Goal: Task Accomplishment & Management: Manage account settings

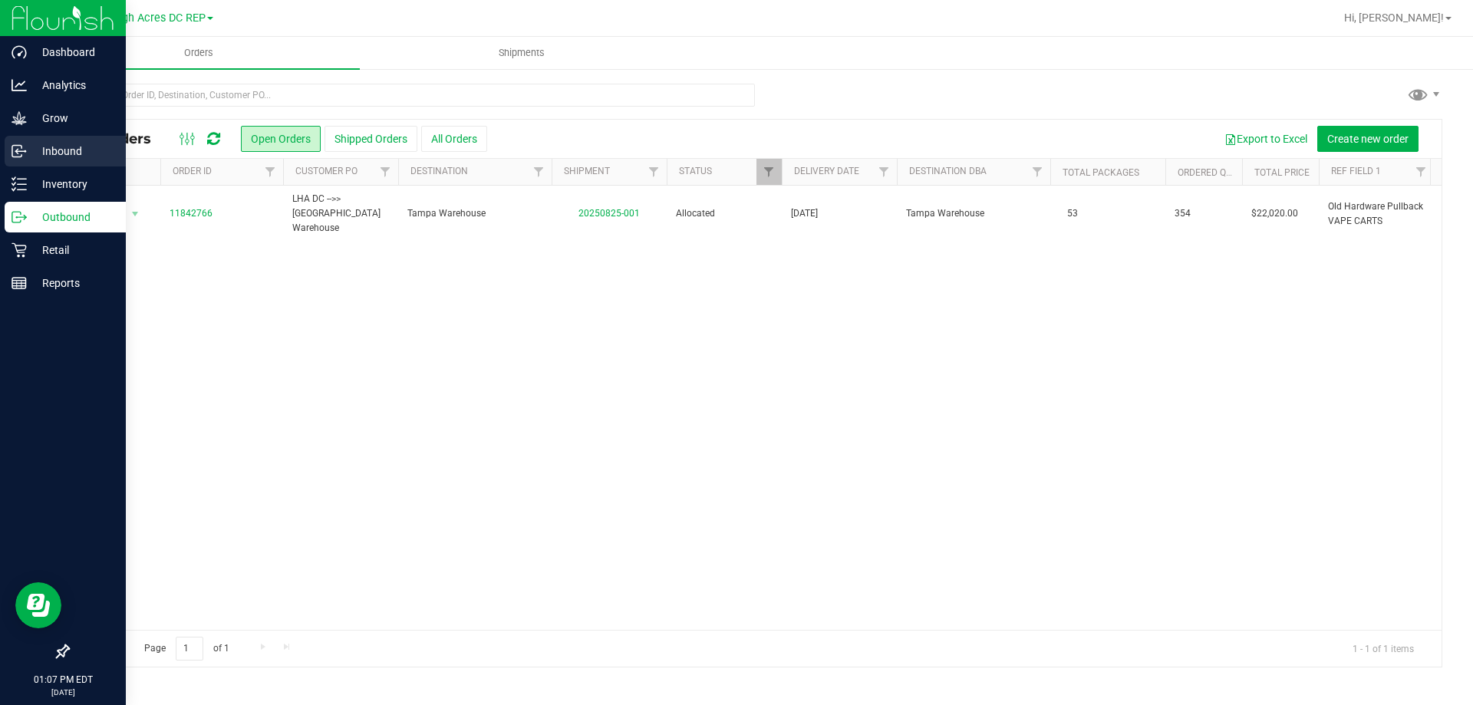
click at [62, 152] on p "Inbound" at bounding box center [73, 151] width 92 height 18
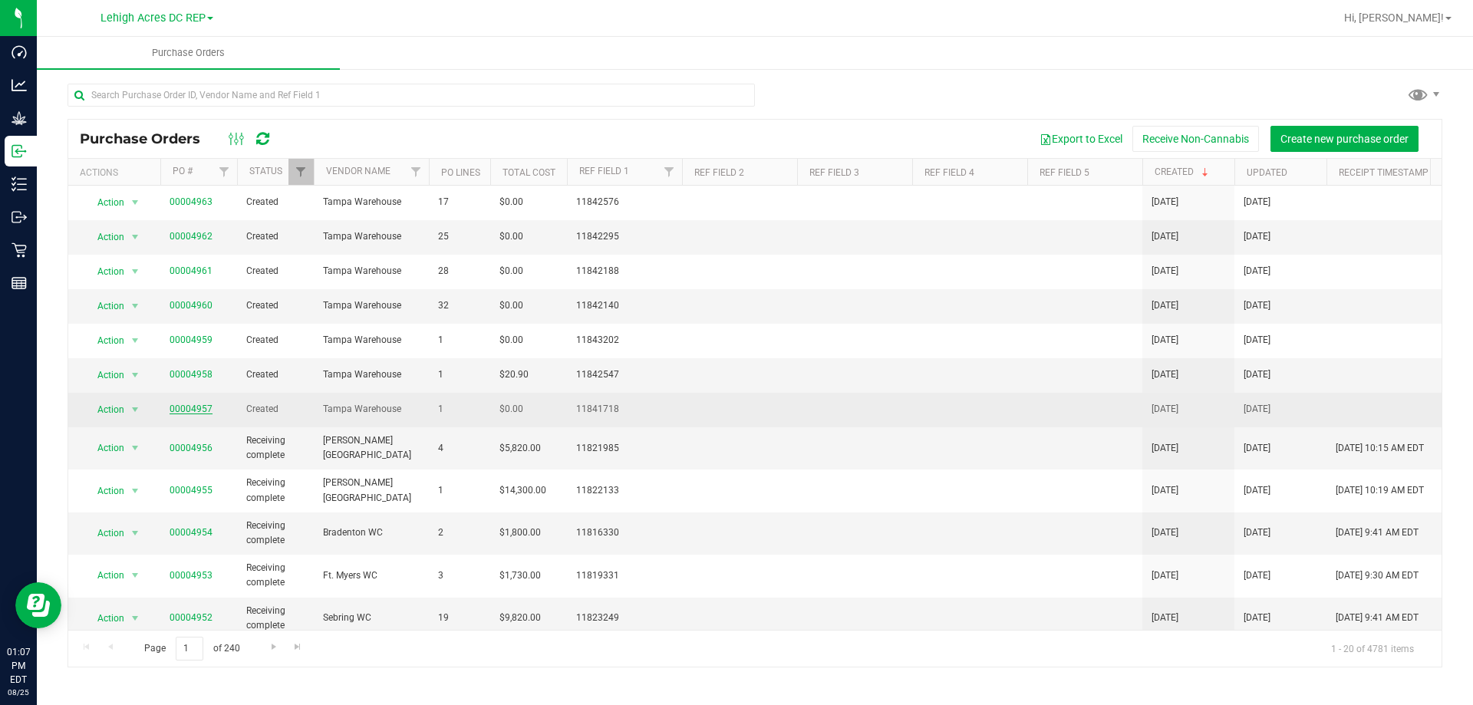
click at [195, 411] on link "00004957" at bounding box center [191, 409] width 43 height 11
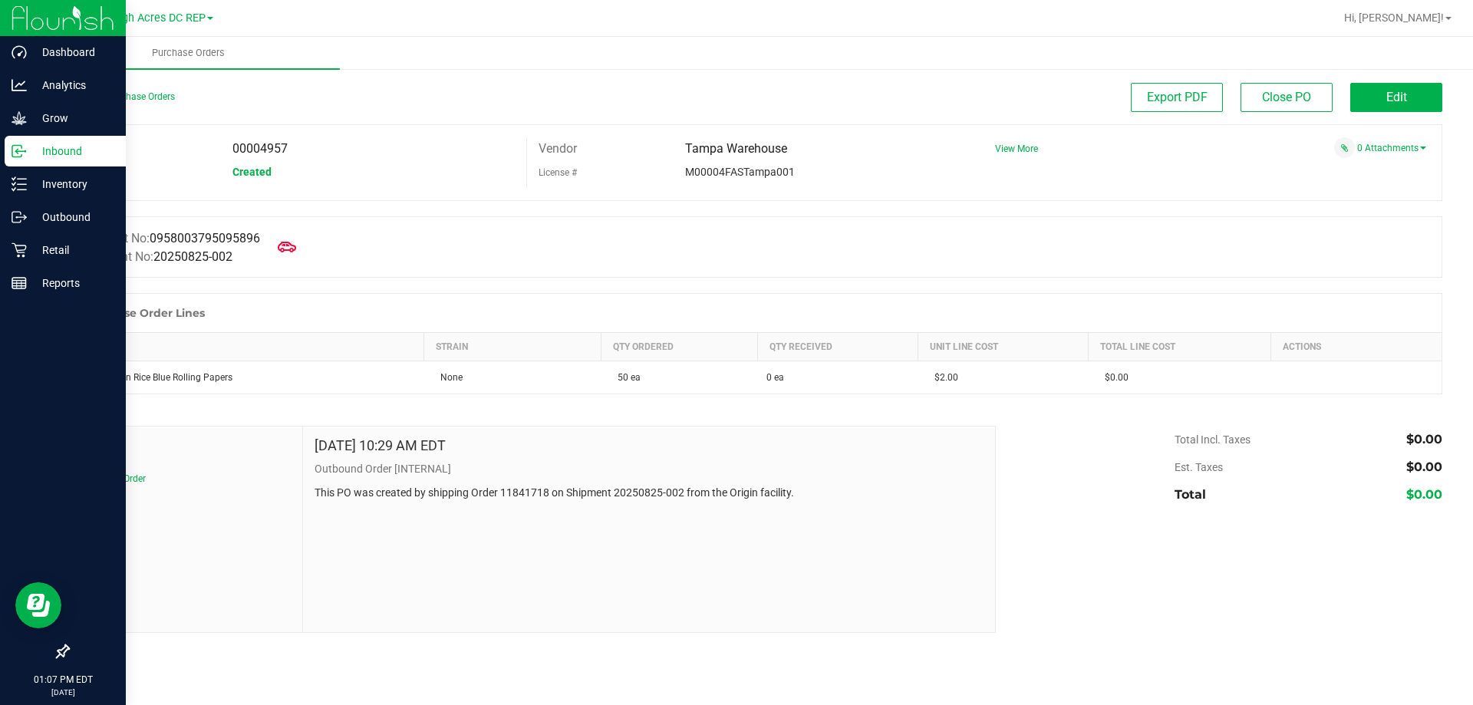
click at [30, 153] on p "Inbound" at bounding box center [73, 151] width 92 height 18
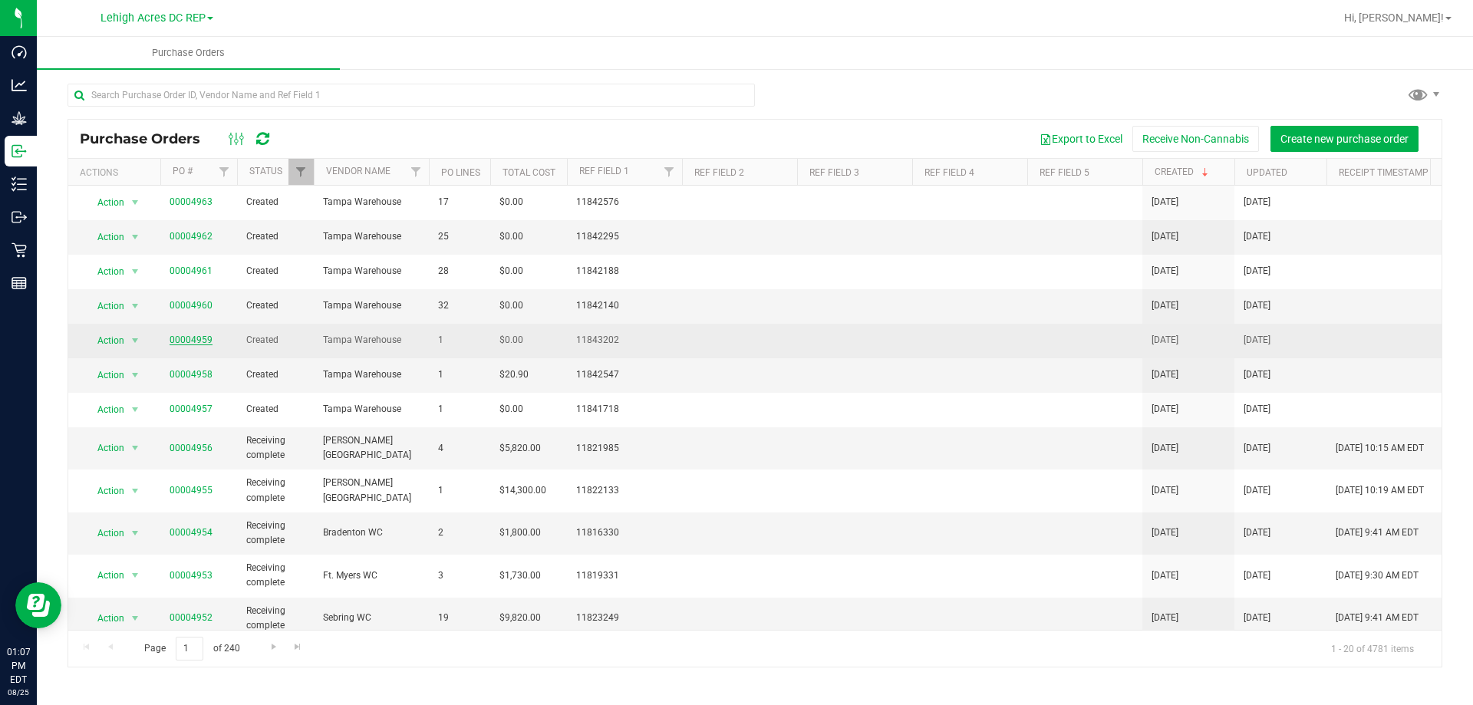
click at [176, 344] on link "00004959" at bounding box center [191, 339] width 43 height 11
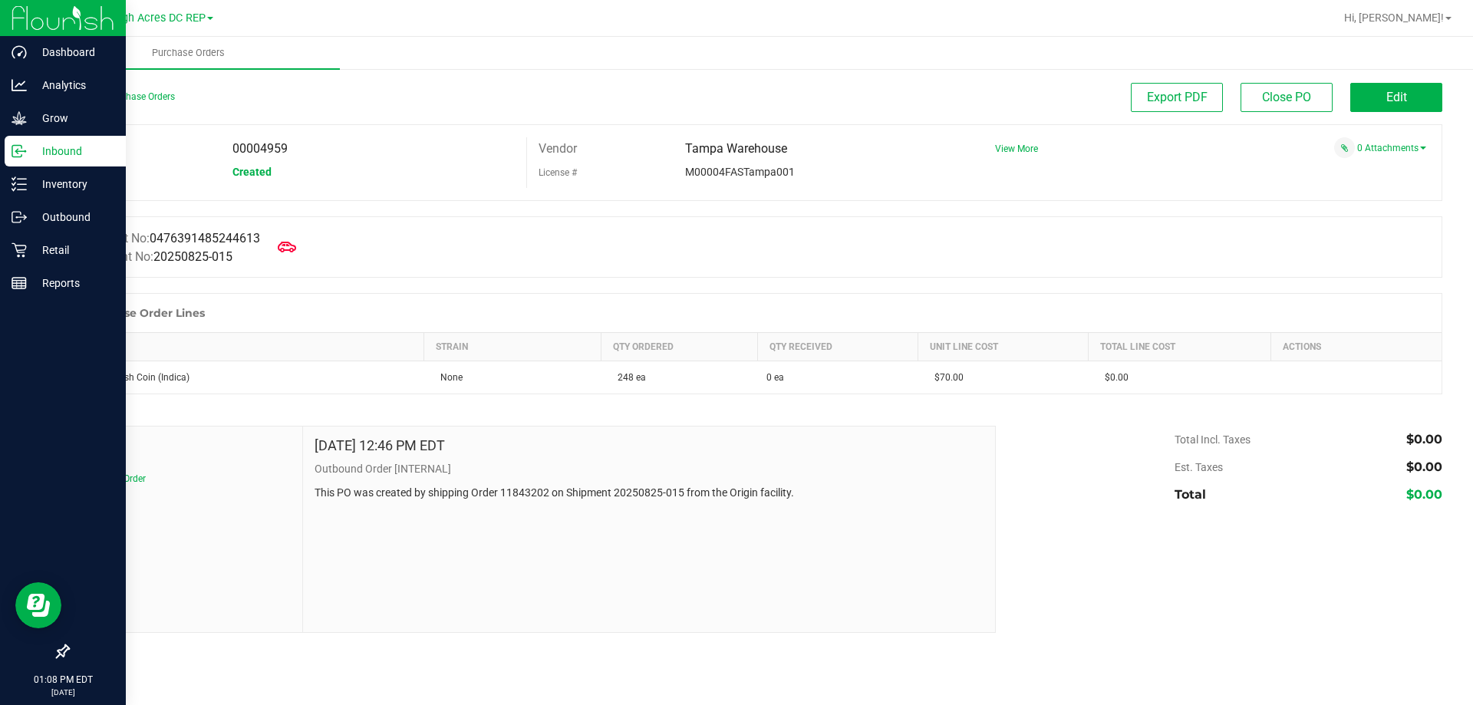
click at [37, 155] on p "Inbound" at bounding box center [73, 151] width 92 height 18
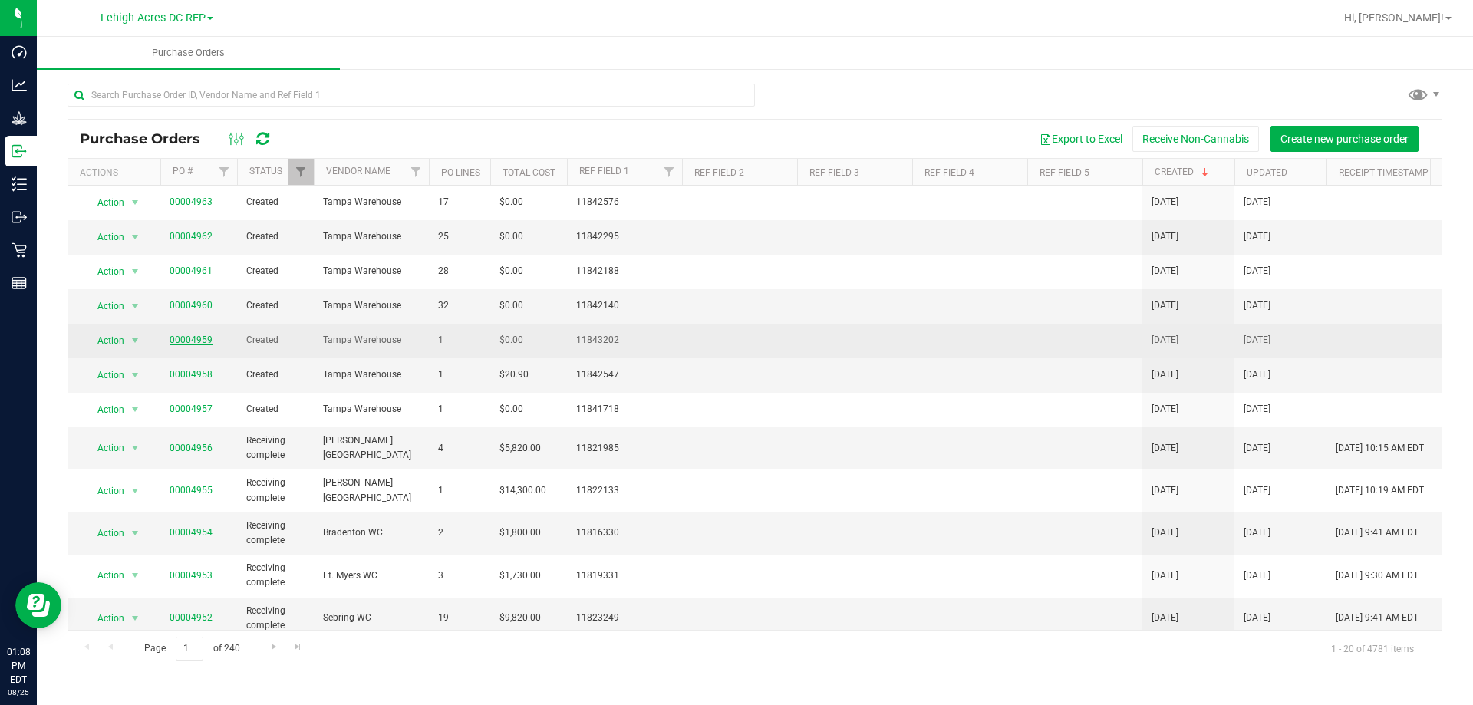
click at [180, 339] on link "00004959" at bounding box center [191, 339] width 43 height 11
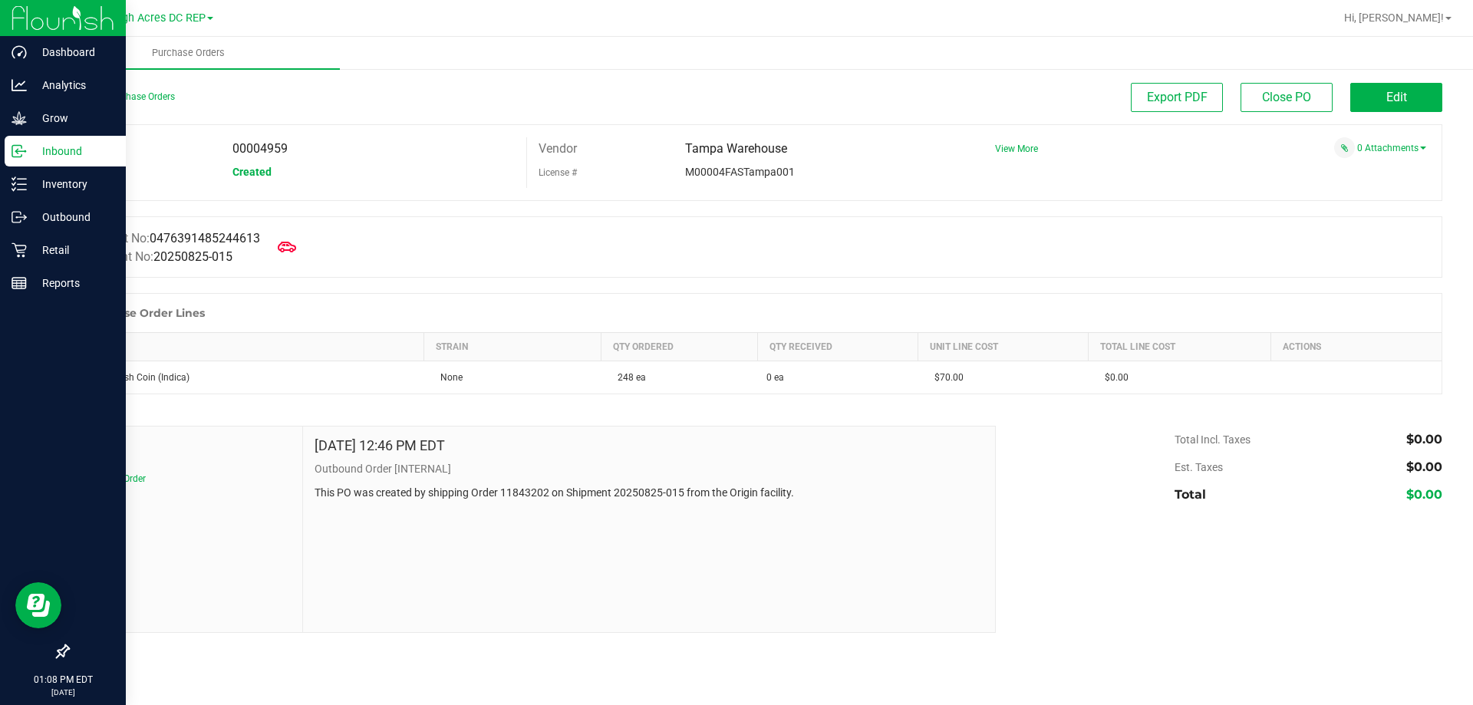
click at [40, 153] on p "Inbound" at bounding box center [73, 151] width 92 height 18
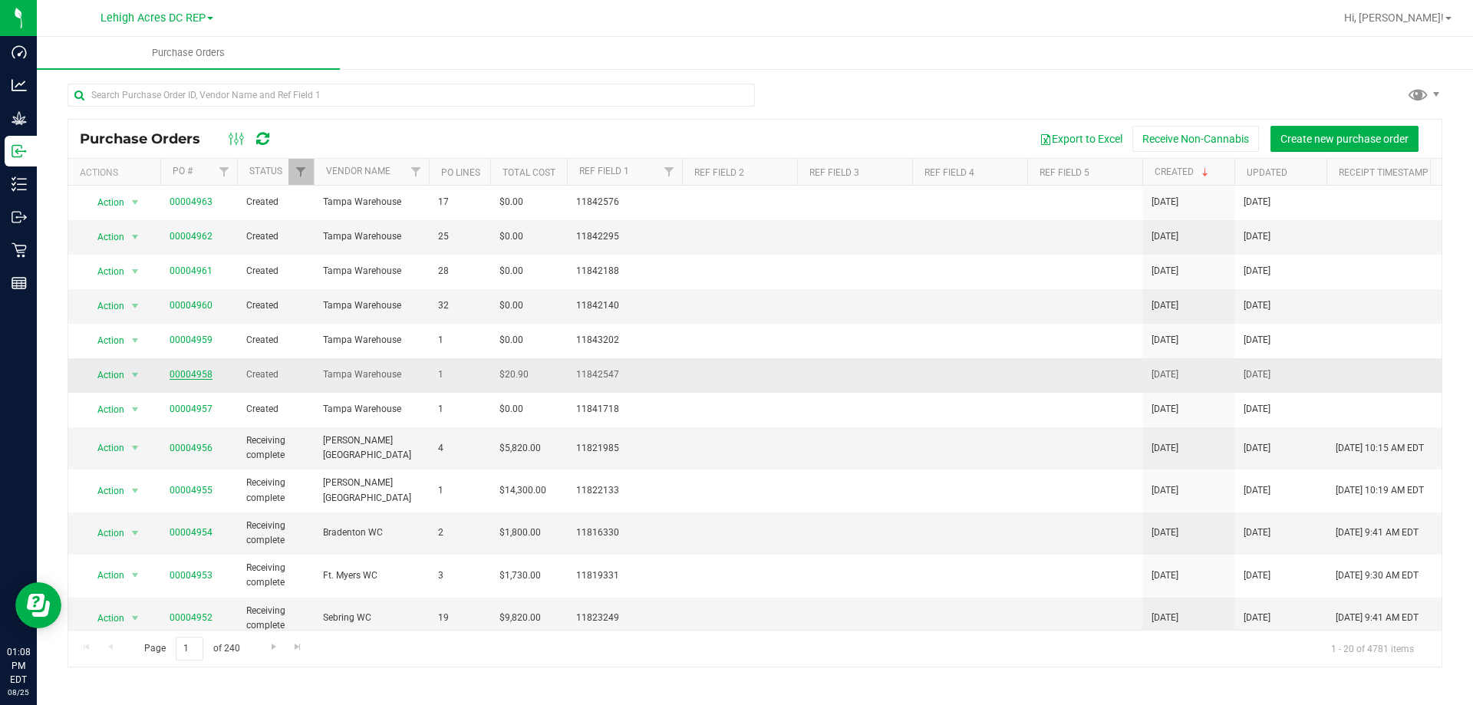
click at [193, 374] on link "00004958" at bounding box center [191, 374] width 43 height 11
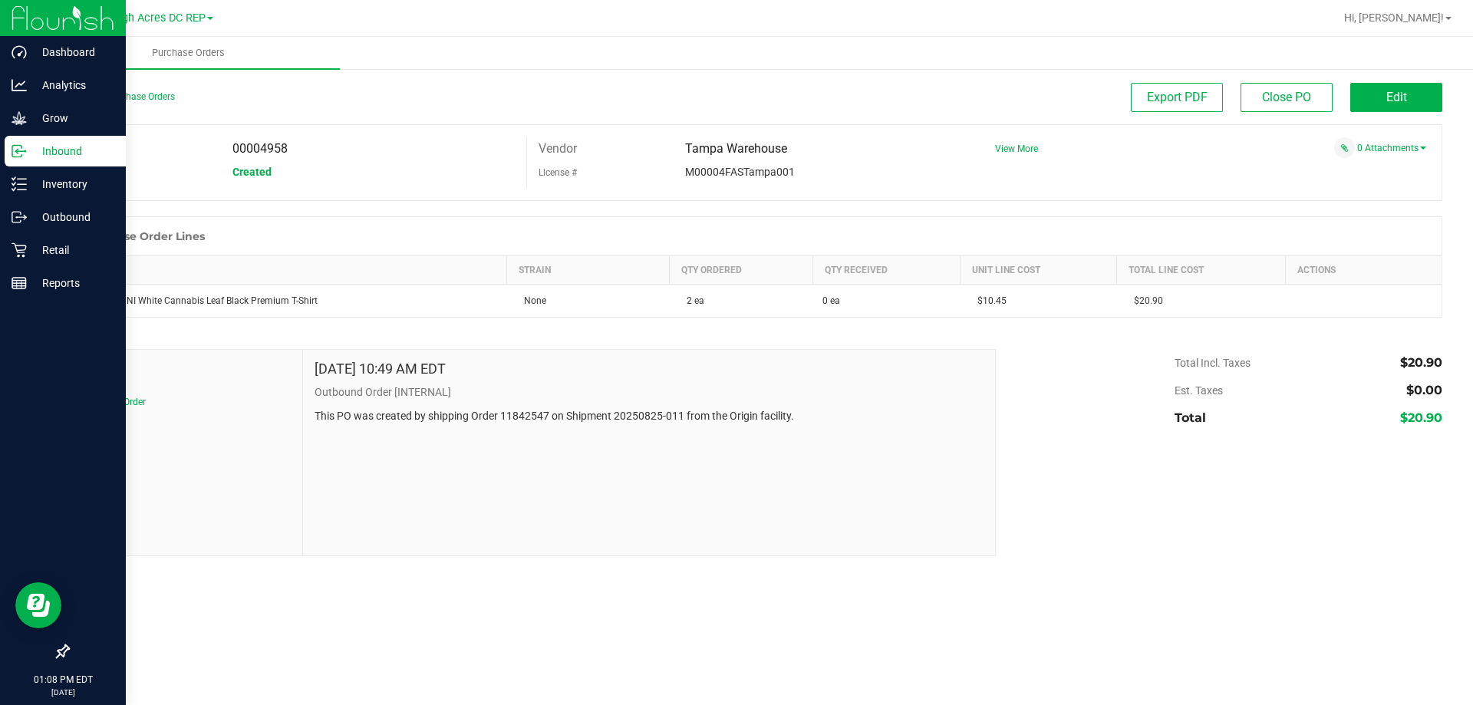
click at [25, 150] on icon at bounding box center [19, 150] width 15 height 15
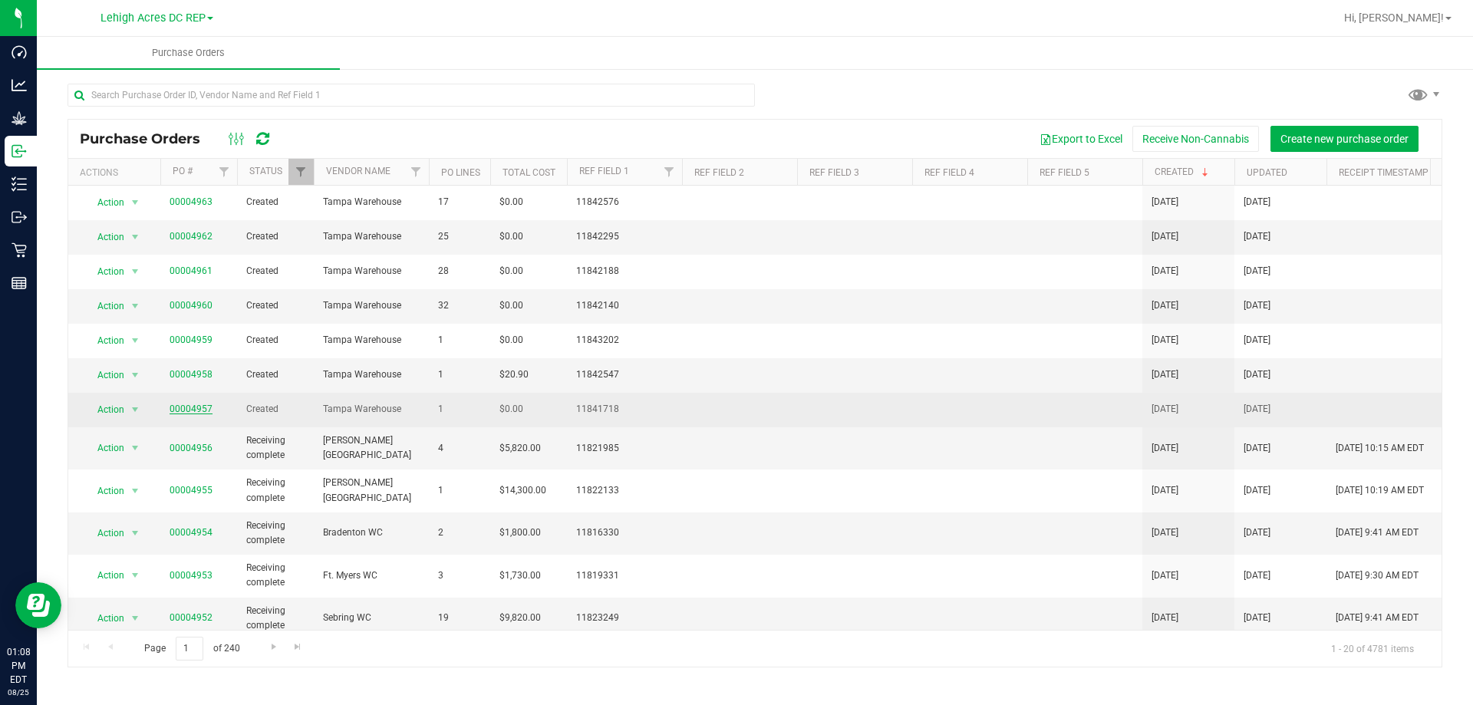
click at [193, 410] on link "00004957" at bounding box center [191, 409] width 43 height 11
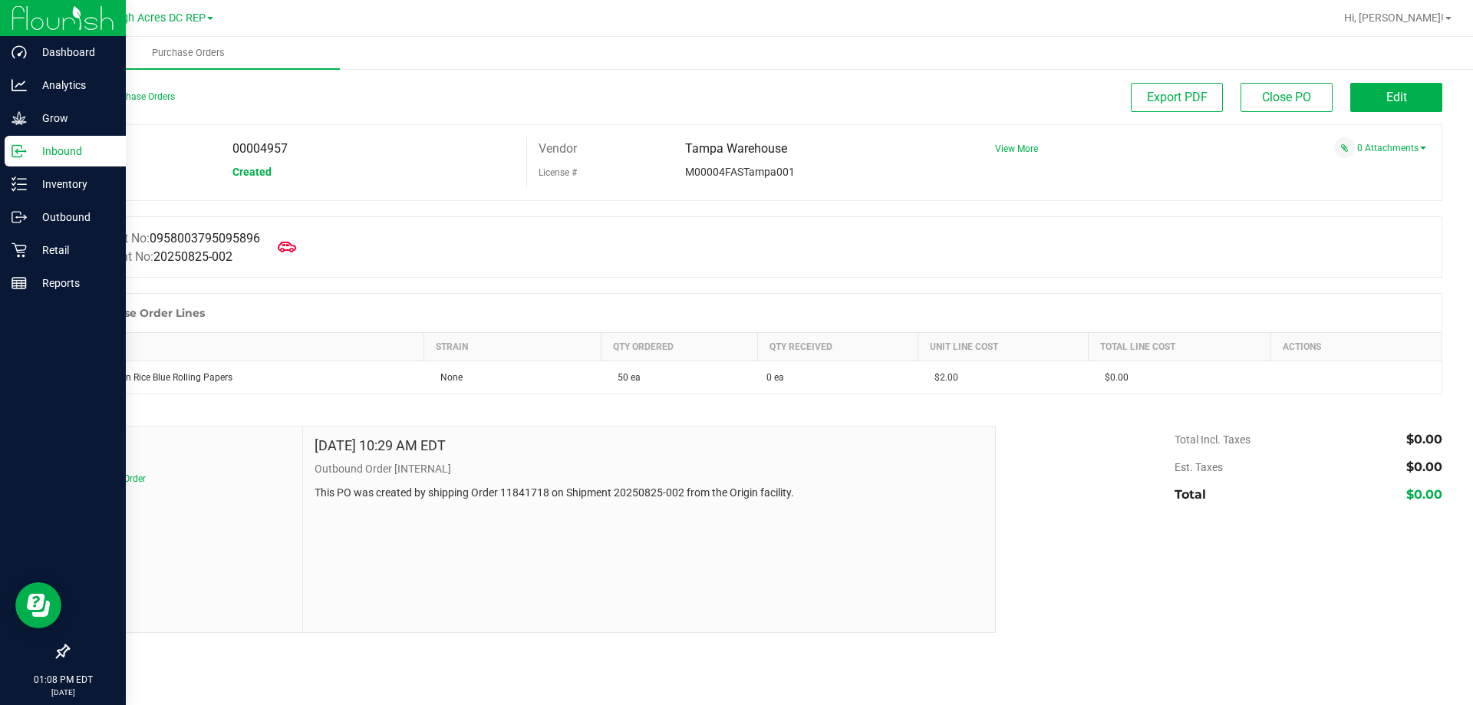
click at [41, 154] on p "Inbound" at bounding box center [73, 151] width 92 height 18
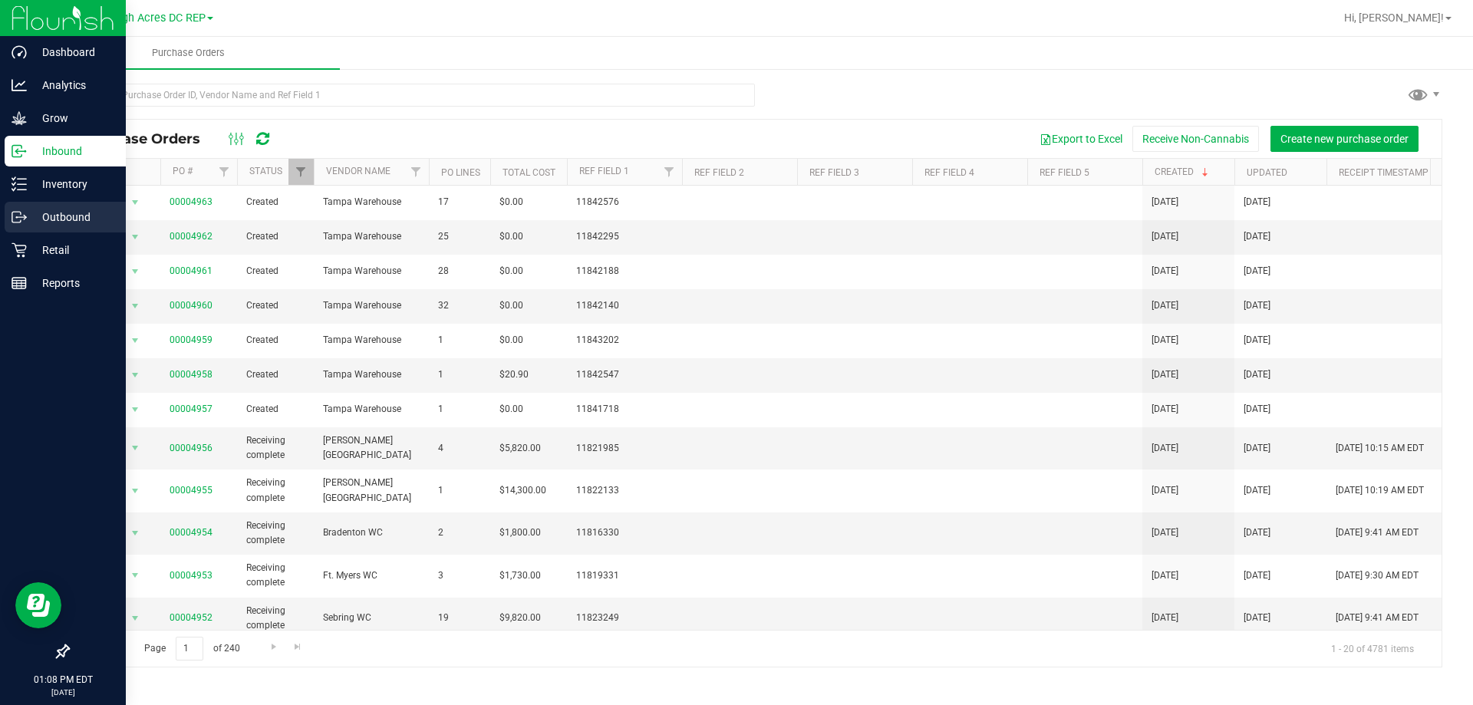
click at [71, 215] on p "Outbound" at bounding box center [73, 217] width 92 height 18
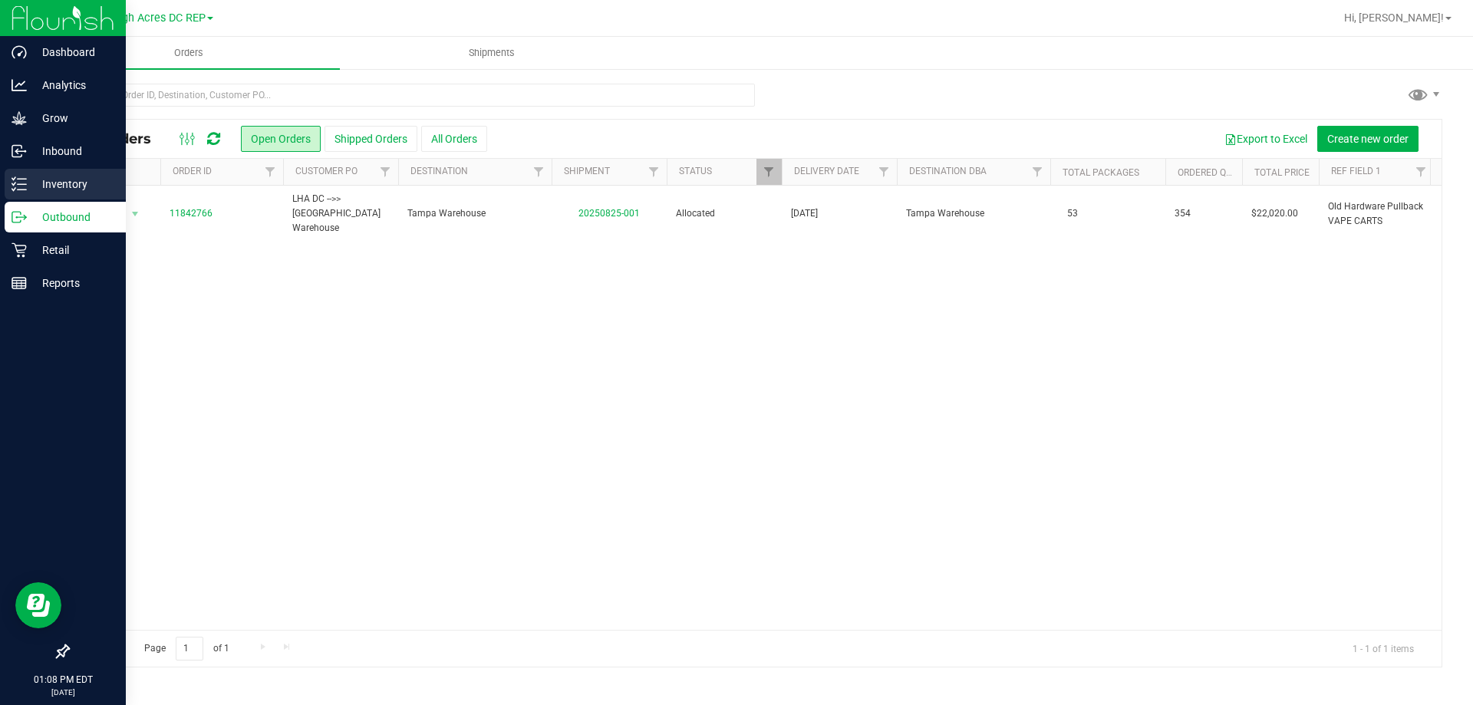
click at [60, 183] on p "Inventory" at bounding box center [73, 184] width 92 height 18
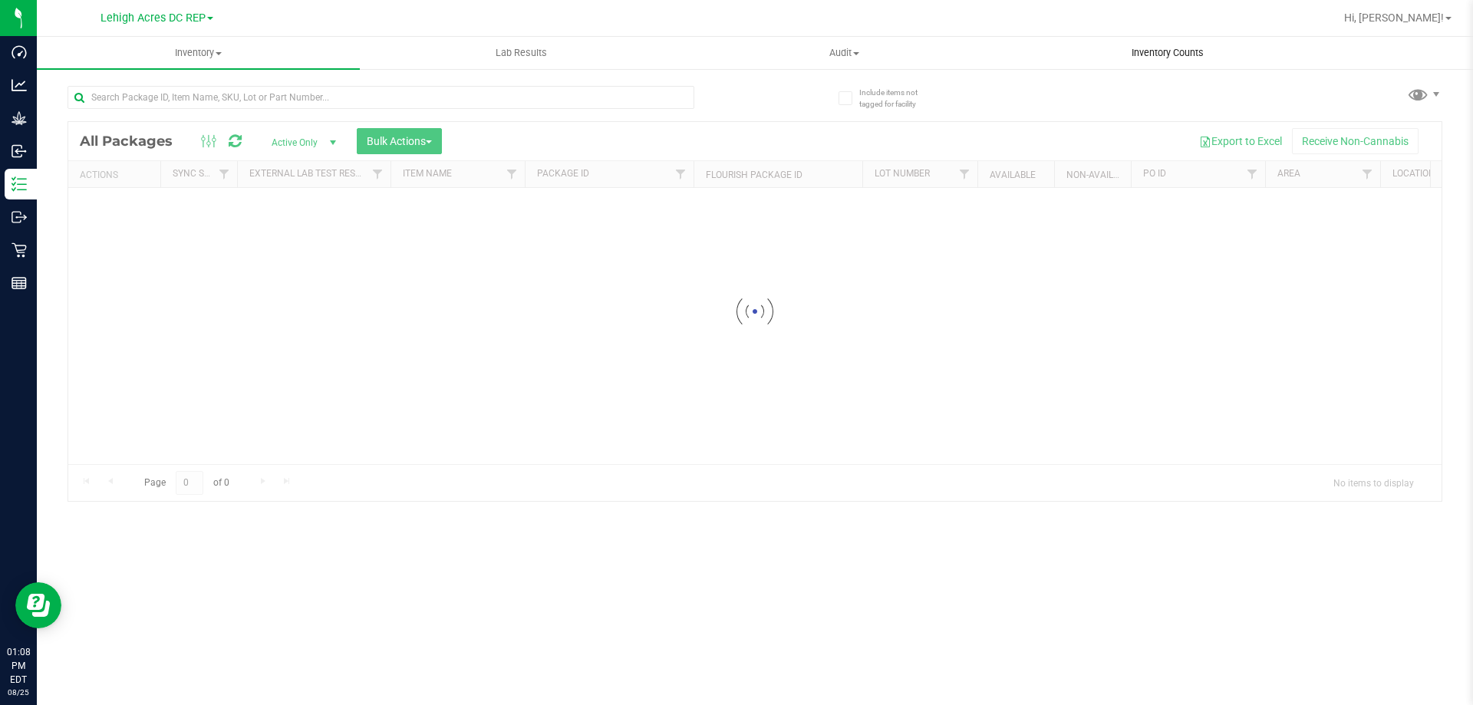
click at [1190, 54] on span "Inventory Counts" at bounding box center [1168, 53] width 114 height 14
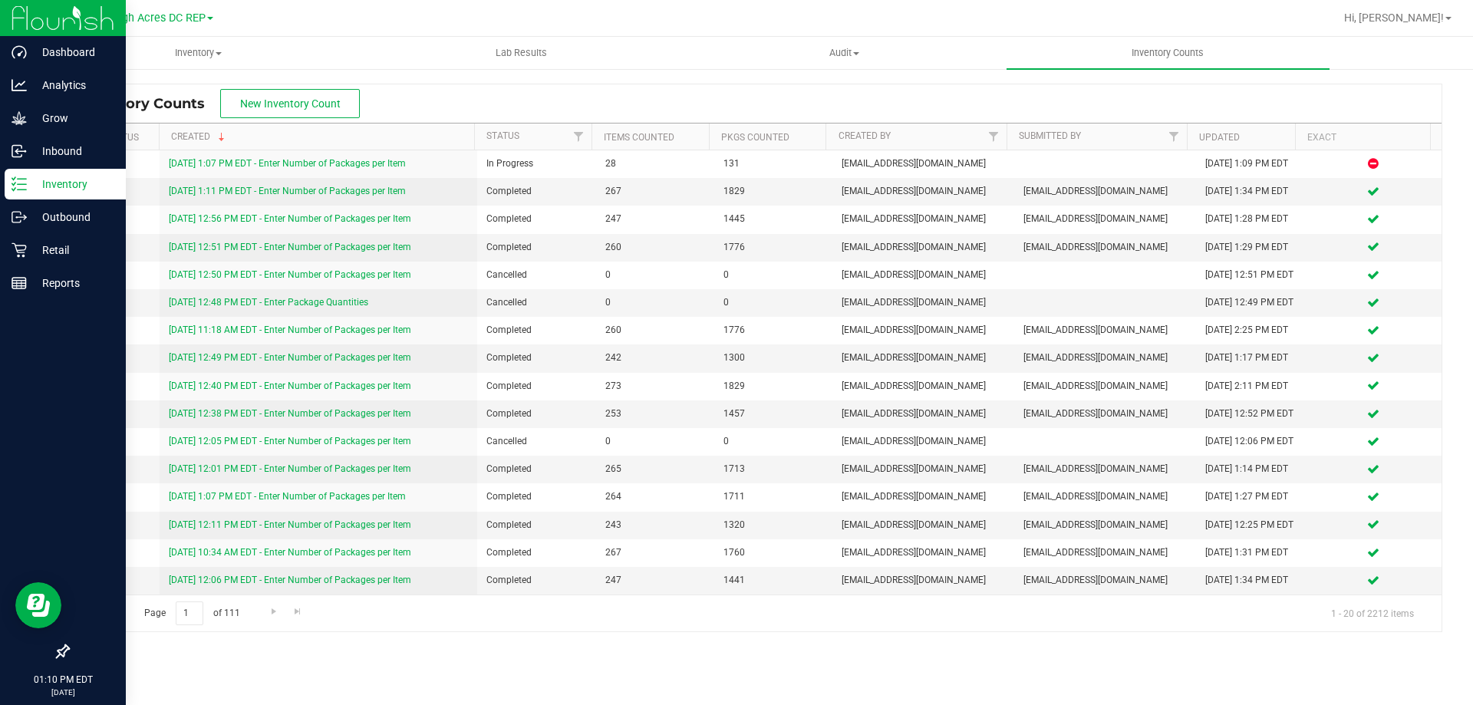
click at [59, 185] on p "Inventory" at bounding box center [73, 184] width 92 height 18
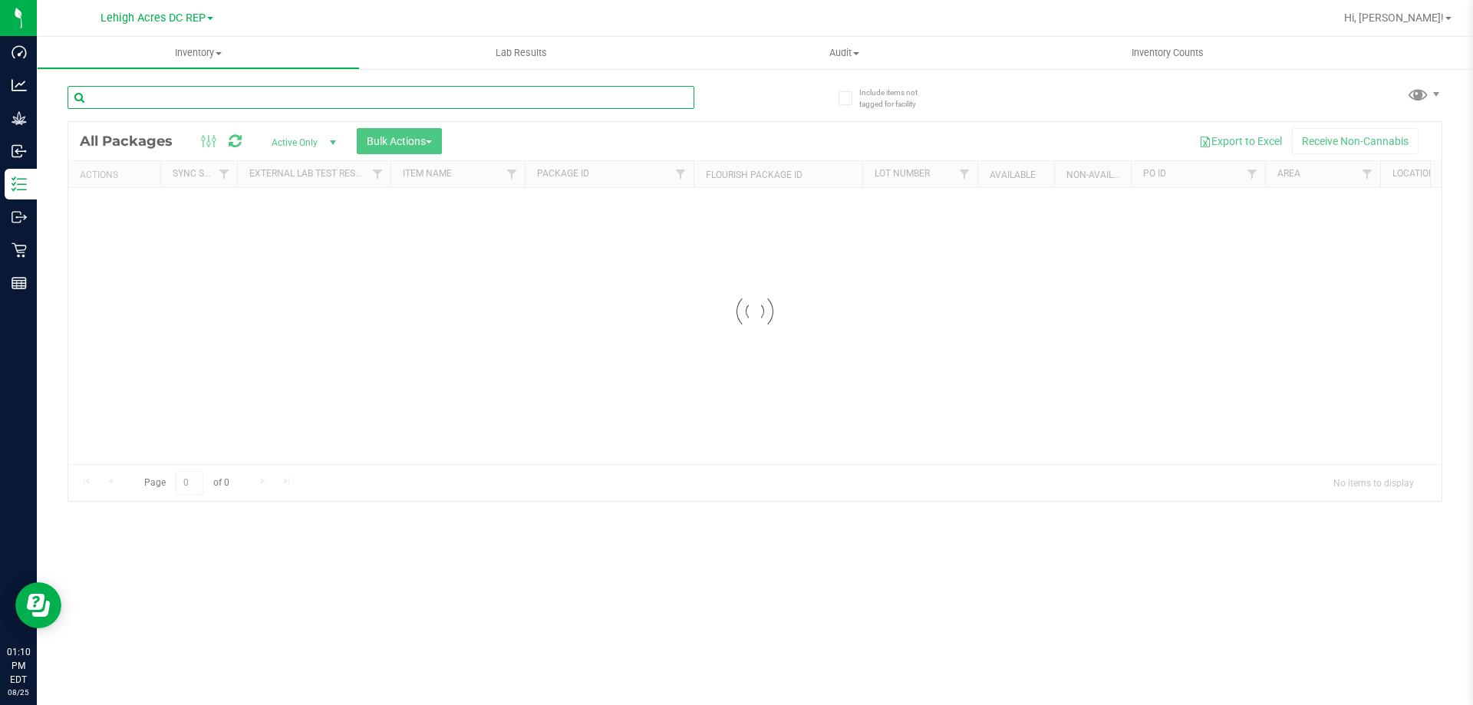
click at [216, 93] on input "text" at bounding box center [381, 97] width 627 height 23
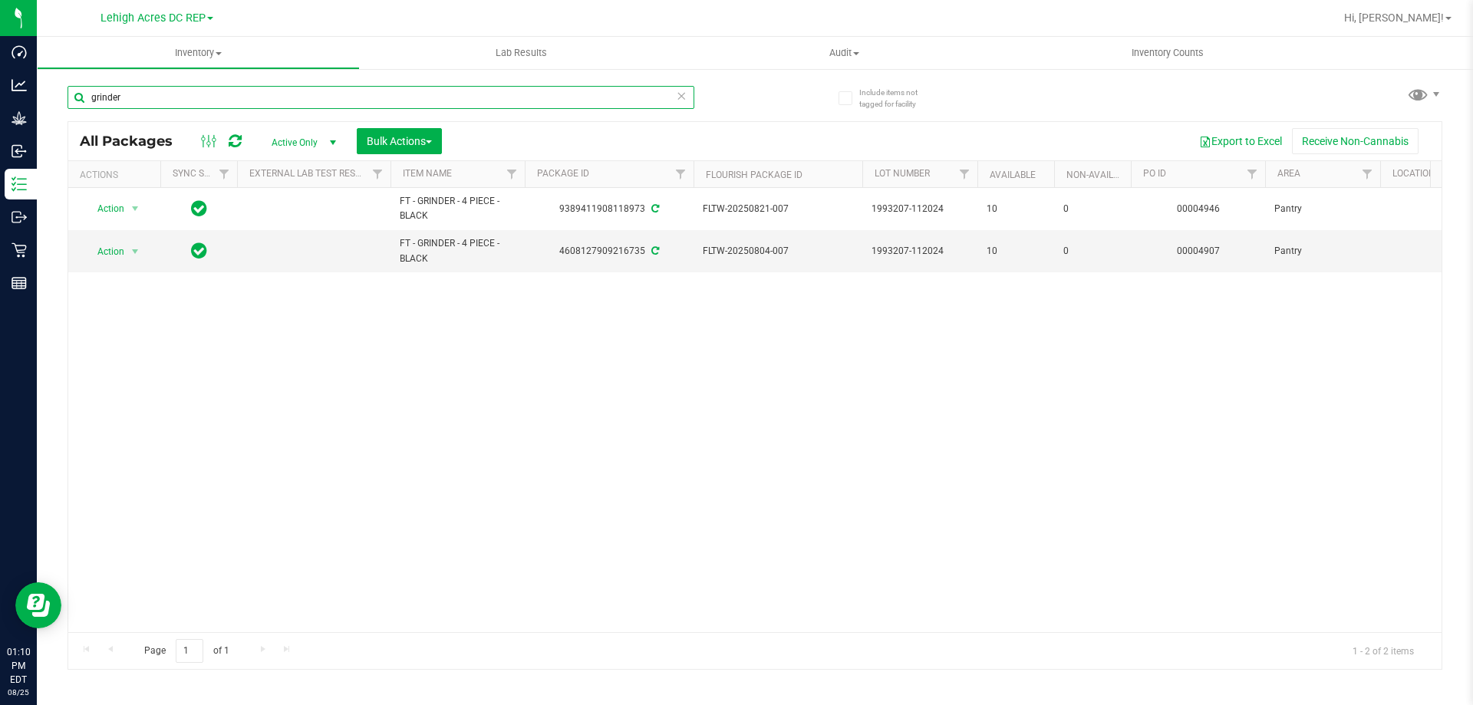
drag, startPoint x: 124, startPoint y: 90, endPoint x: 48, endPoint y: 80, distance: 76.6
click at [54, 83] on div "Include items not tagged for facility grinder All Packages Active Only Active O…" at bounding box center [755, 302] width 1436 height 468
drag, startPoint x: 166, startPoint y: 98, endPoint x: -49, endPoint y: 77, distance: 215.8
click at [0, 77] on html "Dashboard Analytics Grow Inbound Inventory Outbound Retail Reports 01:10 PM EDT…" at bounding box center [736, 352] width 1473 height 705
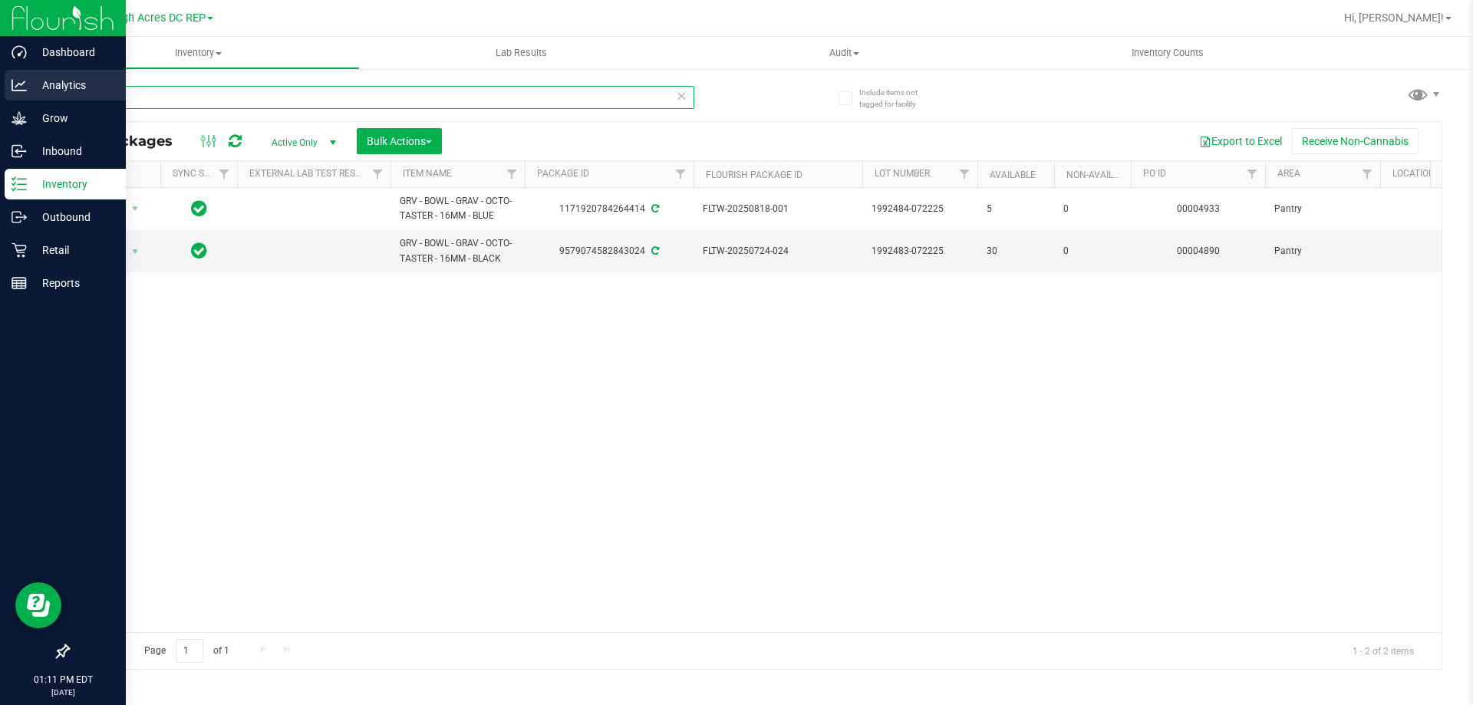
drag, startPoint x: 128, startPoint y: 99, endPoint x: 28, endPoint y: 94, distance: 100.6
click at [28, 94] on div "Dashboard Analytics Grow Inbound Inventory Outbound Retail Reports 01:11 PM EDT…" at bounding box center [736, 352] width 1473 height 705
type input "vbs"
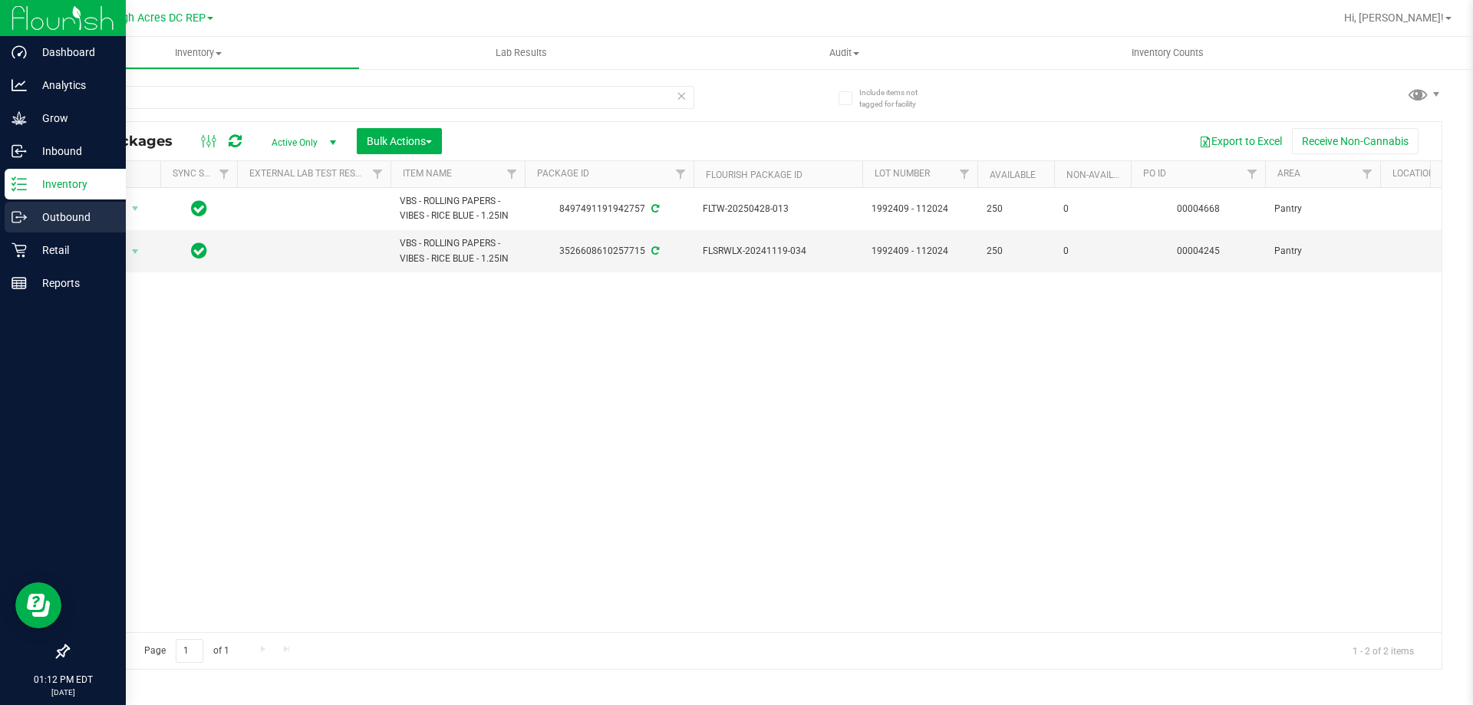
click at [66, 214] on p "Outbound" at bounding box center [73, 217] width 92 height 18
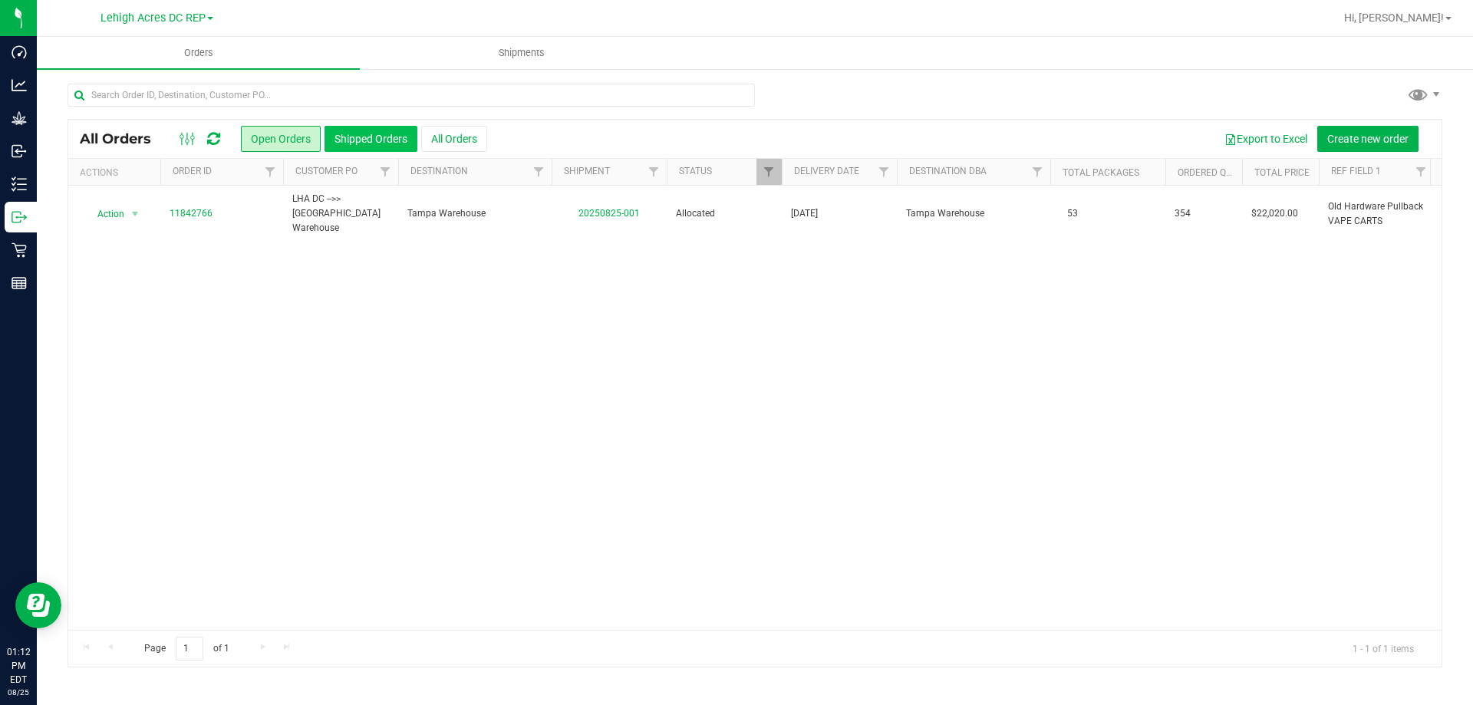
click at [382, 139] on button "Shipped Orders" at bounding box center [371, 139] width 93 height 26
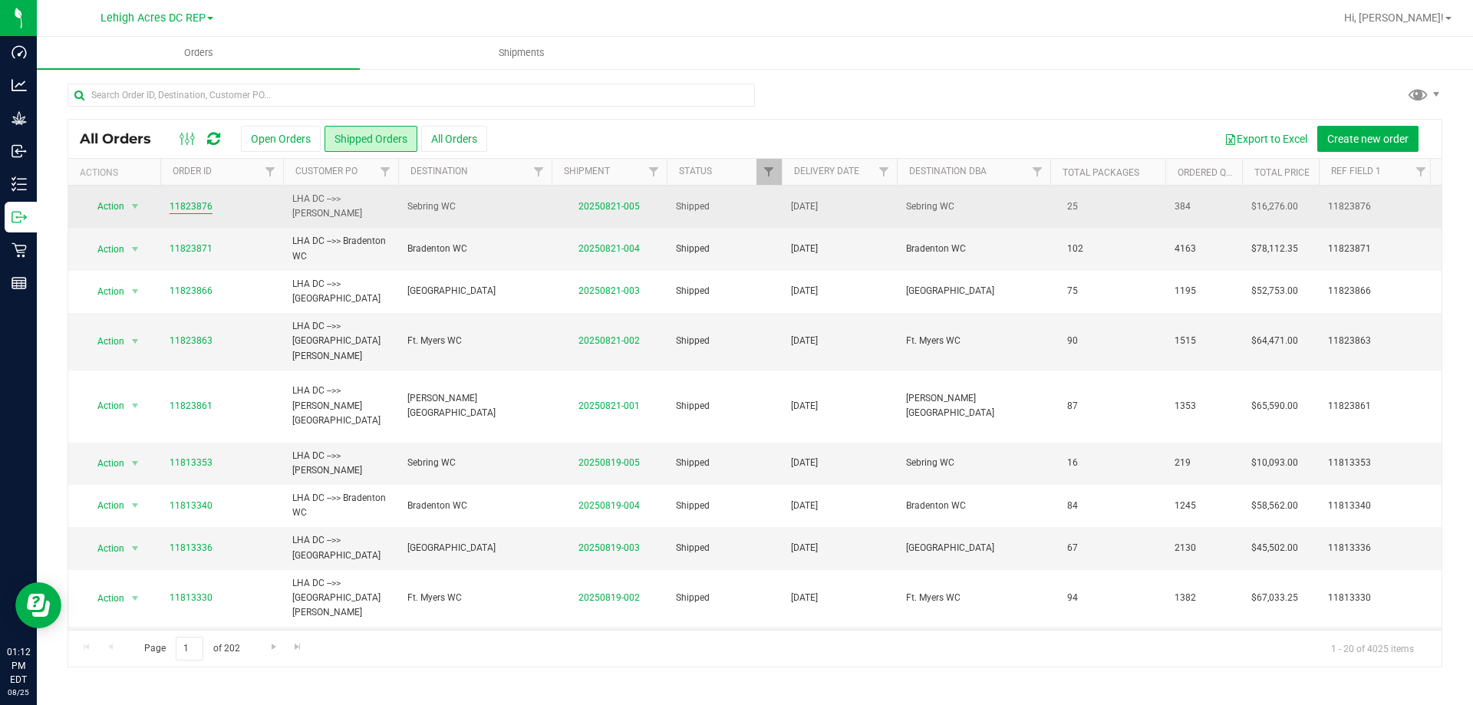
click at [193, 208] on link "11823876" at bounding box center [191, 206] width 43 height 15
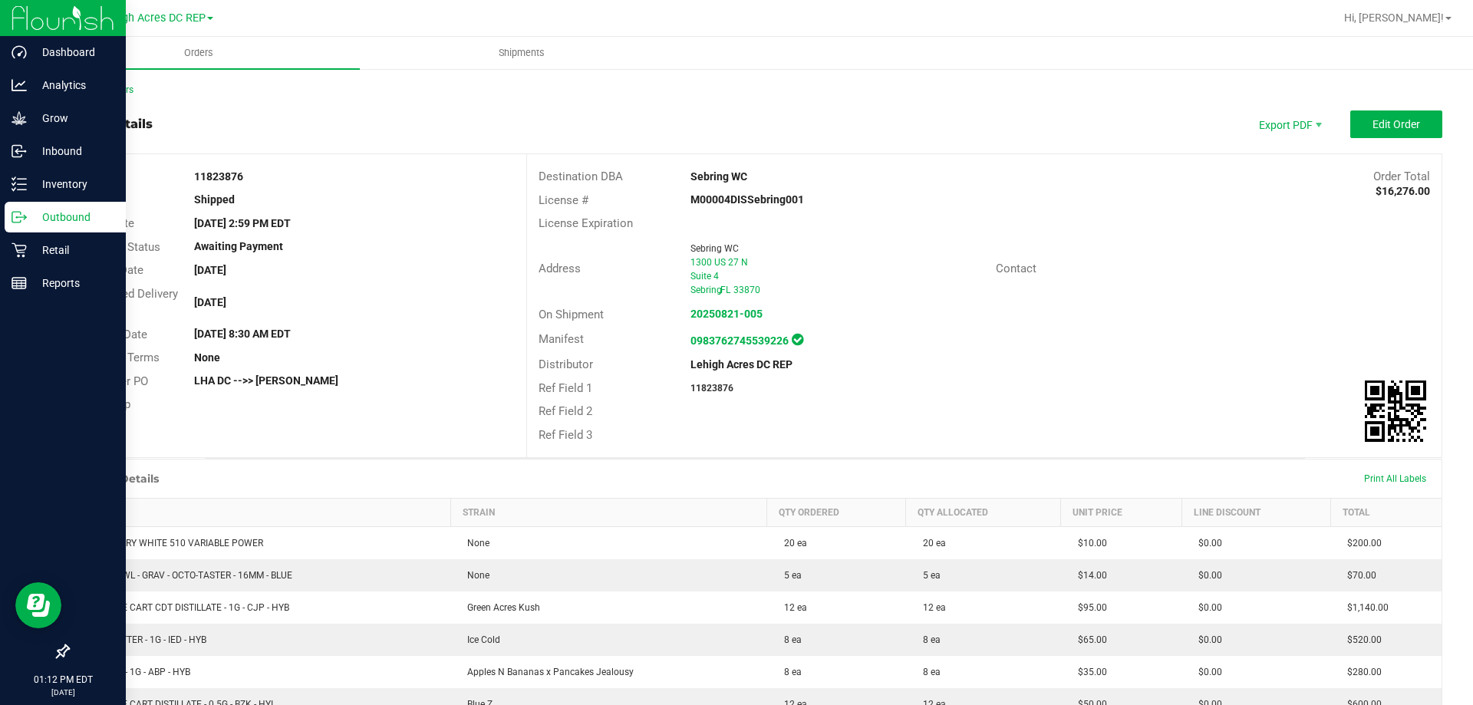
click at [34, 216] on p "Outbound" at bounding box center [73, 217] width 92 height 18
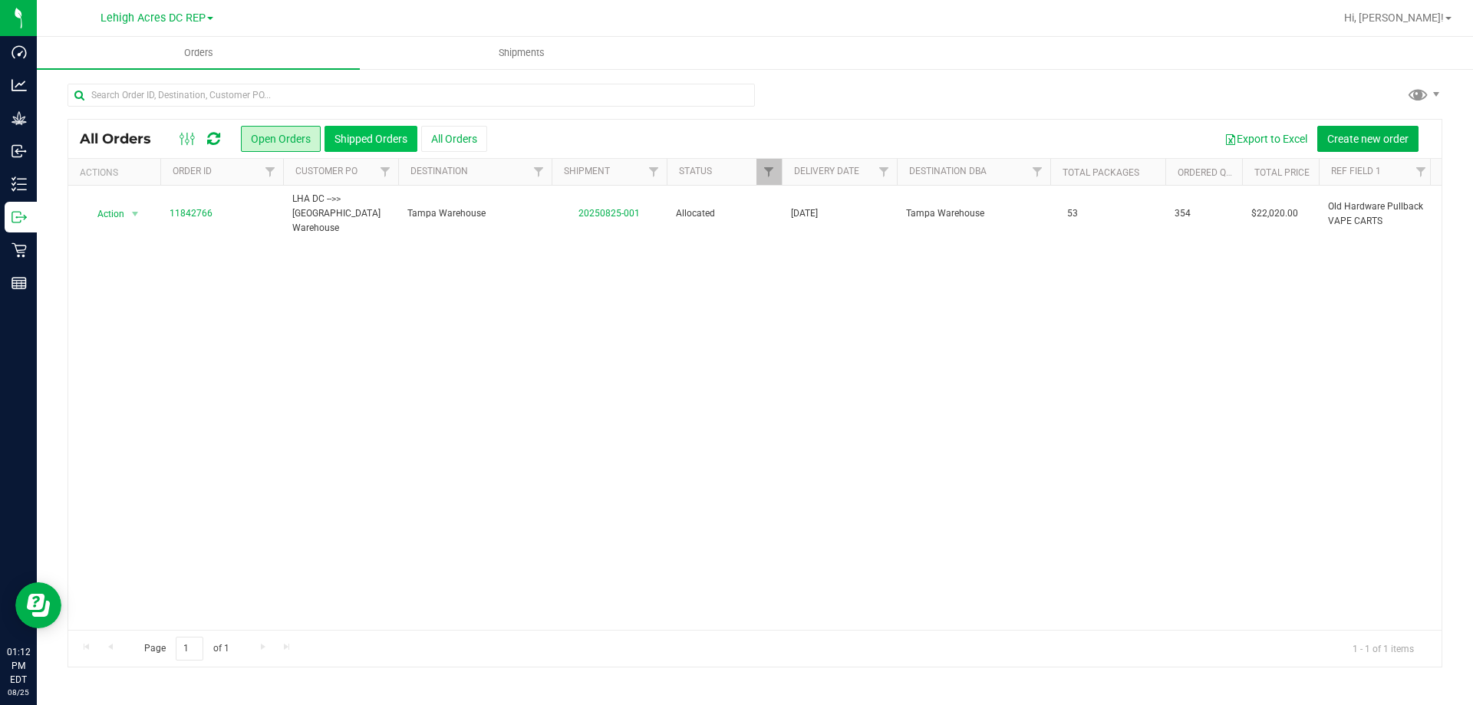
click at [345, 142] on button "Shipped Orders" at bounding box center [371, 139] width 93 height 26
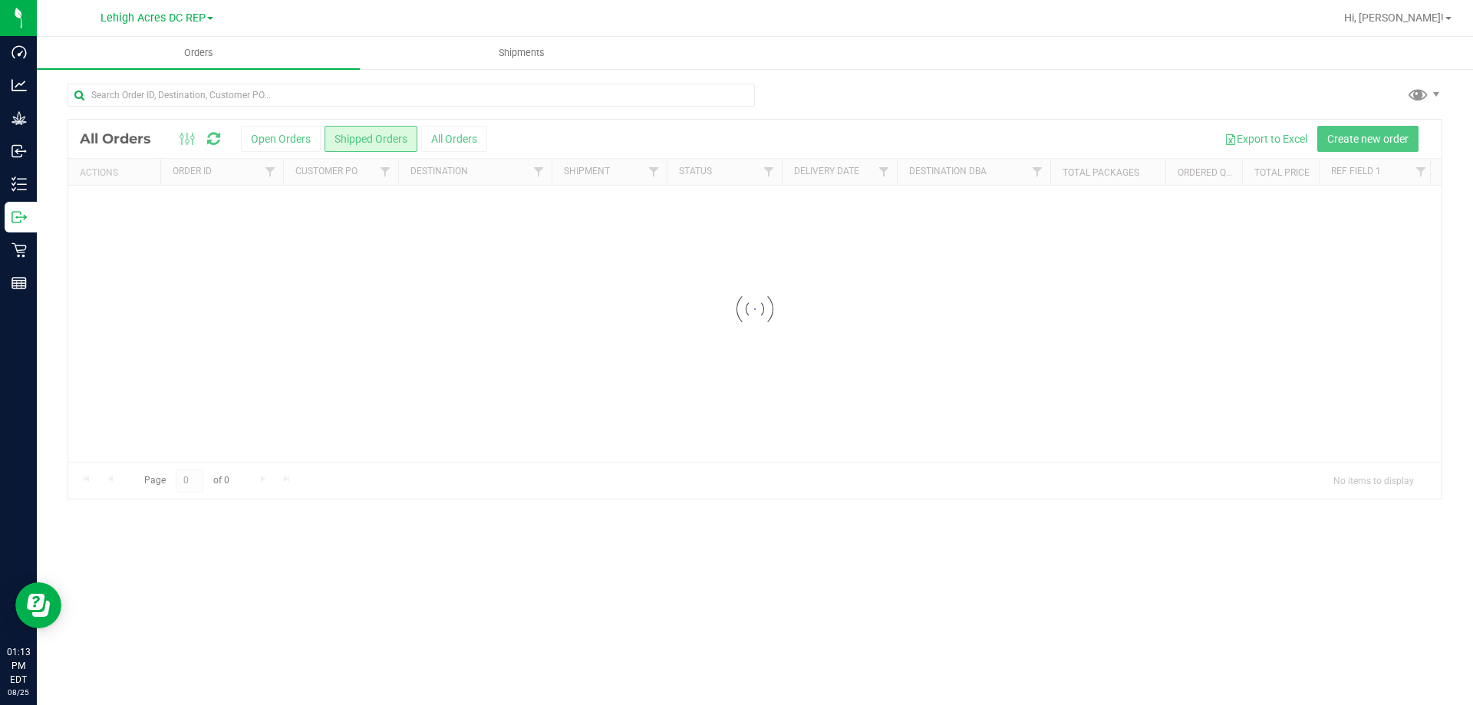
click at [481, 251] on div at bounding box center [754, 309] width 1373 height 379
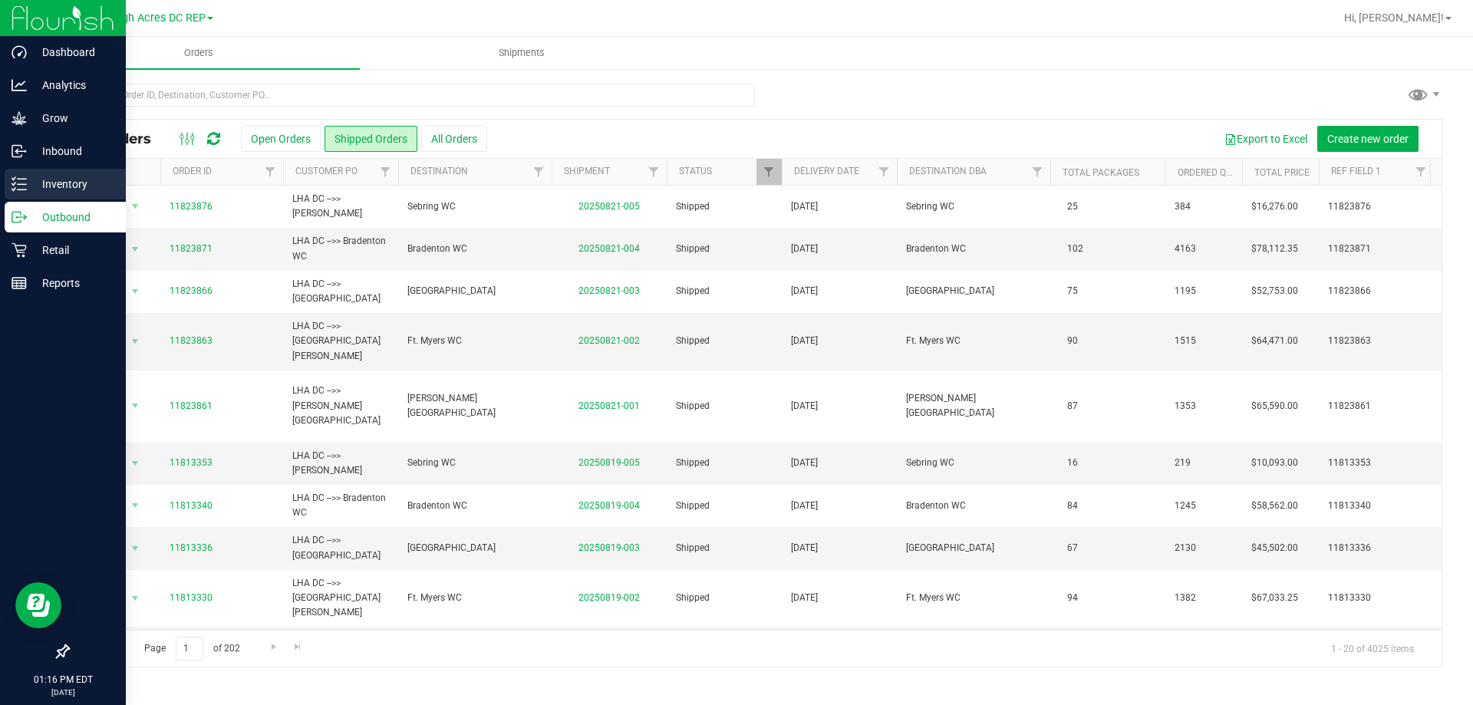
click at [65, 180] on p "Inventory" at bounding box center [73, 184] width 92 height 18
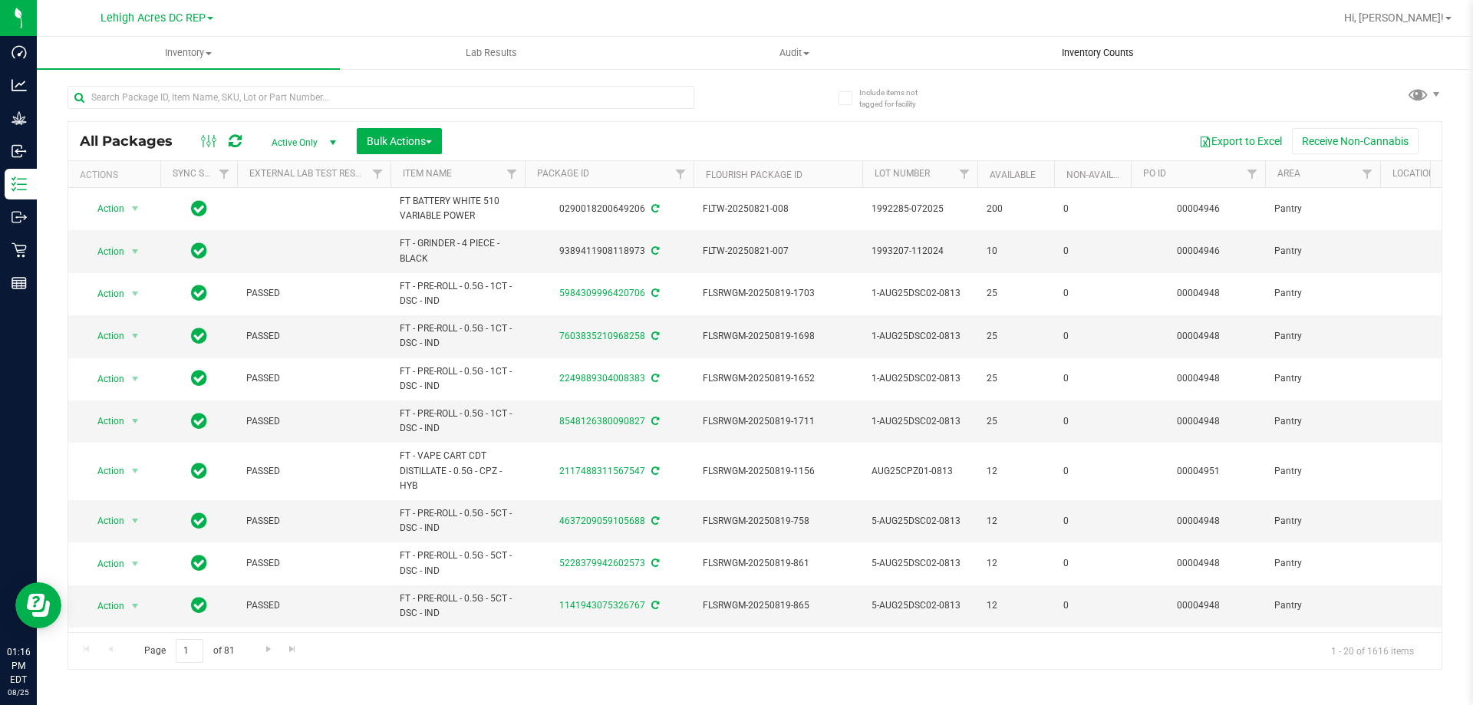
click at [1074, 58] on span "Inventory Counts" at bounding box center [1098, 53] width 114 height 14
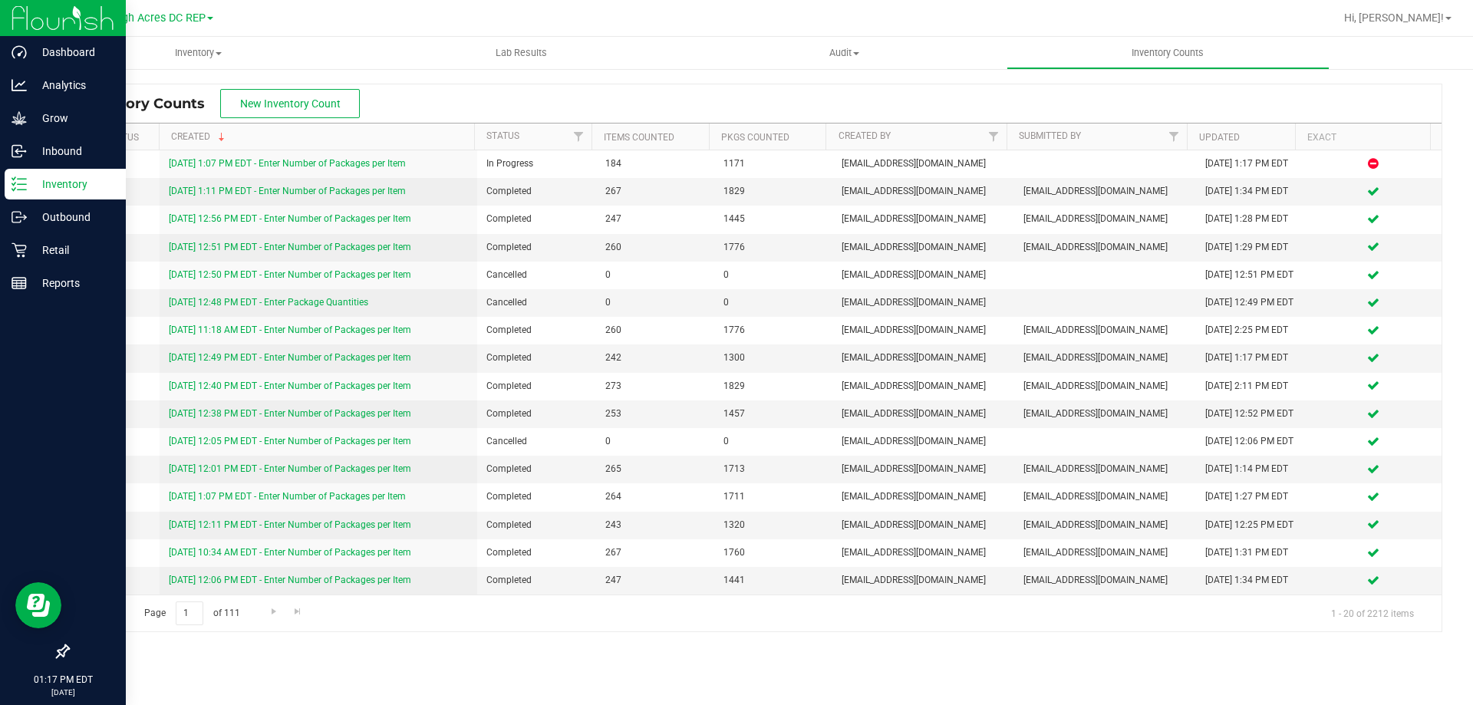
click at [30, 186] on p "Inventory" at bounding box center [73, 184] width 92 height 18
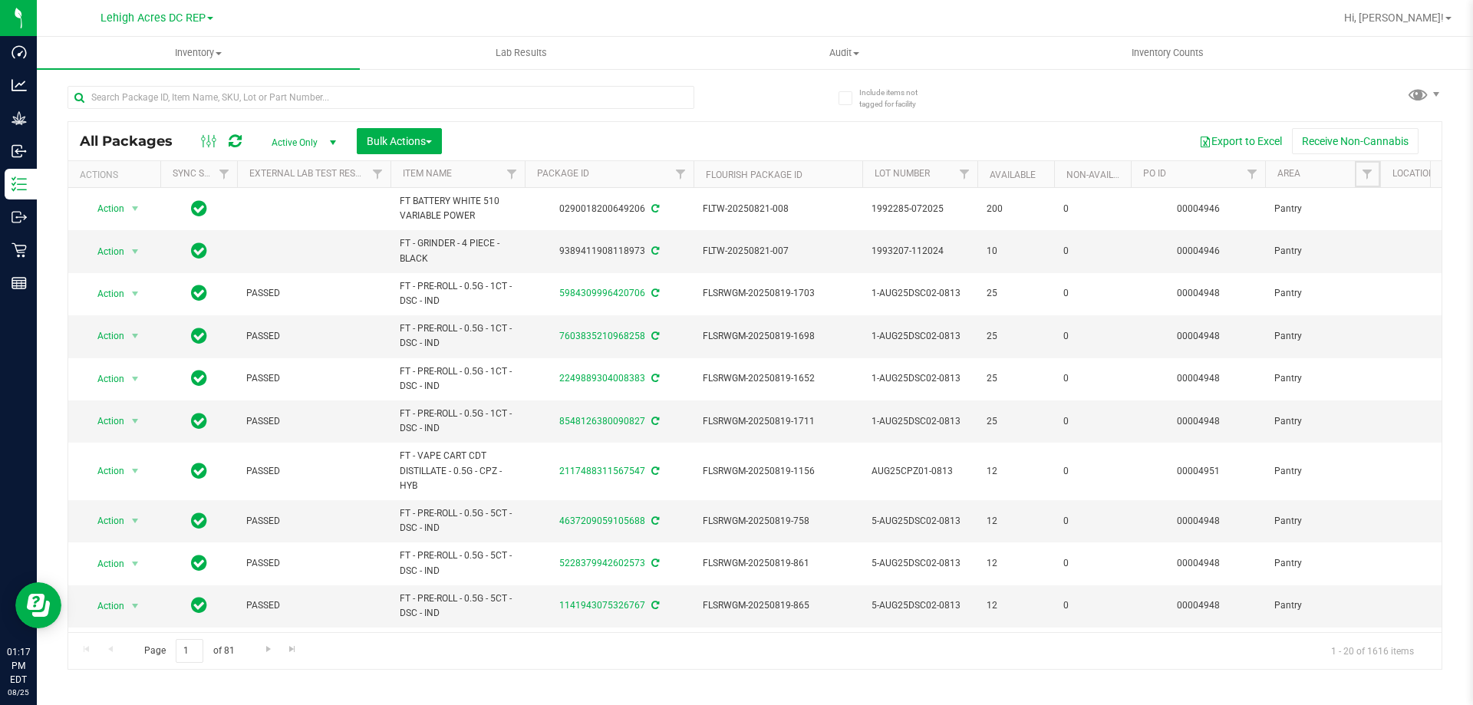
click at [1367, 178] on span "Filter" at bounding box center [1367, 174] width 12 height 12
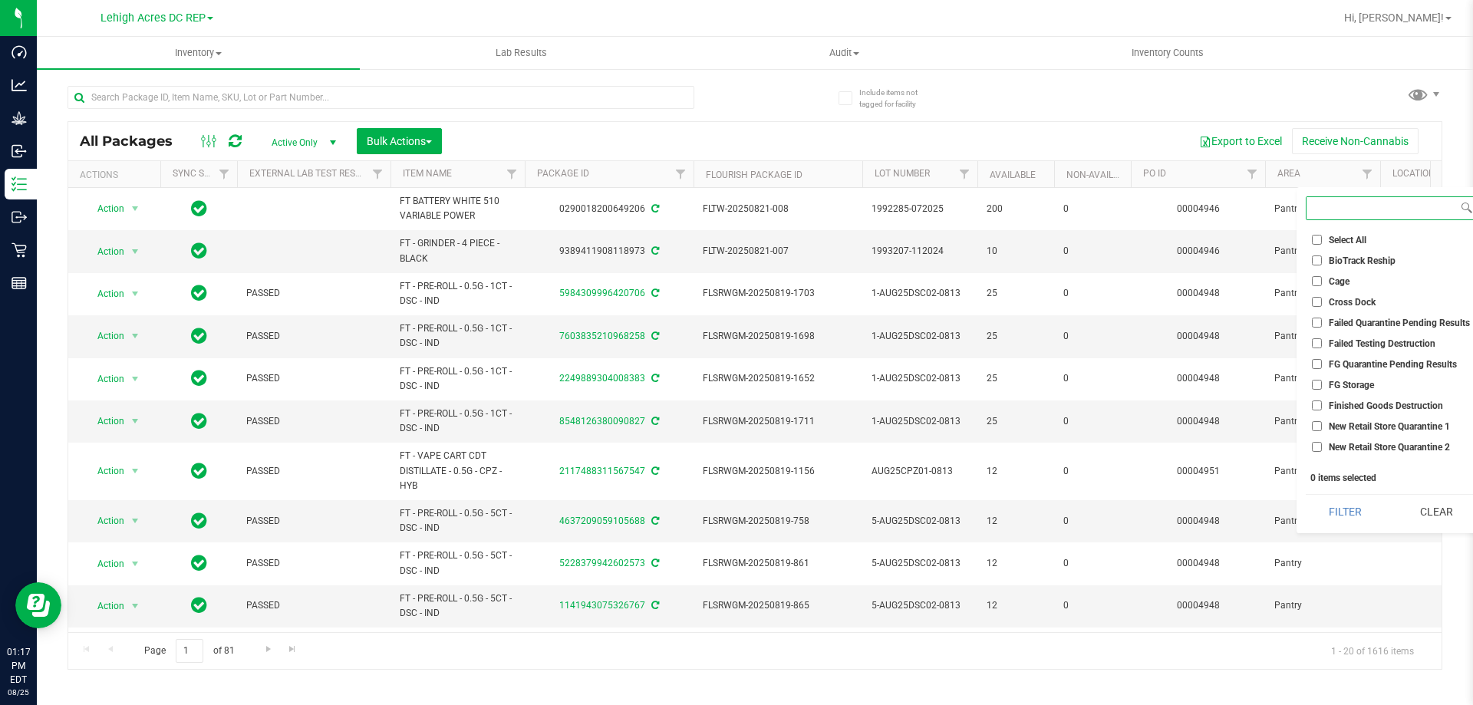
scroll to position [76, 0]
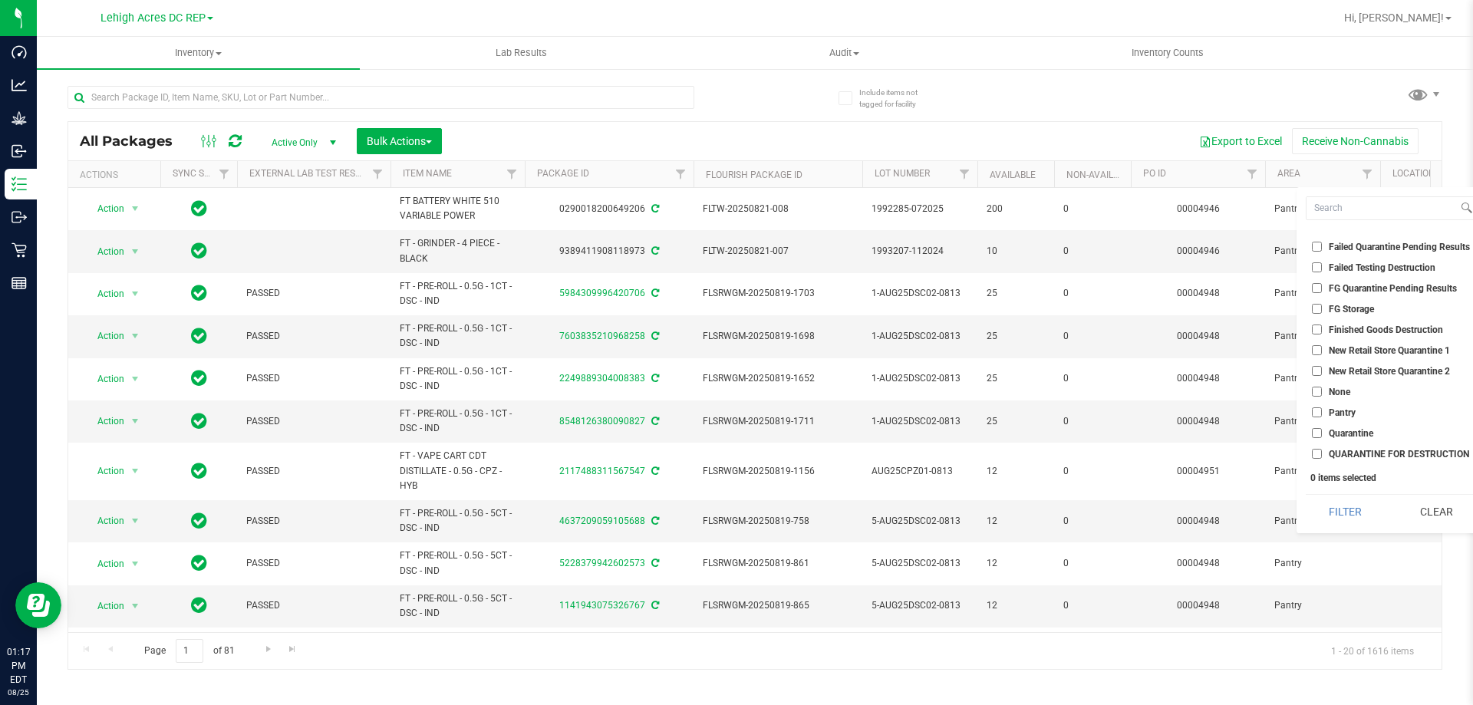
click at [1319, 413] on input "Pantry" at bounding box center [1317, 412] width 10 height 10
checkbox input "true"
click at [1338, 512] on button "Filter" at bounding box center [1346, 512] width 80 height 34
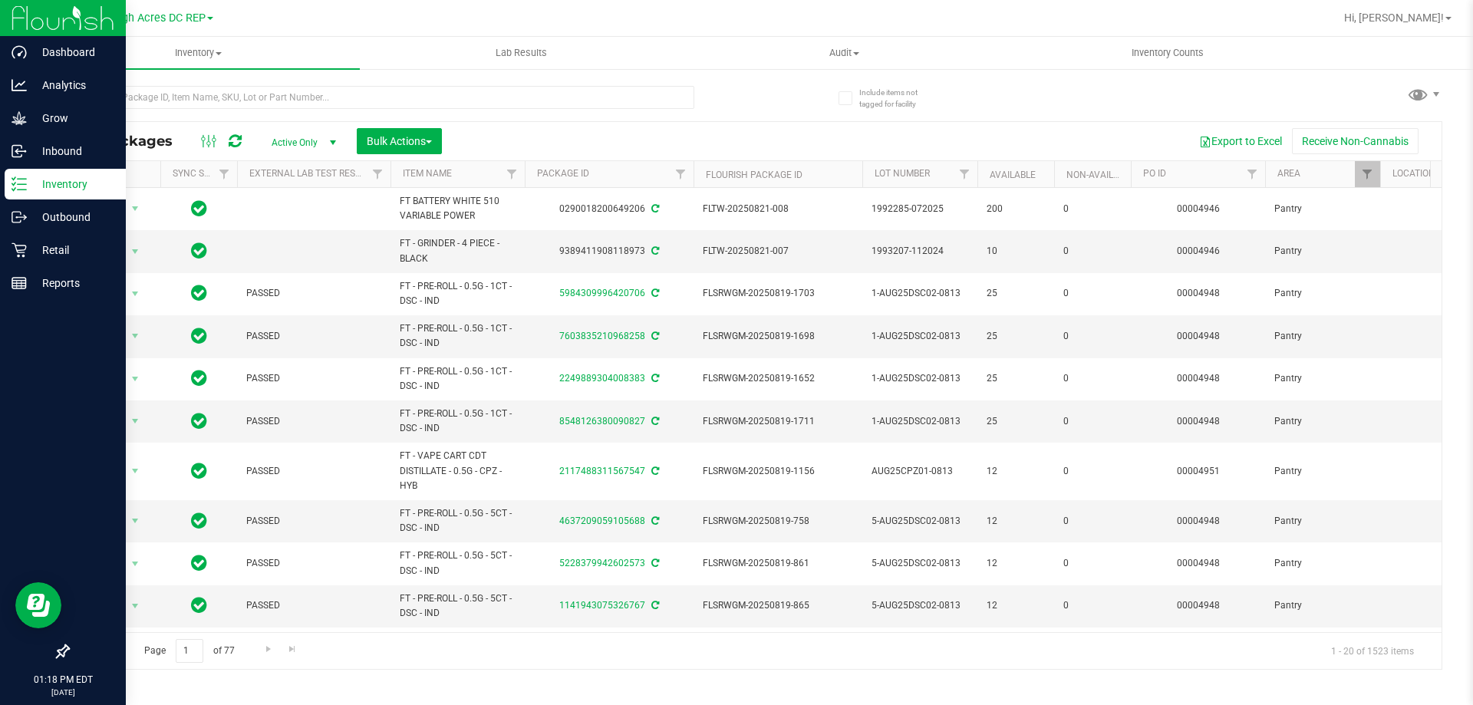
click at [57, 180] on p "Inventory" at bounding box center [73, 184] width 92 height 18
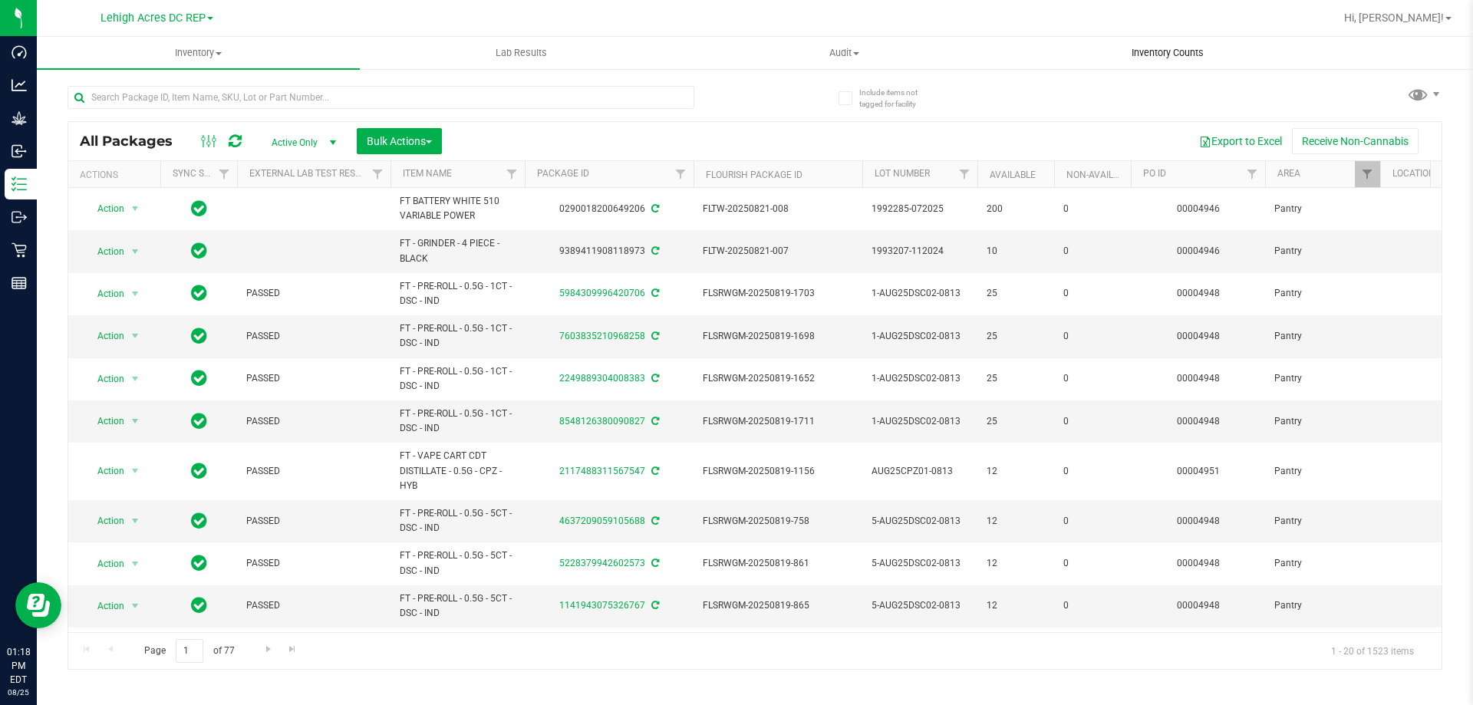
click at [1171, 56] on span "Inventory Counts" at bounding box center [1168, 53] width 114 height 14
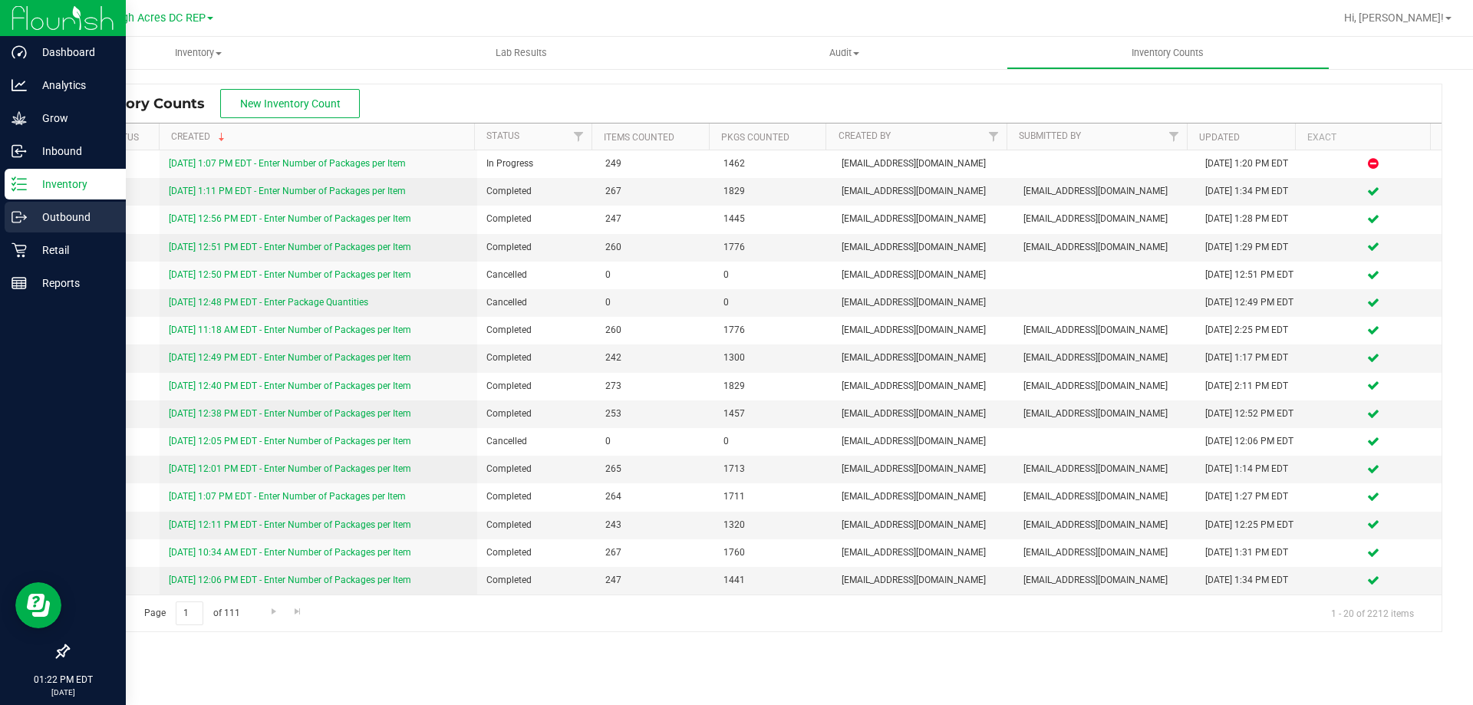
click at [61, 214] on p "Outbound" at bounding box center [73, 217] width 92 height 18
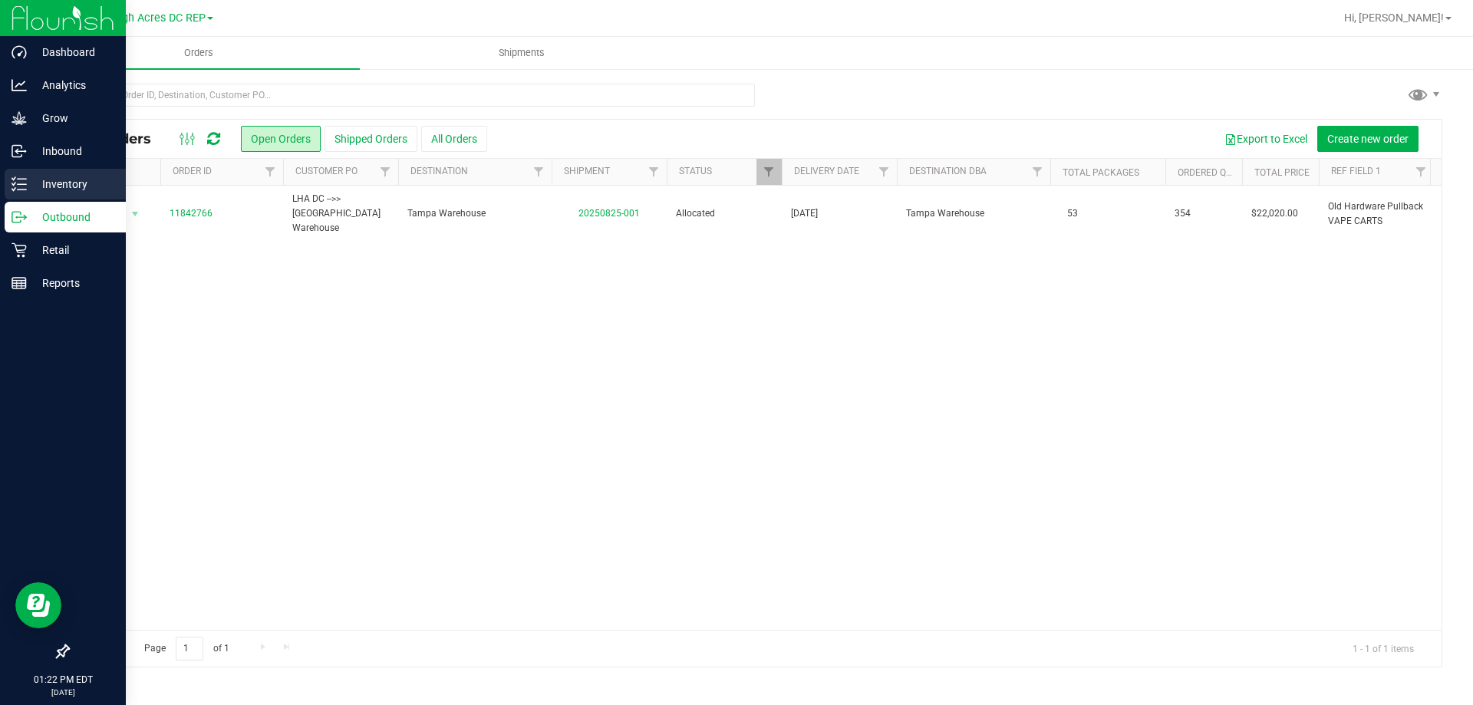
click at [58, 194] on div "Inventory" at bounding box center [65, 184] width 121 height 31
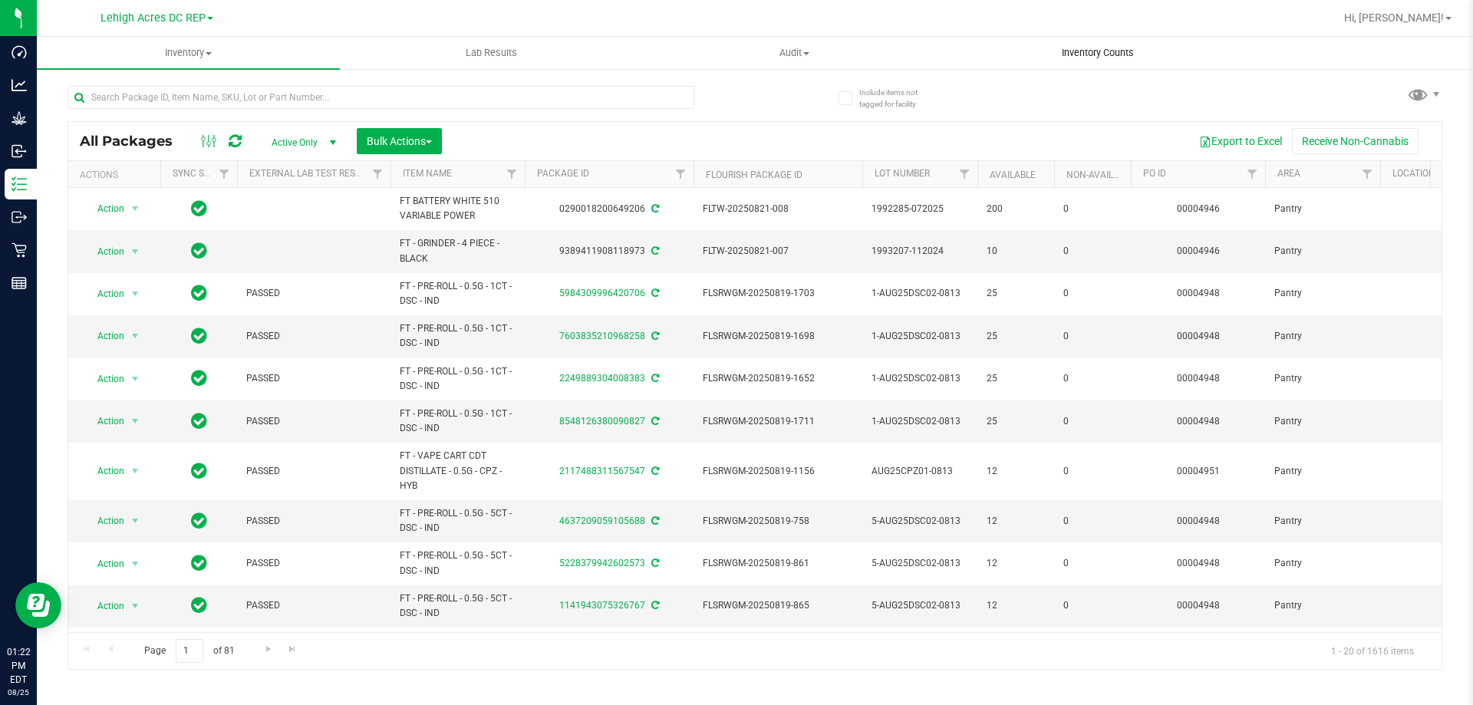
click at [1101, 60] on uib-tab-heading "Inventory Counts" at bounding box center [1097, 53] width 301 height 31
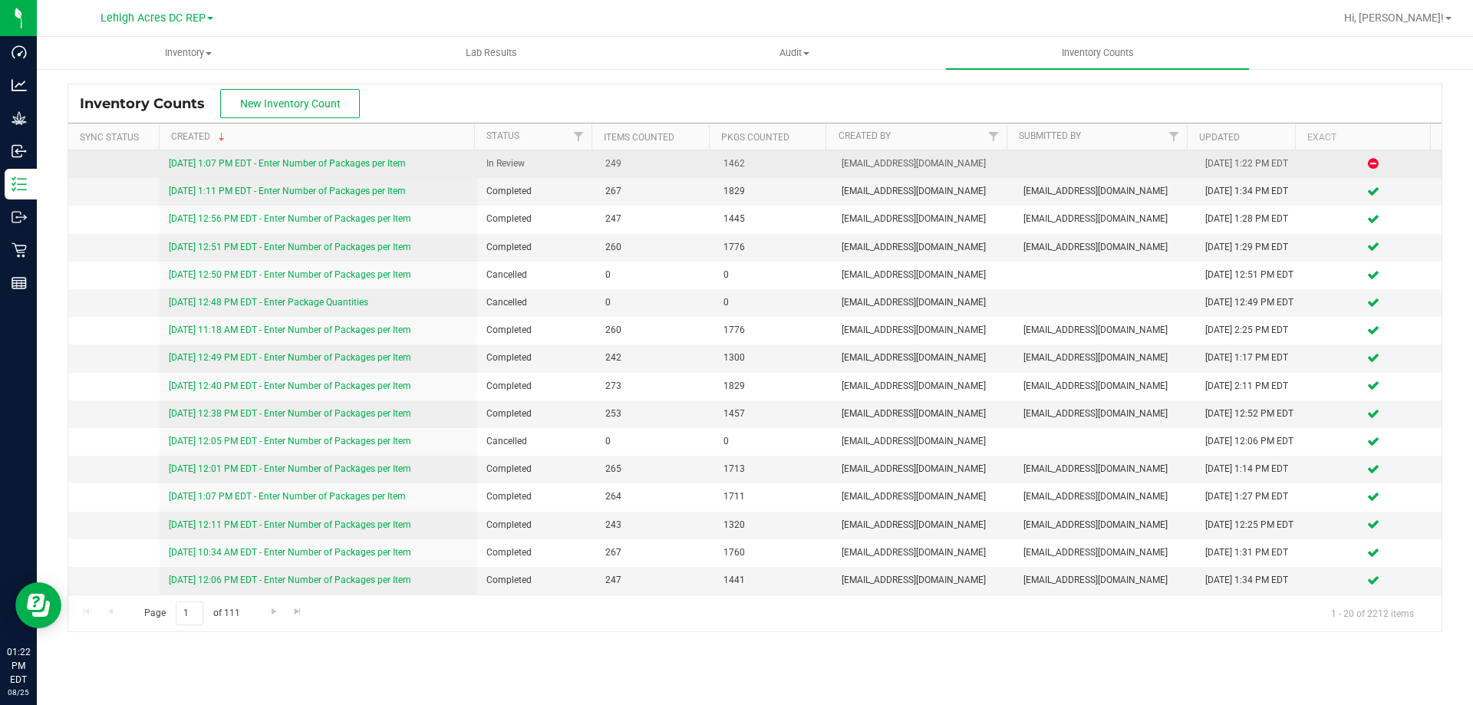
click at [338, 164] on link "8/25/25 1:07 PM EDT - Enter Number of Packages per Item" at bounding box center [287, 163] width 237 height 11
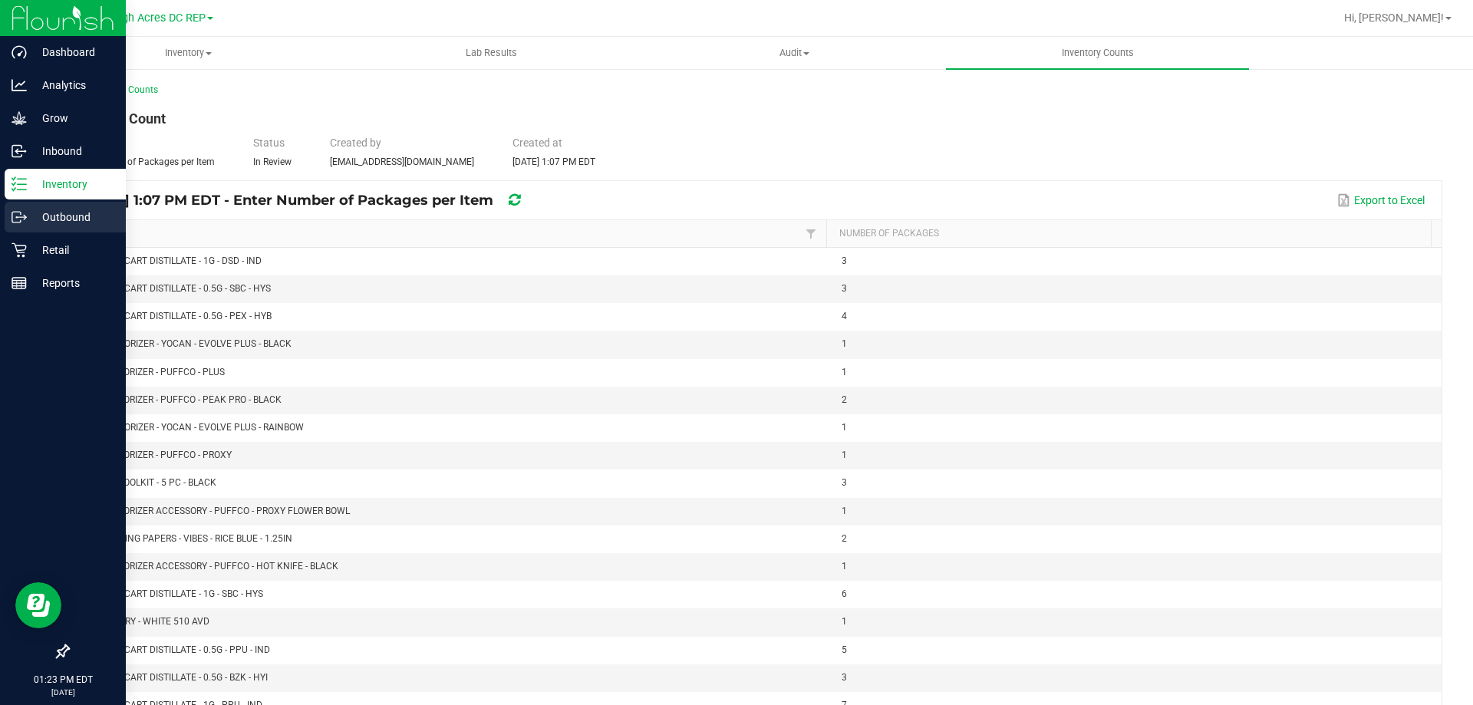
click at [61, 216] on p "Outbound" at bounding box center [73, 217] width 92 height 18
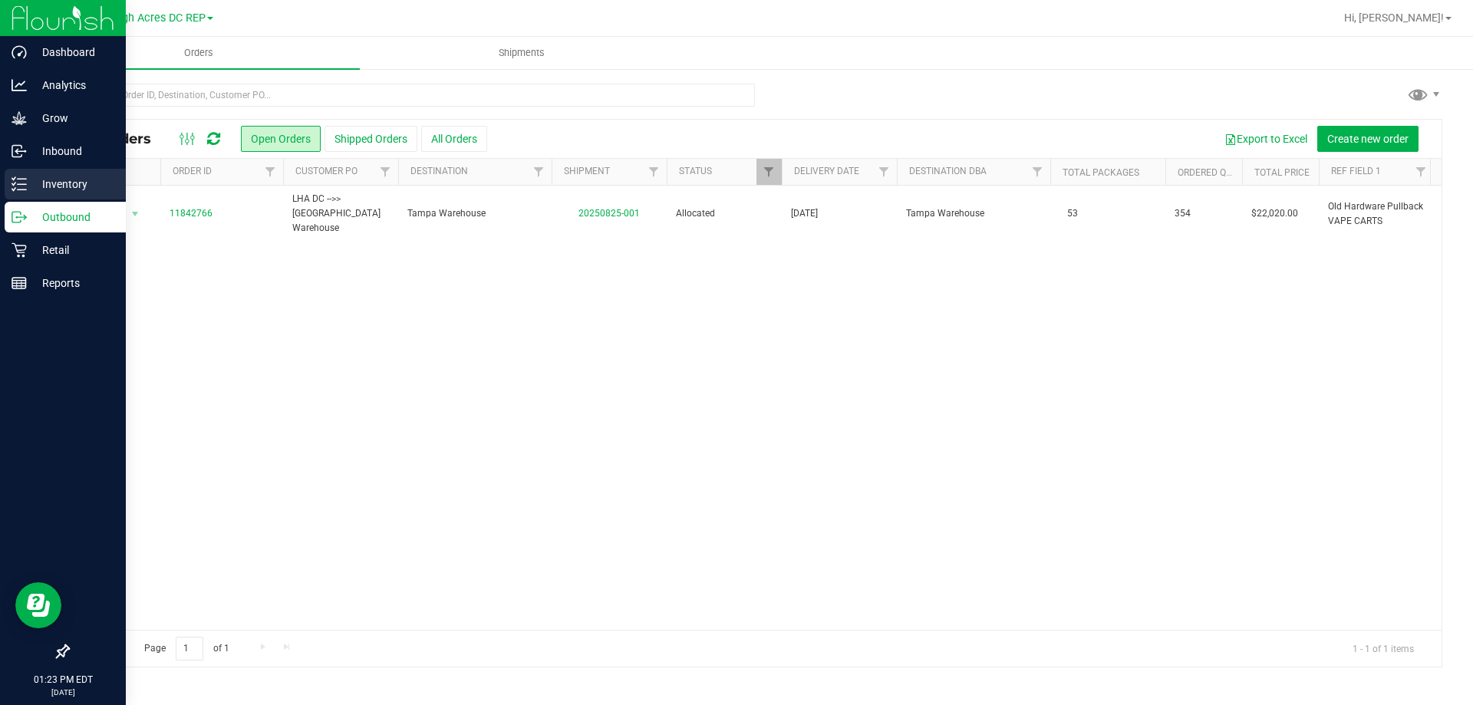
click at [57, 189] on p "Inventory" at bounding box center [73, 184] width 92 height 18
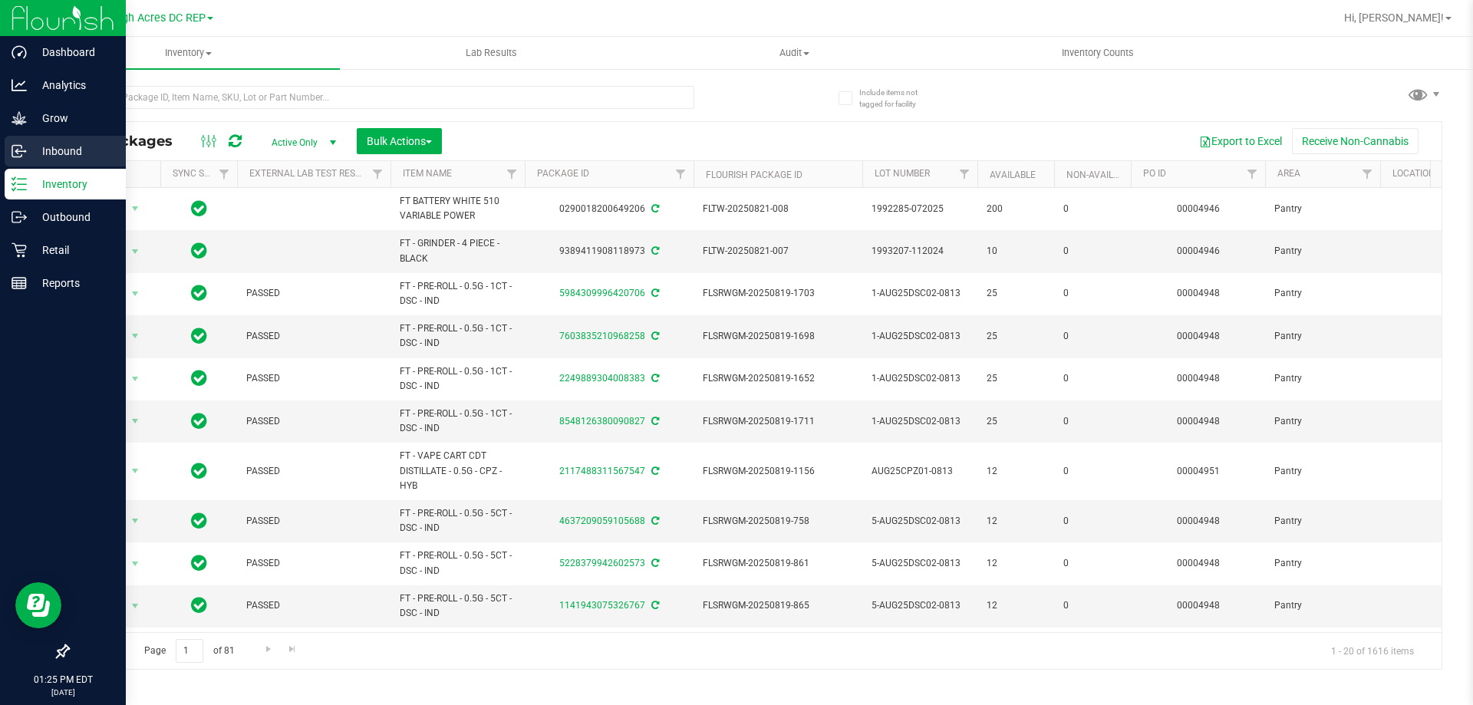
click at [68, 147] on p "Inbound" at bounding box center [73, 151] width 92 height 18
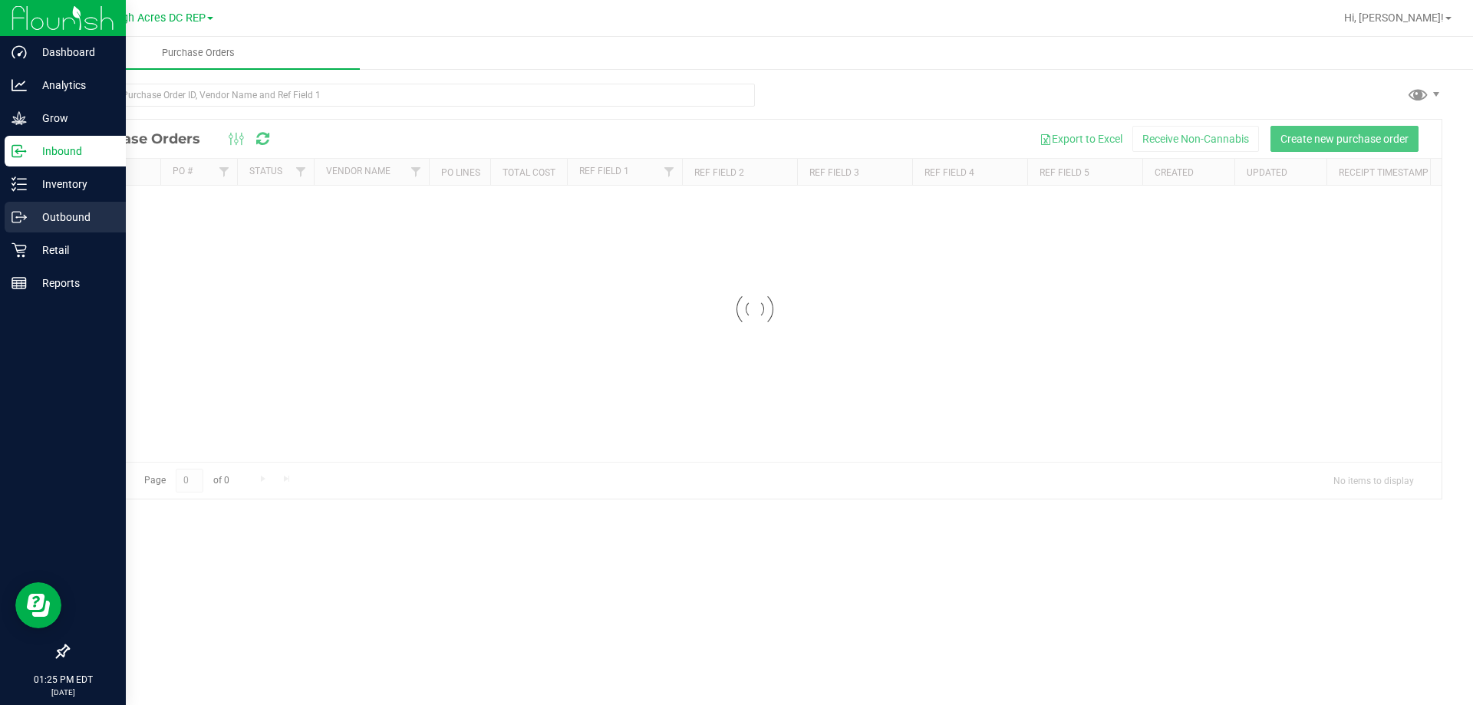
click at [44, 219] on p "Outbound" at bounding box center [73, 217] width 92 height 18
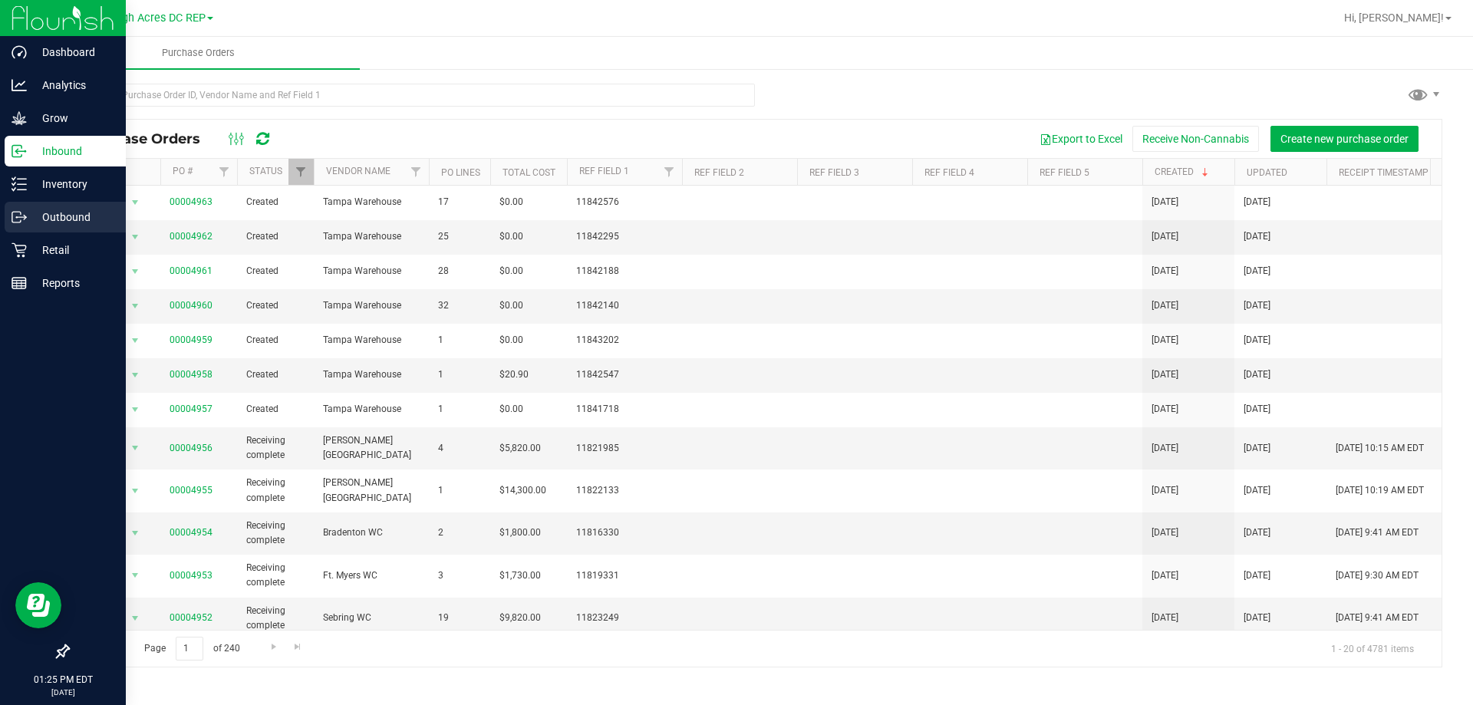
click at [60, 222] on p "Outbound" at bounding box center [73, 217] width 92 height 18
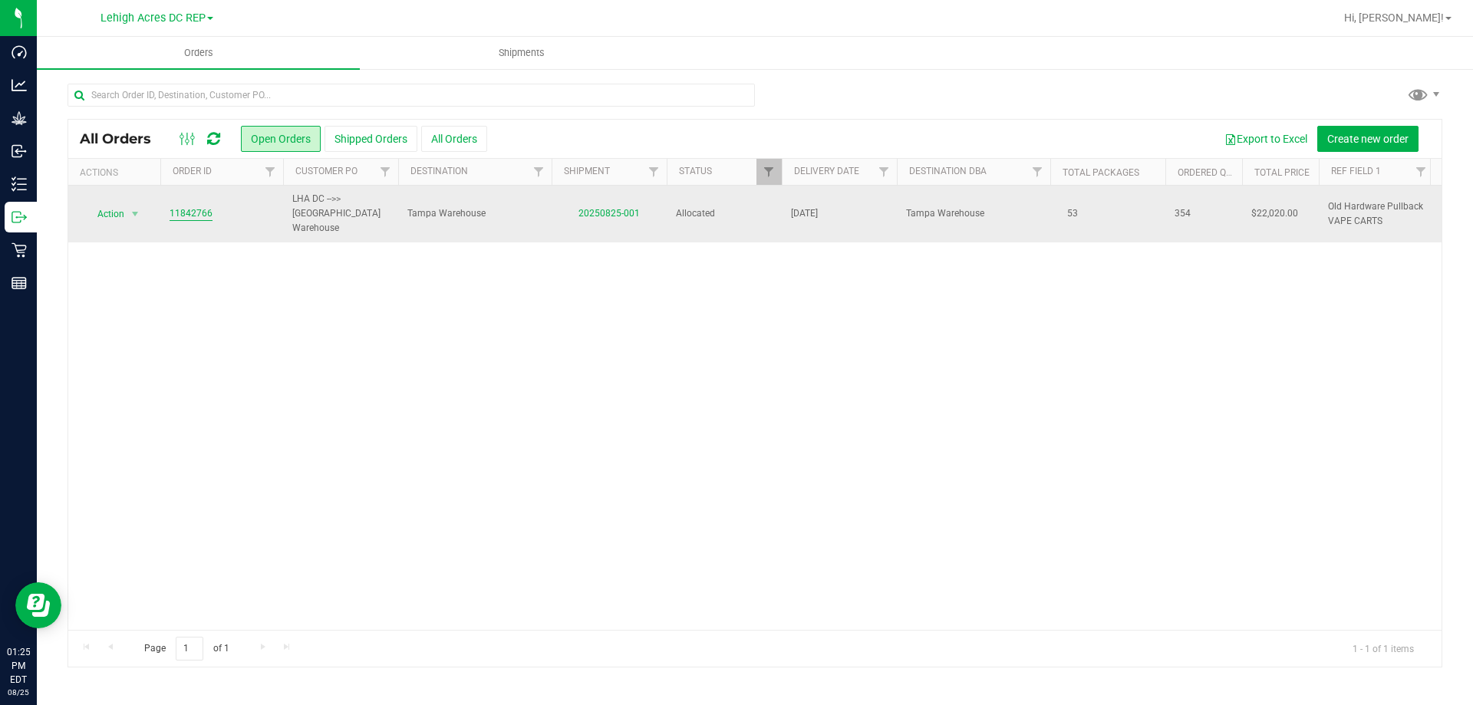
click at [185, 206] on link "11842766" at bounding box center [191, 213] width 43 height 15
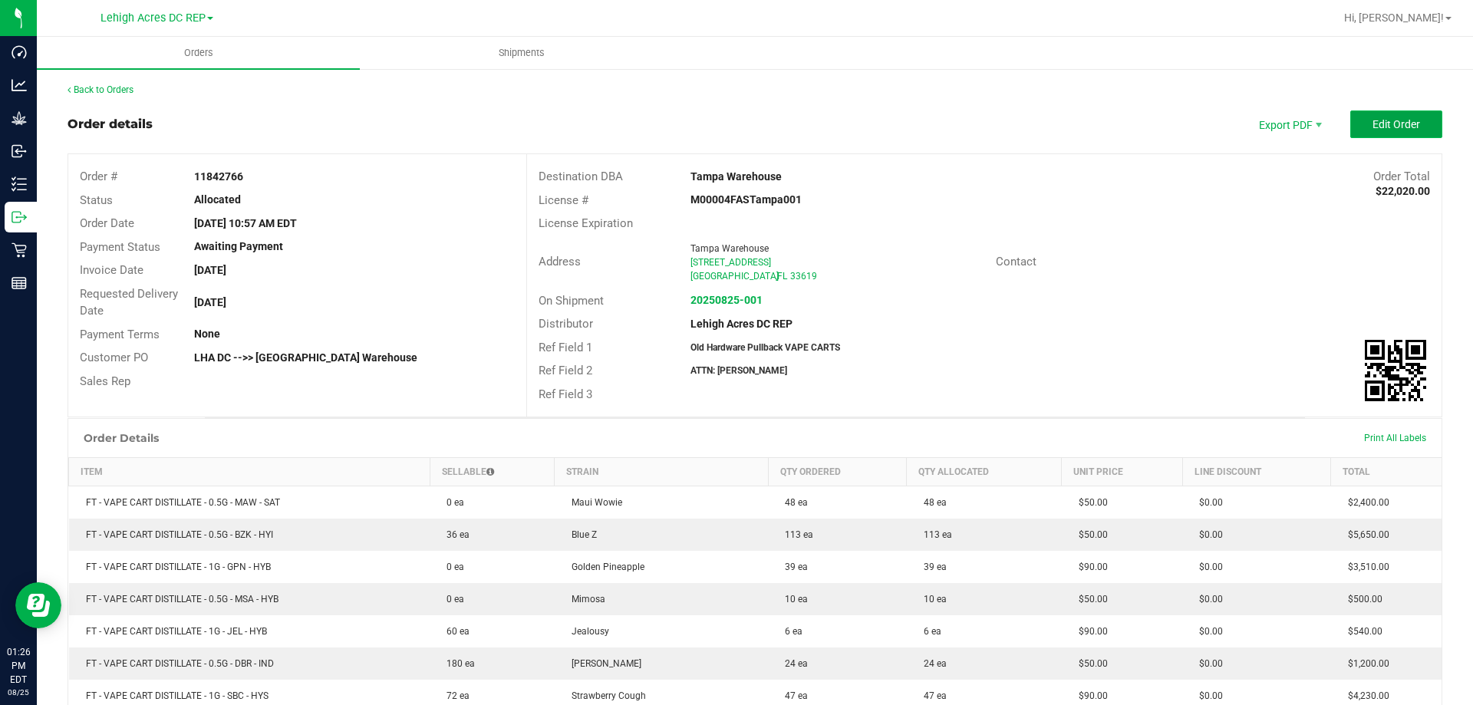
click at [1390, 118] on span "Edit Order" at bounding box center [1396, 124] width 48 height 12
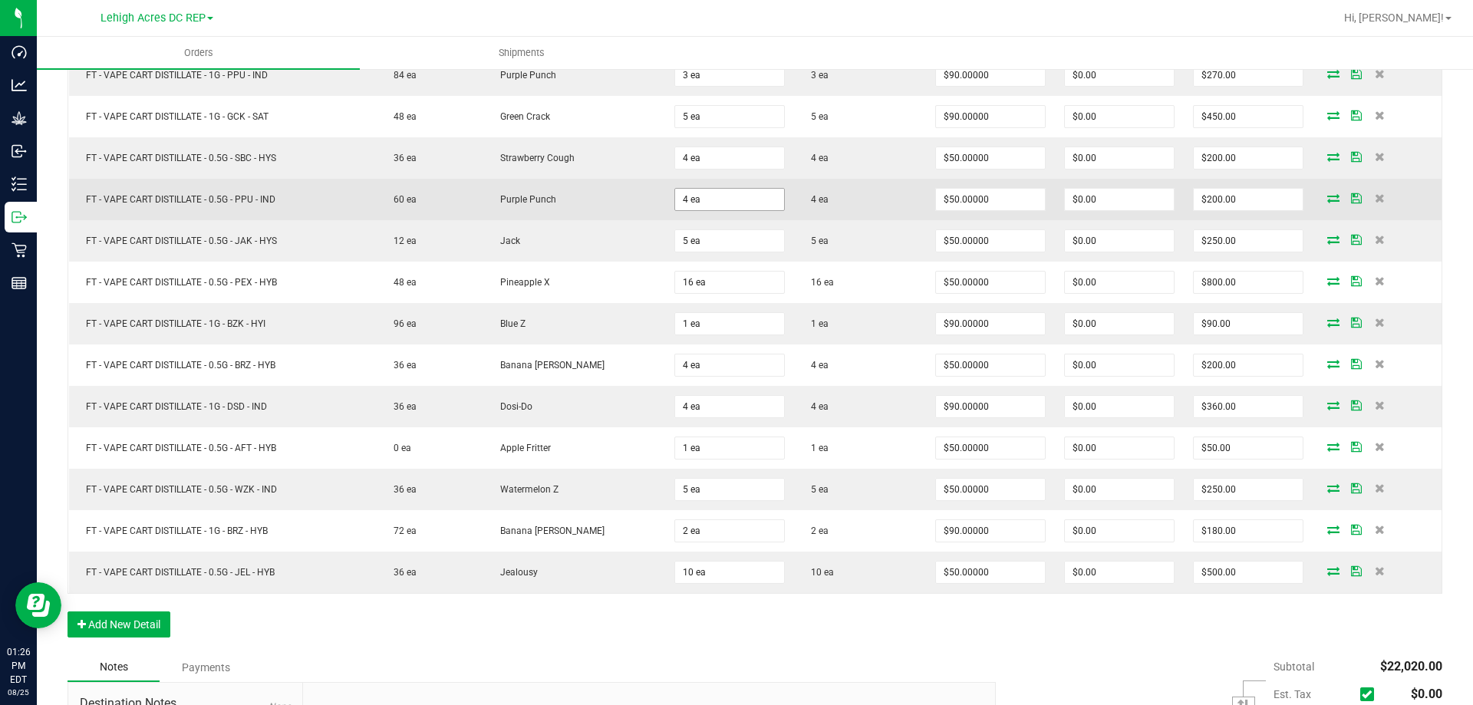
scroll to position [1033, 0]
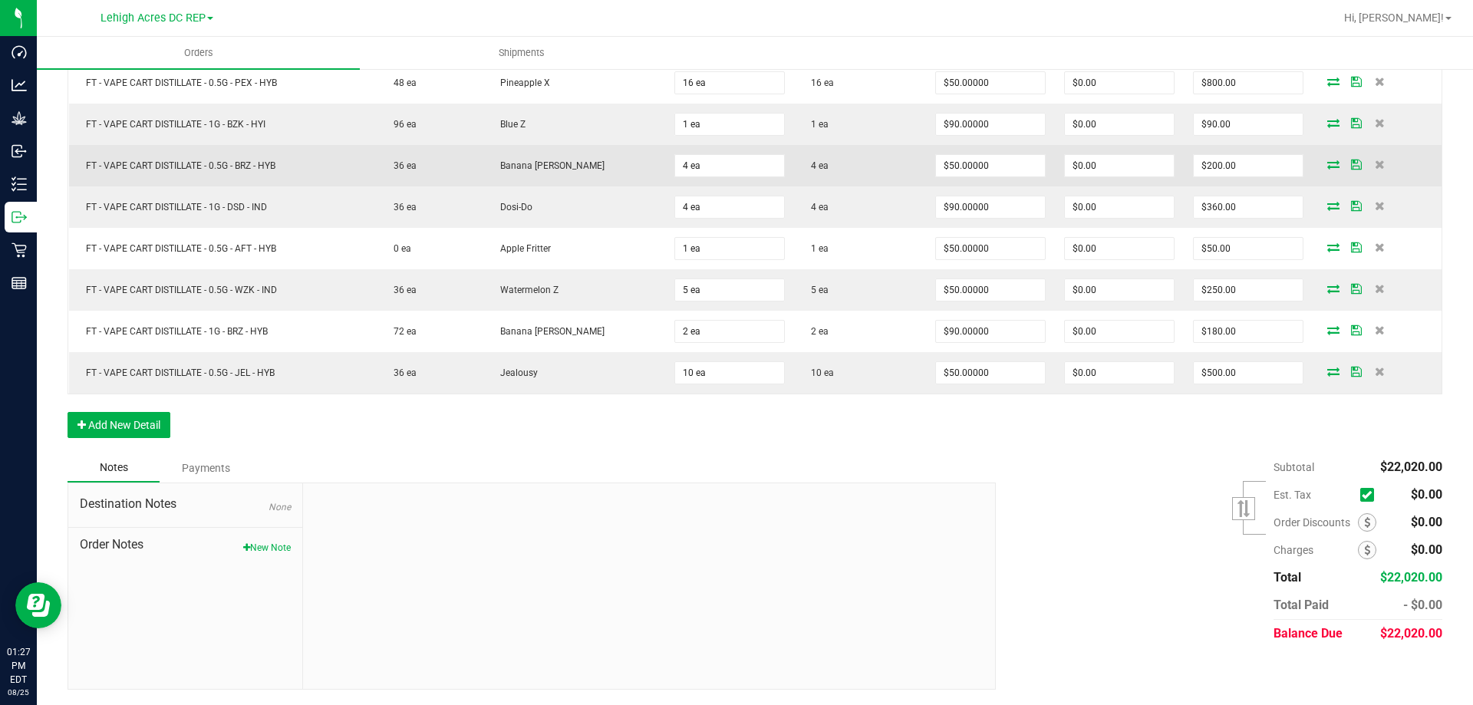
click at [1327, 167] on icon at bounding box center [1333, 164] width 12 height 9
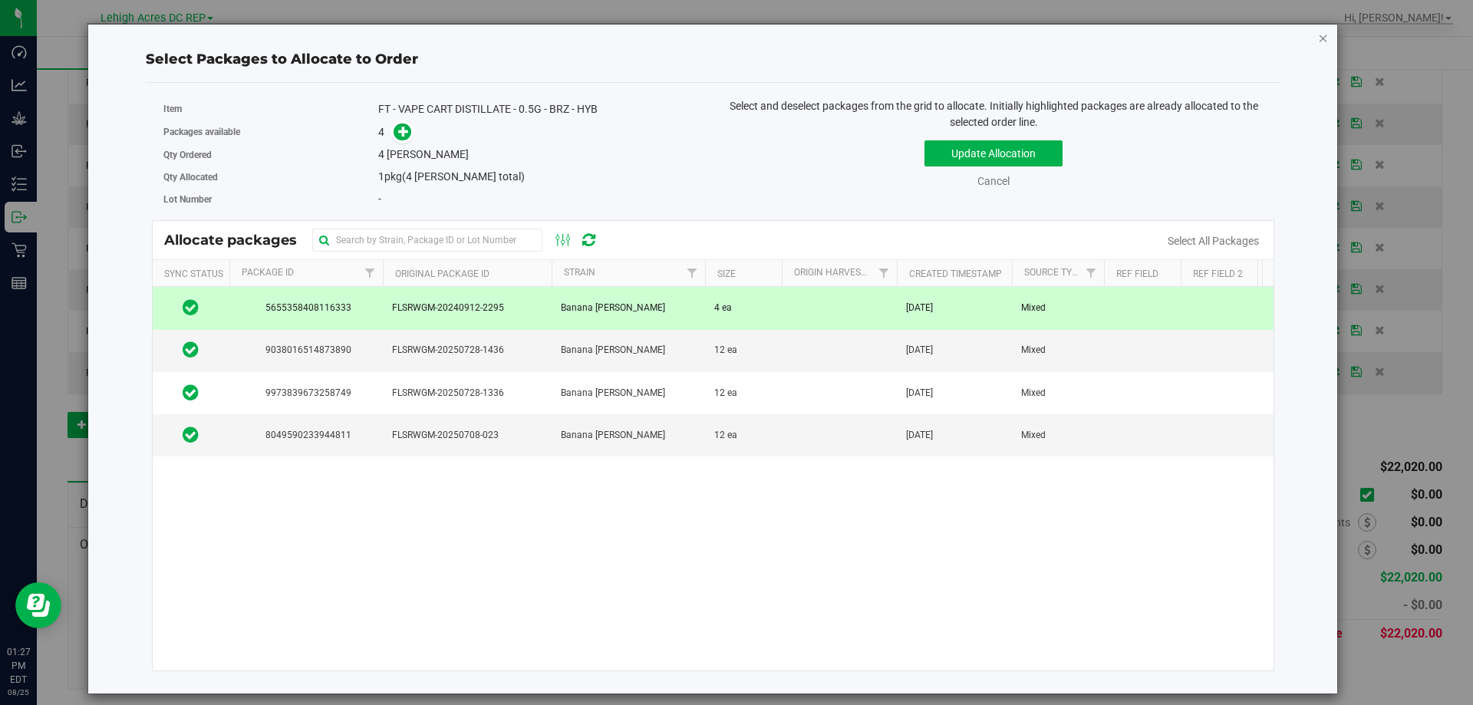
click at [1324, 33] on icon "button" at bounding box center [1323, 37] width 11 height 18
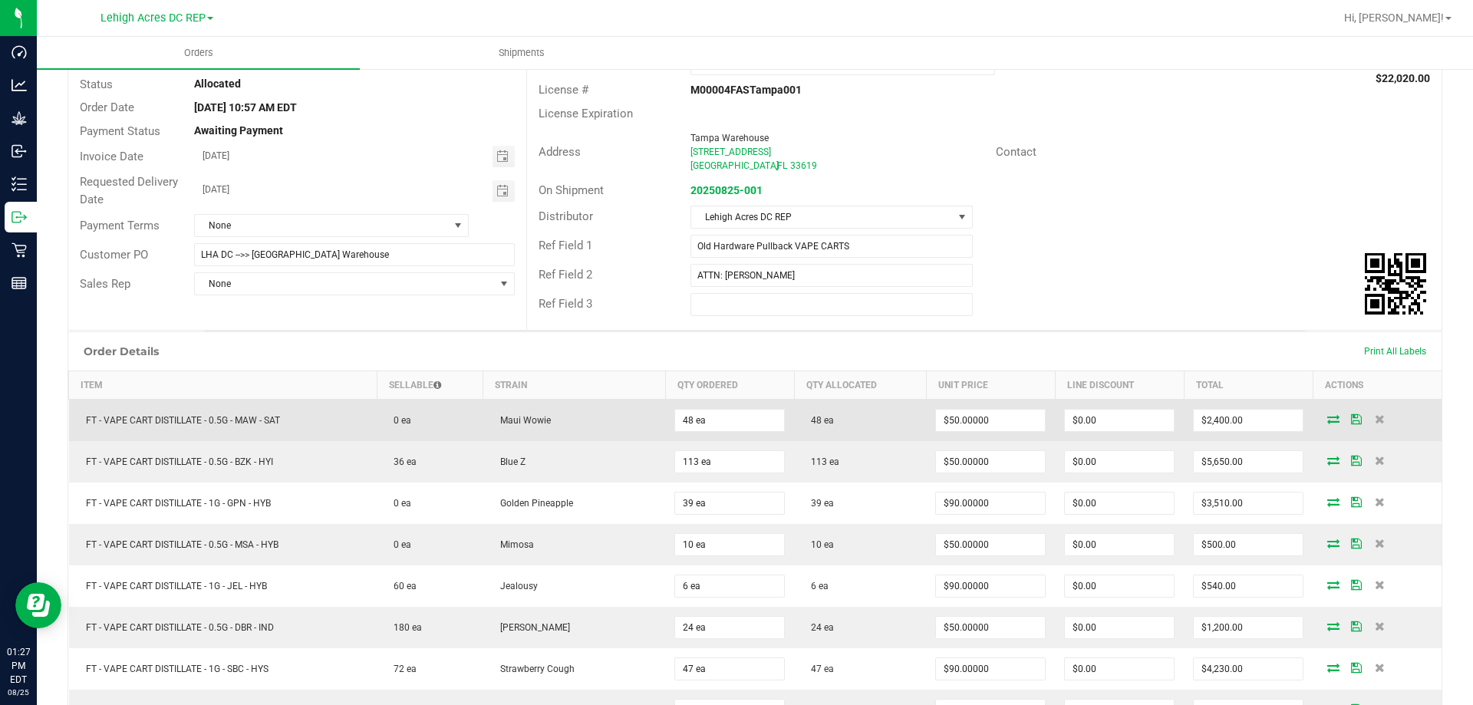
scroll to position [153, 0]
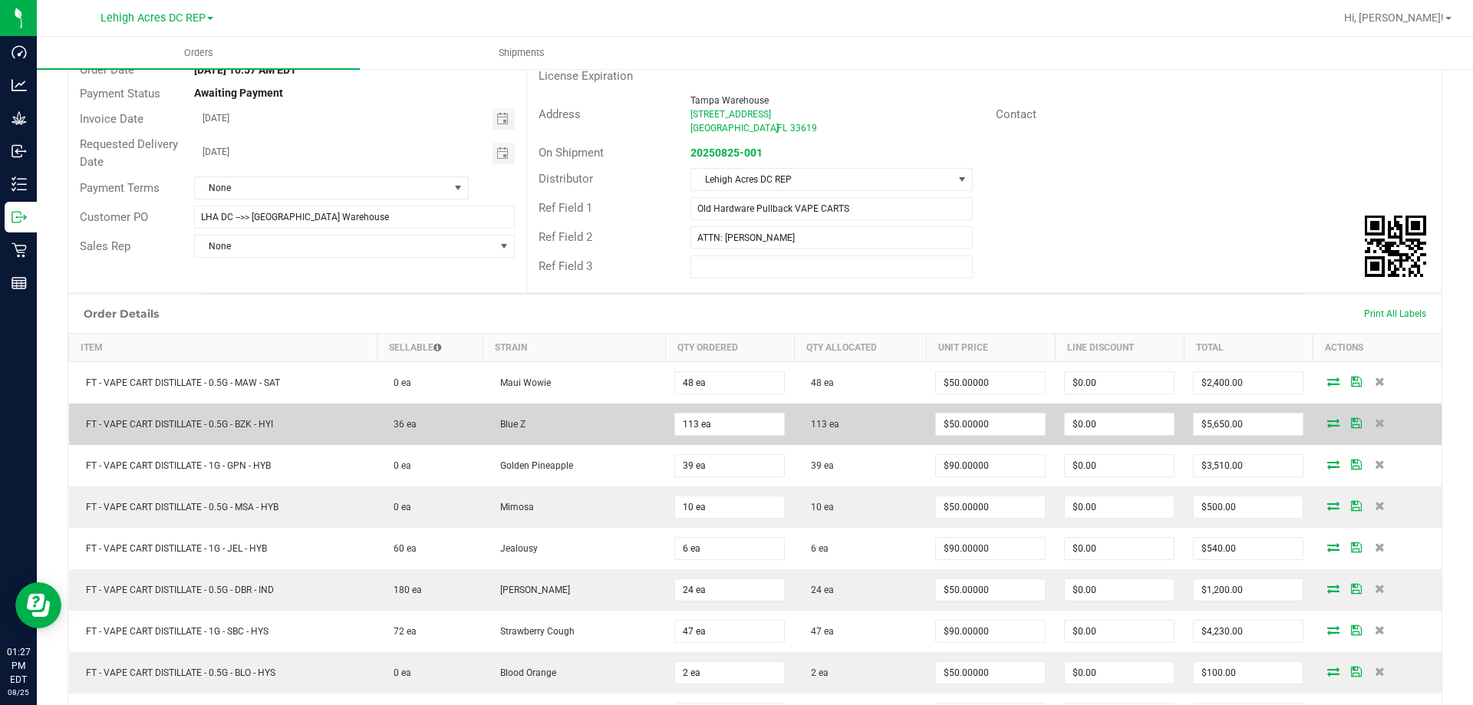
click at [1327, 420] on icon at bounding box center [1333, 422] width 12 height 9
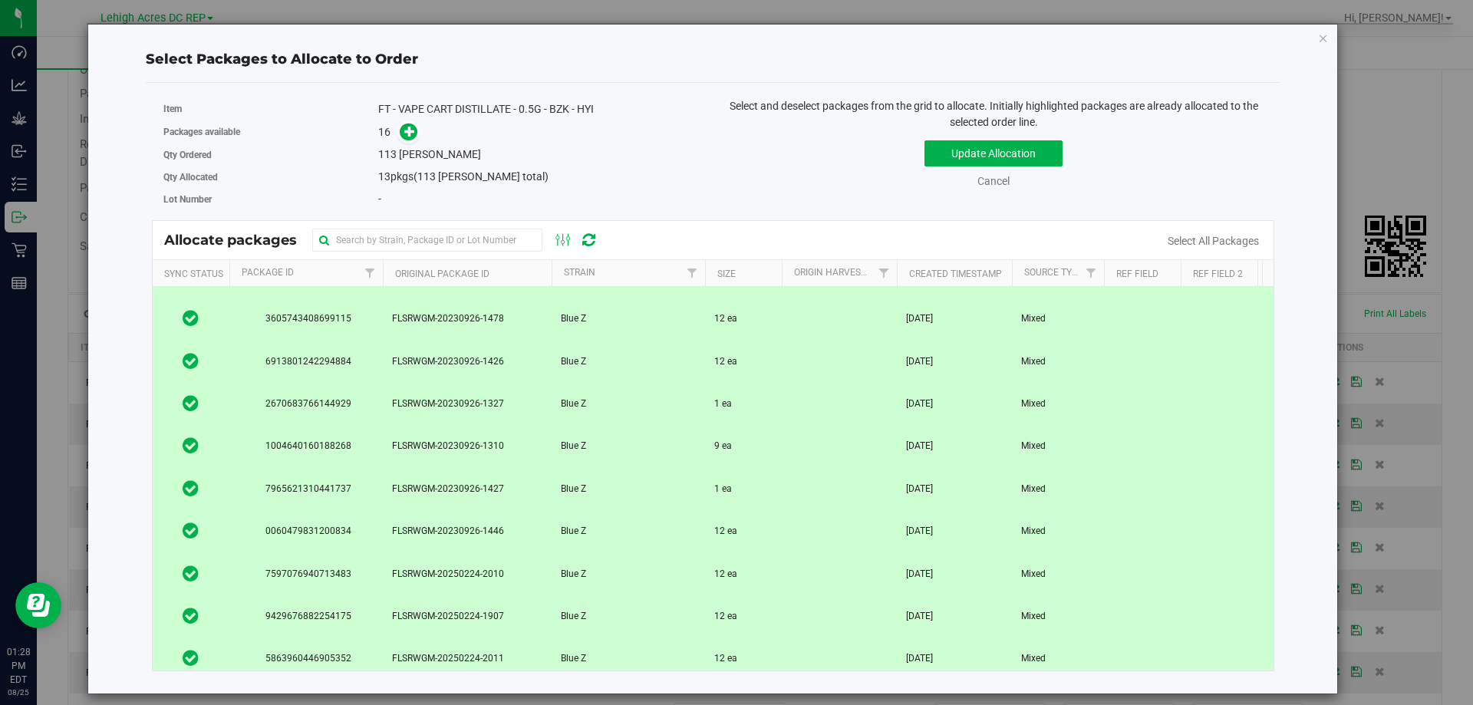
scroll to position [0, 0]
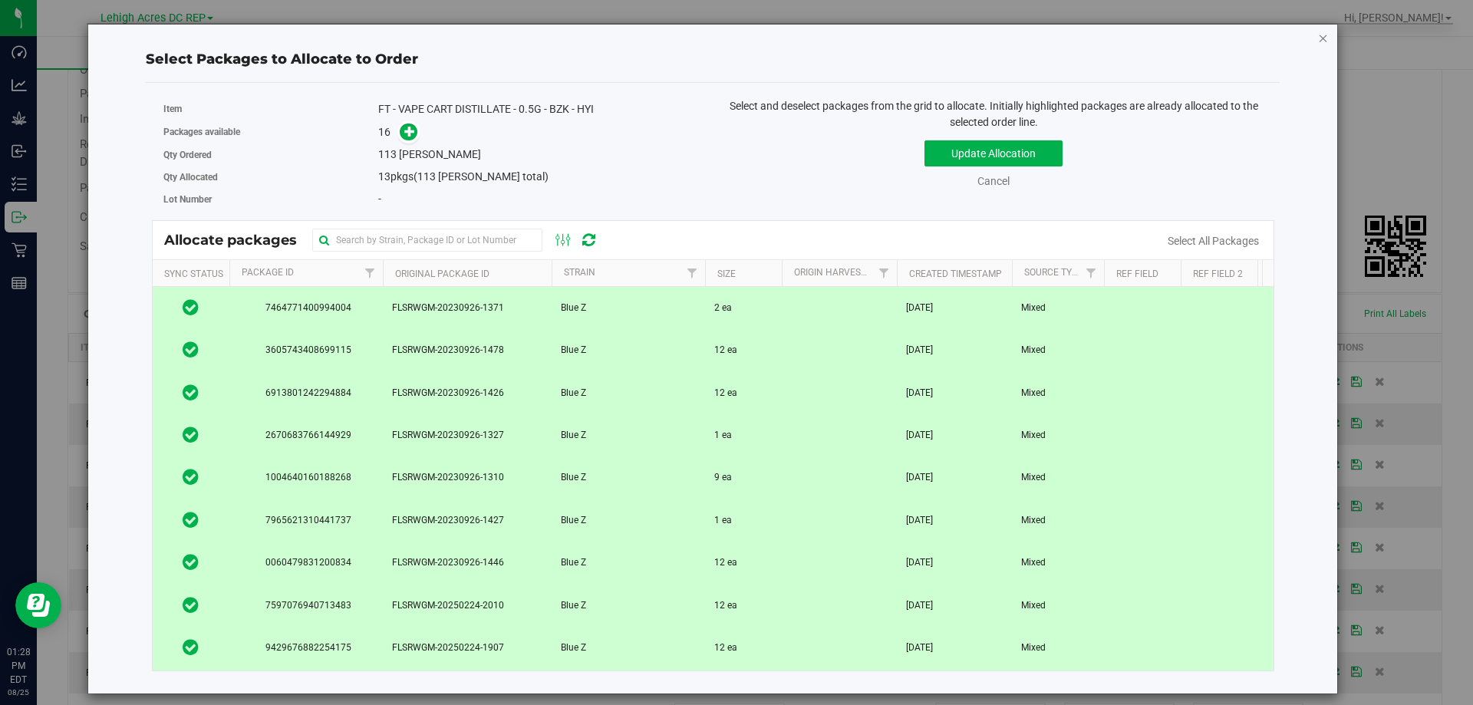
click at [1326, 38] on icon "button" at bounding box center [1323, 37] width 11 height 18
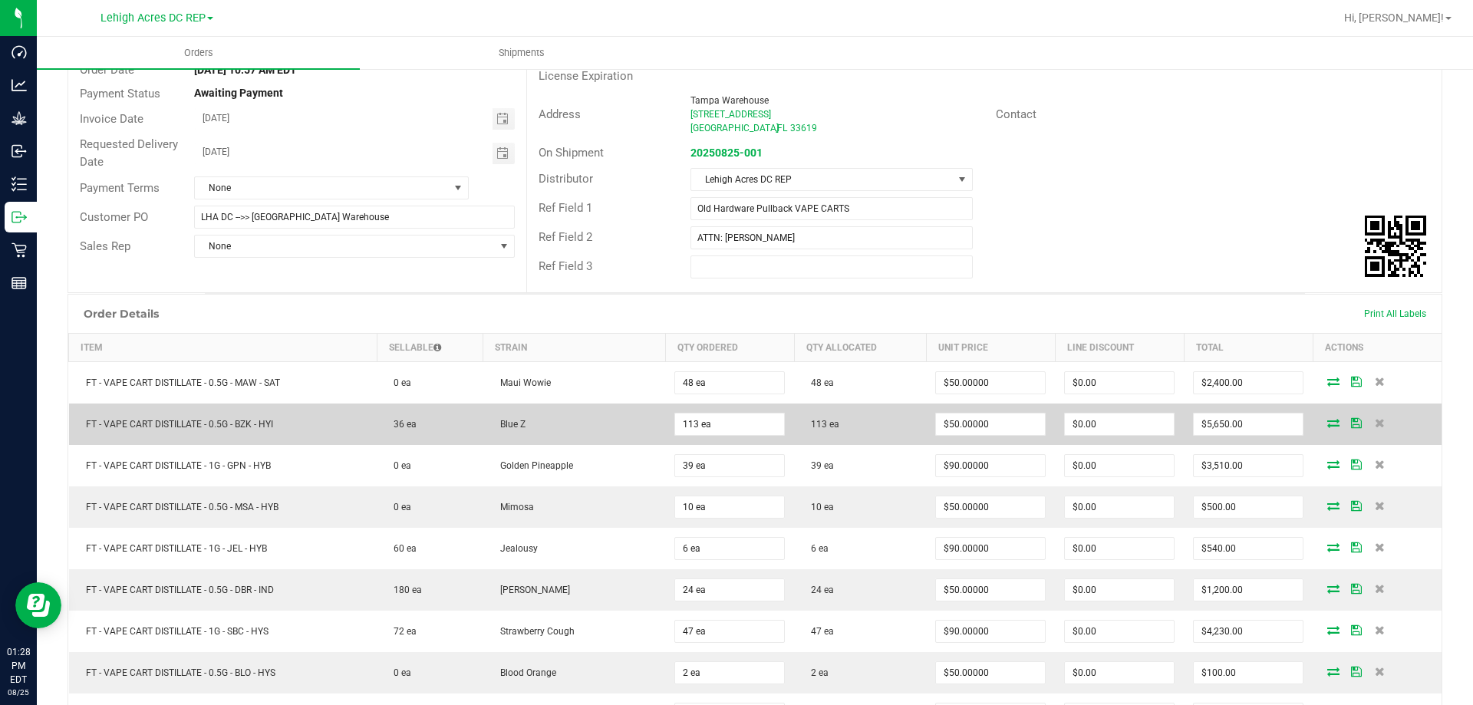
click at [1327, 426] on icon at bounding box center [1333, 422] width 12 height 9
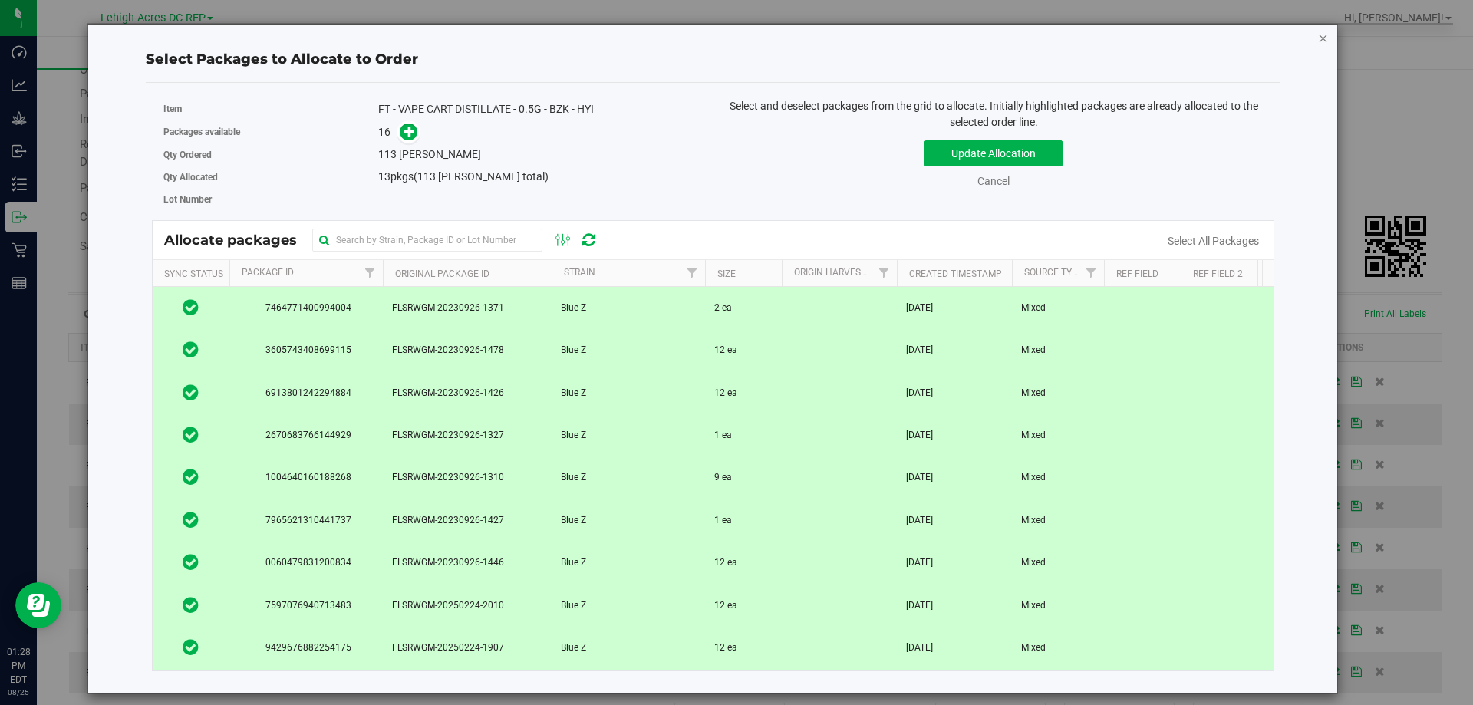
click at [1319, 41] on icon "button" at bounding box center [1323, 37] width 11 height 18
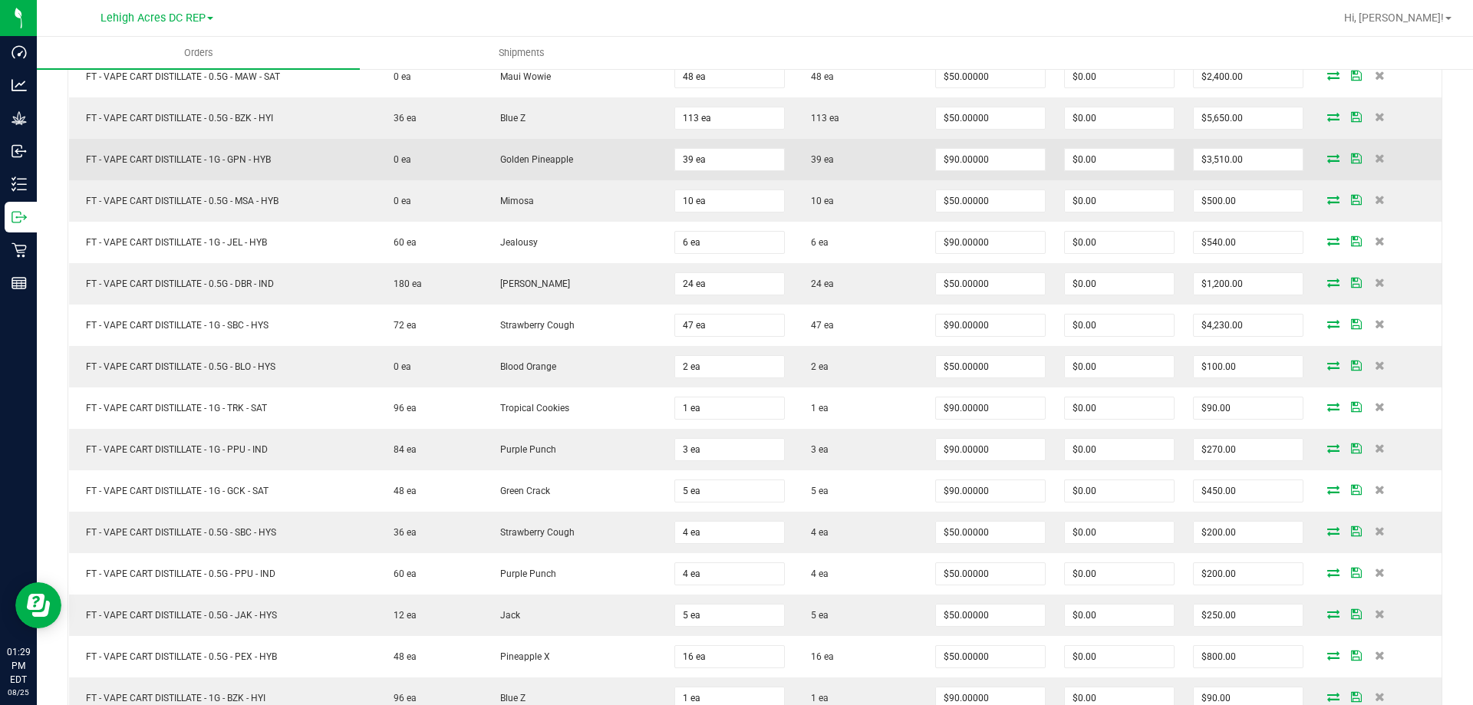
scroll to position [460, 0]
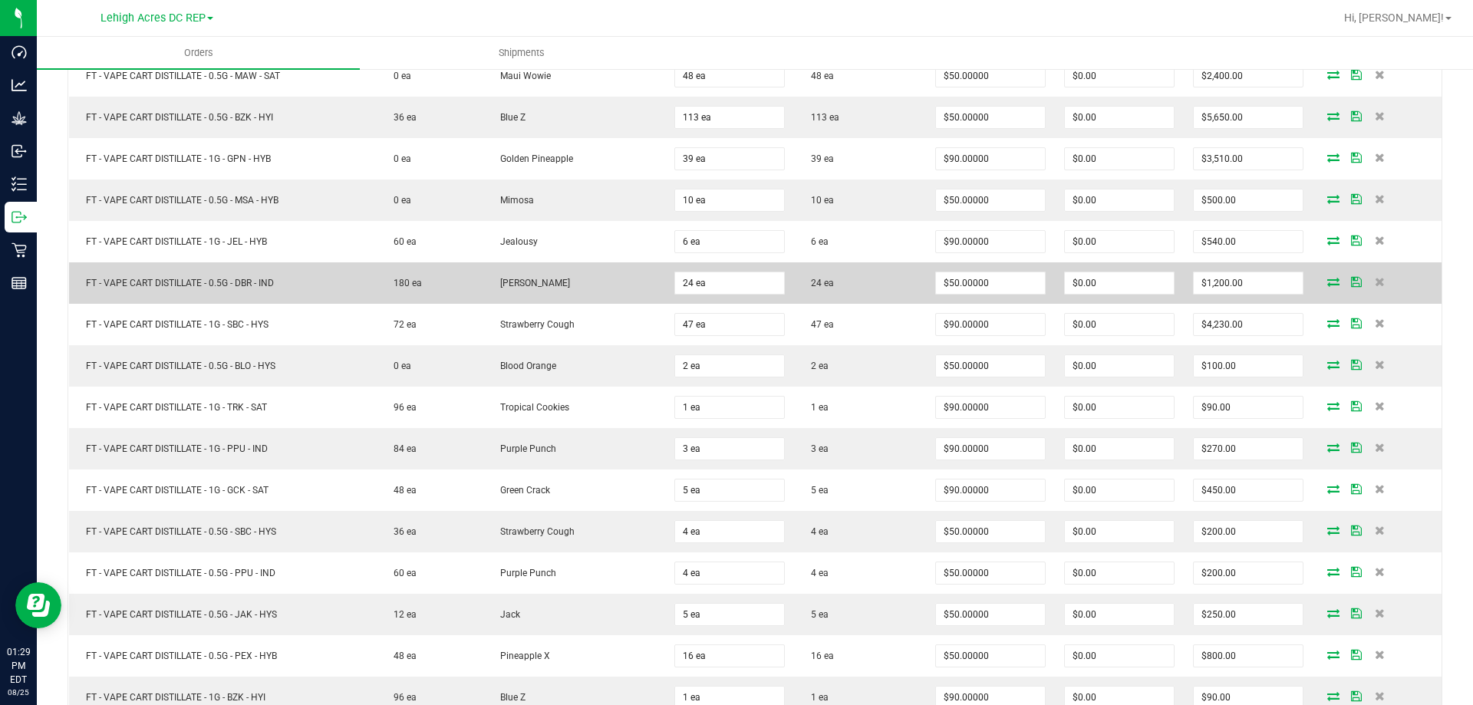
click at [1327, 283] on icon at bounding box center [1333, 281] width 12 height 9
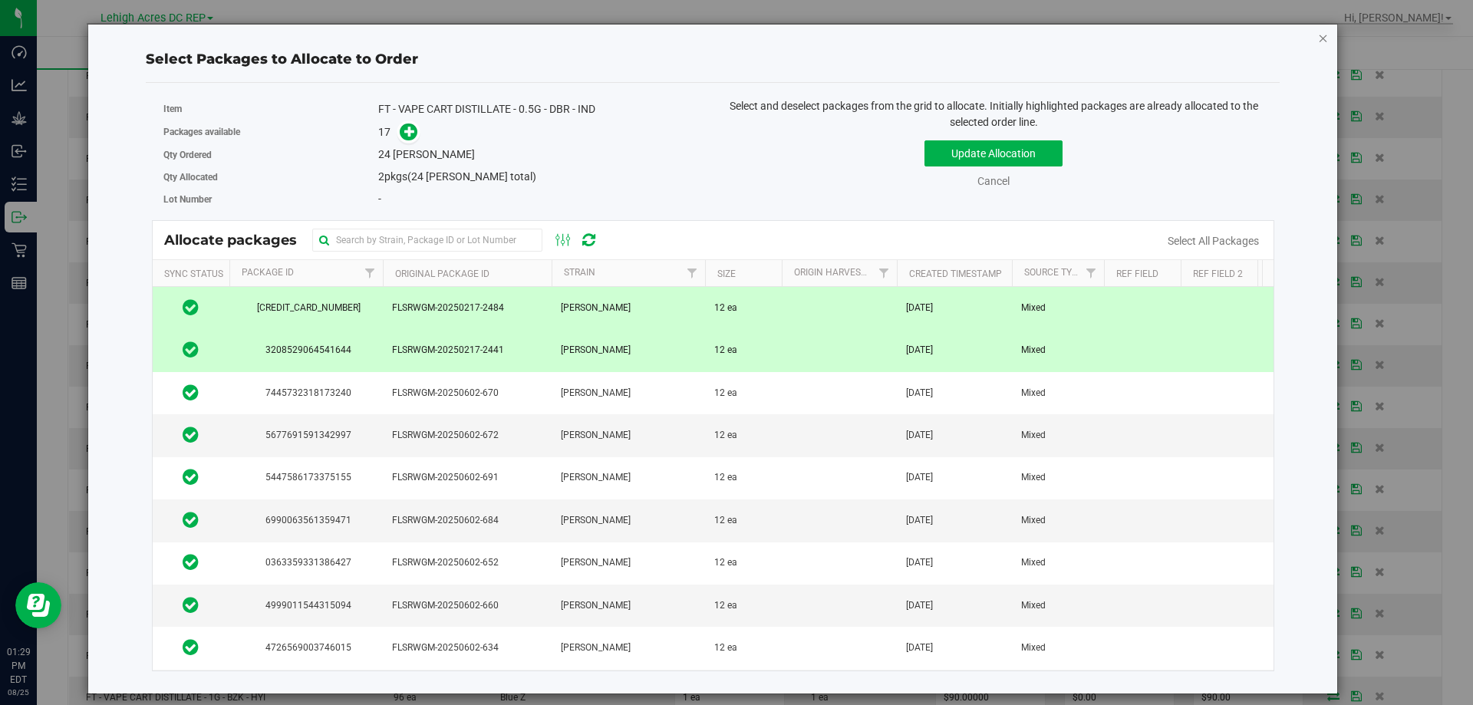
click at [1324, 38] on icon "button" at bounding box center [1323, 37] width 11 height 18
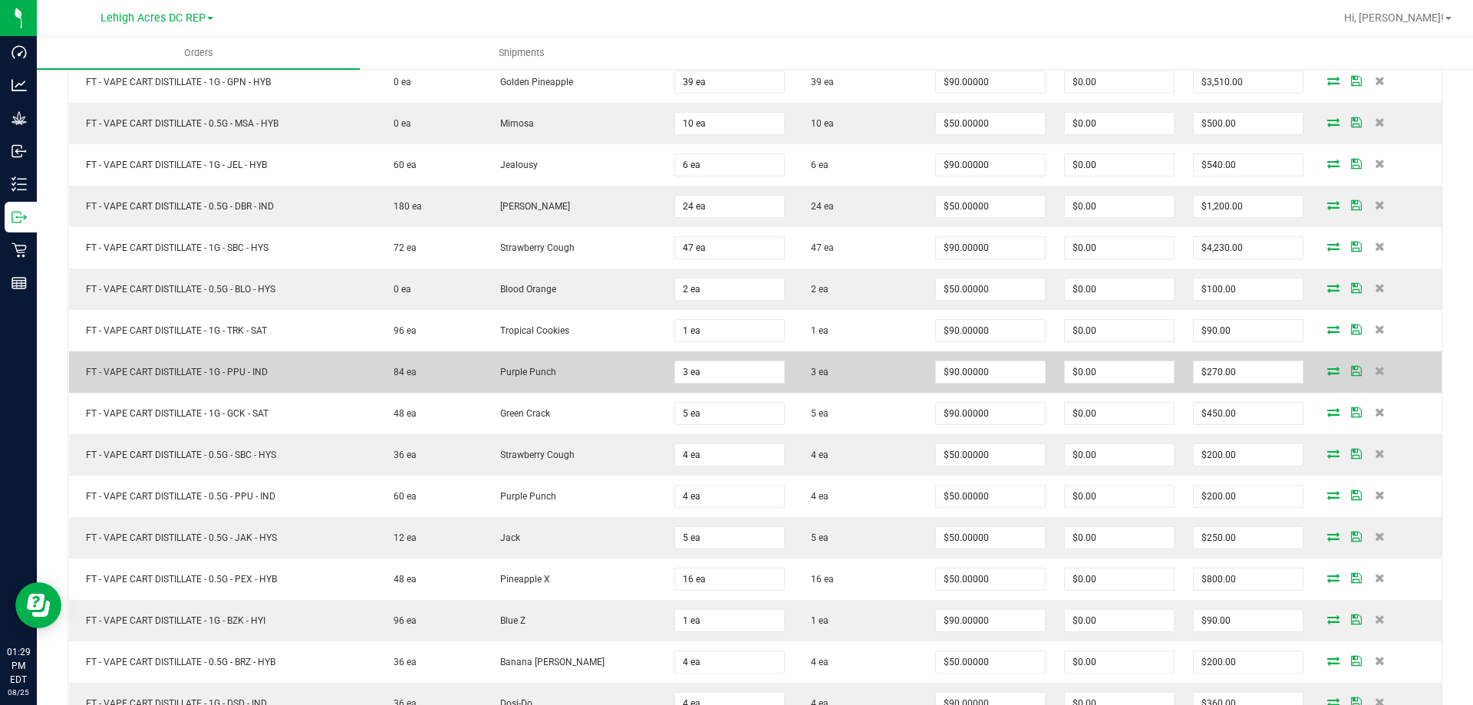
scroll to position [614, 0]
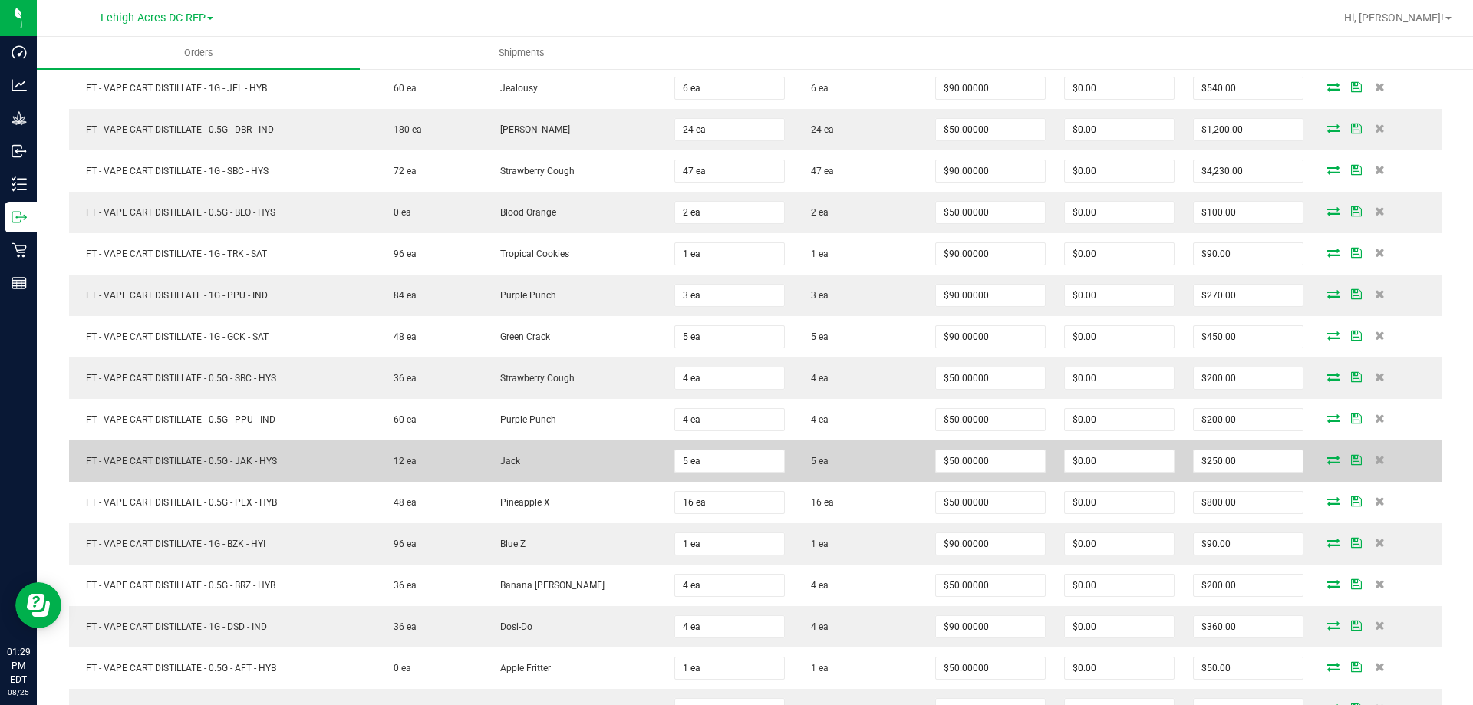
click at [1327, 458] on icon at bounding box center [1333, 459] width 12 height 9
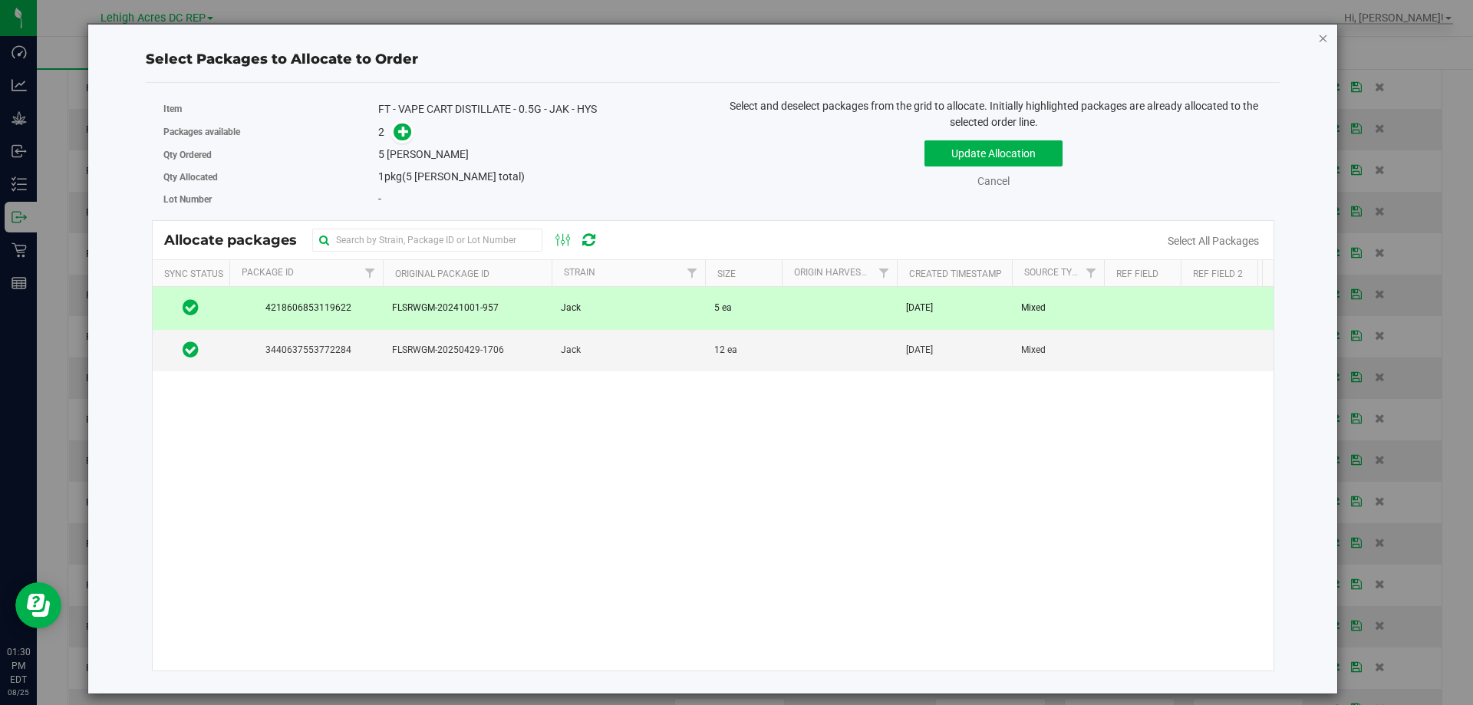
click at [1324, 38] on icon "button" at bounding box center [1323, 37] width 11 height 18
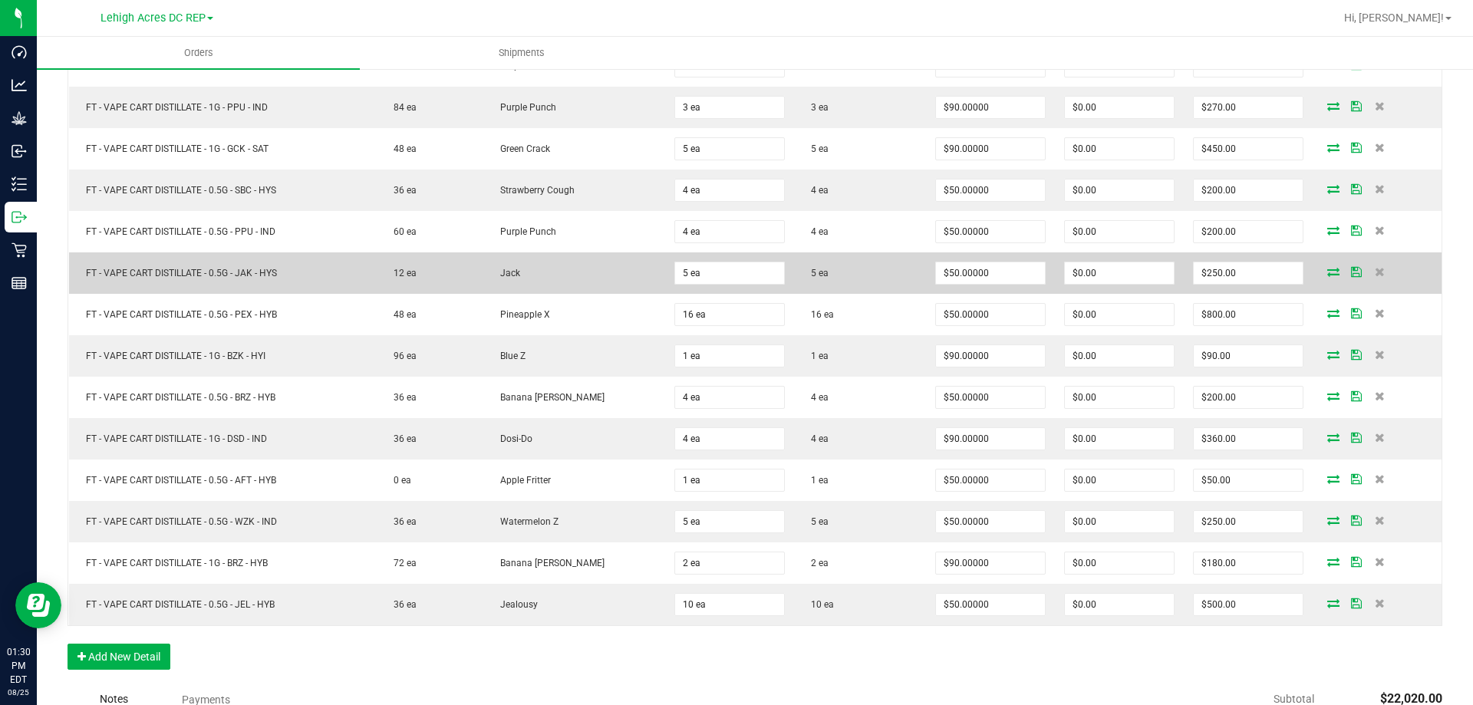
scroll to position [844, 0]
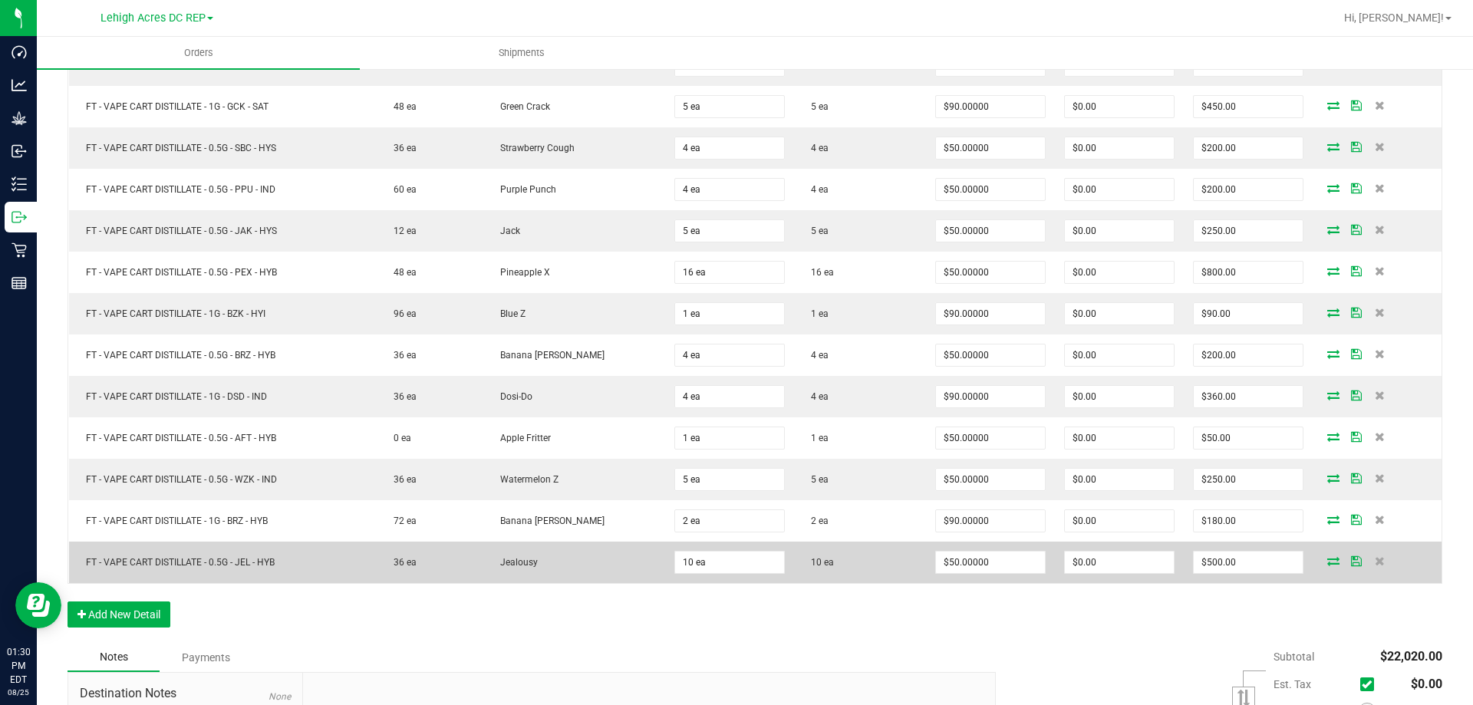
click at [1327, 562] on icon at bounding box center [1333, 560] width 12 height 9
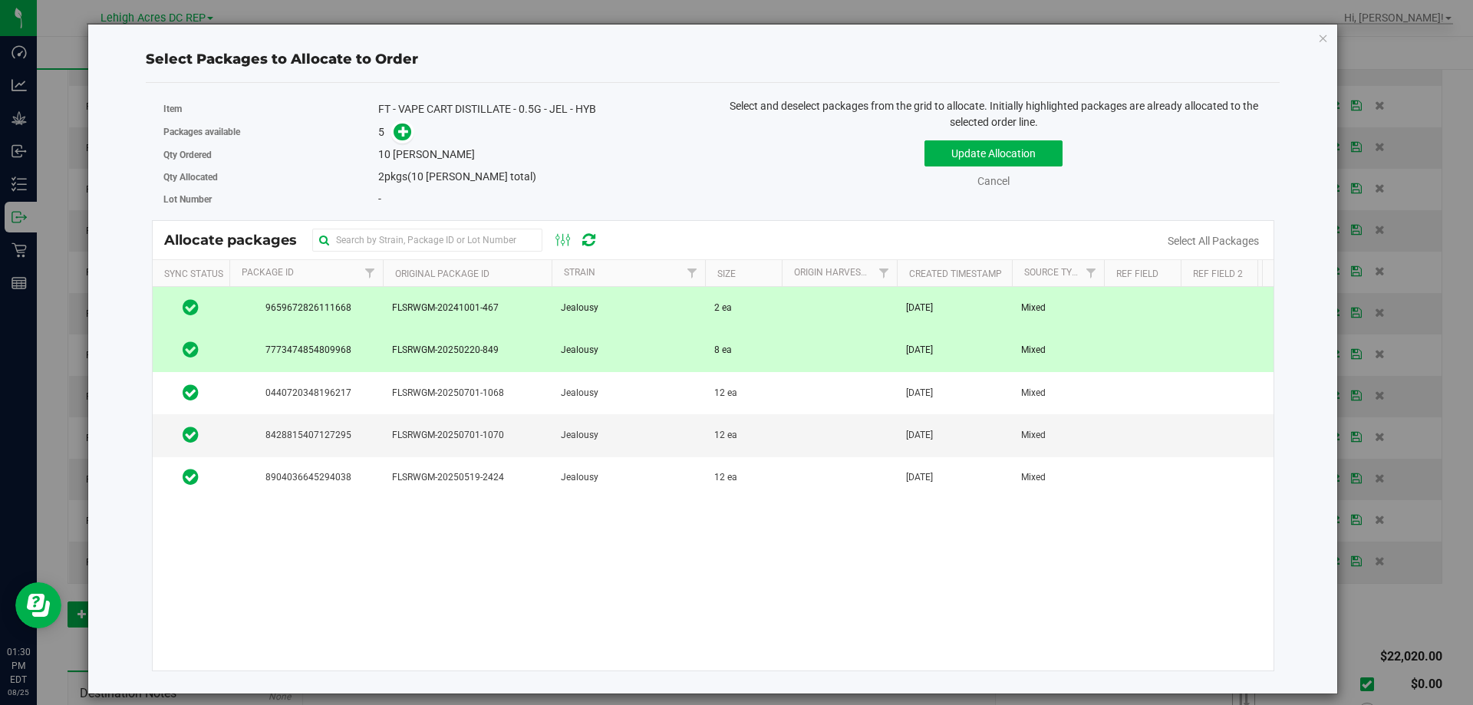
drag, startPoint x: 1322, startPoint y: 37, endPoint x: 1243, endPoint y: 34, distance: 79.1
click at [1323, 38] on icon "button" at bounding box center [1323, 37] width 11 height 18
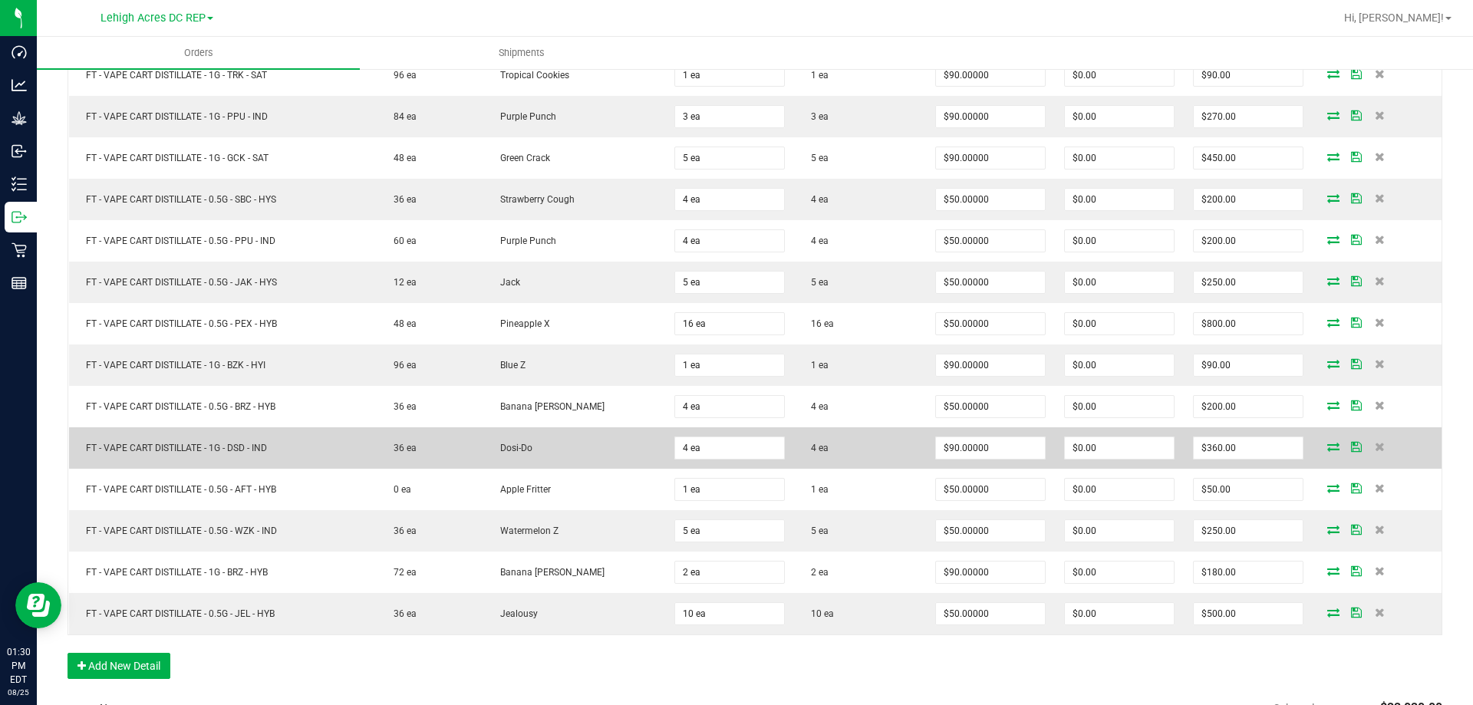
scroll to position [767, 0]
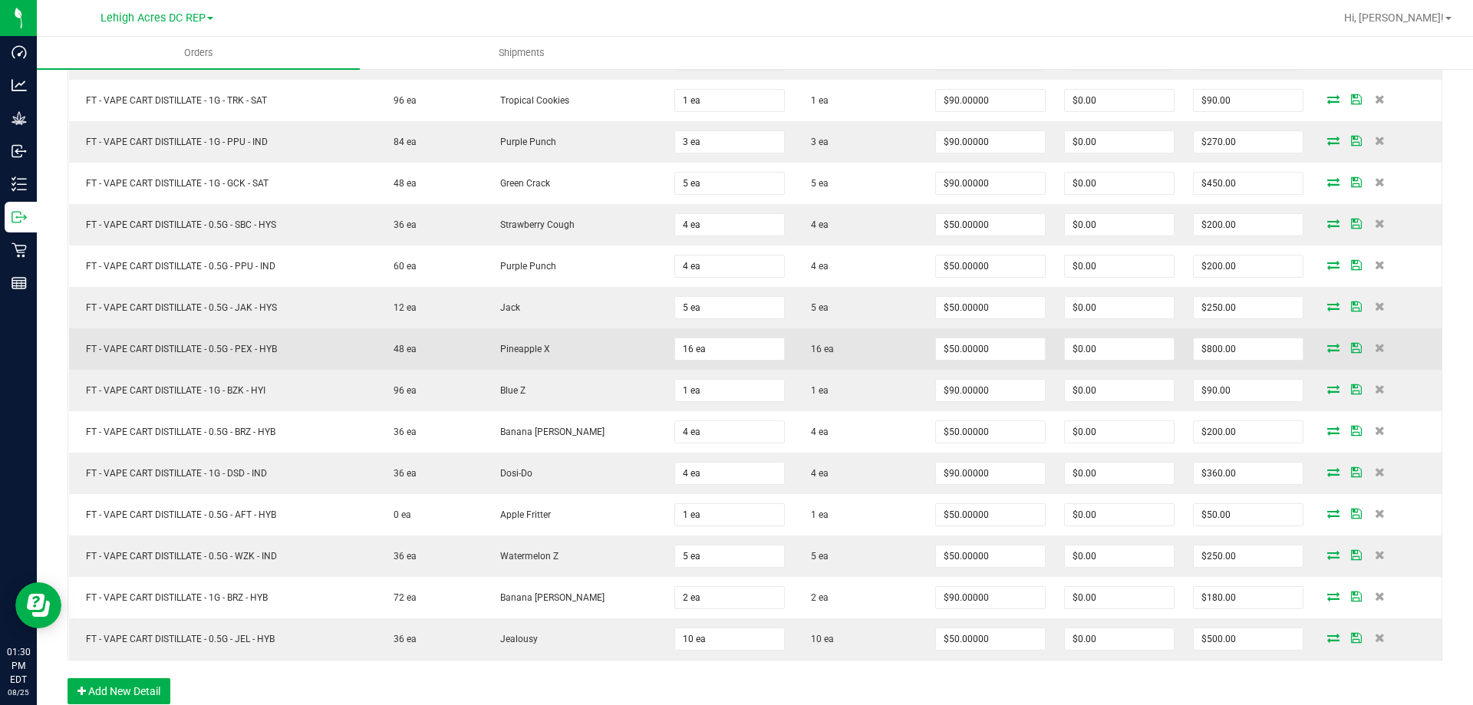
click at [1327, 350] on icon at bounding box center [1333, 347] width 12 height 9
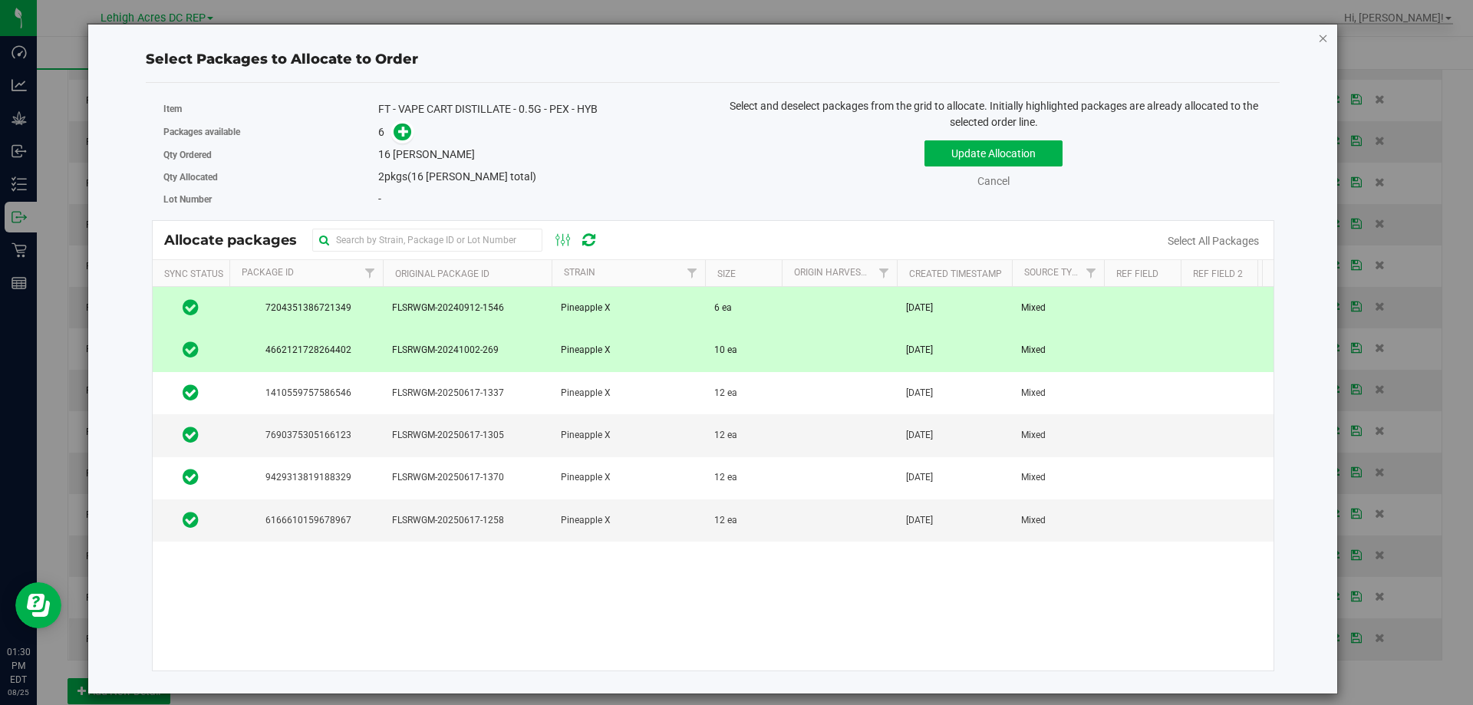
click at [1323, 41] on icon "button" at bounding box center [1323, 37] width 11 height 18
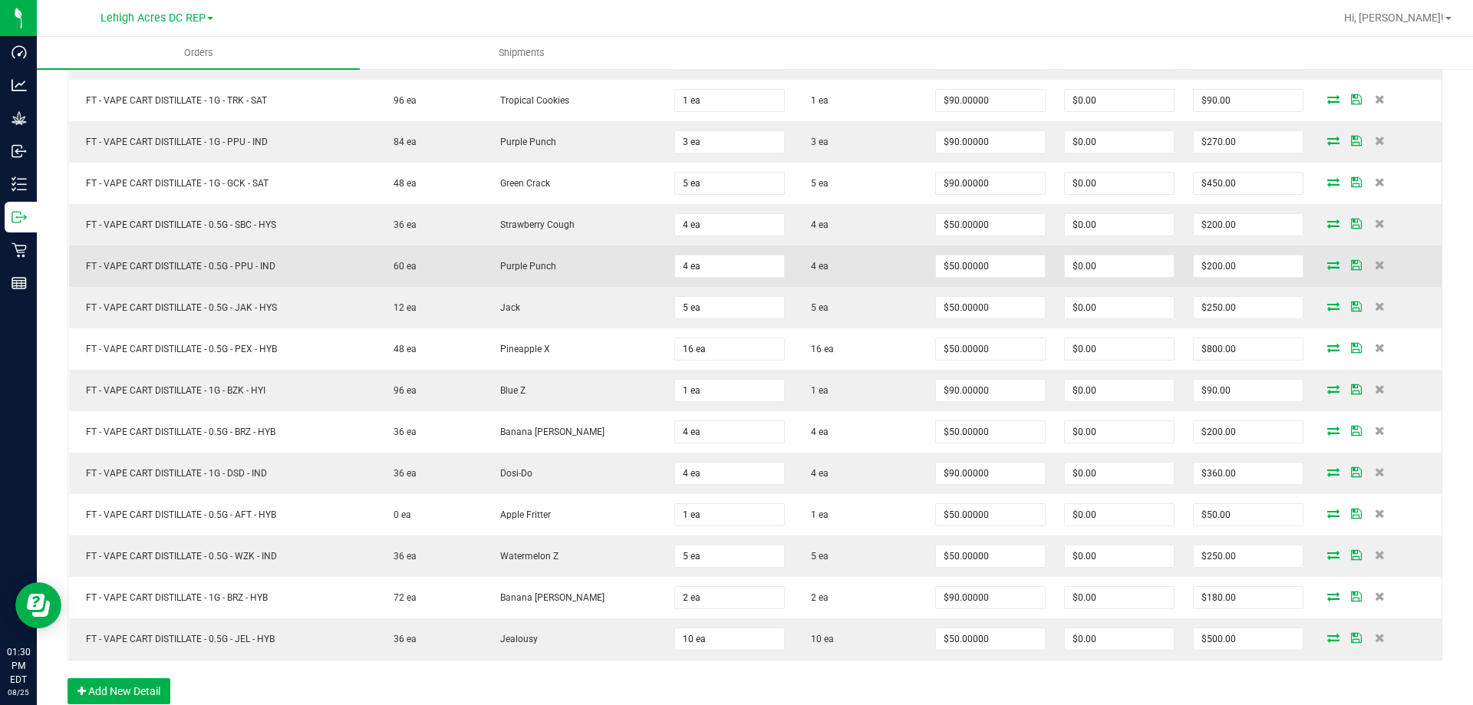
click at [1327, 267] on icon at bounding box center [1333, 264] width 12 height 9
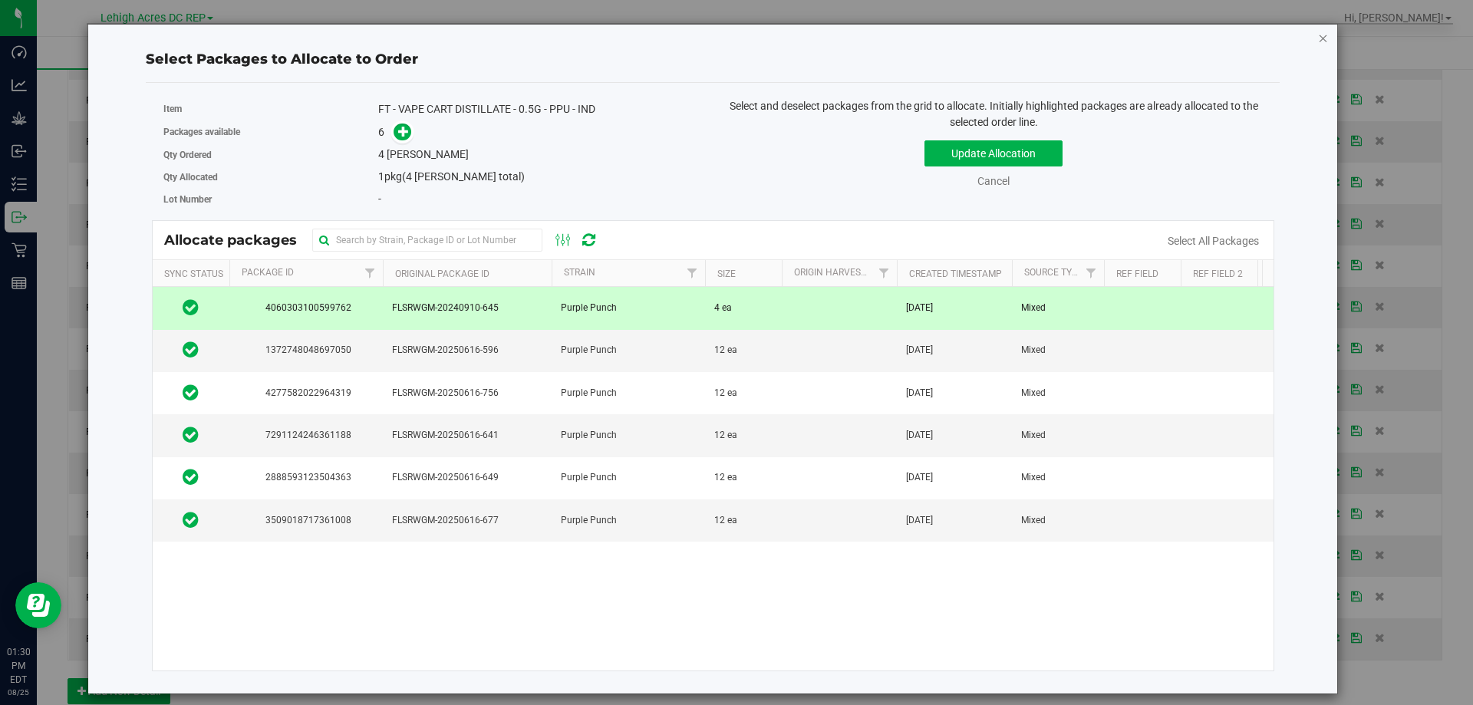
click at [1321, 36] on icon "button" at bounding box center [1323, 37] width 11 height 18
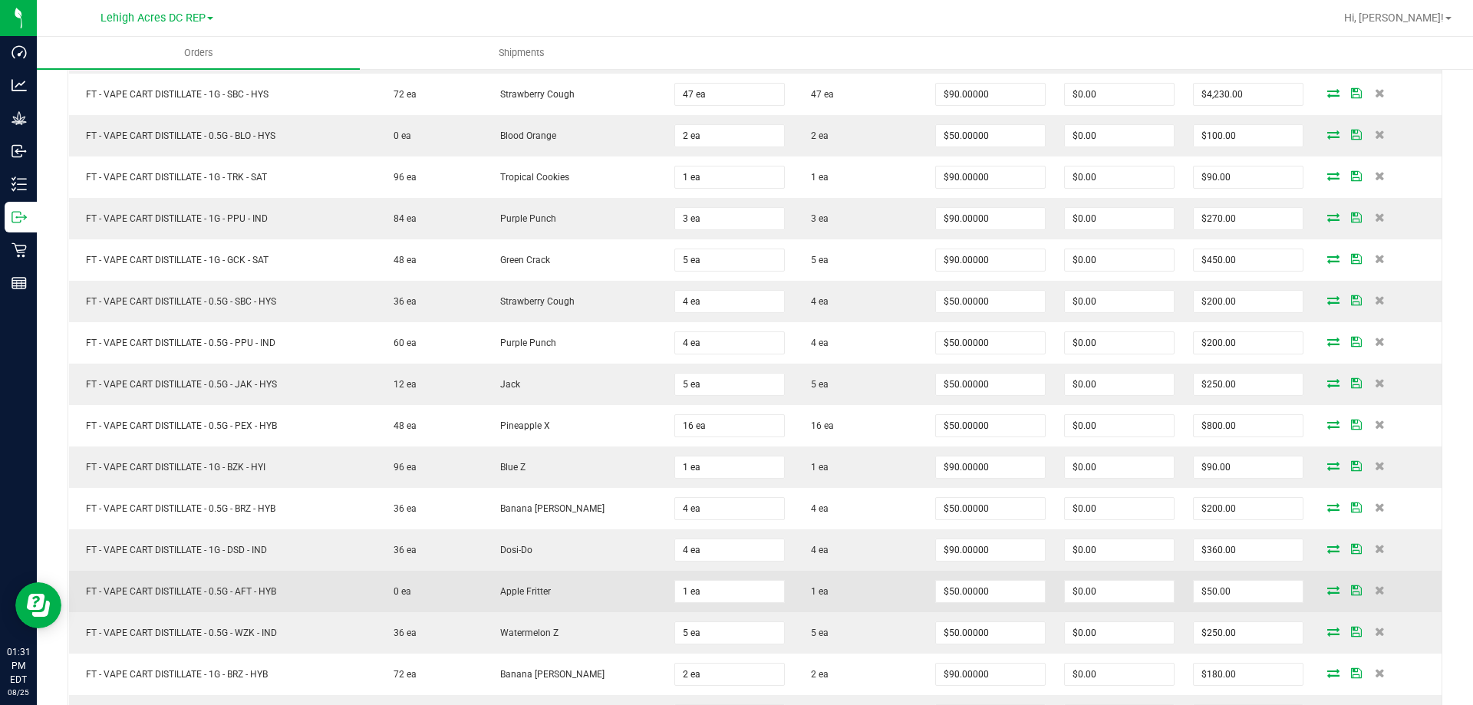
scroll to position [614, 0]
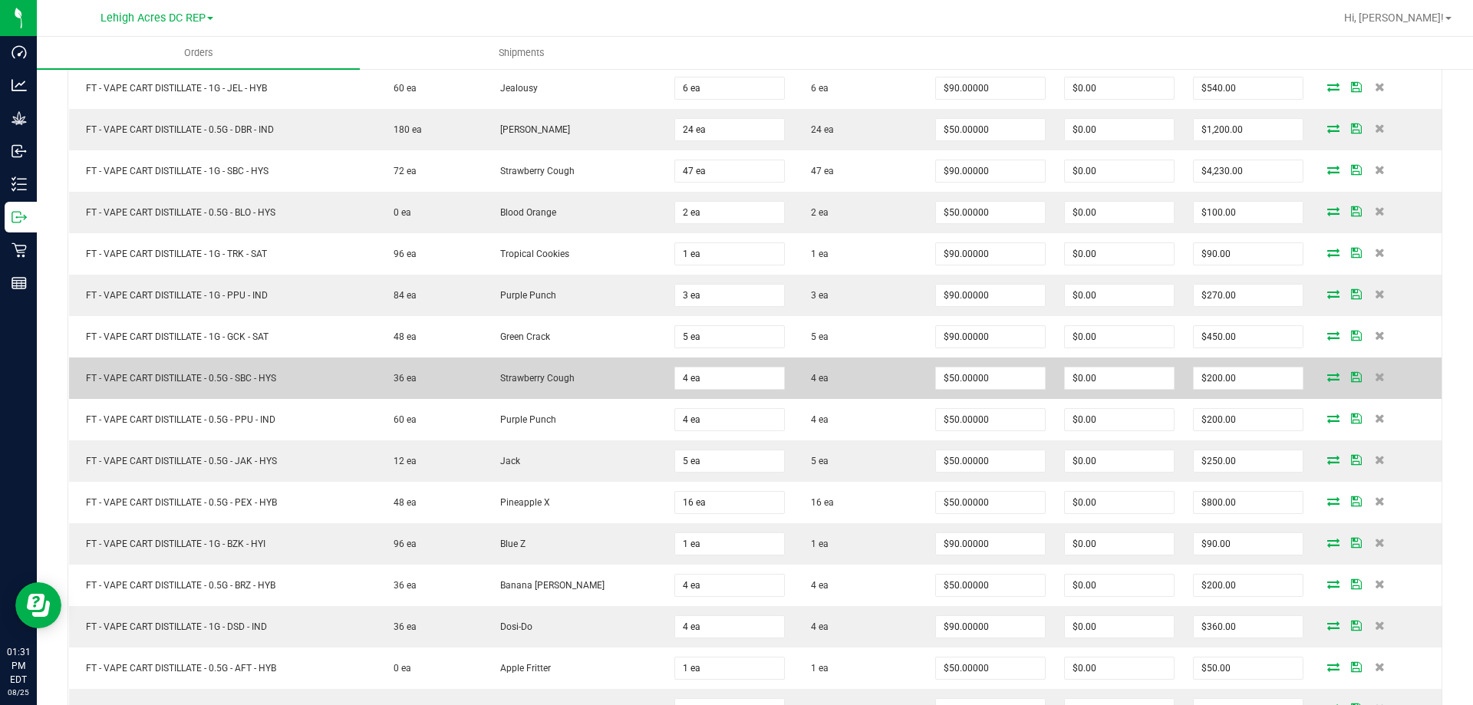
click at [1327, 380] on icon at bounding box center [1333, 376] width 12 height 9
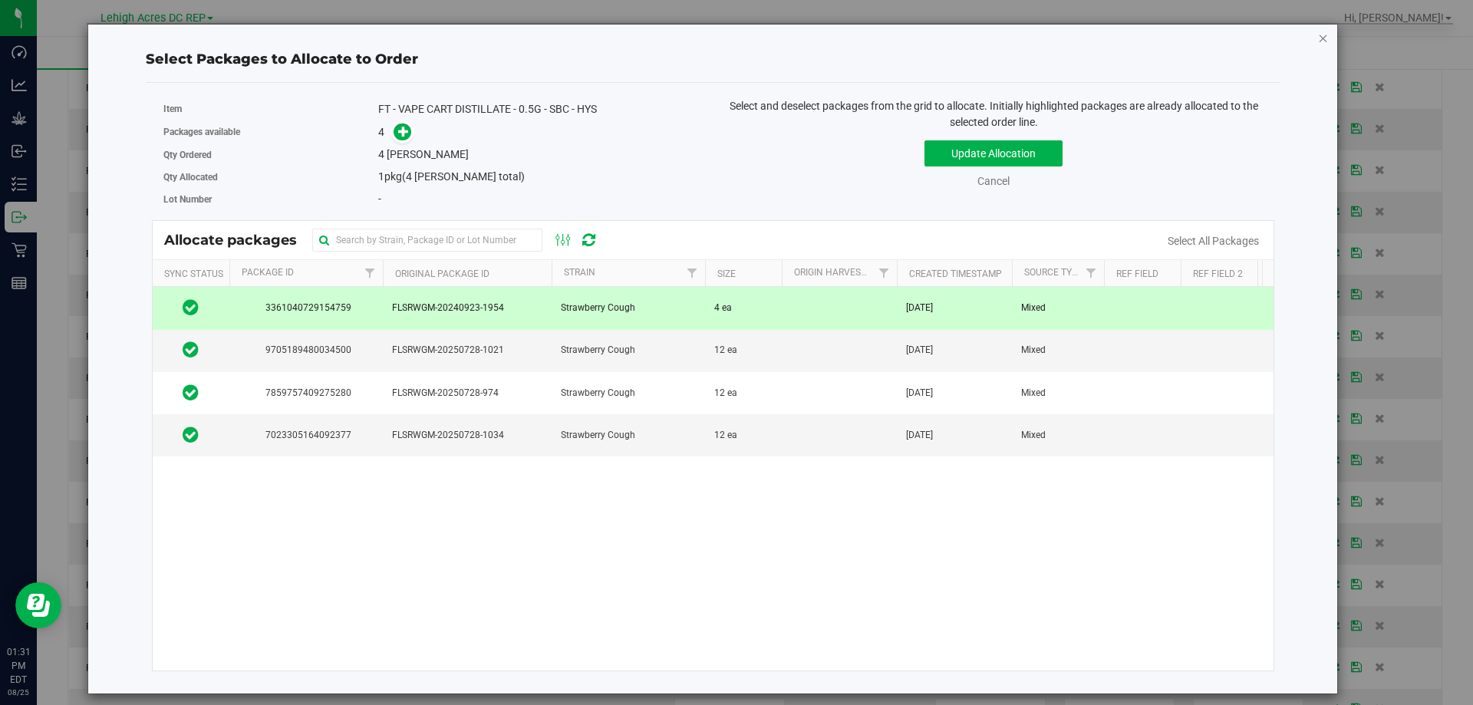
click at [1324, 38] on icon "button" at bounding box center [1323, 37] width 11 height 18
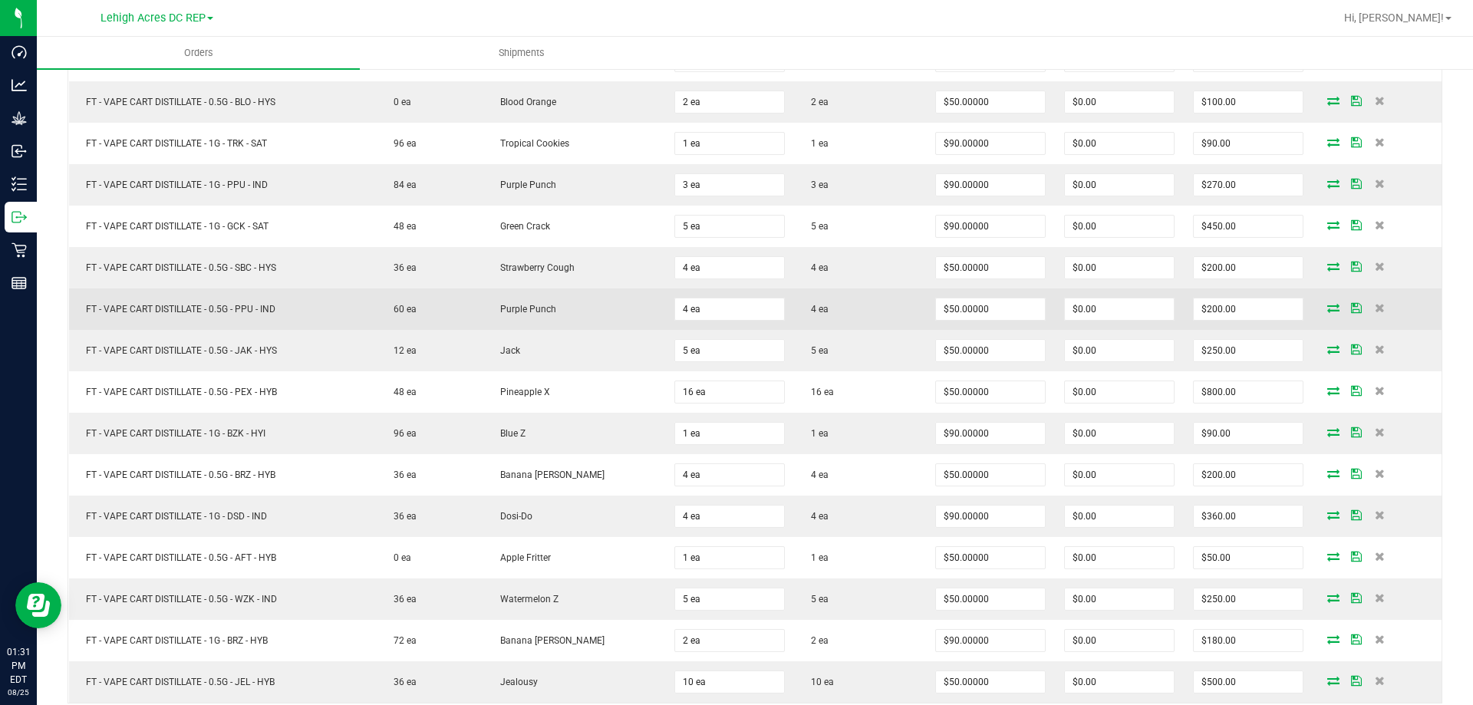
scroll to position [921, 0]
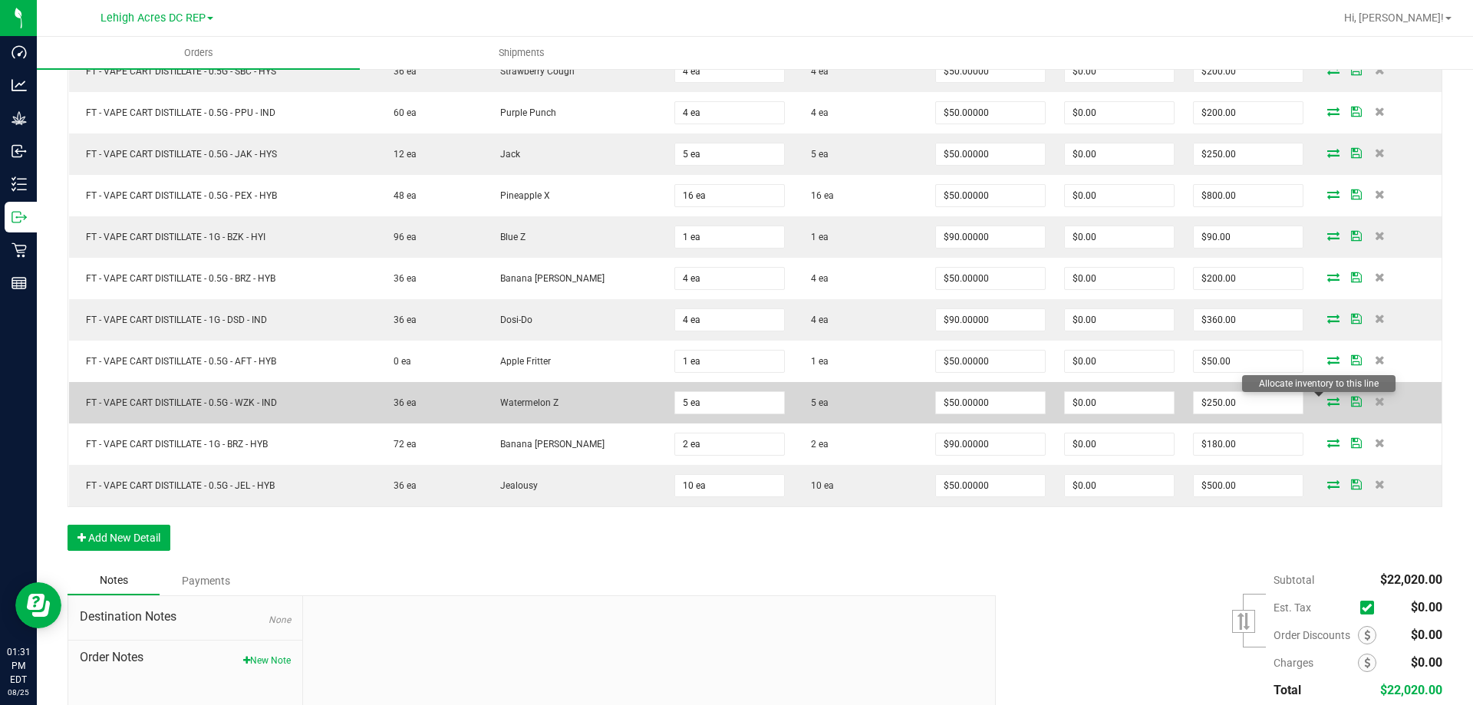
click at [1327, 401] on icon at bounding box center [1333, 401] width 12 height 9
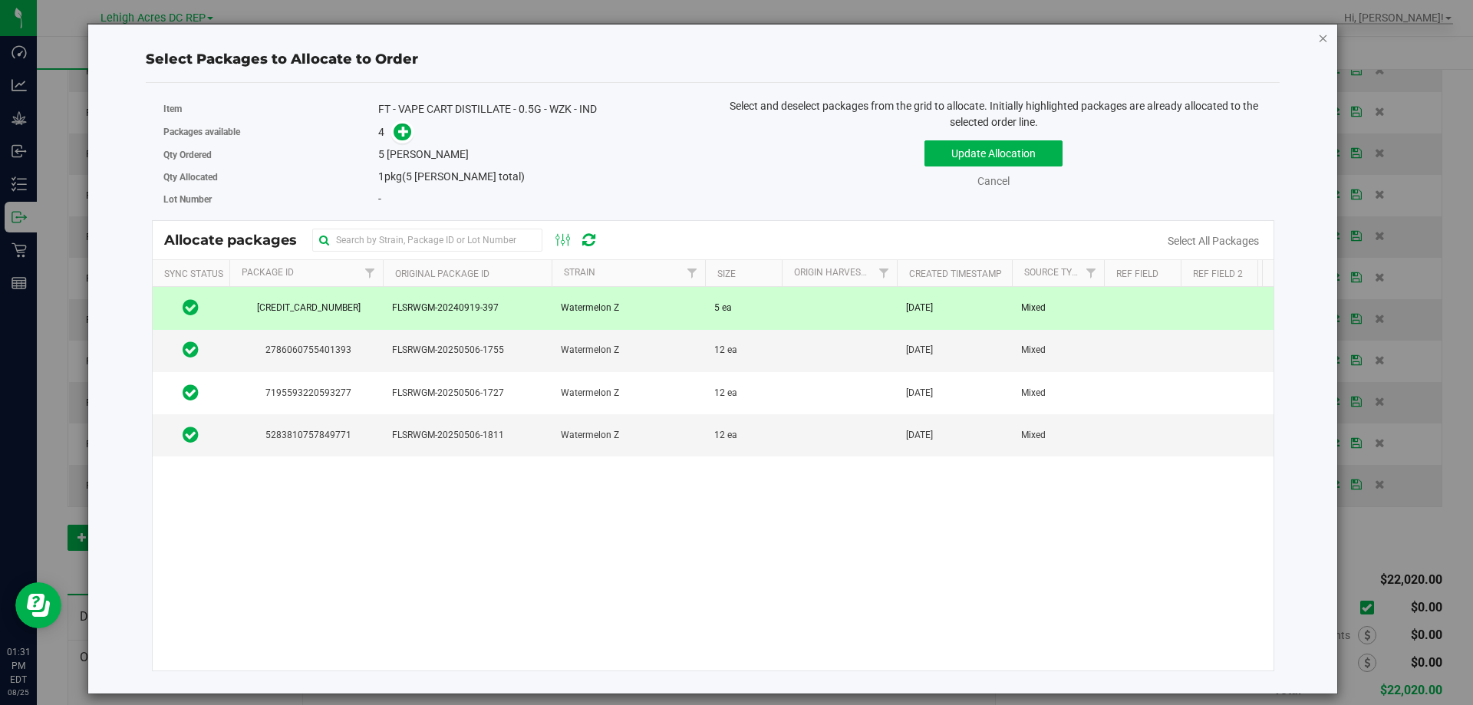
click at [1325, 37] on icon "button" at bounding box center [1323, 37] width 11 height 18
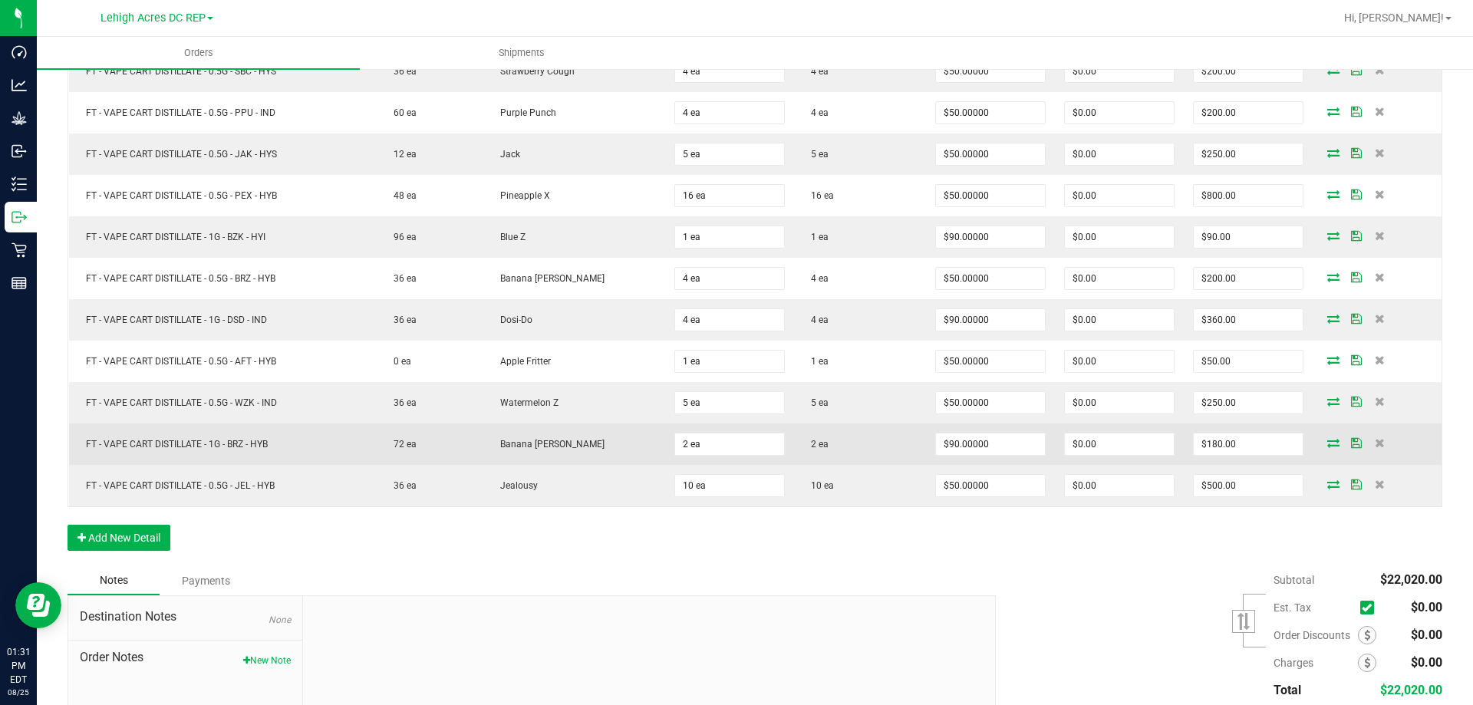
click at [1322, 442] on span at bounding box center [1333, 442] width 23 height 9
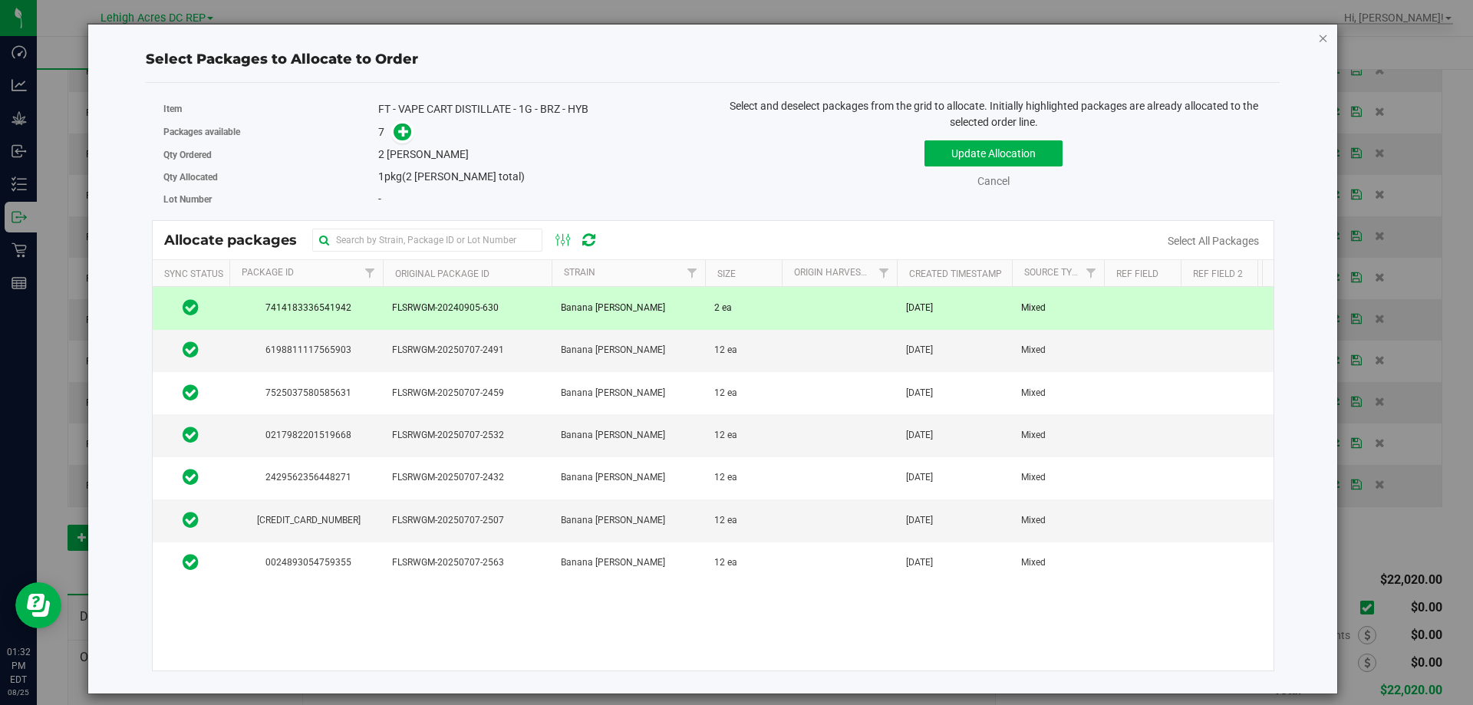
click at [1326, 38] on icon "button" at bounding box center [1323, 37] width 11 height 18
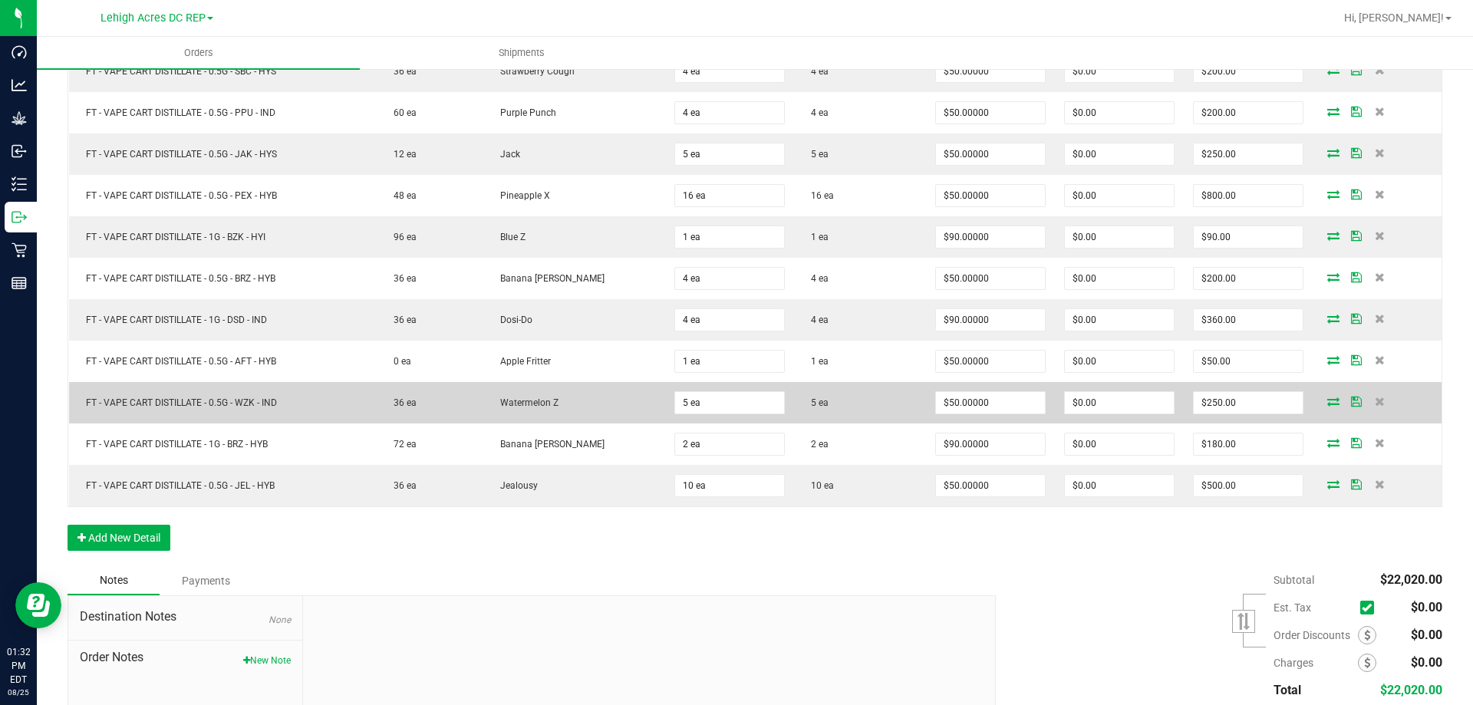
scroll to position [844, 0]
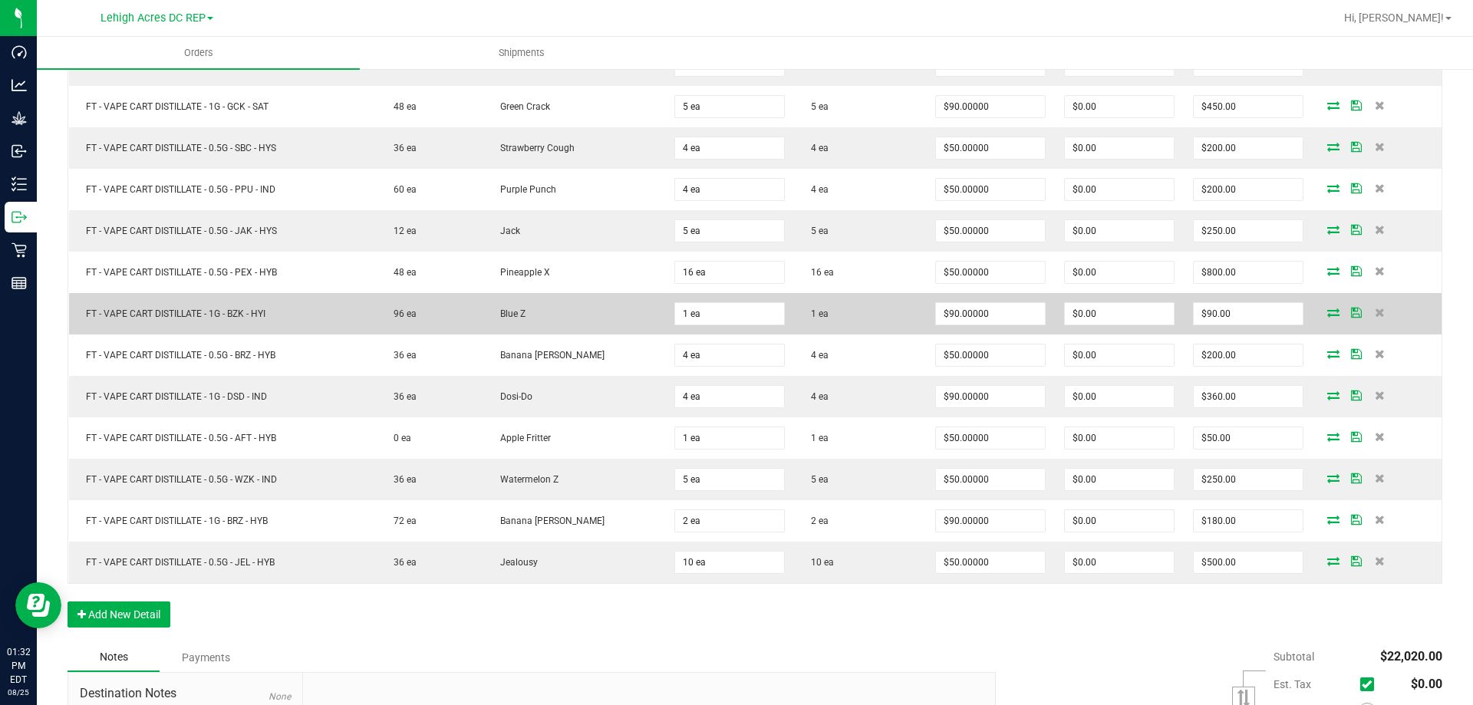
click at [1327, 311] on icon at bounding box center [1333, 312] width 12 height 9
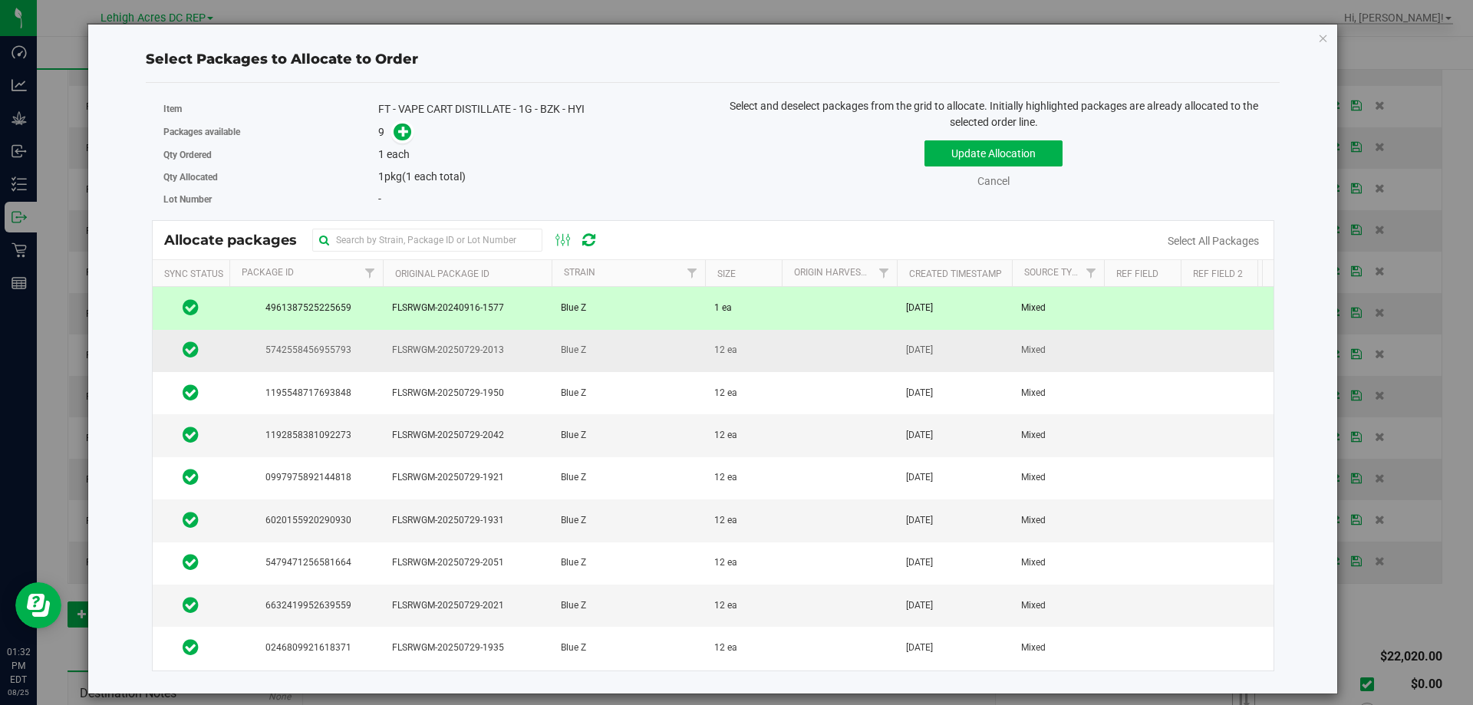
scroll to position [0, 0]
click at [1323, 38] on icon "button" at bounding box center [1323, 37] width 11 height 18
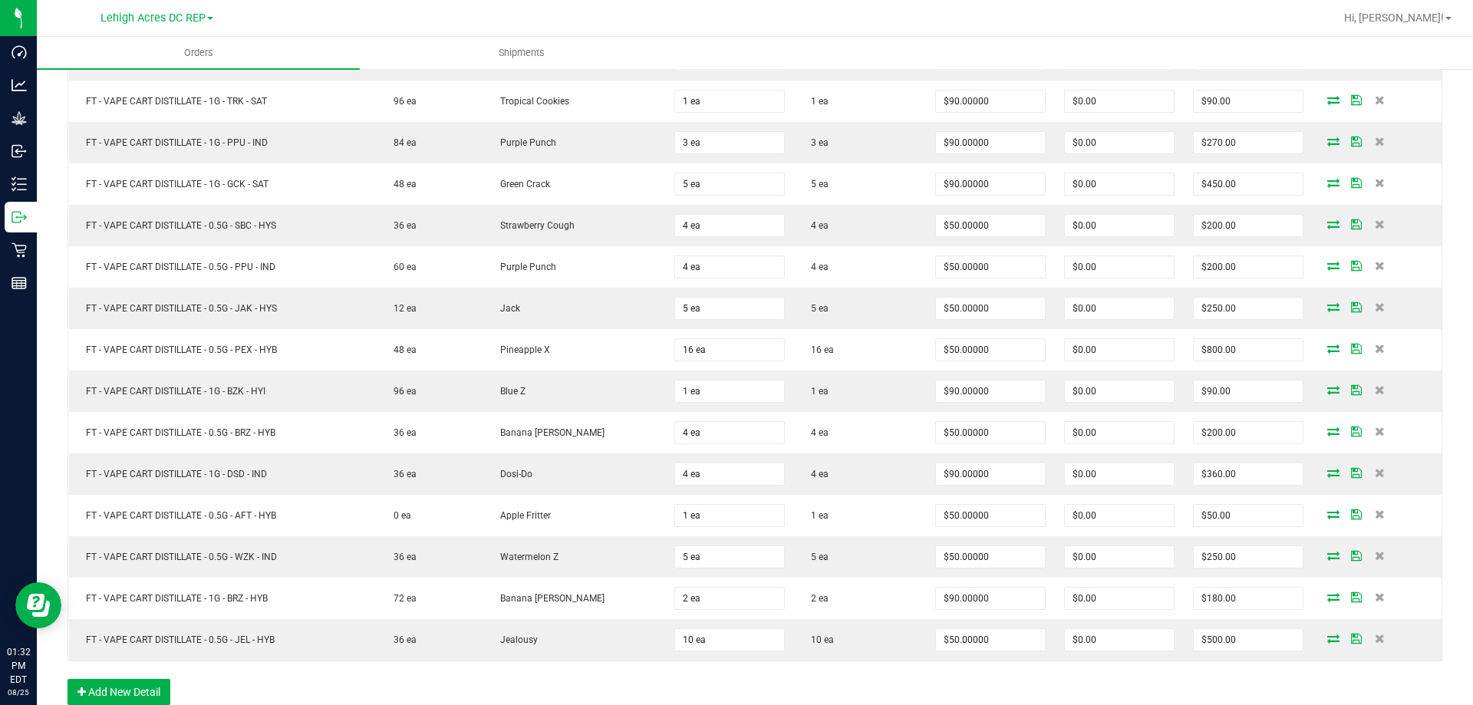
scroll to position [767, 0]
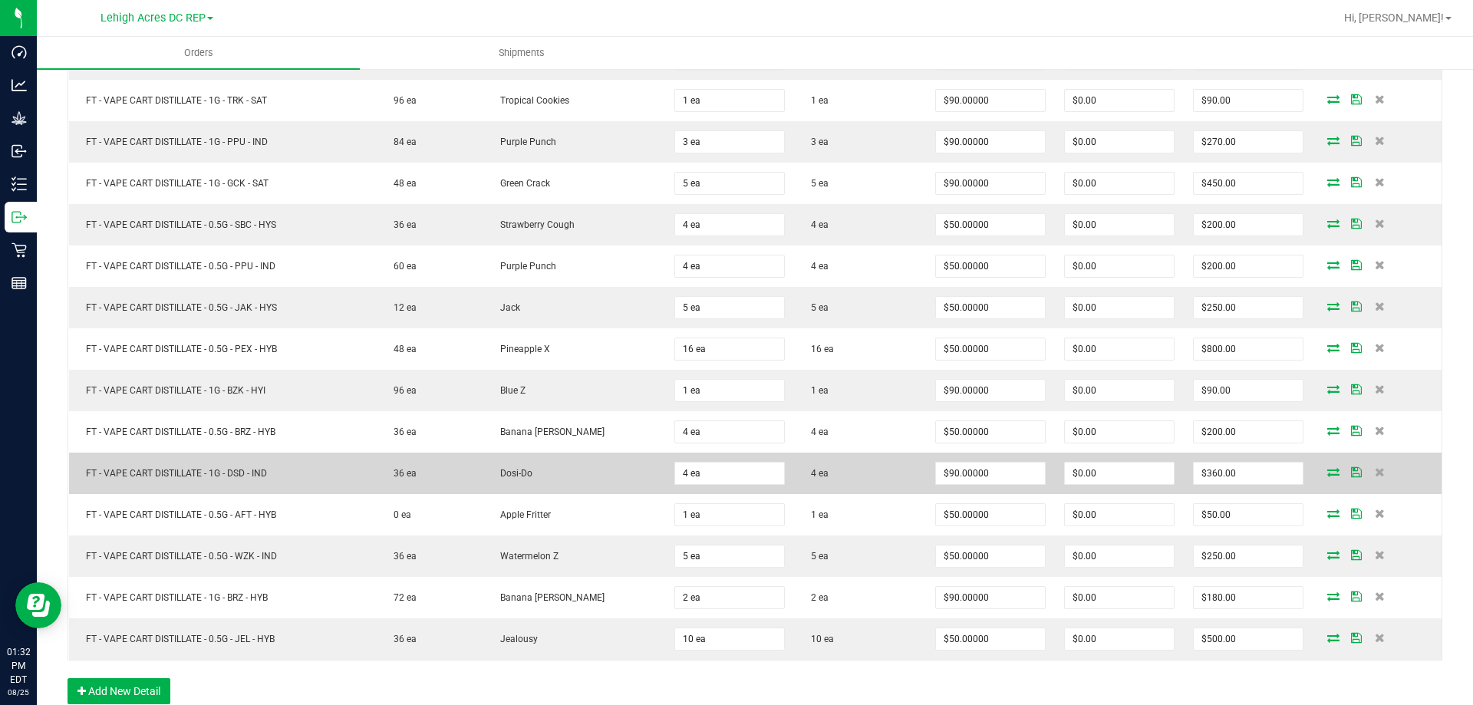
click at [1327, 473] on icon at bounding box center [1333, 471] width 12 height 9
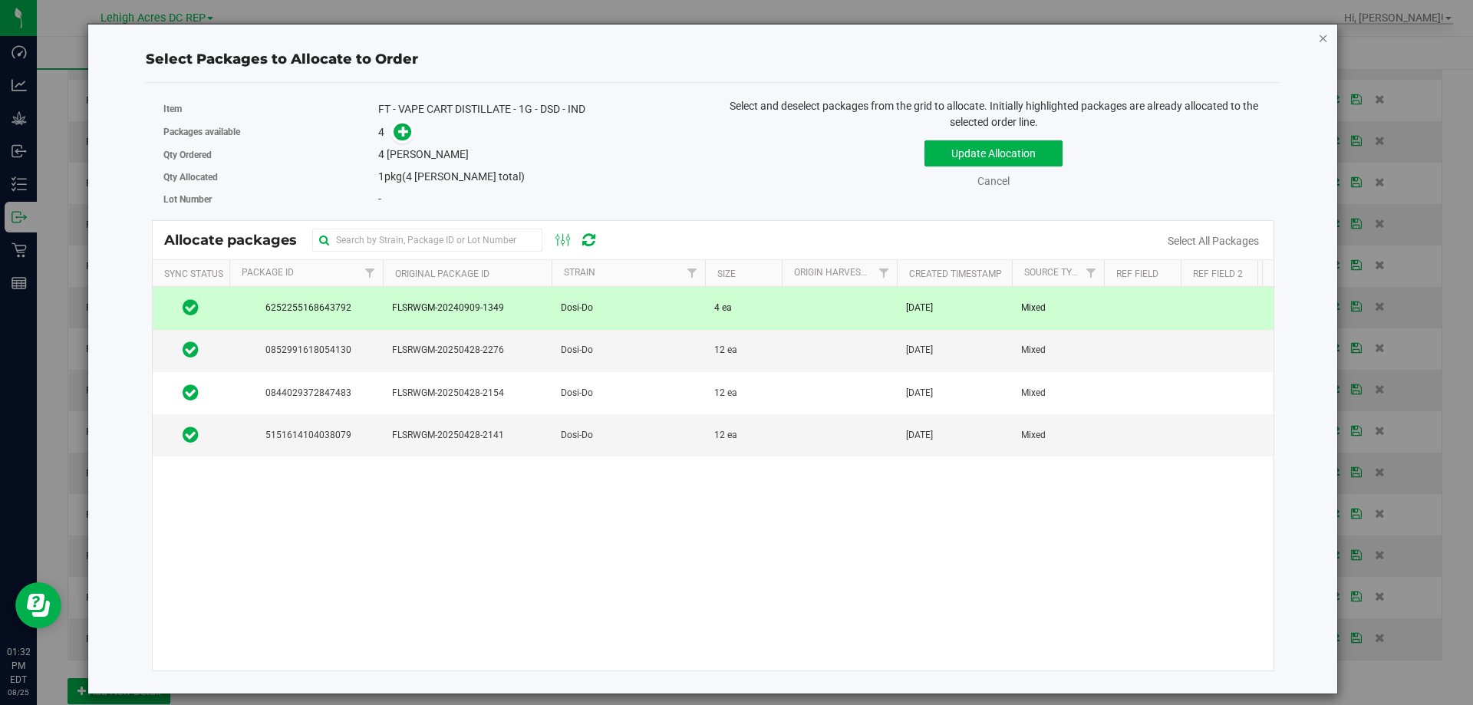
click at [1324, 40] on icon "button" at bounding box center [1323, 37] width 11 height 18
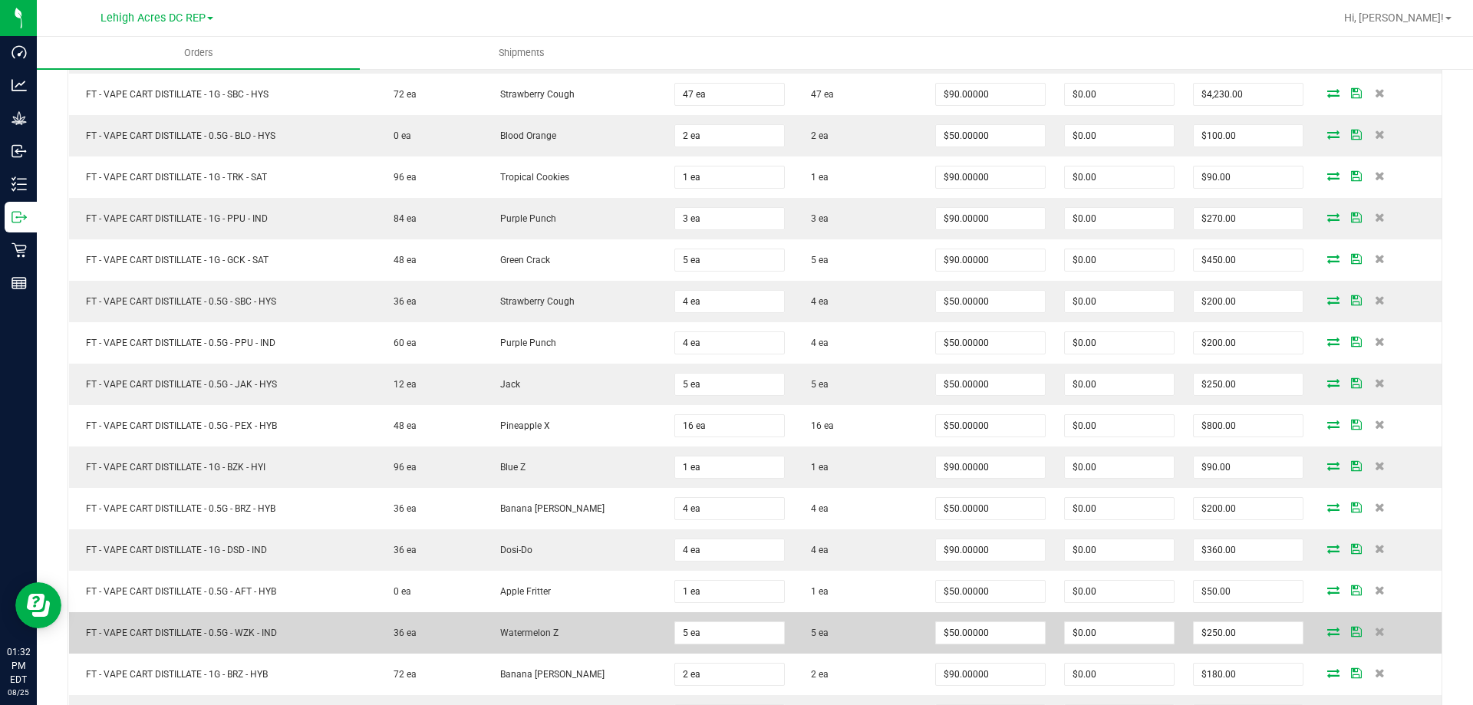
scroll to position [614, 0]
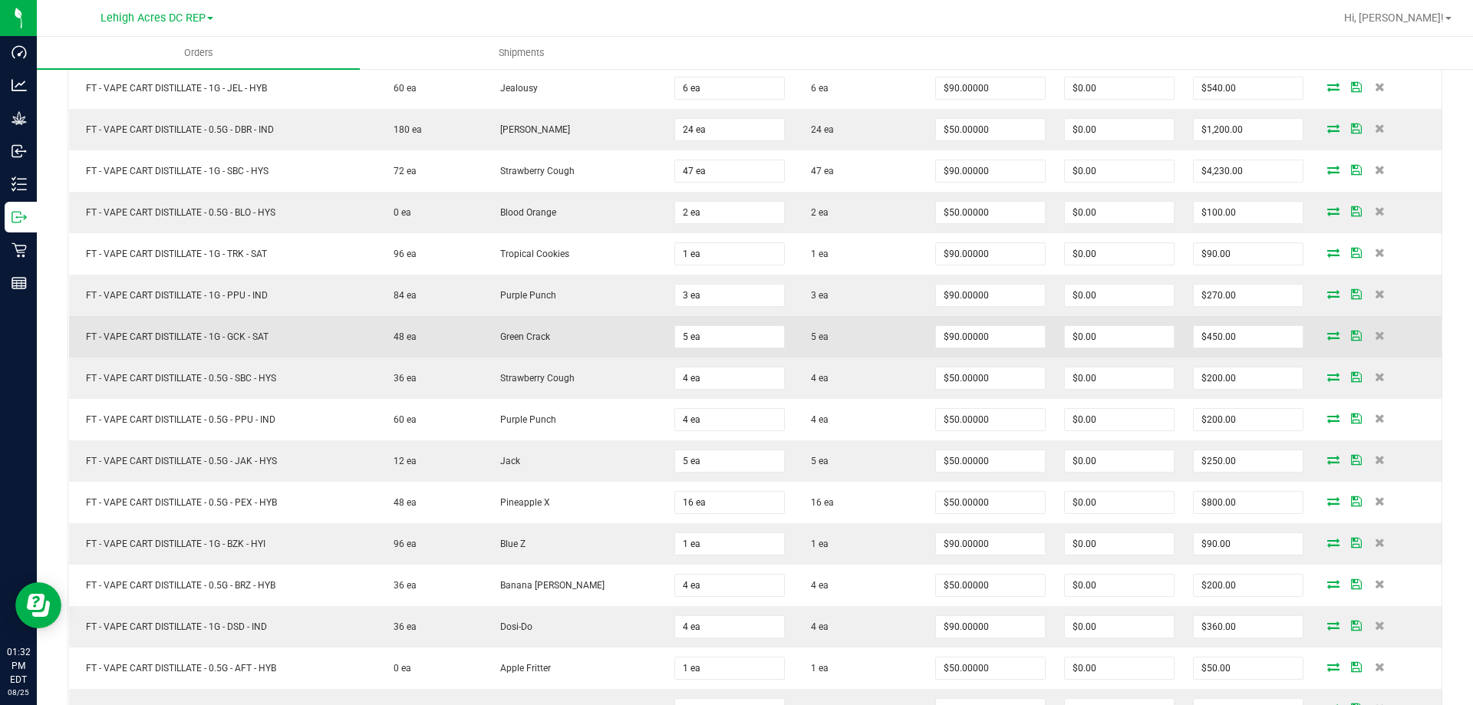
click at [1327, 336] on icon at bounding box center [1333, 335] width 12 height 9
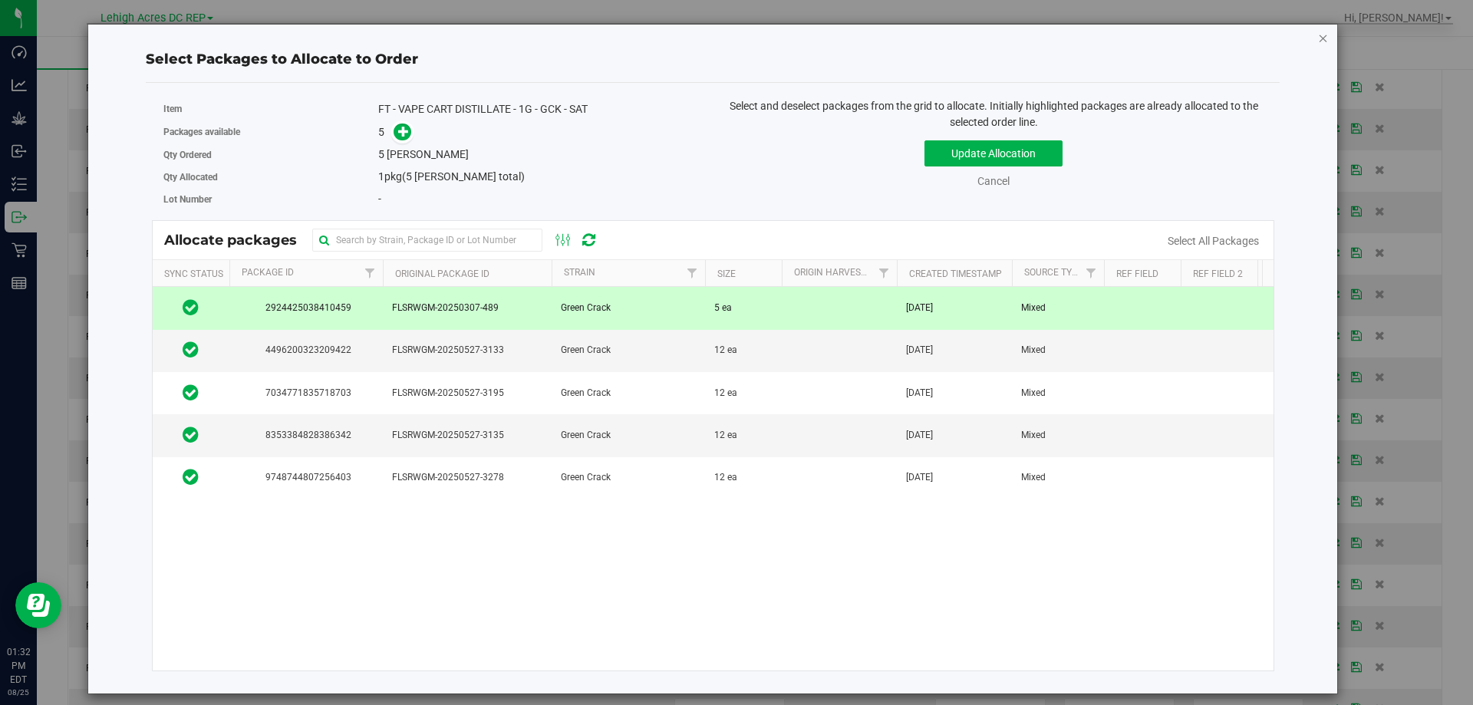
click at [1324, 36] on icon "button" at bounding box center [1323, 37] width 11 height 18
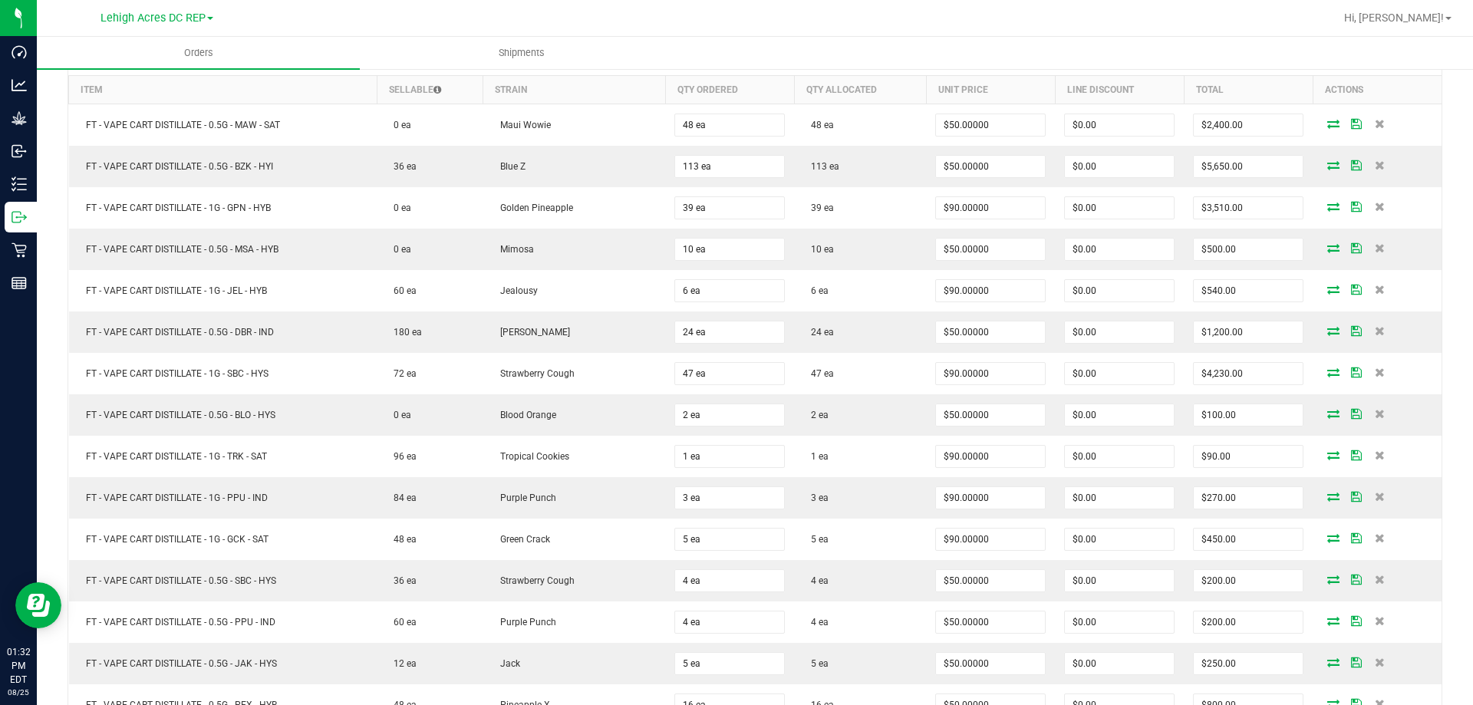
scroll to position [384, 0]
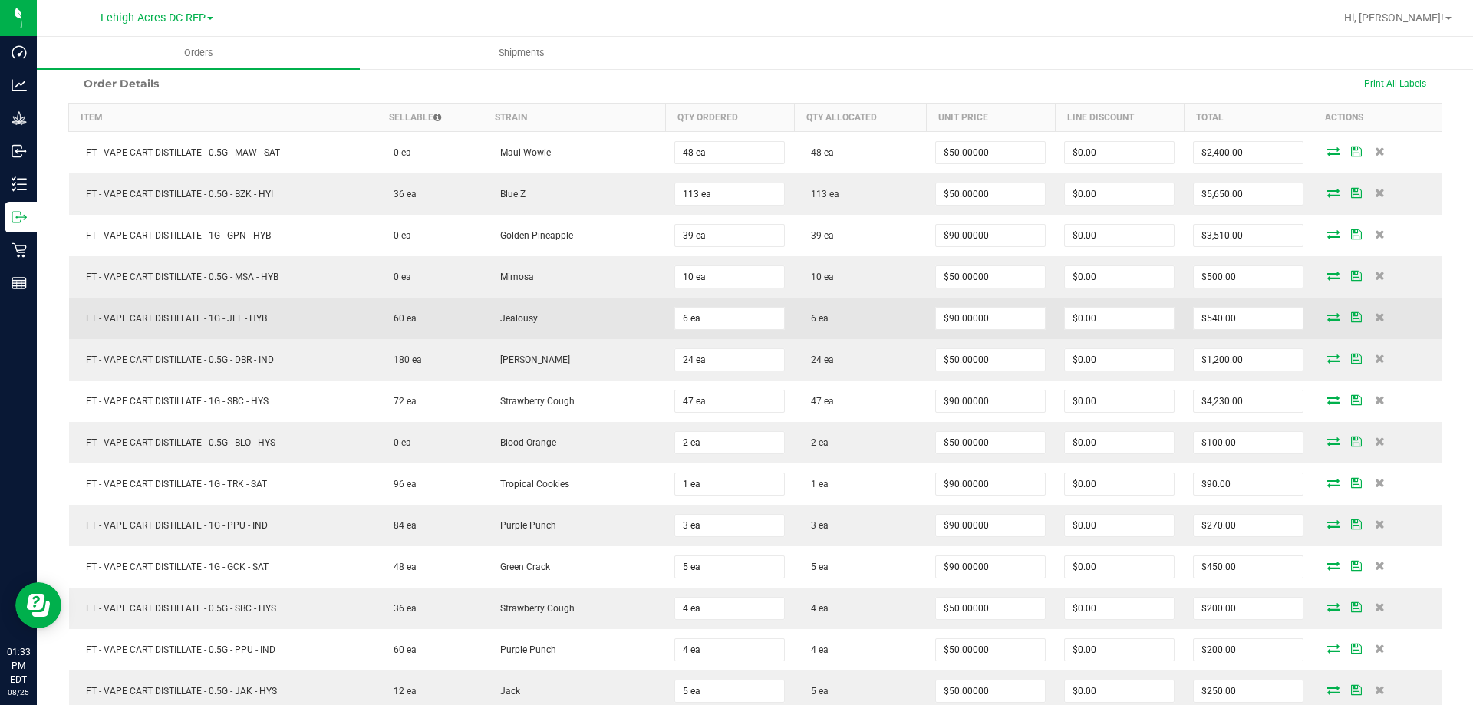
click at [1327, 317] on icon at bounding box center [1333, 316] width 12 height 9
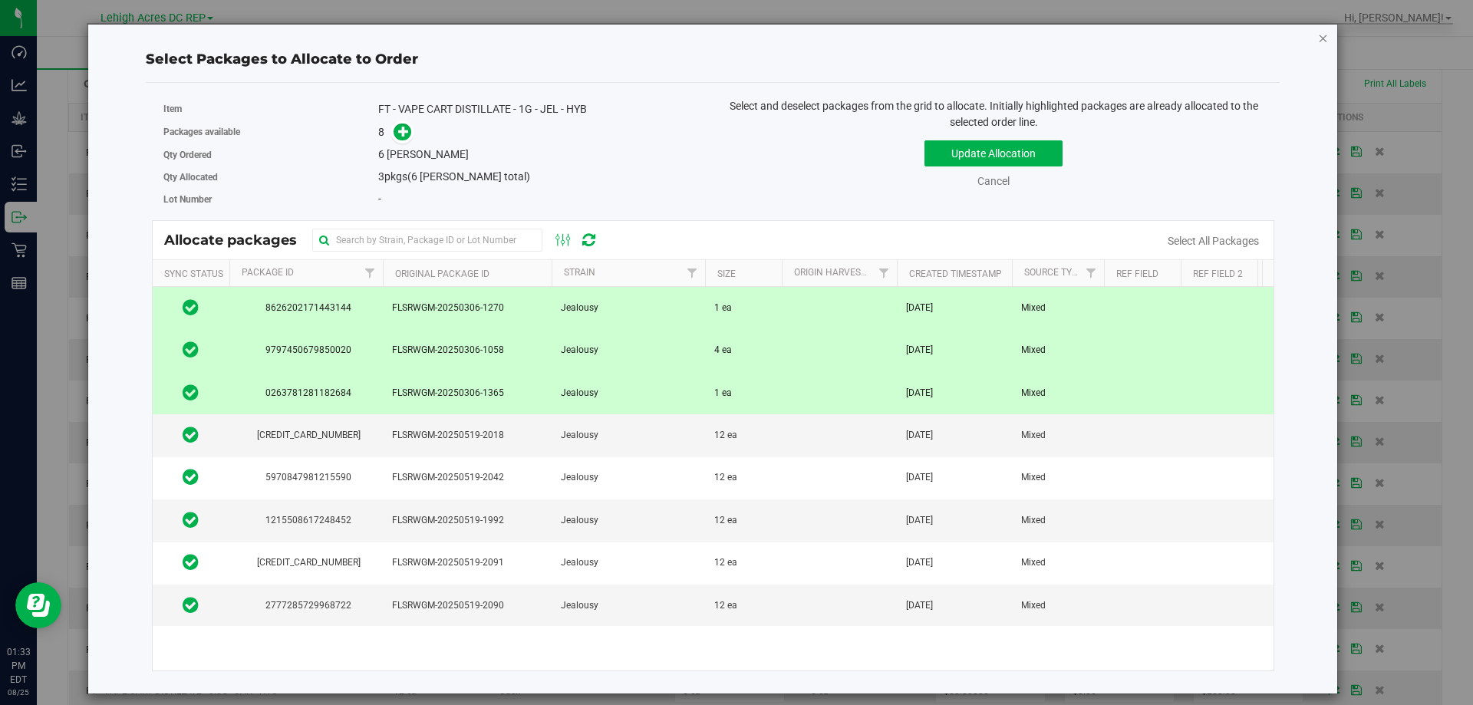
click at [1325, 36] on icon "button" at bounding box center [1323, 37] width 11 height 18
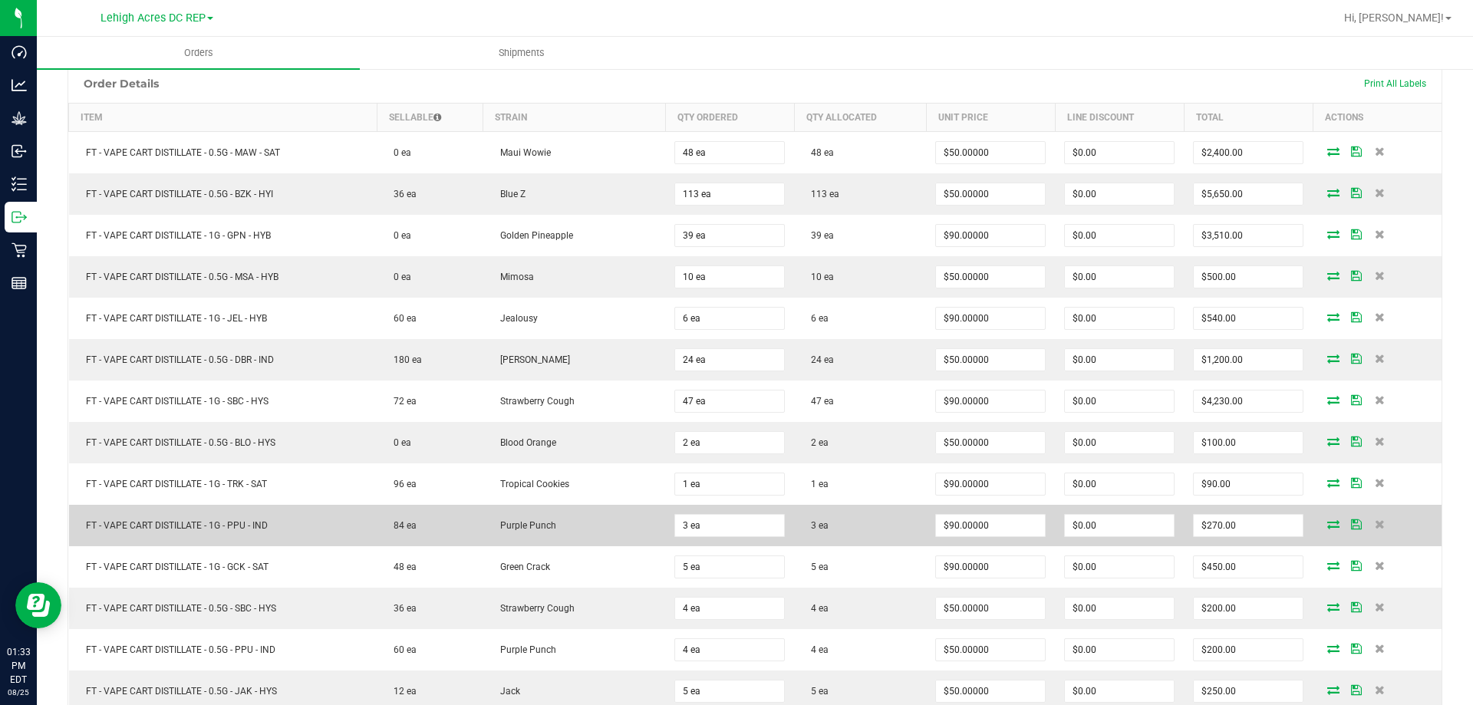
click at [1327, 524] on icon at bounding box center [1333, 523] width 12 height 9
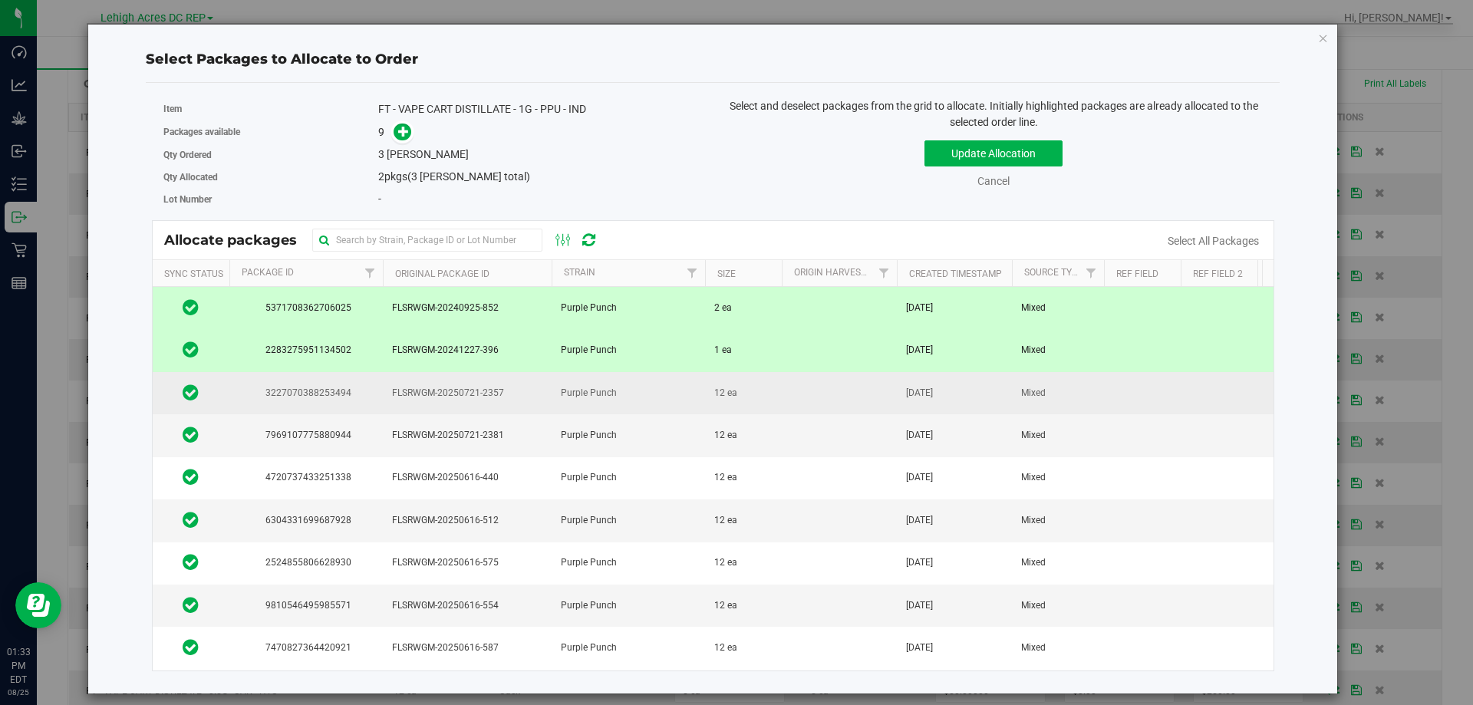
scroll to position [0, 0]
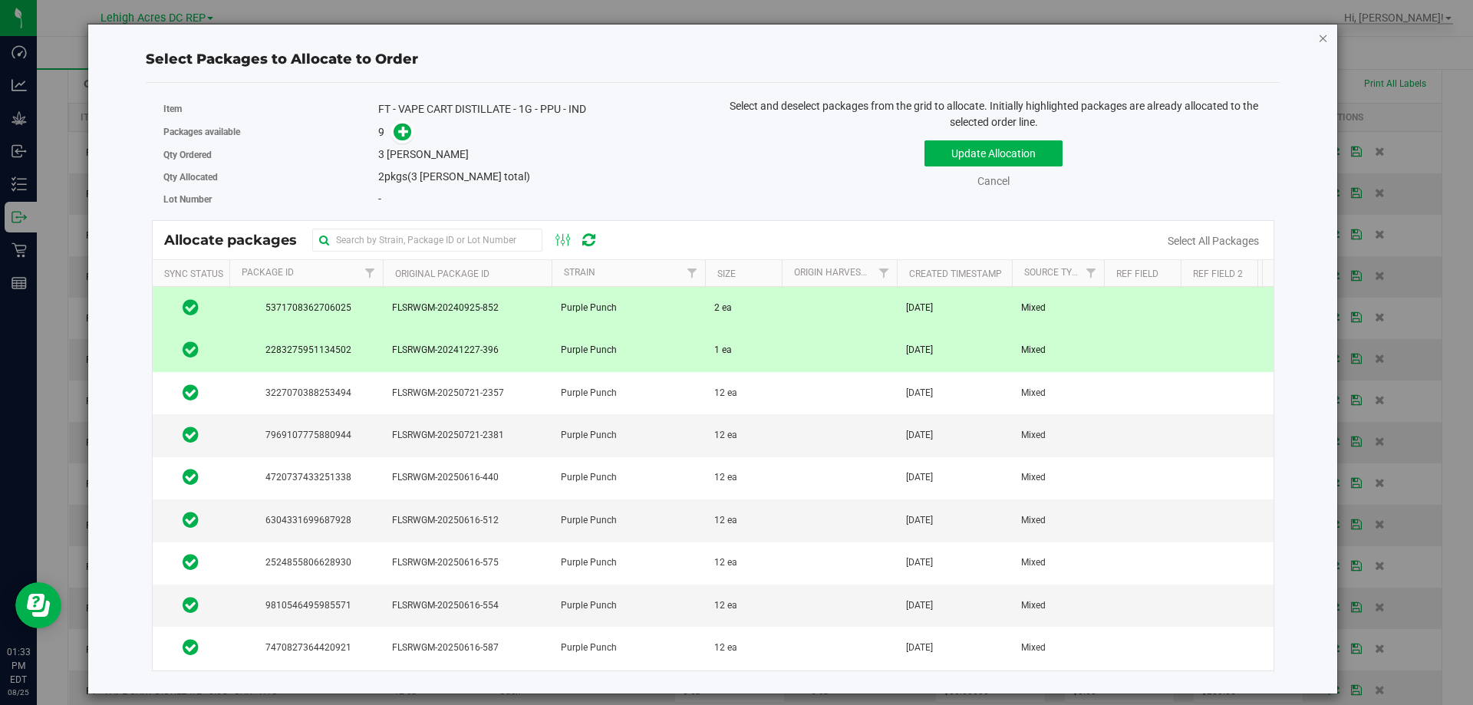
click at [1323, 37] on icon "button" at bounding box center [1323, 37] width 11 height 18
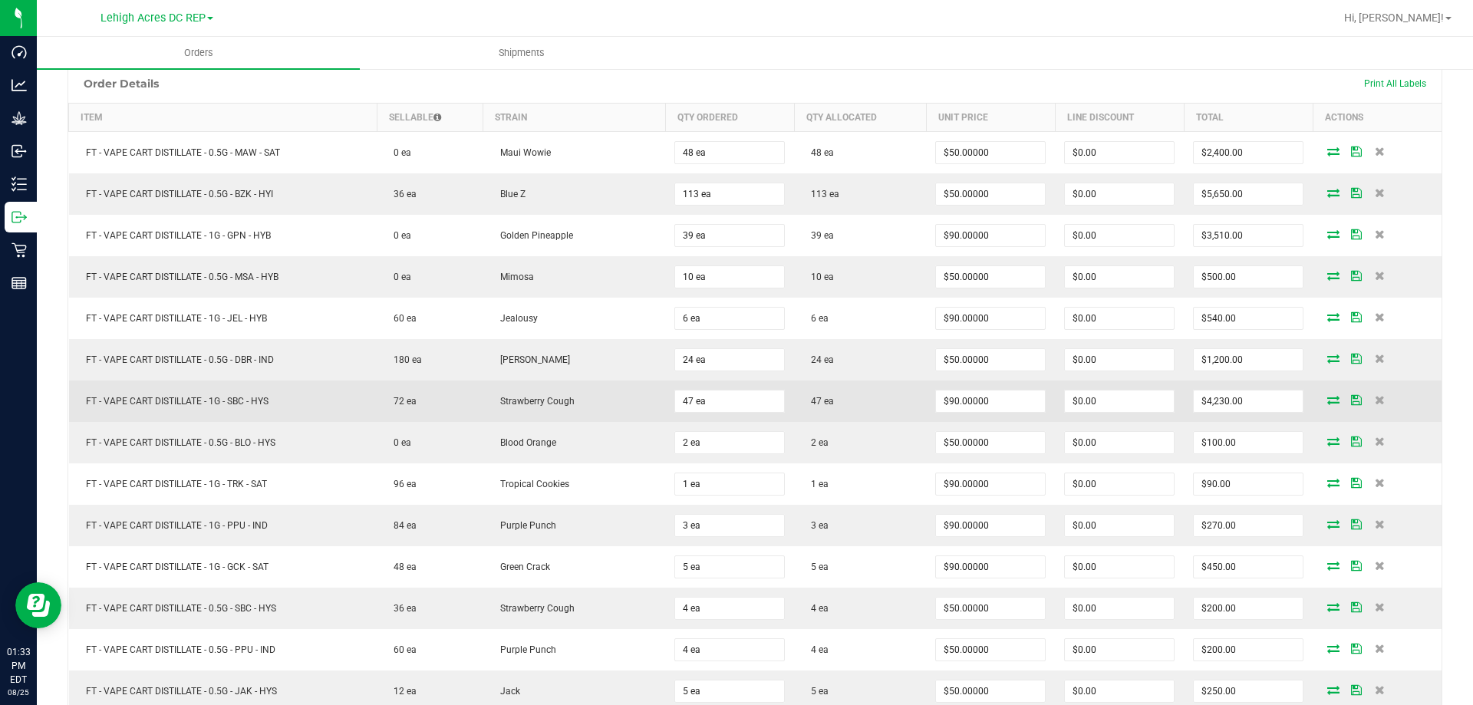
click at [1327, 404] on icon at bounding box center [1333, 399] width 12 height 9
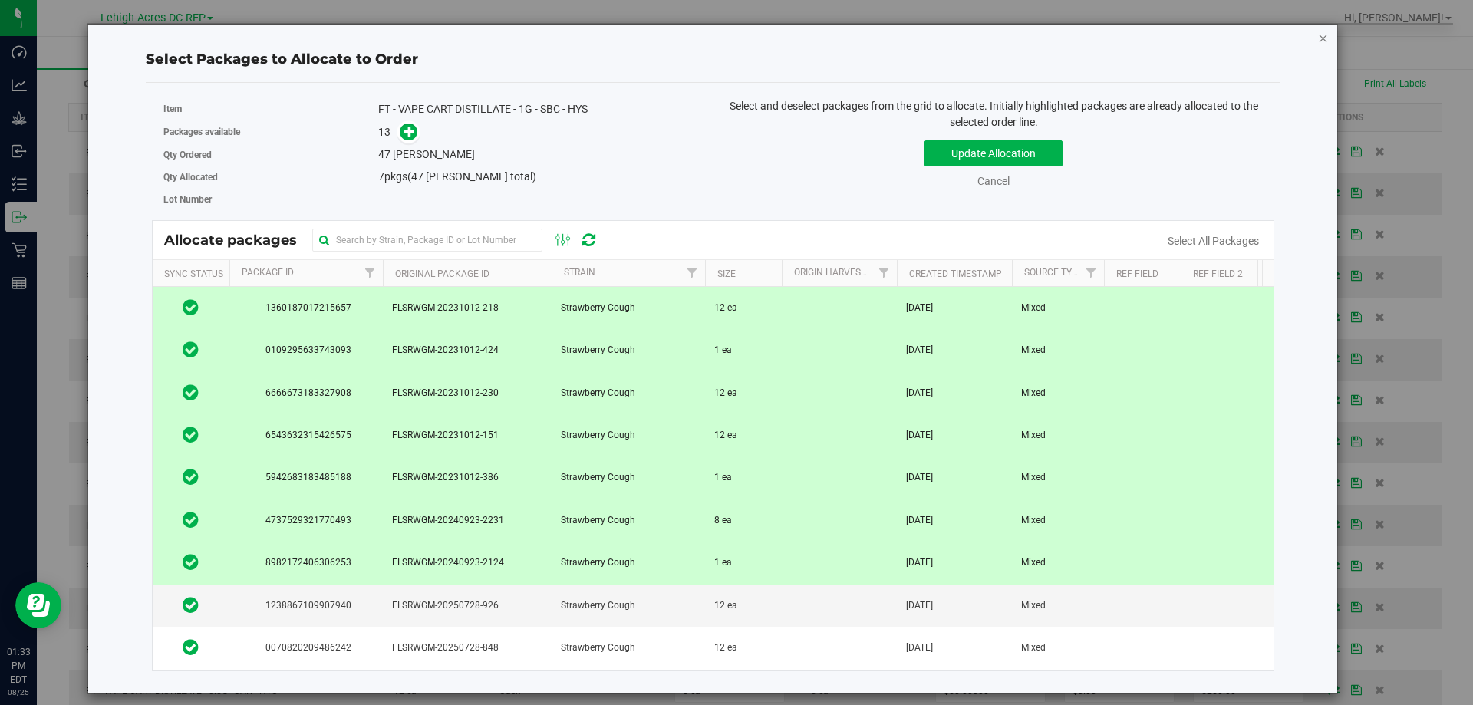
click at [1322, 41] on icon "button" at bounding box center [1323, 37] width 11 height 18
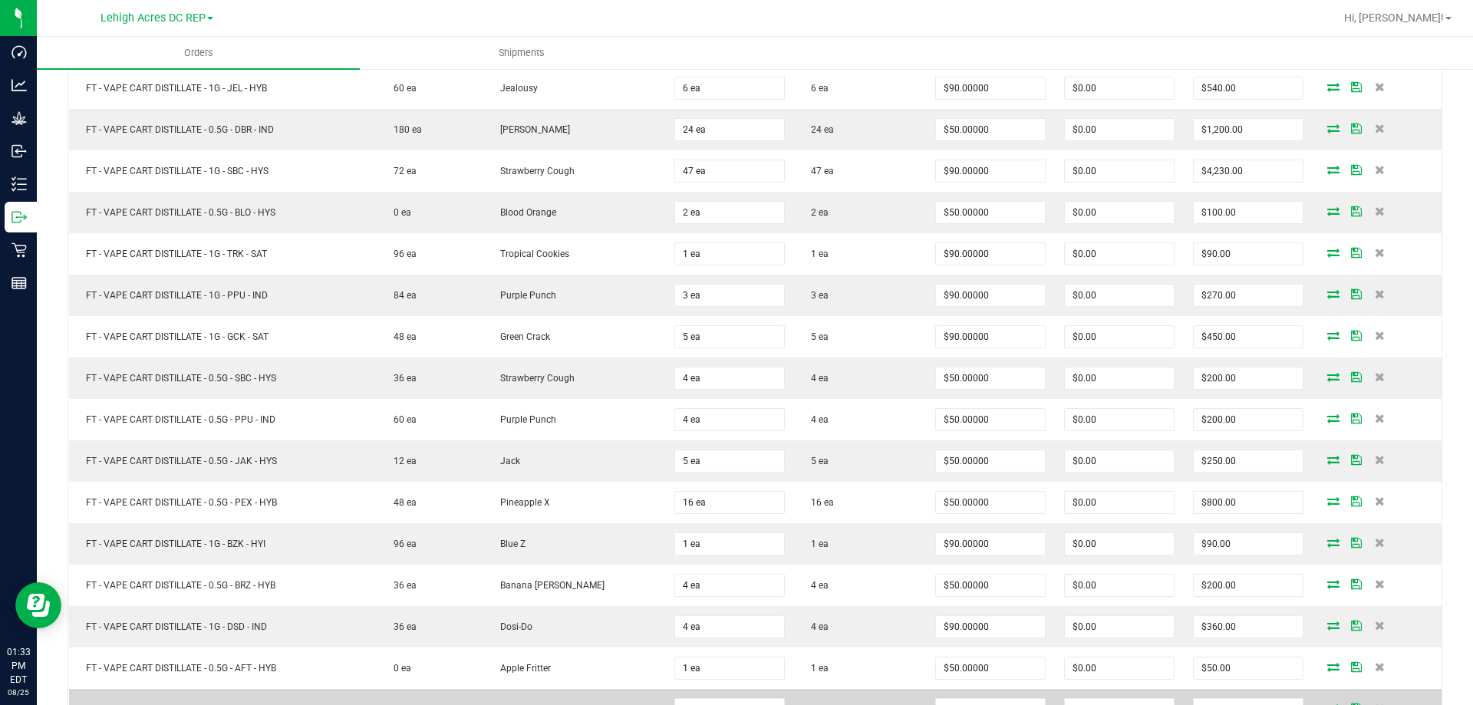
scroll to position [537, 0]
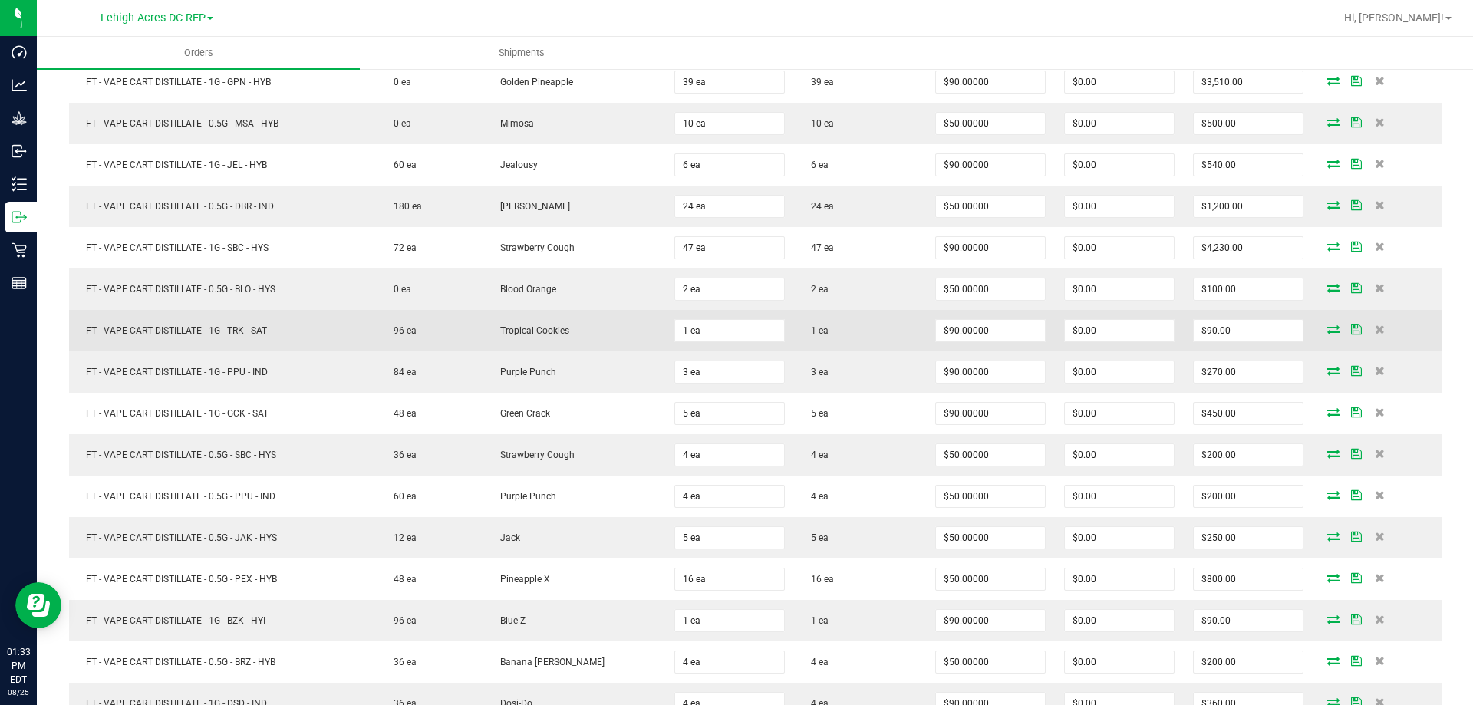
click at [1327, 332] on icon at bounding box center [1333, 329] width 12 height 9
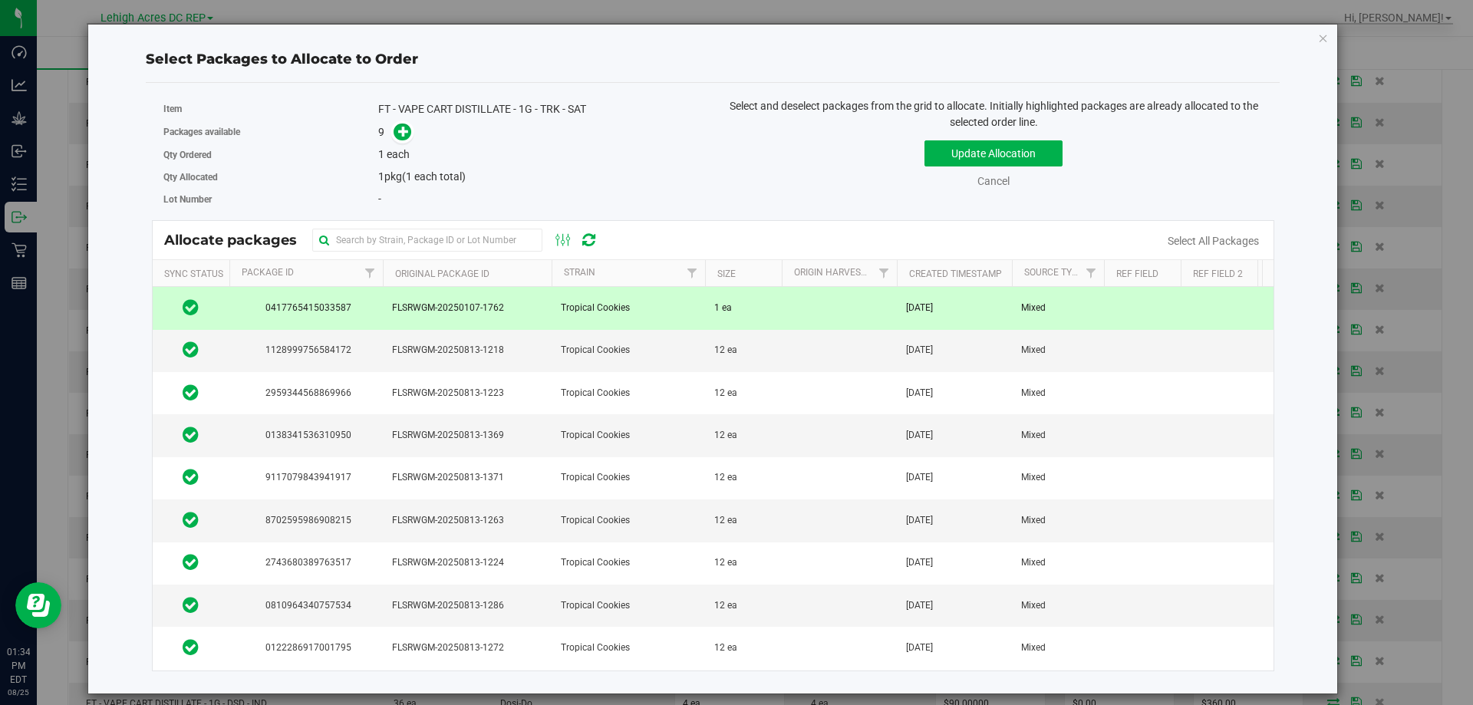
scroll to position [0, 0]
click at [1322, 35] on icon "button" at bounding box center [1323, 37] width 11 height 18
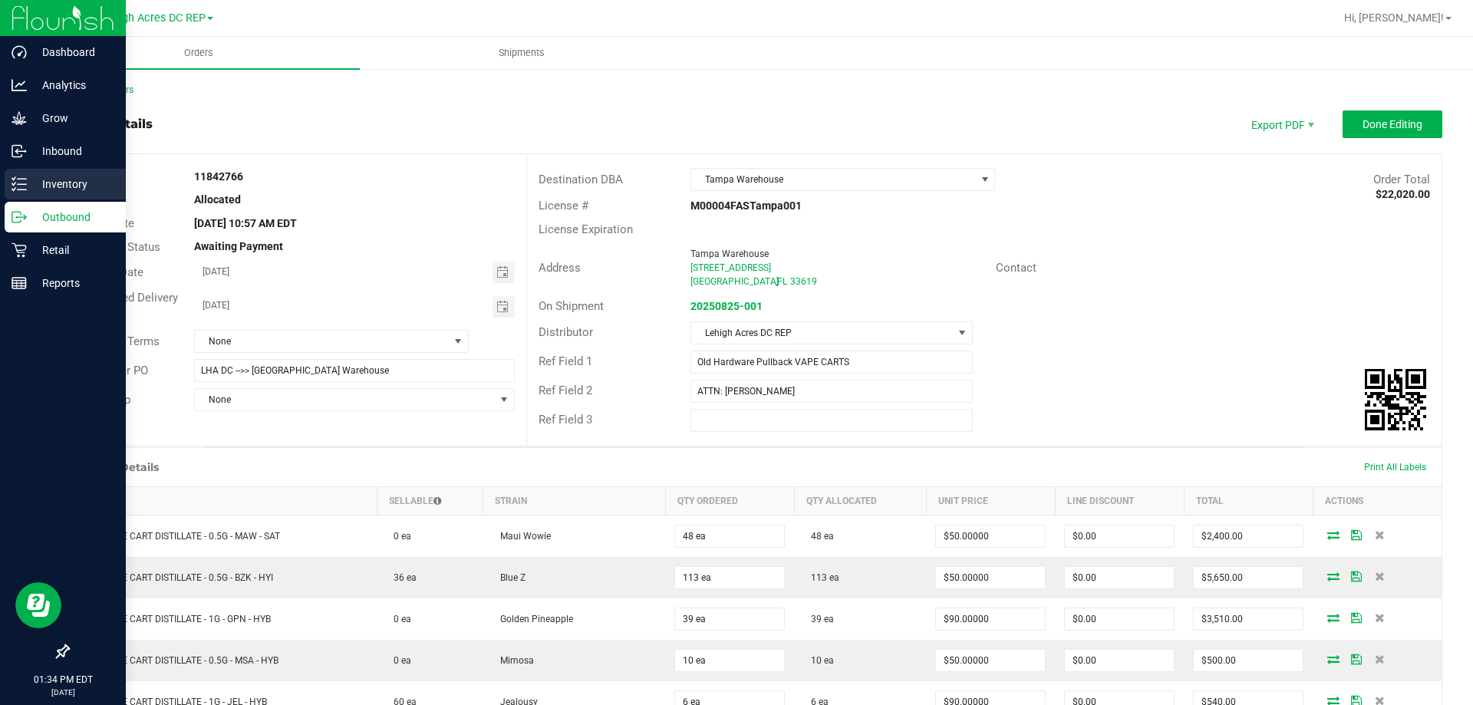
click at [61, 181] on p "Inventory" at bounding box center [73, 184] width 92 height 18
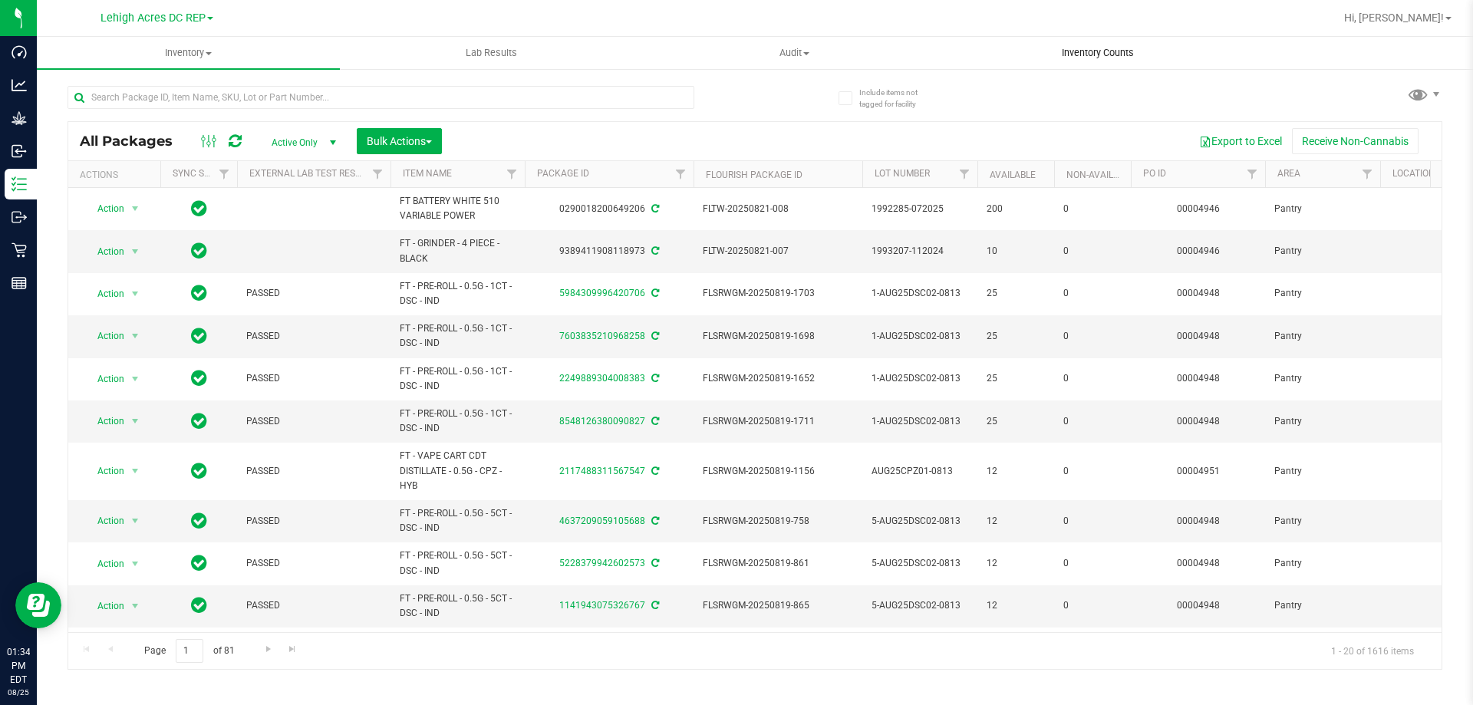
click at [1093, 57] on span "Inventory Counts" at bounding box center [1098, 53] width 114 height 14
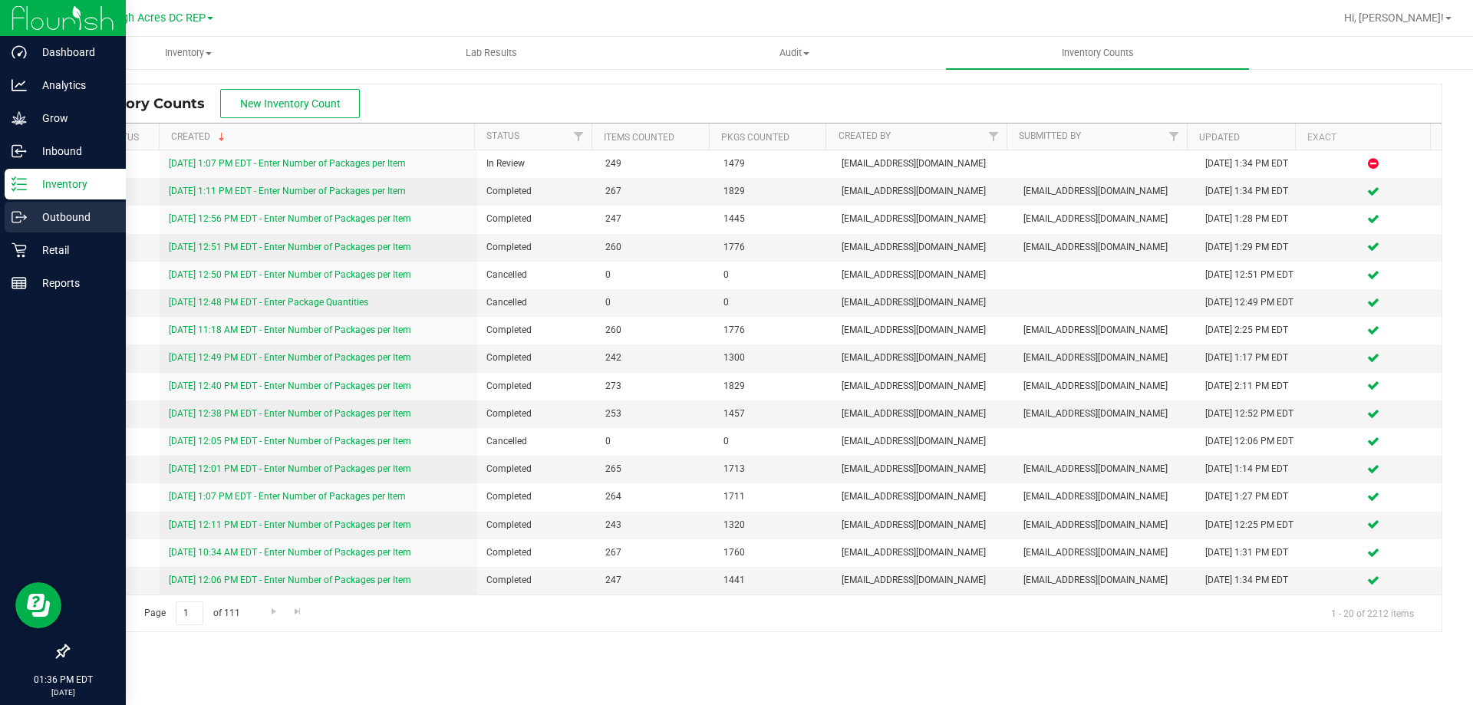
click at [74, 219] on p "Outbound" at bounding box center [73, 217] width 92 height 18
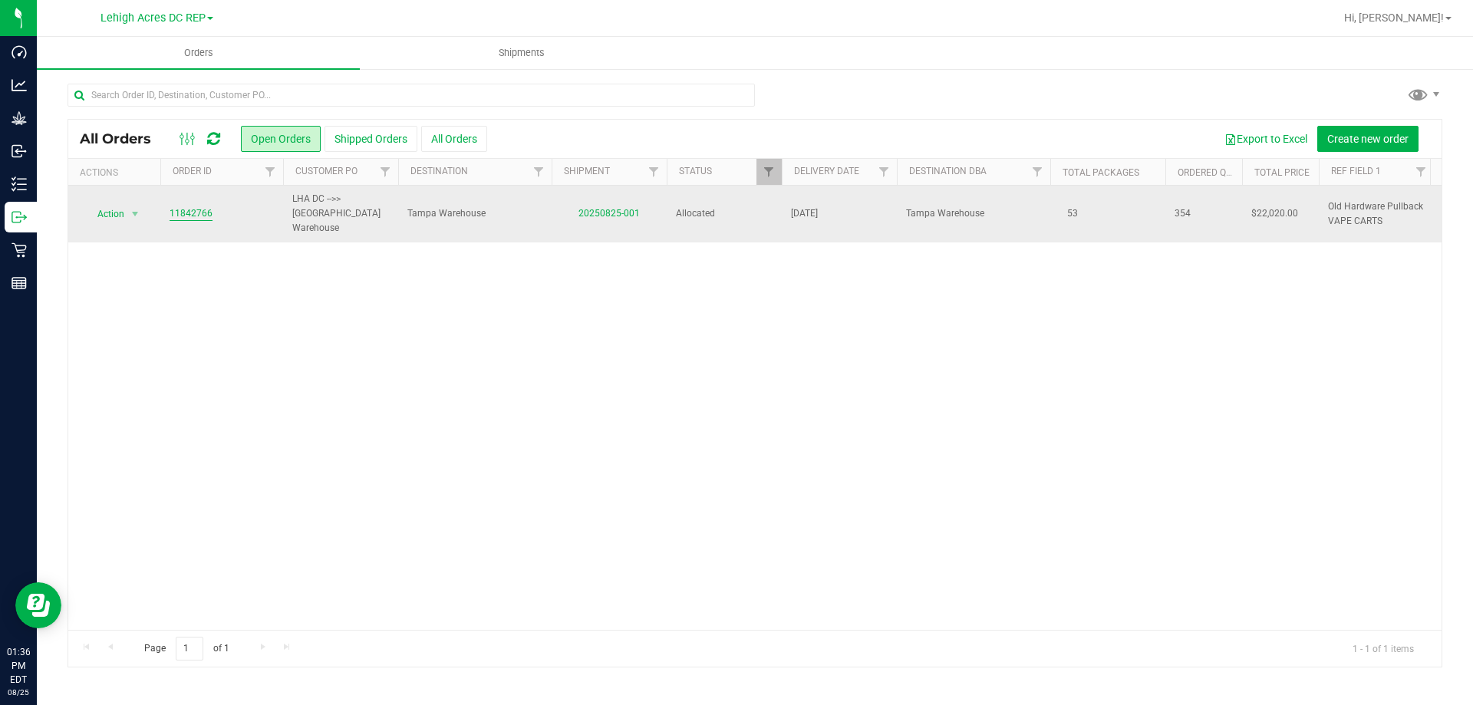
click at [194, 206] on link "11842766" at bounding box center [191, 213] width 43 height 15
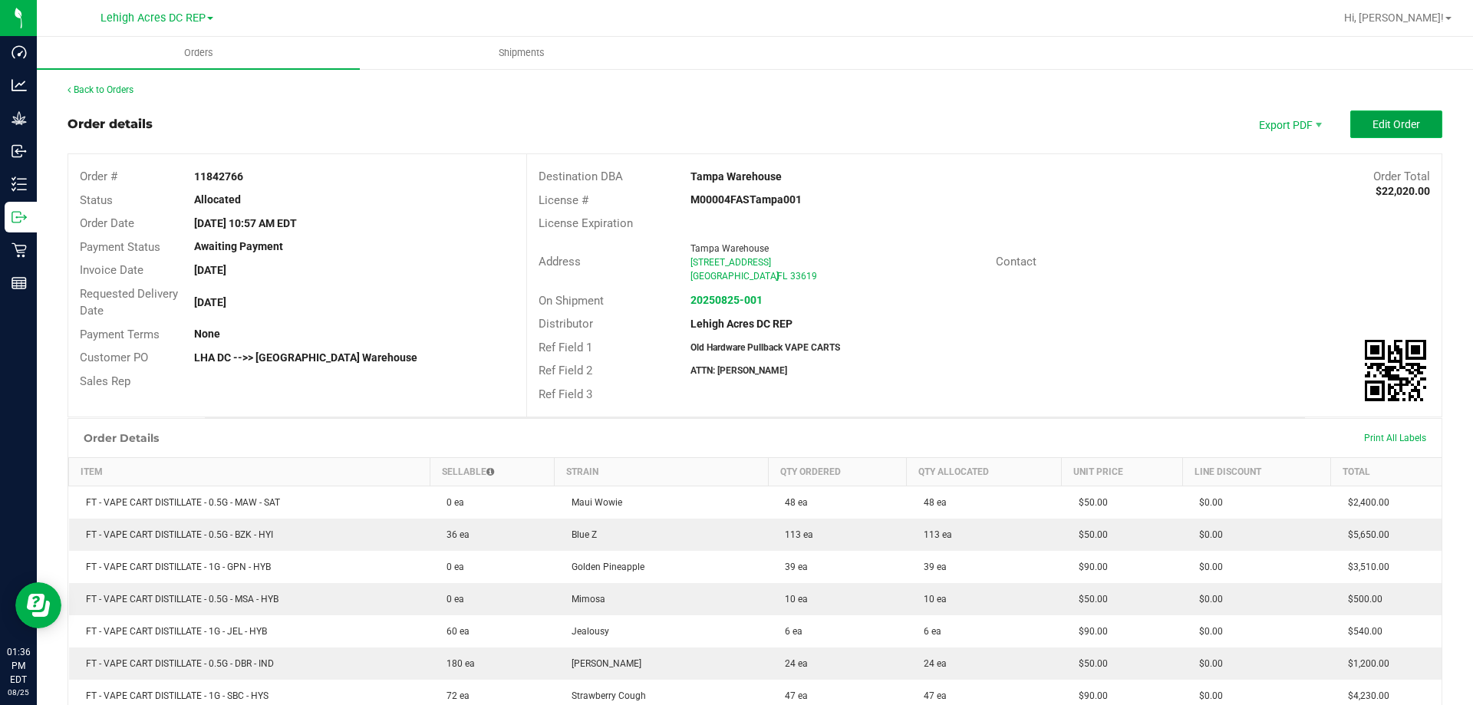
click at [1372, 123] on span "Edit Order" at bounding box center [1396, 124] width 48 height 12
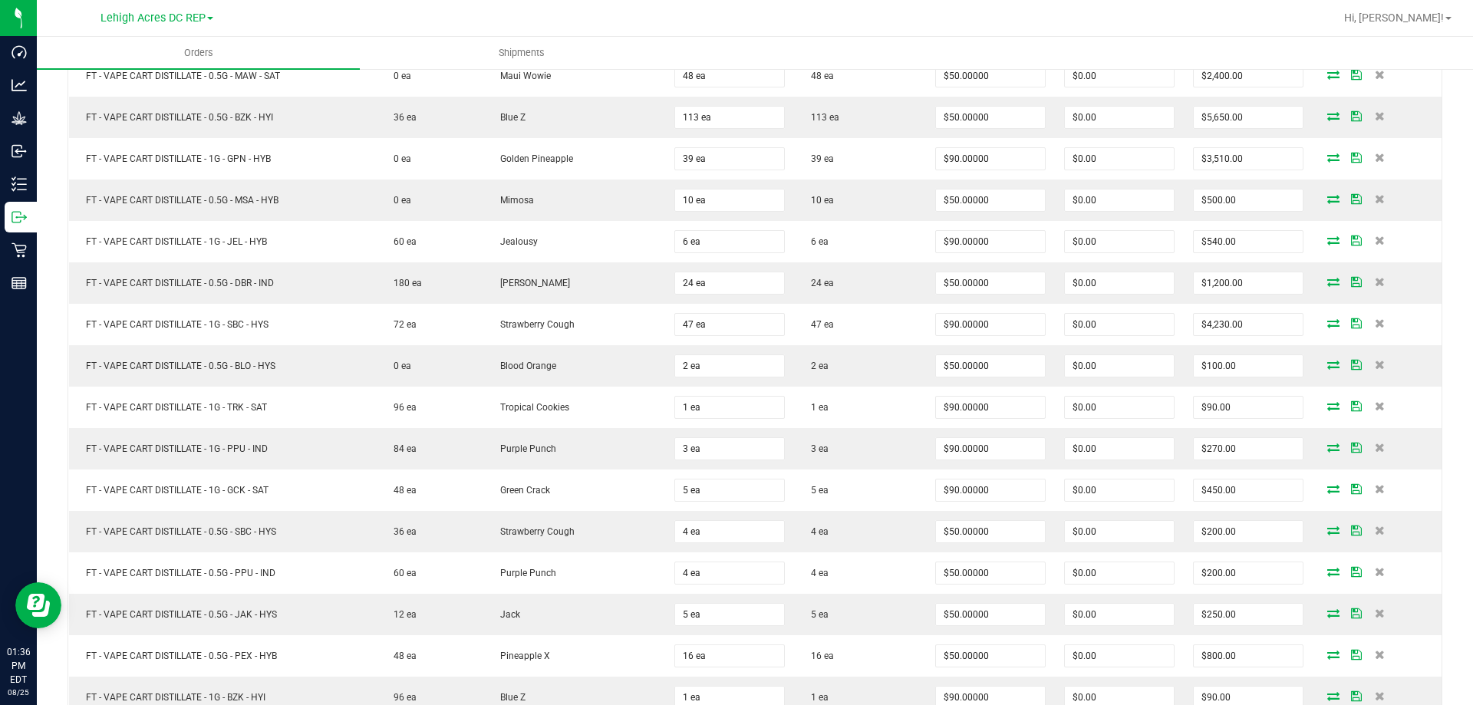
scroll to position [921, 0]
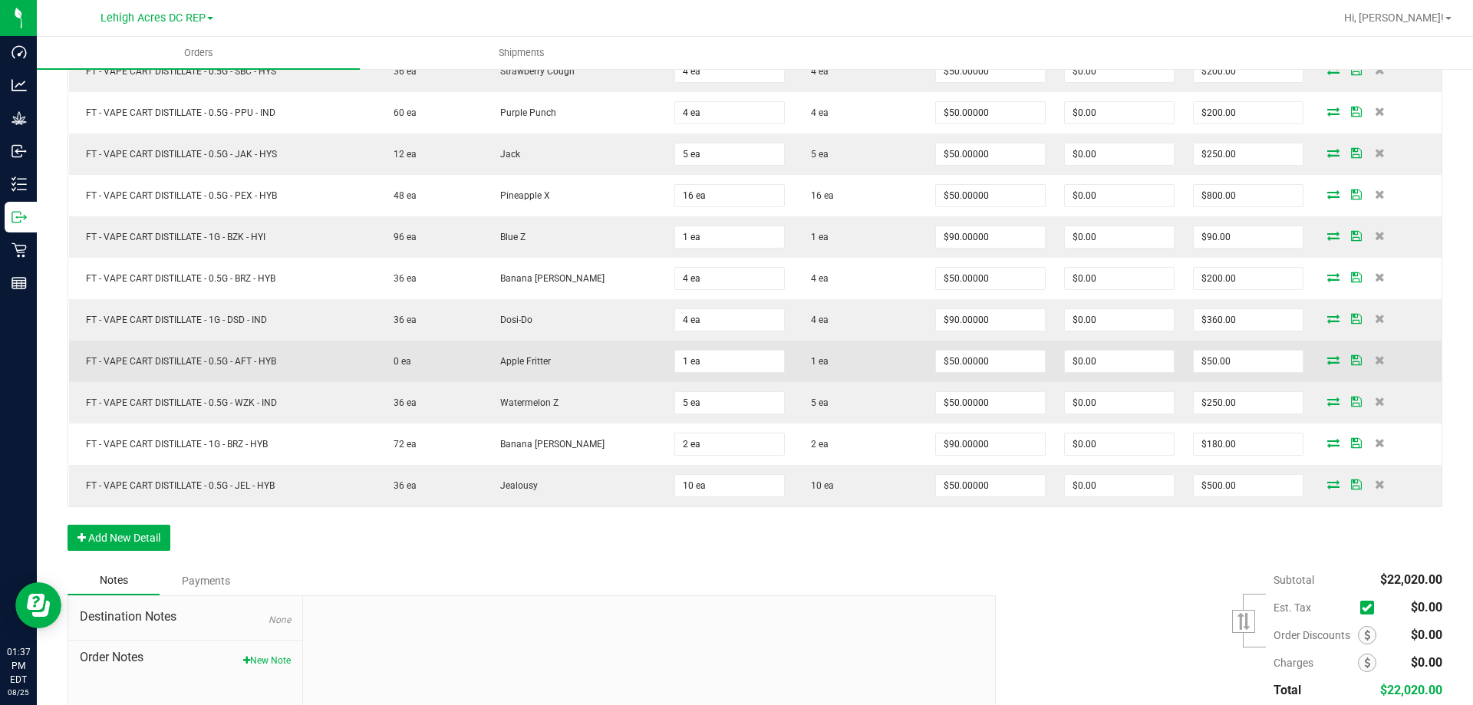
click at [1327, 364] on icon at bounding box center [1333, 359] width 12 height 9
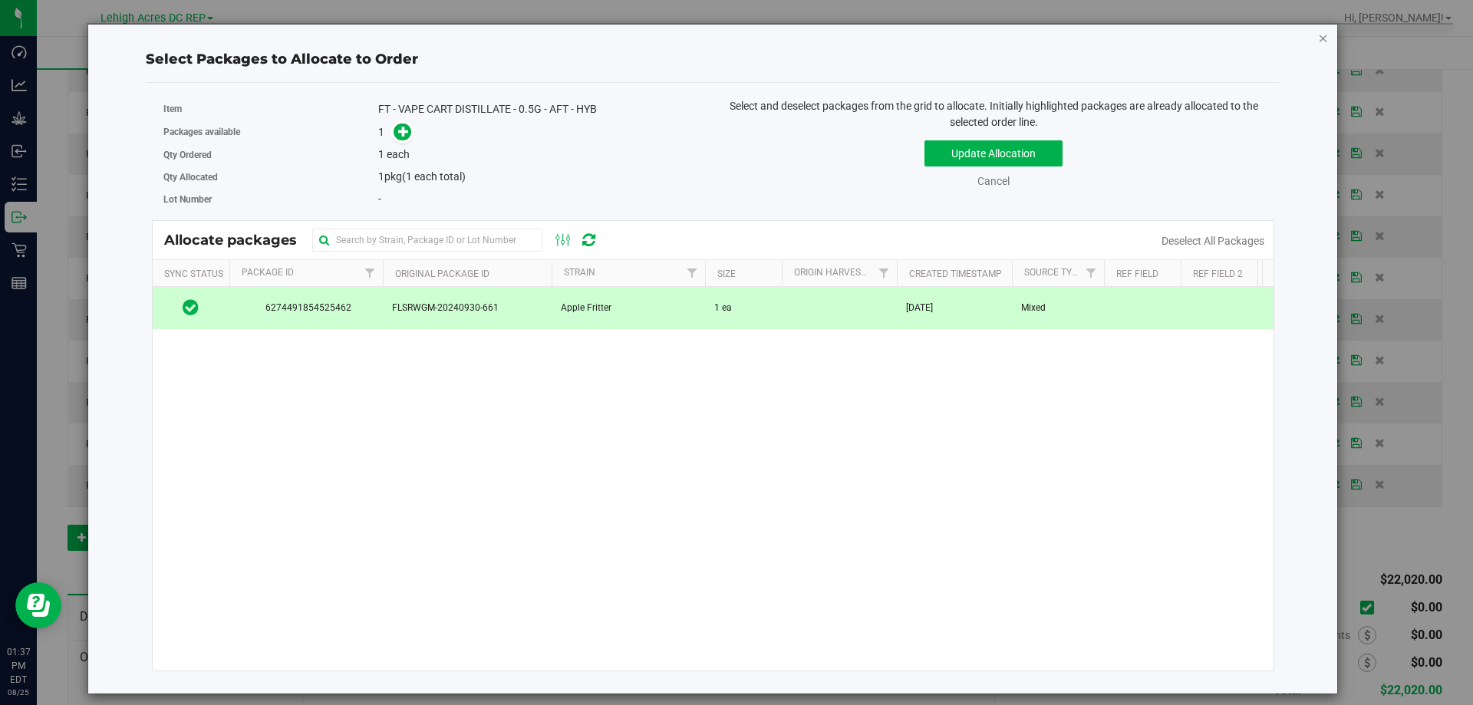
click at [1325, 37] on icon "button" at bounding box center [1323, 37] width 11 height 18
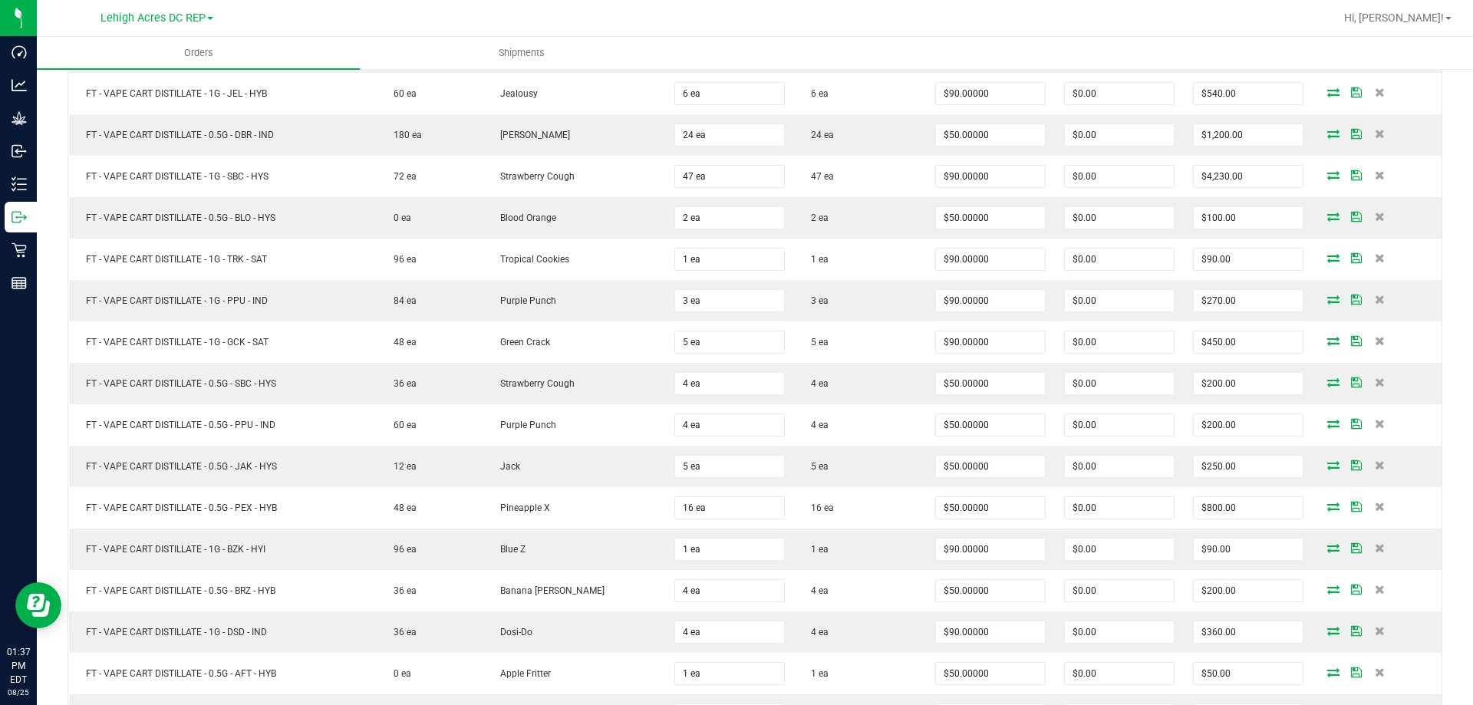
scroll to position [573, 0]
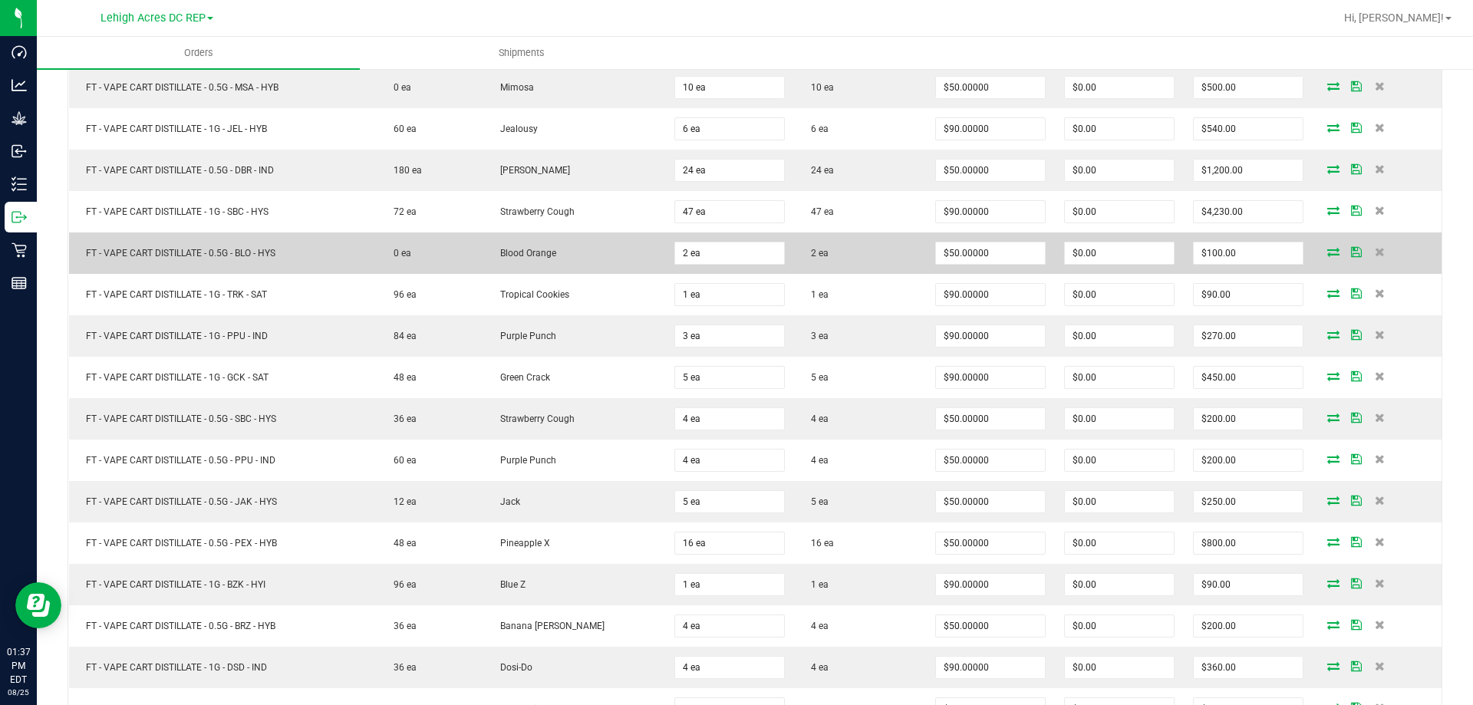
click at [1327, 252] on icon at bounding box center [1333, 251] width 12 height 9
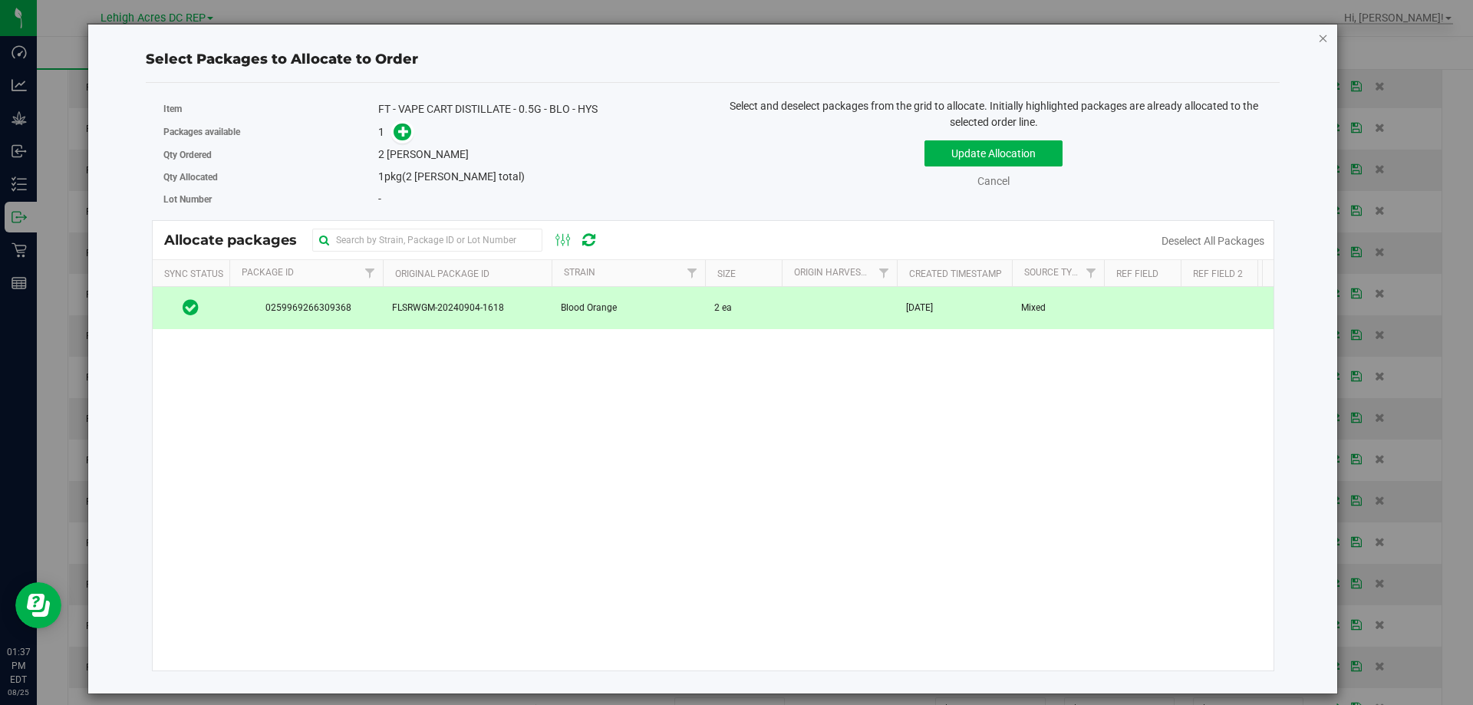
click at [1319, 38] on icon "button" at bounding box center [1323, 37] width 11 height 18
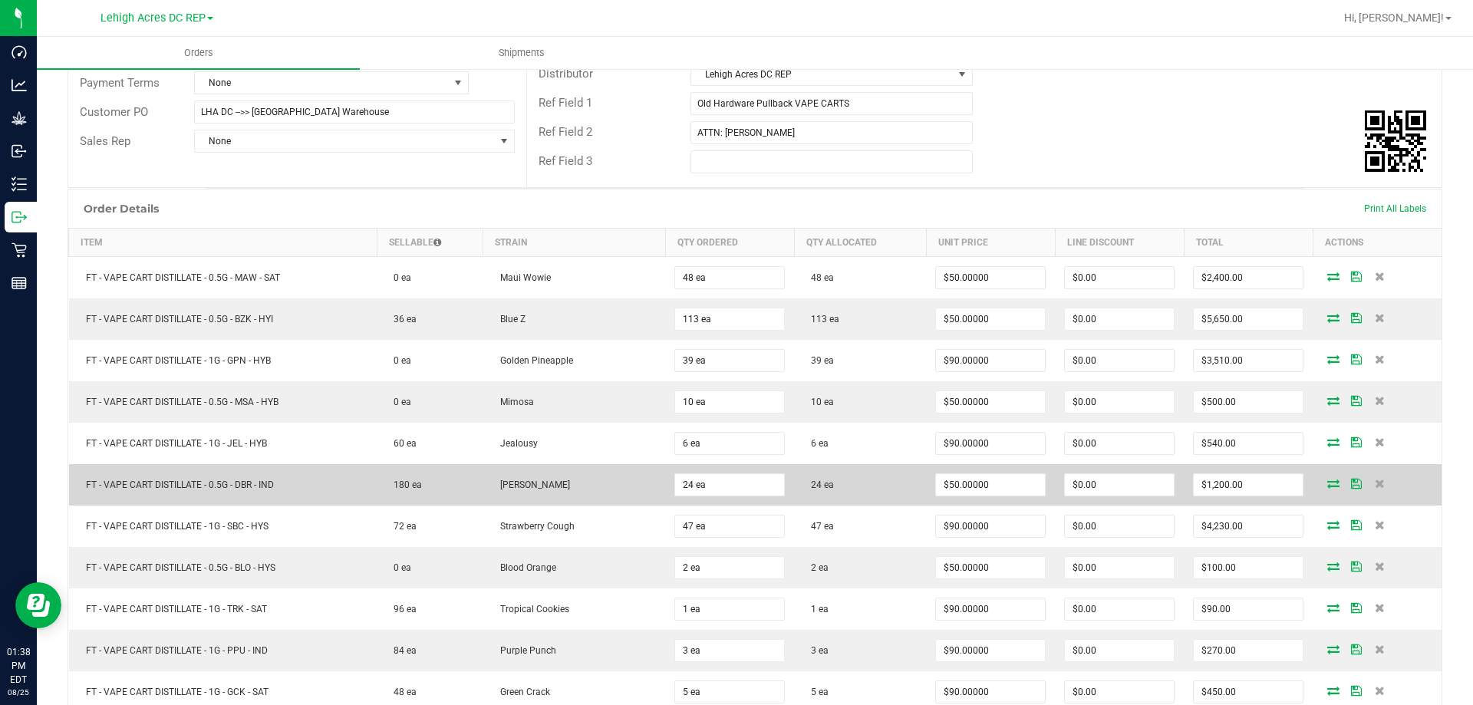
scroll to position [266, 0]
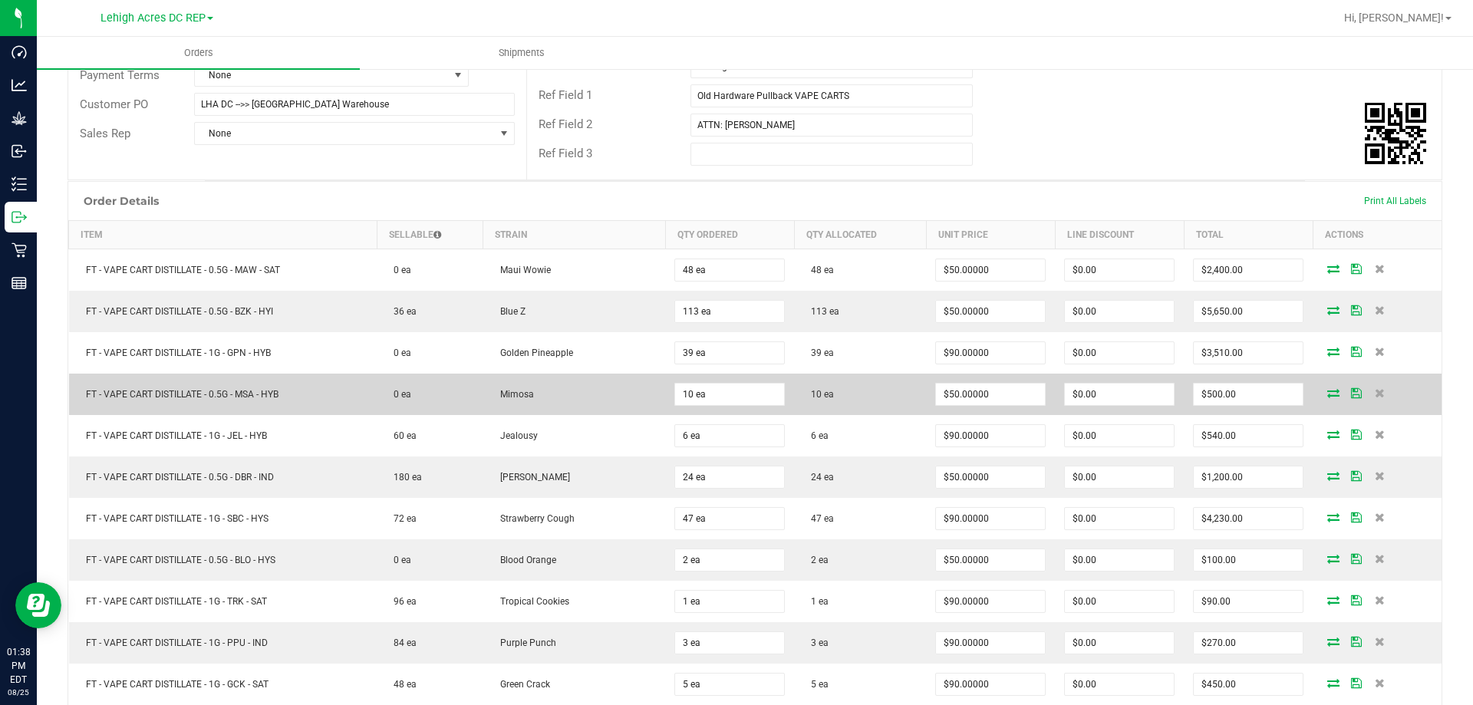
click at [1327, 391] on icon at bounding box center [1333, 392] width 12 height 9
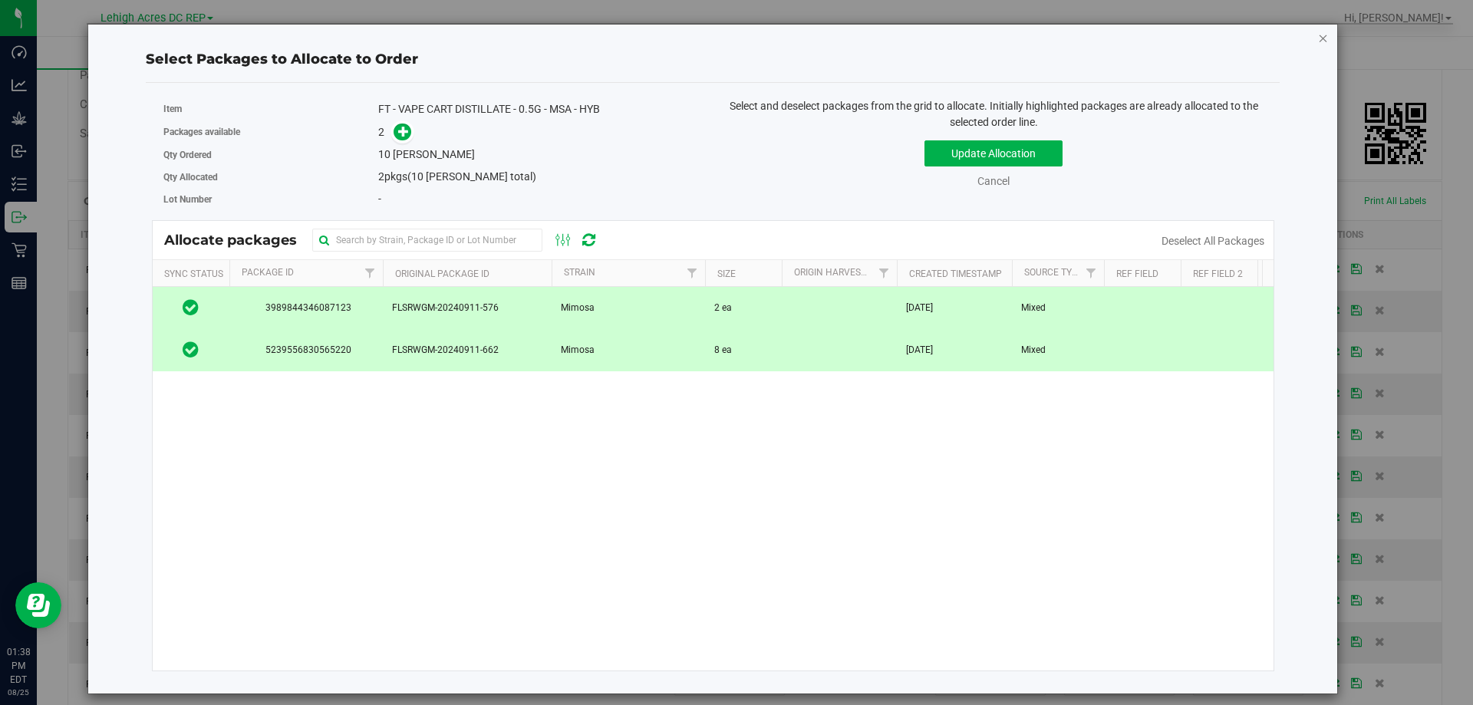
click at [1326, 39] on icon "button" at bounding box center [1323, 37] width 11 height 18
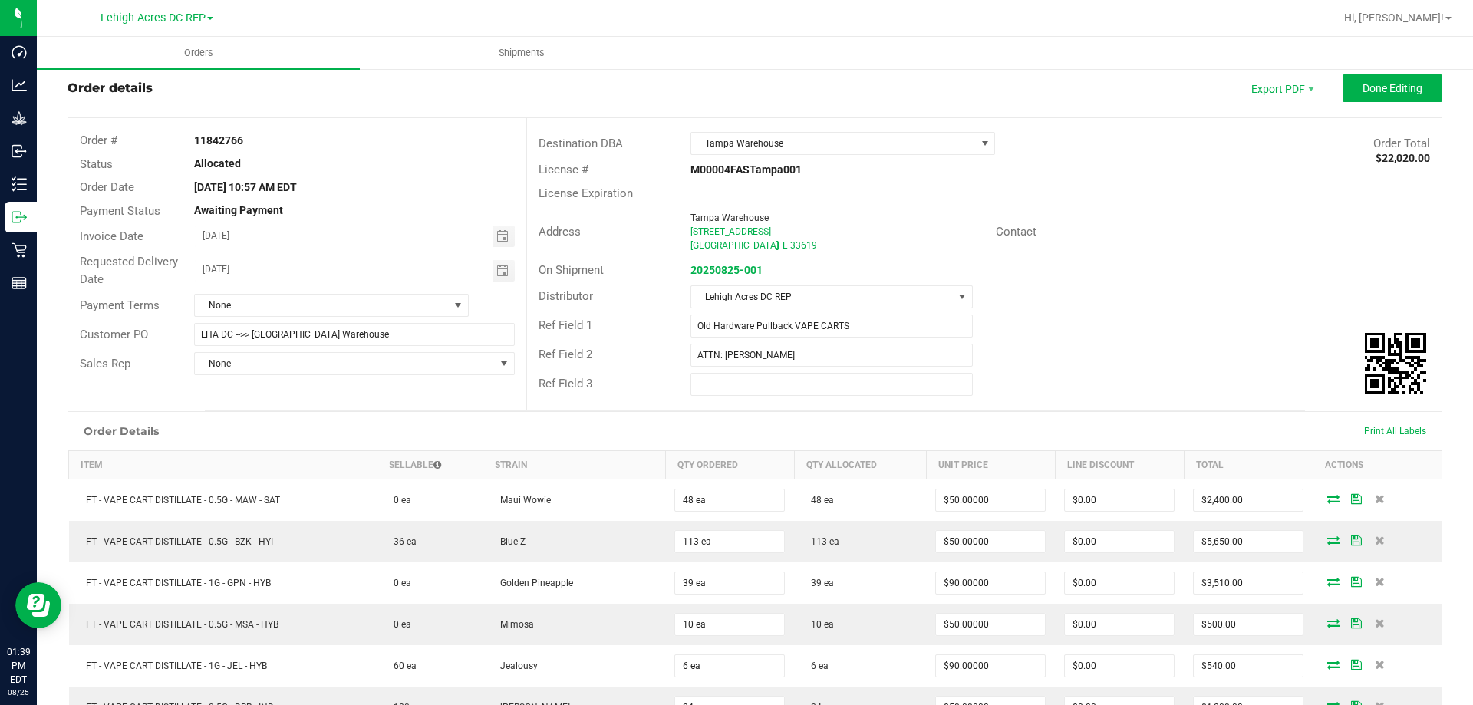
scroll to position [0, 0]
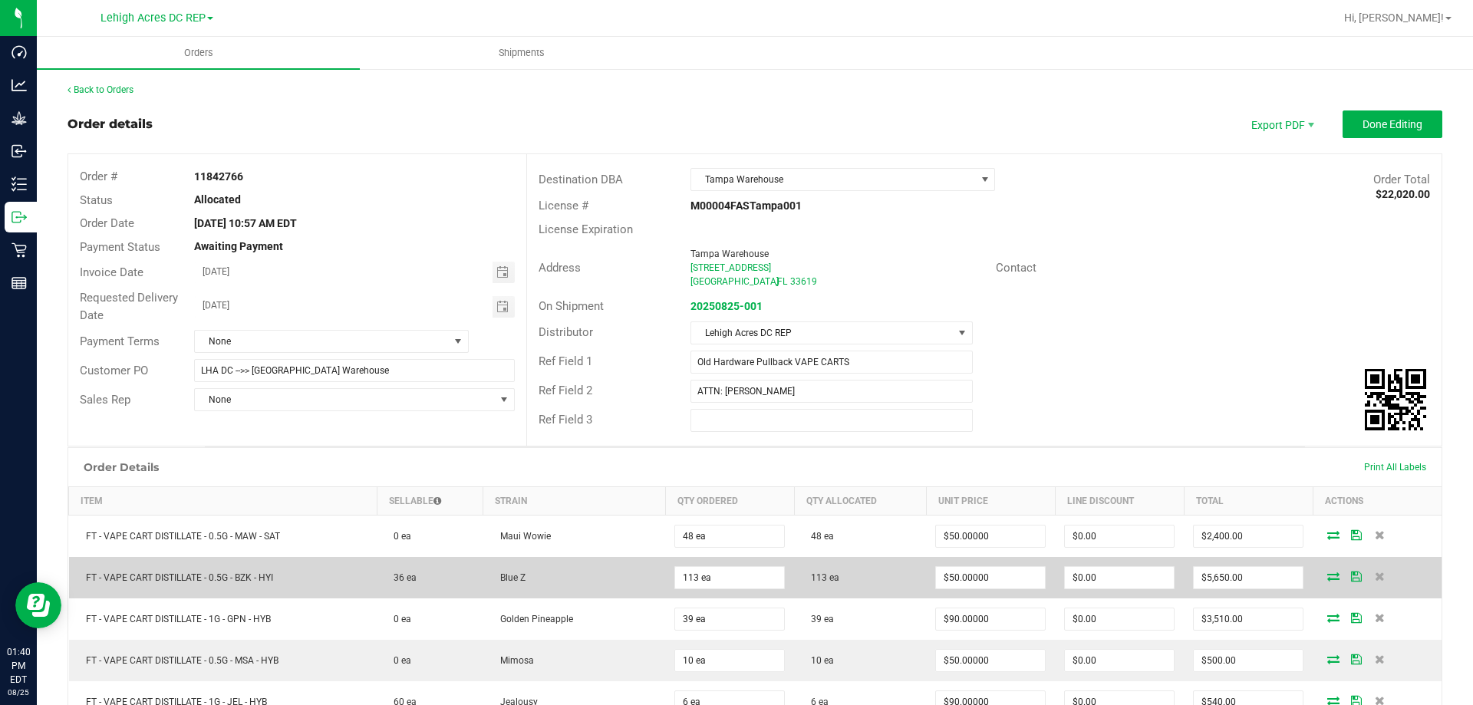
click at [1327, 581] on icon at bounding box center [1333, 576] width 12 height 9
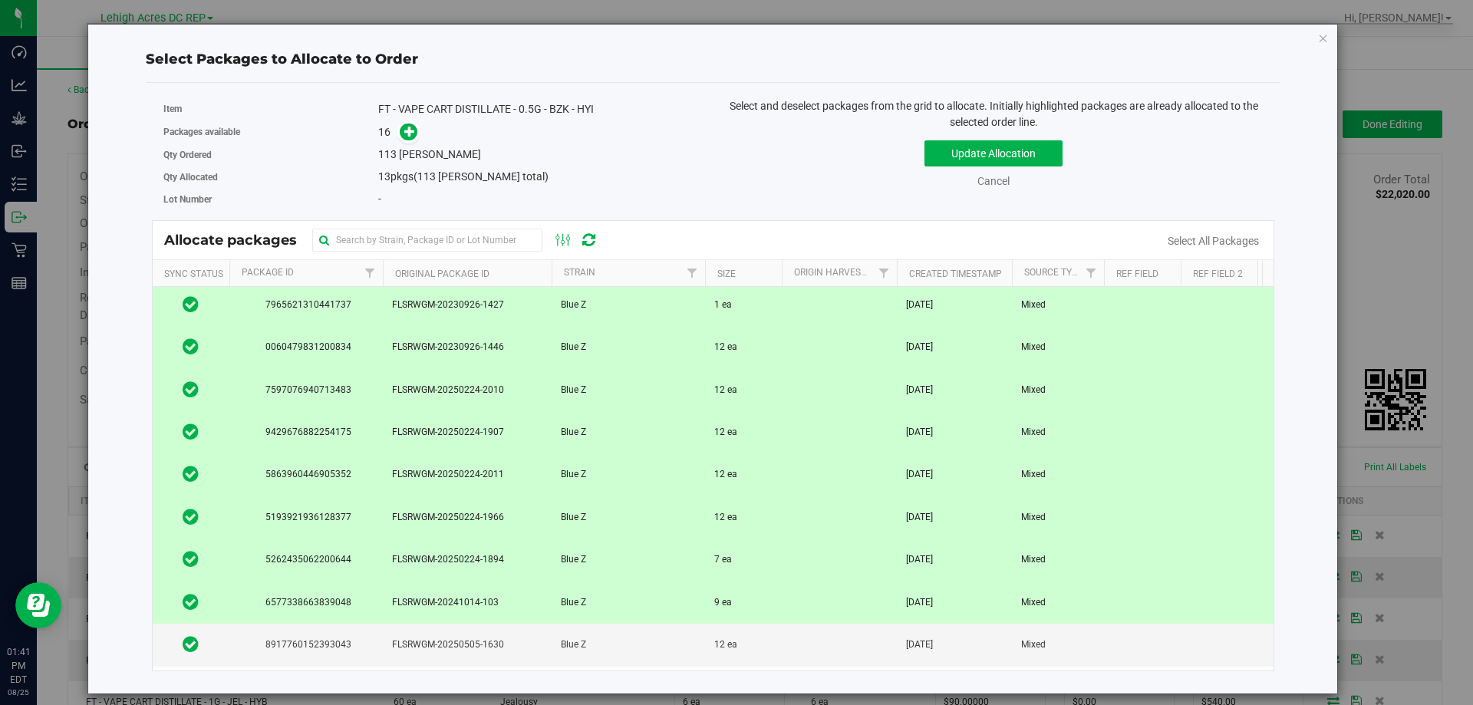
scroll to position [308, 0]
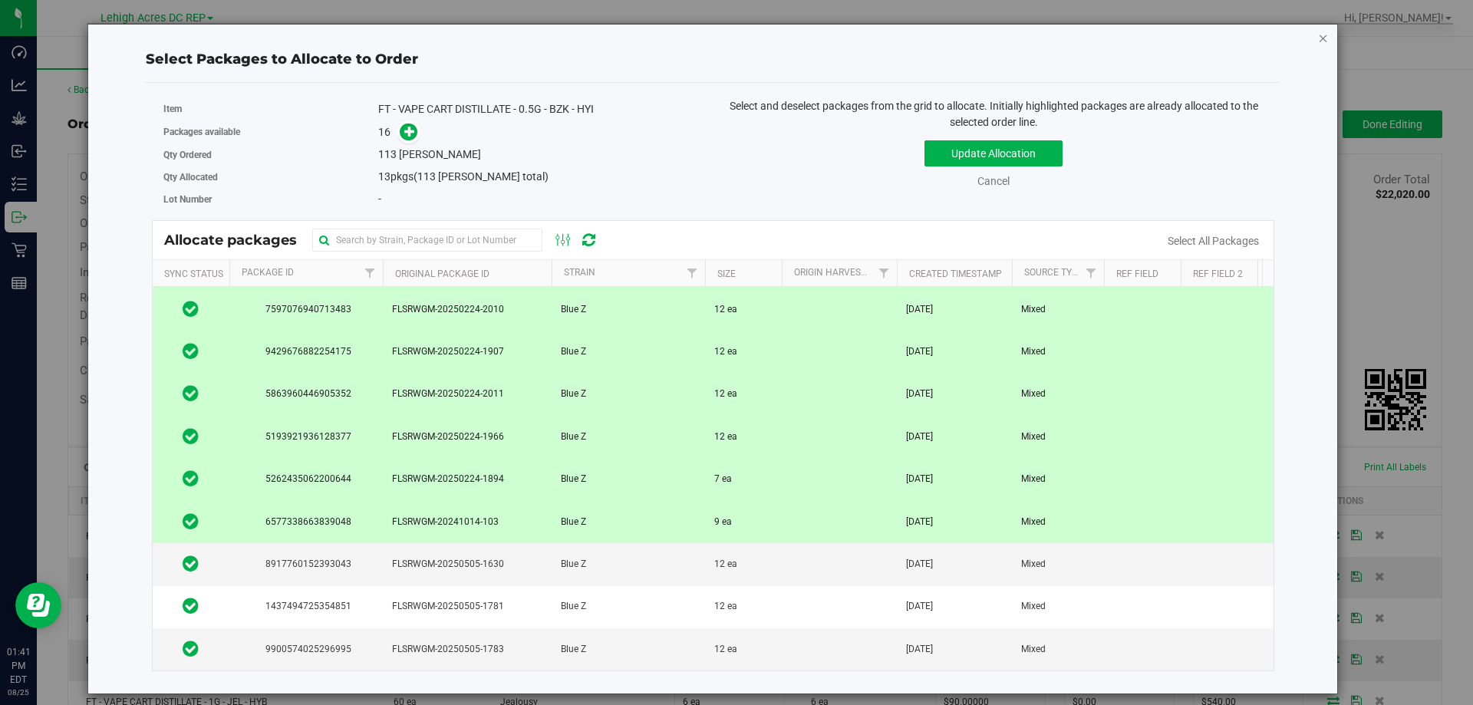
click at [1323, 38] on icon "button" at bounding box center [1323, 37] width 11 height 18
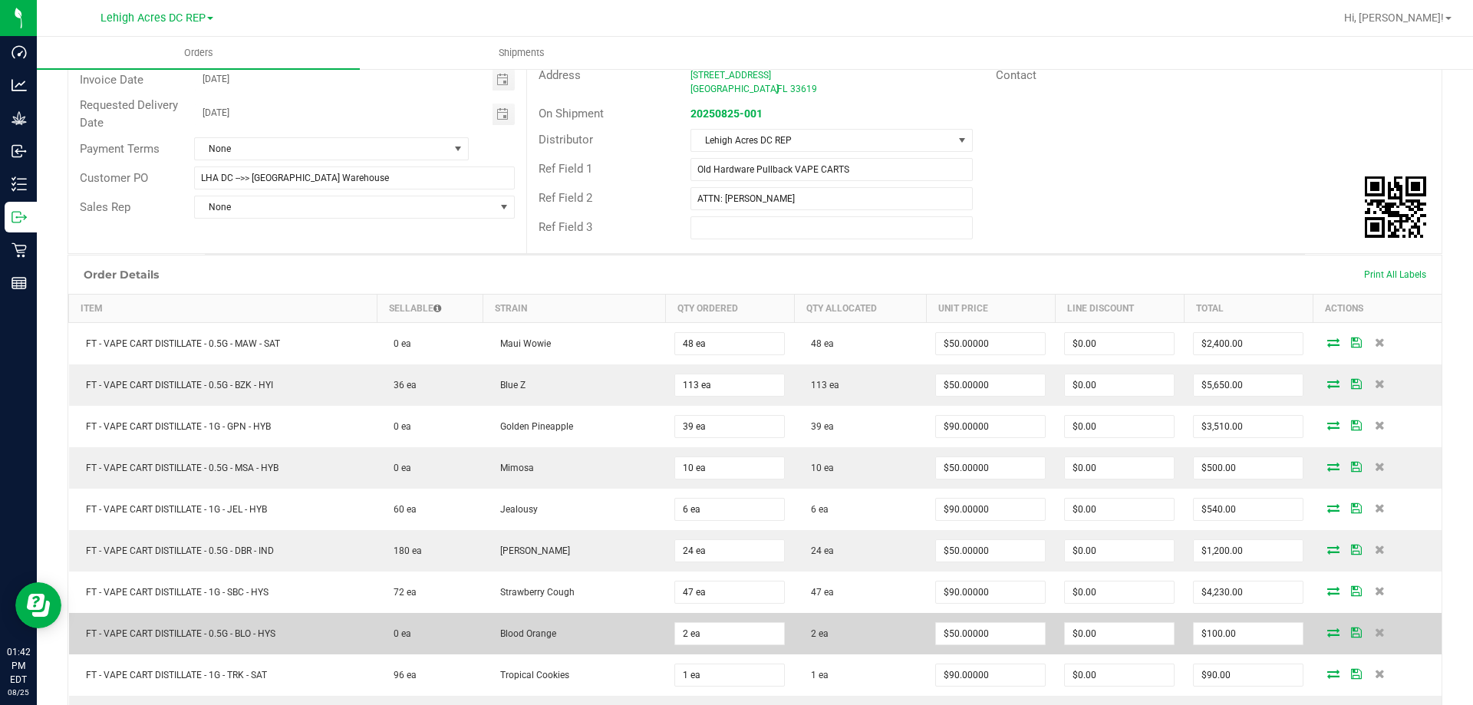
scroll to position [307, 0]
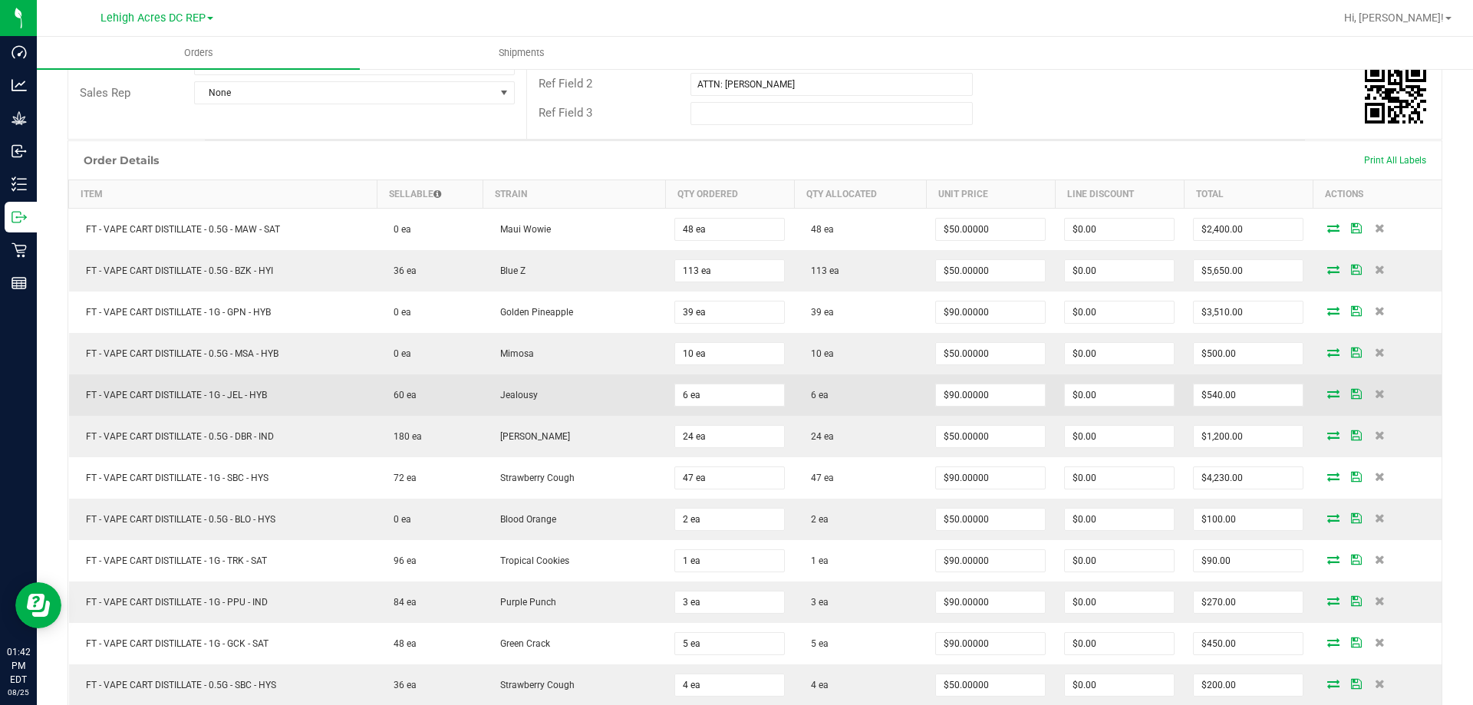
click at [1327, 398] on icon at bounding box center [1333, 393] width 12 height 9
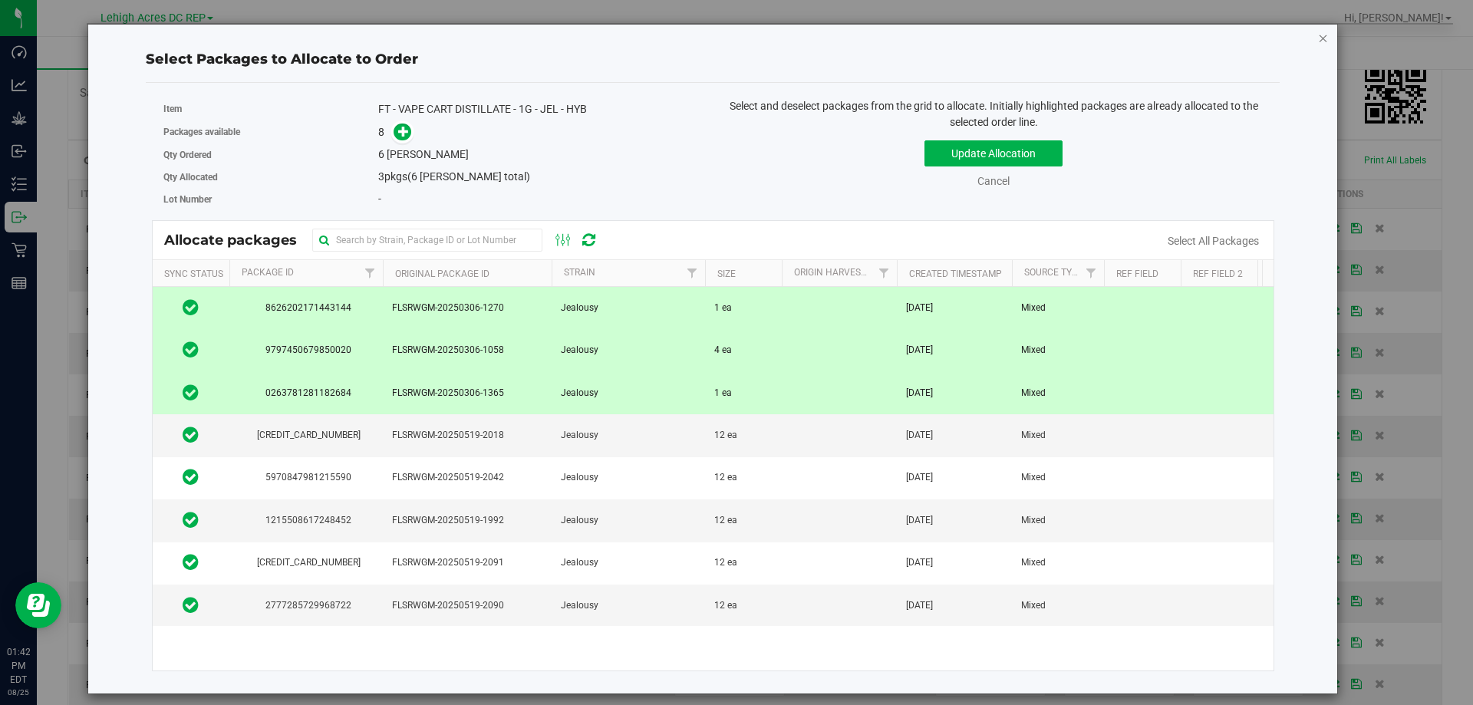
click at [1322, 39] on icon "button" at bounding box center [1323, 37] width 11 height 18
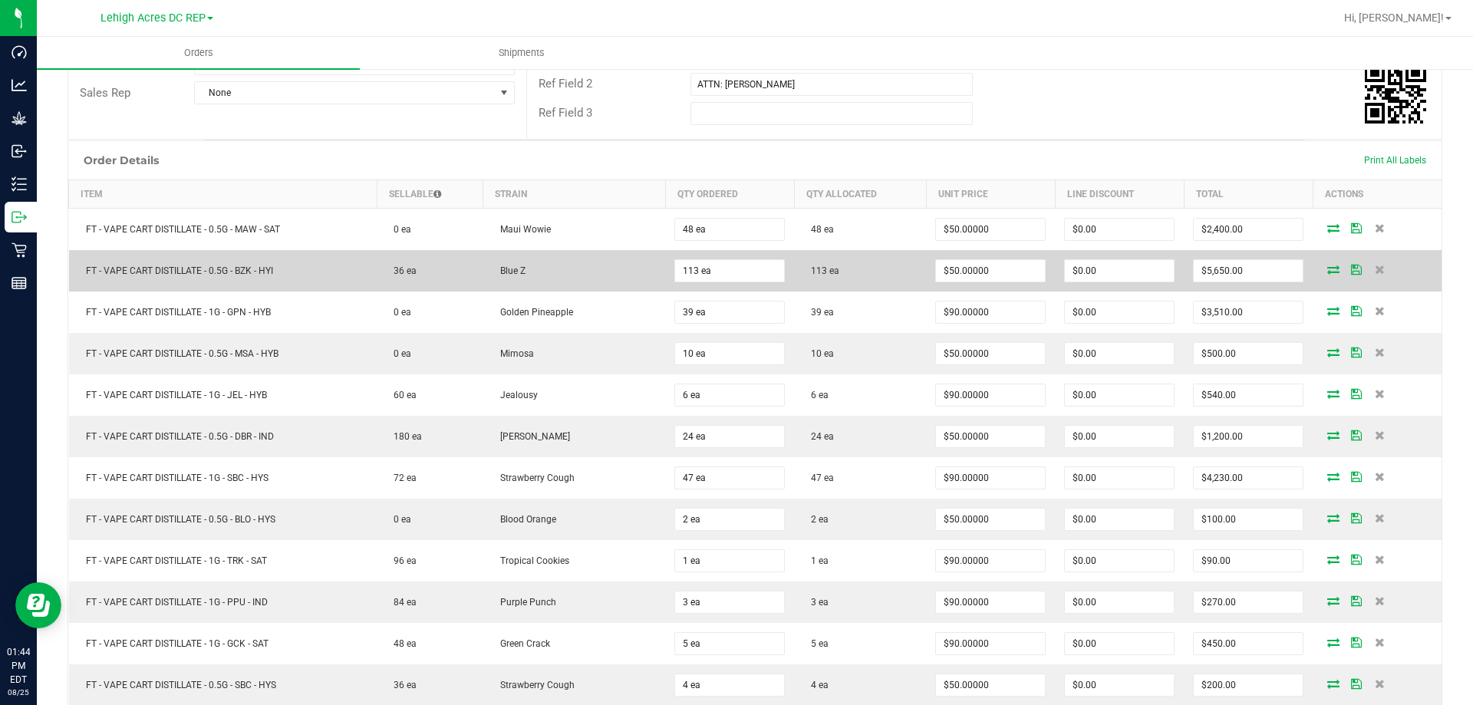
click at [1327, 272] on icon at bounding box center [1333, 269] width 12 height 9
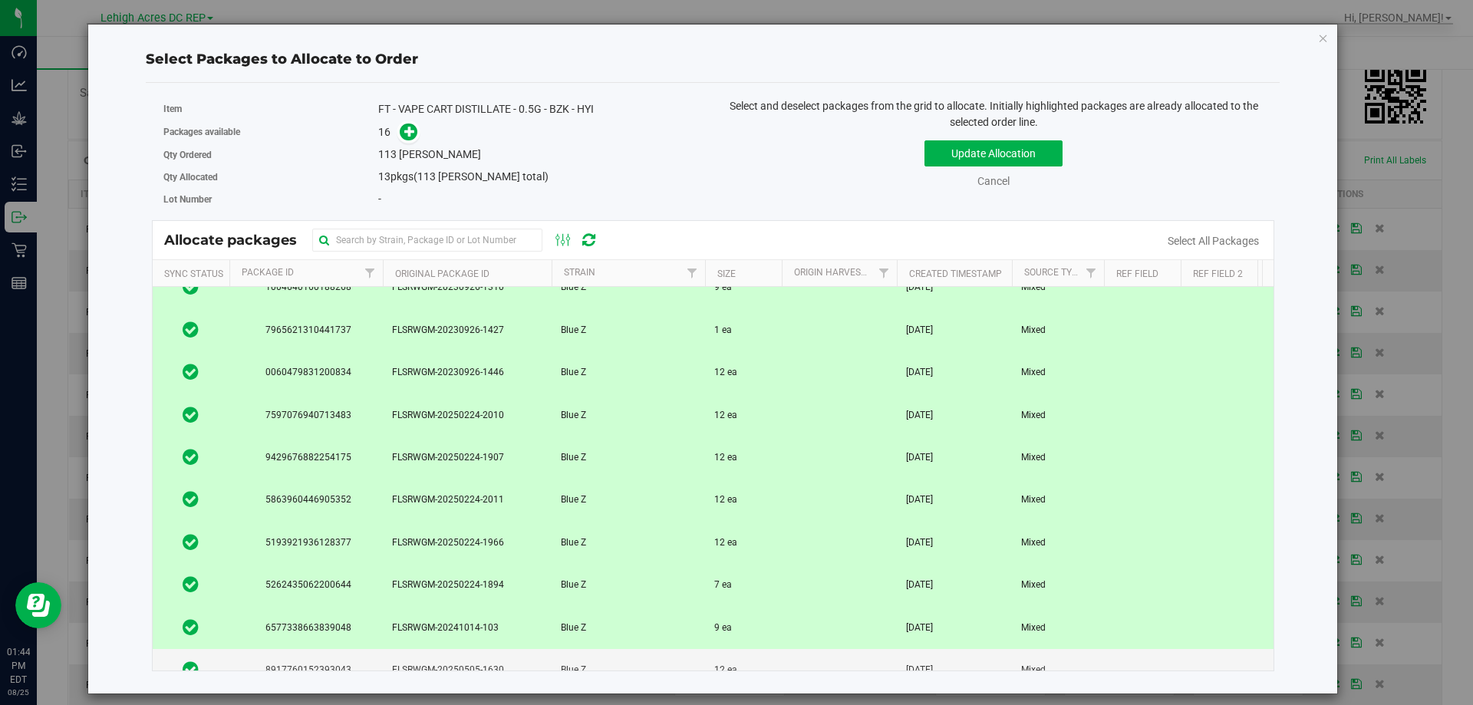
scroll to position [308, 0]
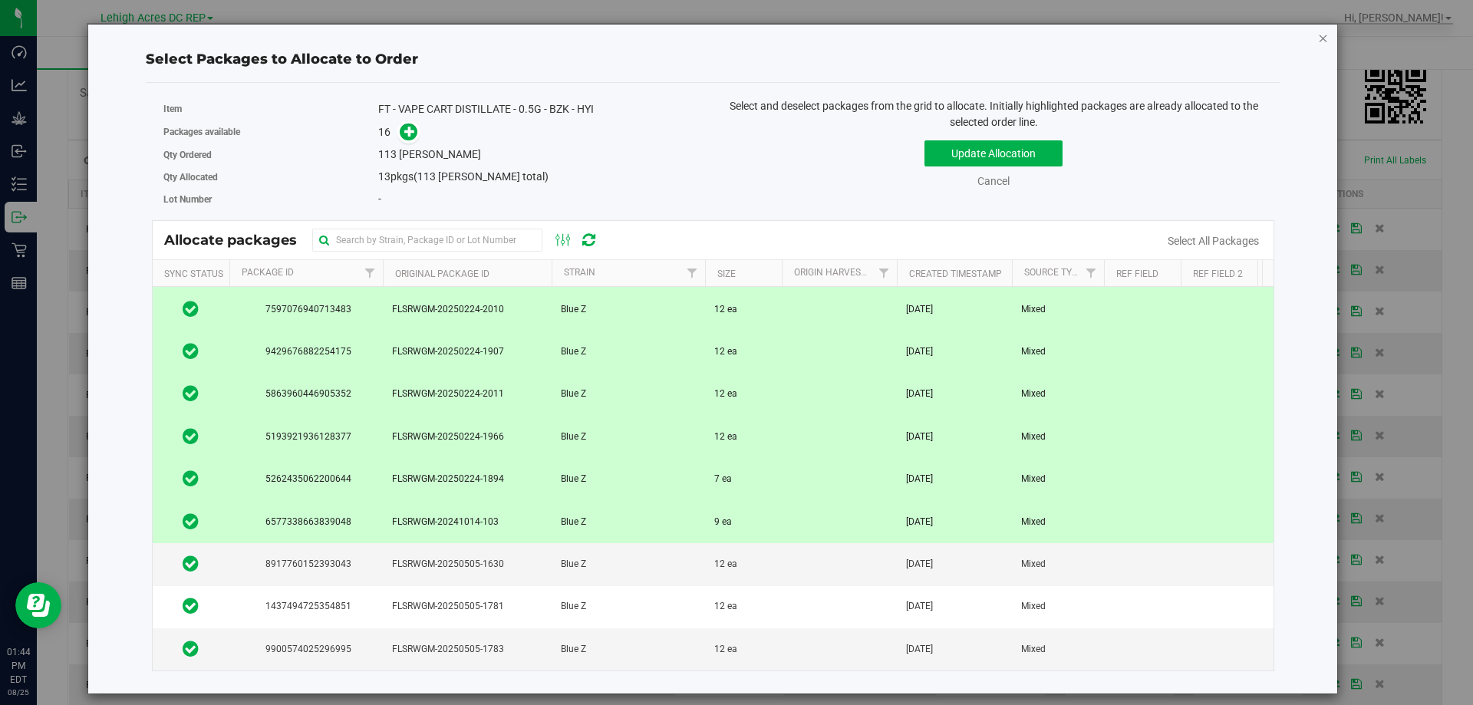
click at [1319, 40] on icon "button" at bounding box center [1323, 37] width 11 height 18
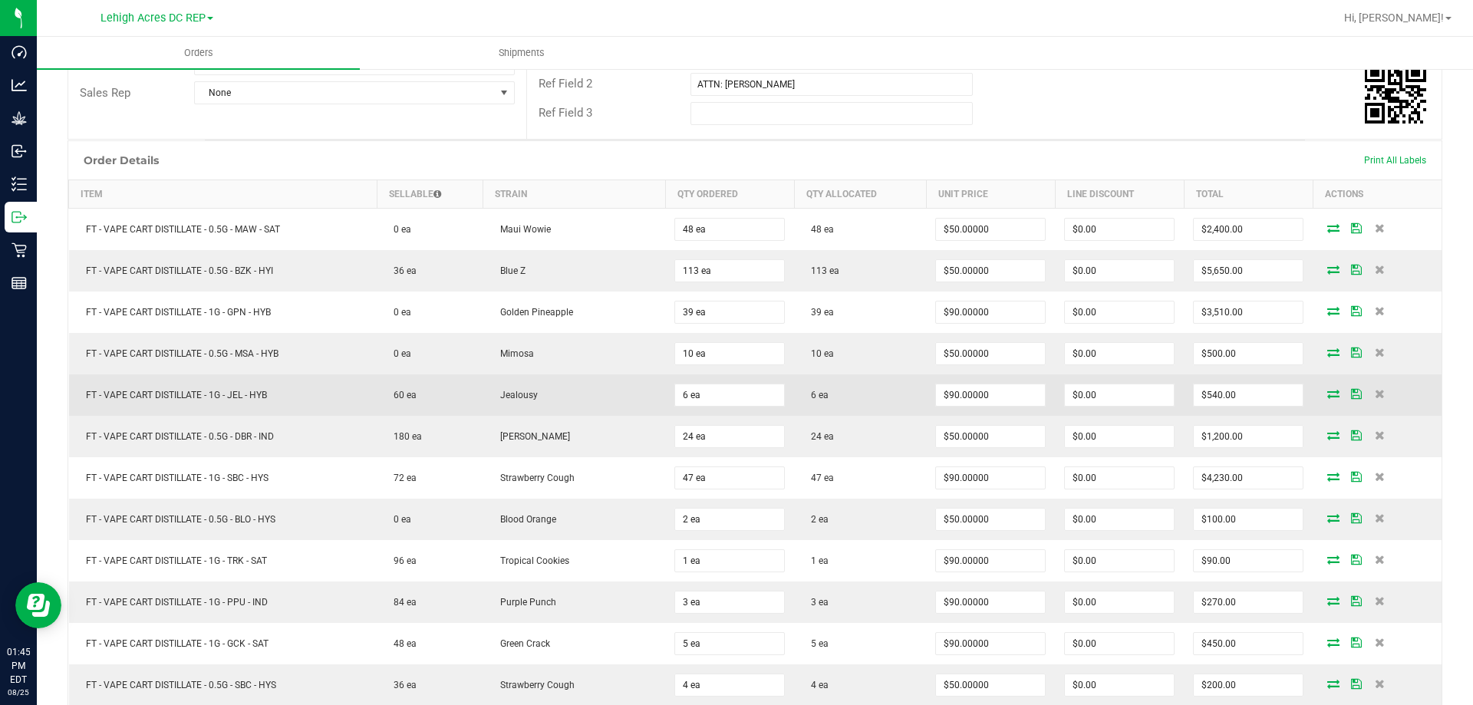
click at [1327, 393] on icon at bounding box center [1333, 393] width 12 height 9
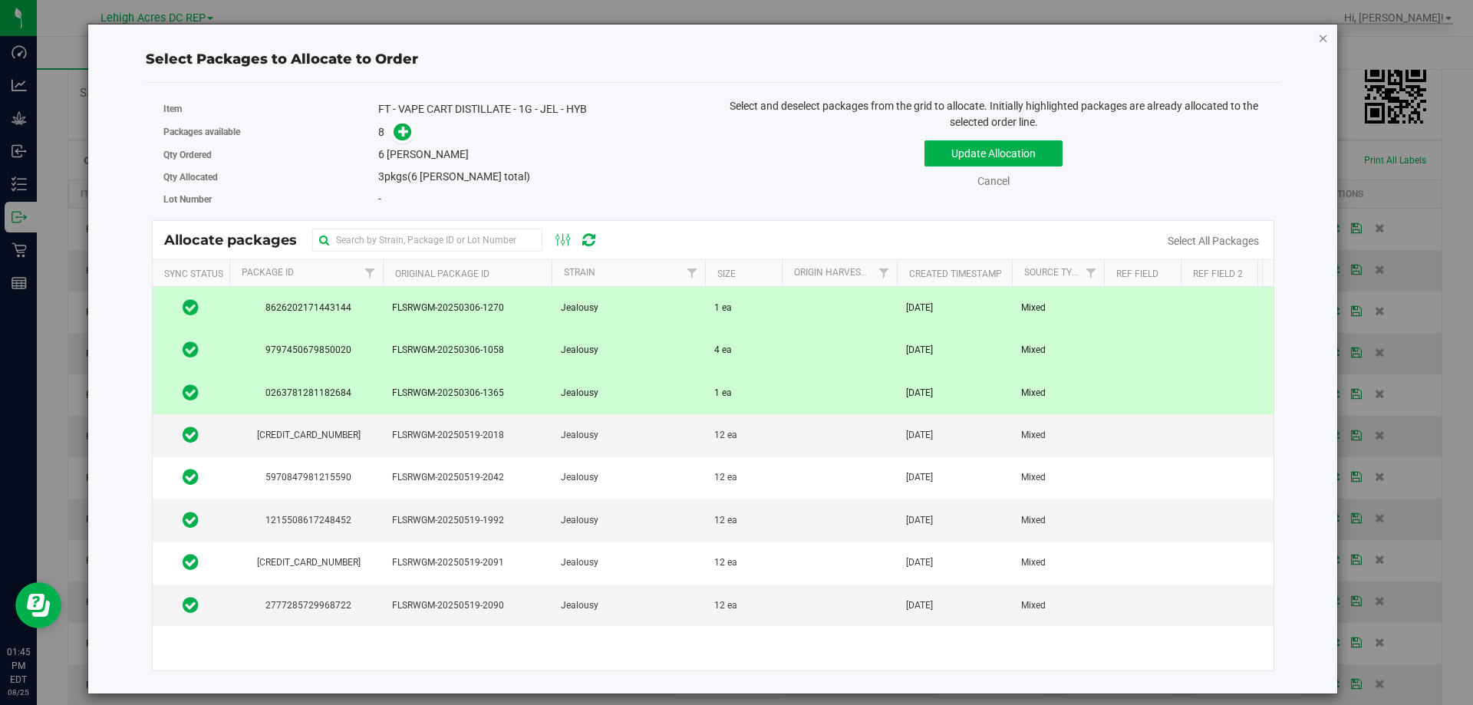
click at [1322, 39] on icon "button" at bounding box center [1323, 37] width 11 height 18
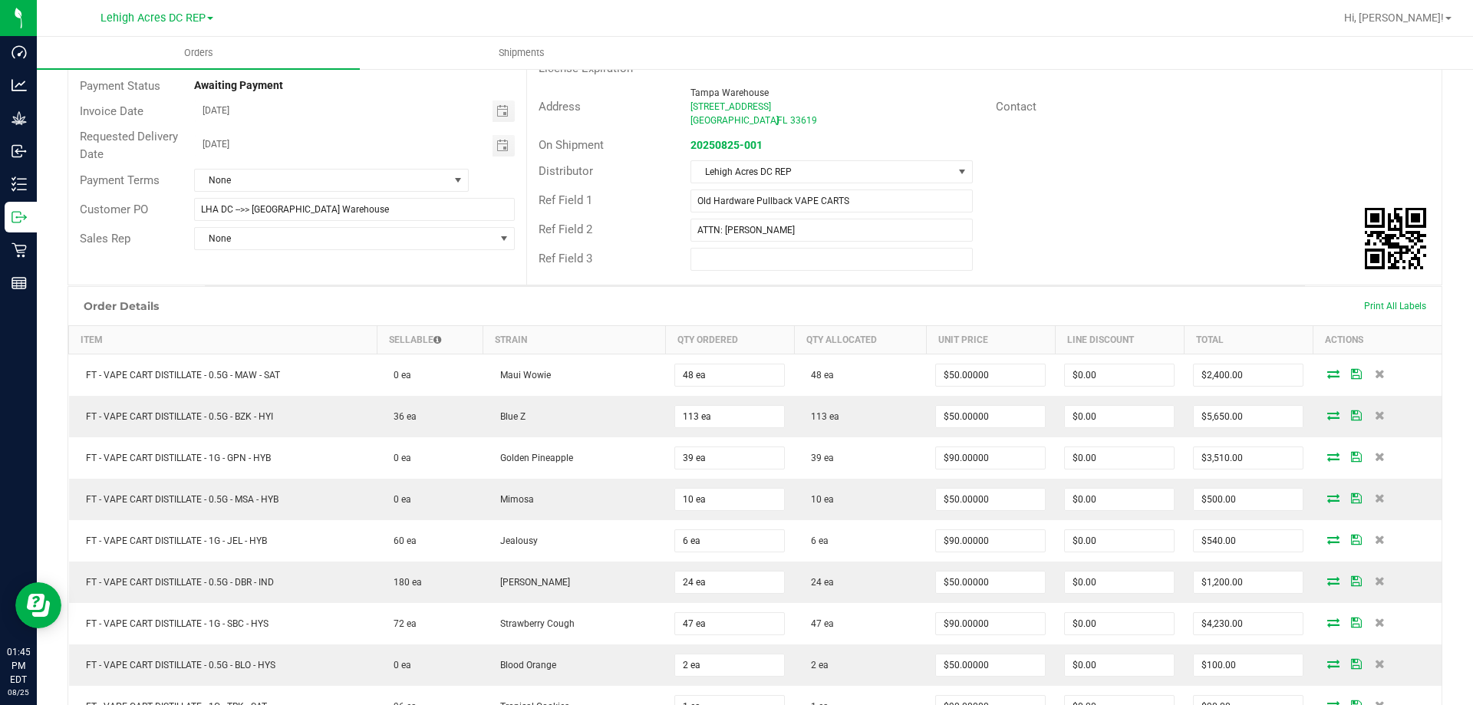
scroll to position [0, 0]
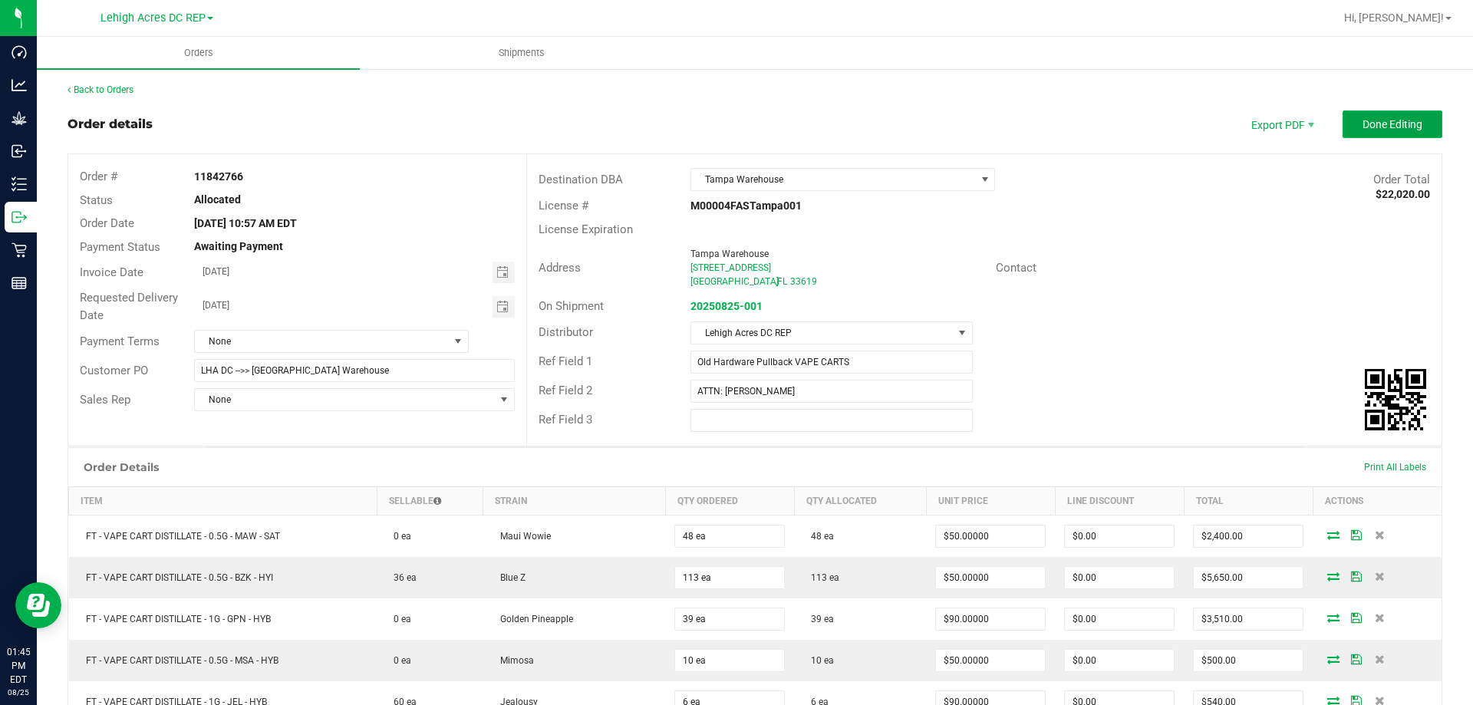
click at [1387, 120] on span "Done Editing" at bounding box center [1392, 124] width 60 height 12
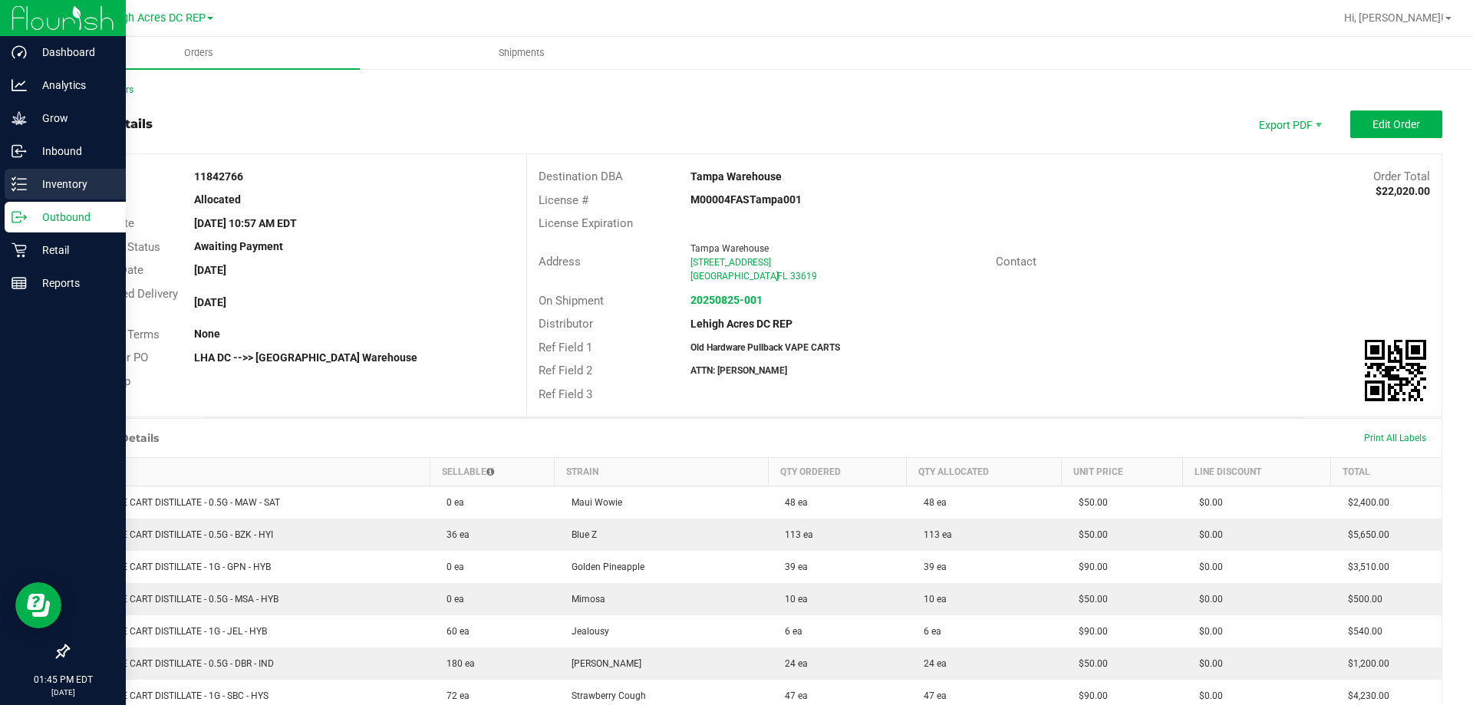
click at [75, 189] on p "Inventory" at bounding box center [73, 184] width 92 height 18
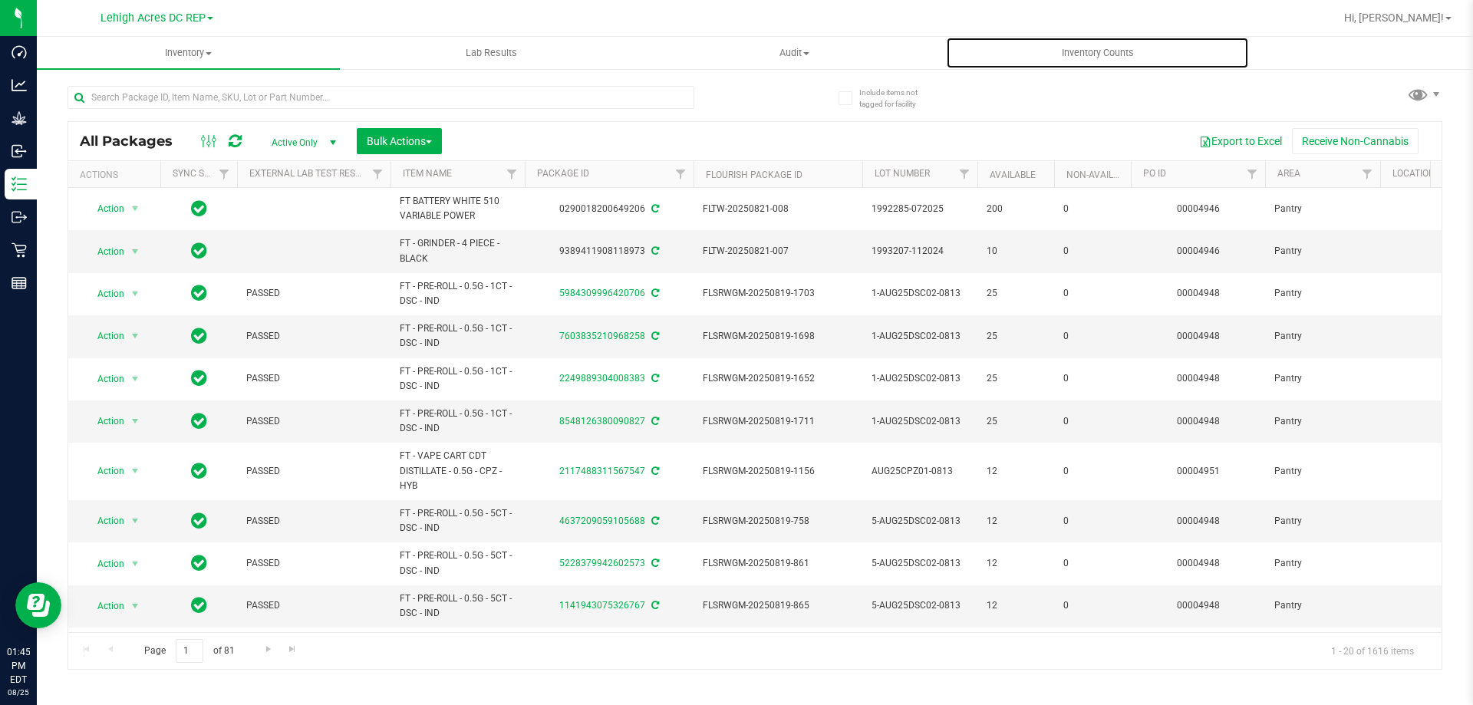
click at [1101, 50] on span "Inventory Counts" at bounding box center [1098, 53] width 114 height 14
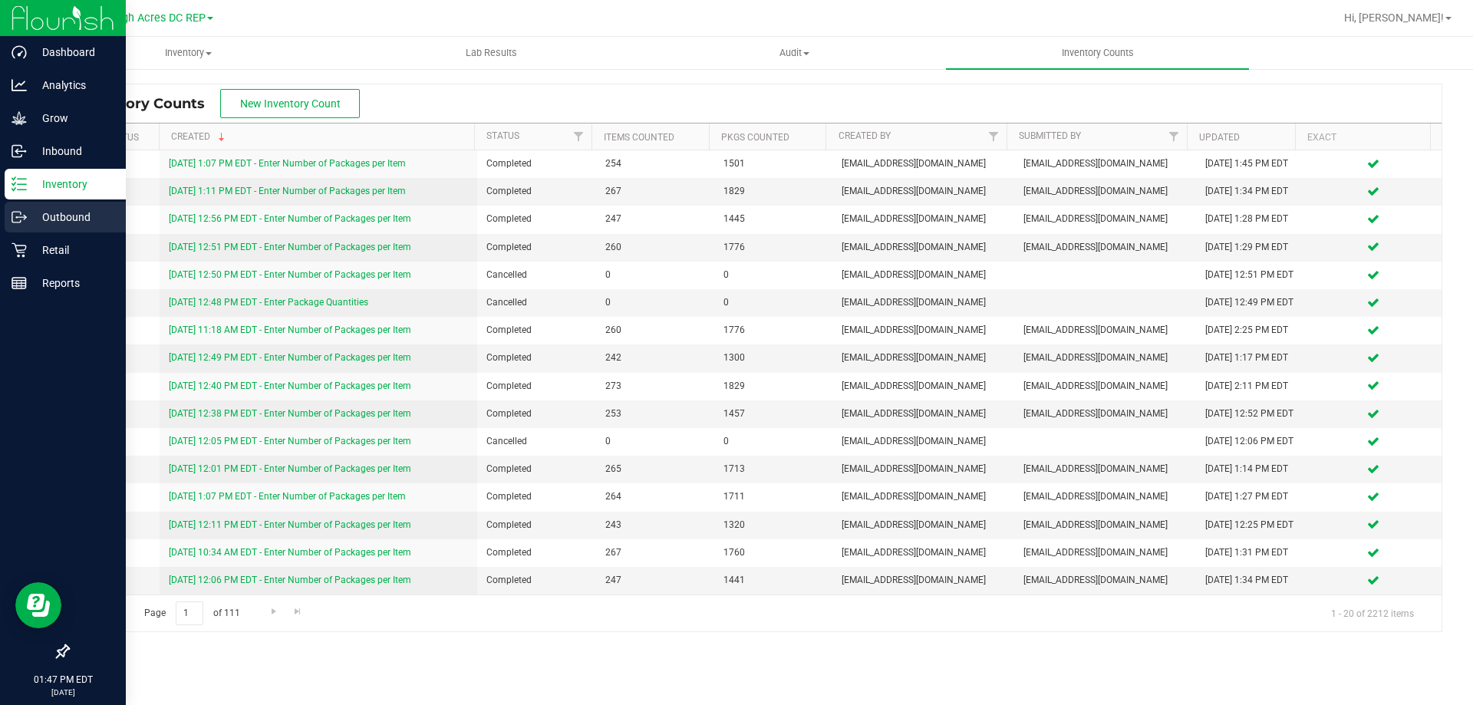
click at [54, 216] on p "Outbound" at bounding box center [73, 217] width 92 height 18
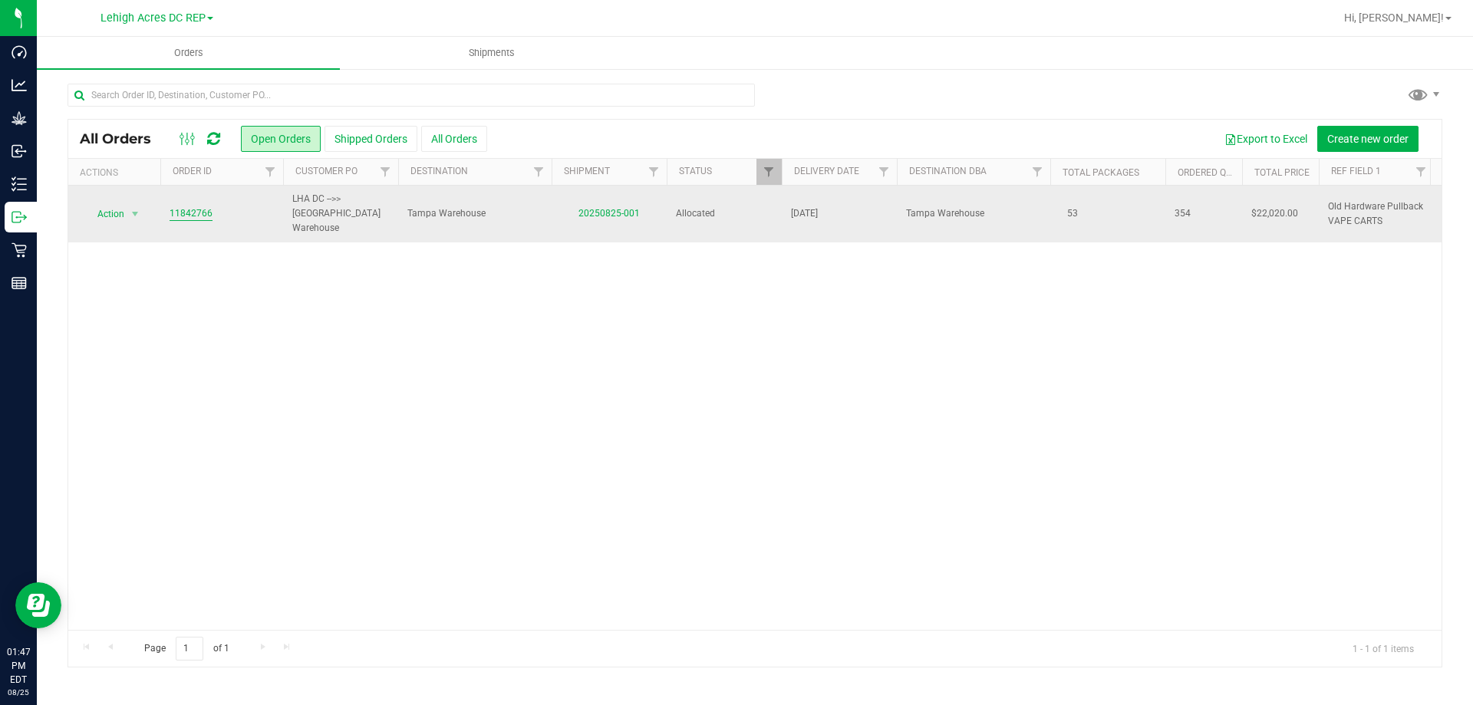
click at [199, 206] on link "11842766" at bounding box center [191, 213] width 43 height 15
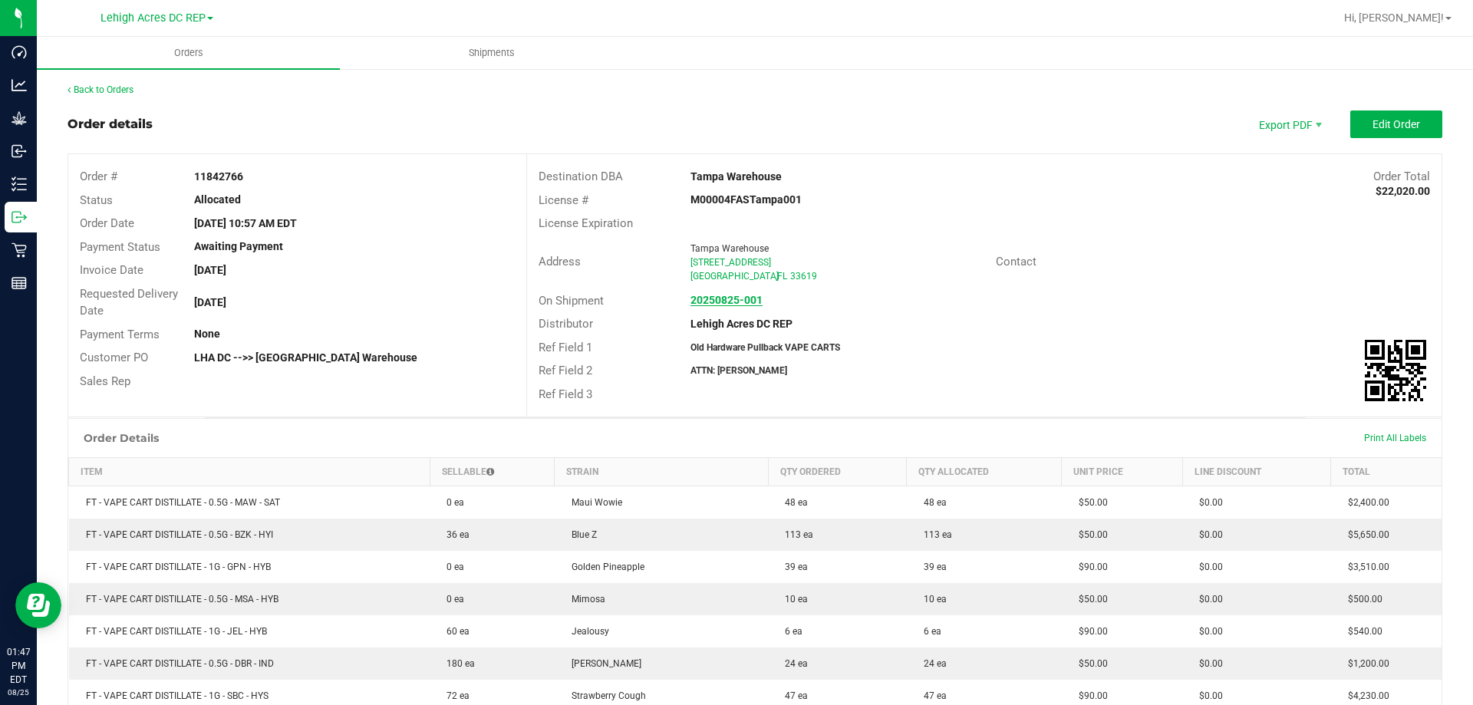
click at [739, 301] on strong "20250825-001" at bounding box center [726, 300] width 72 height 12
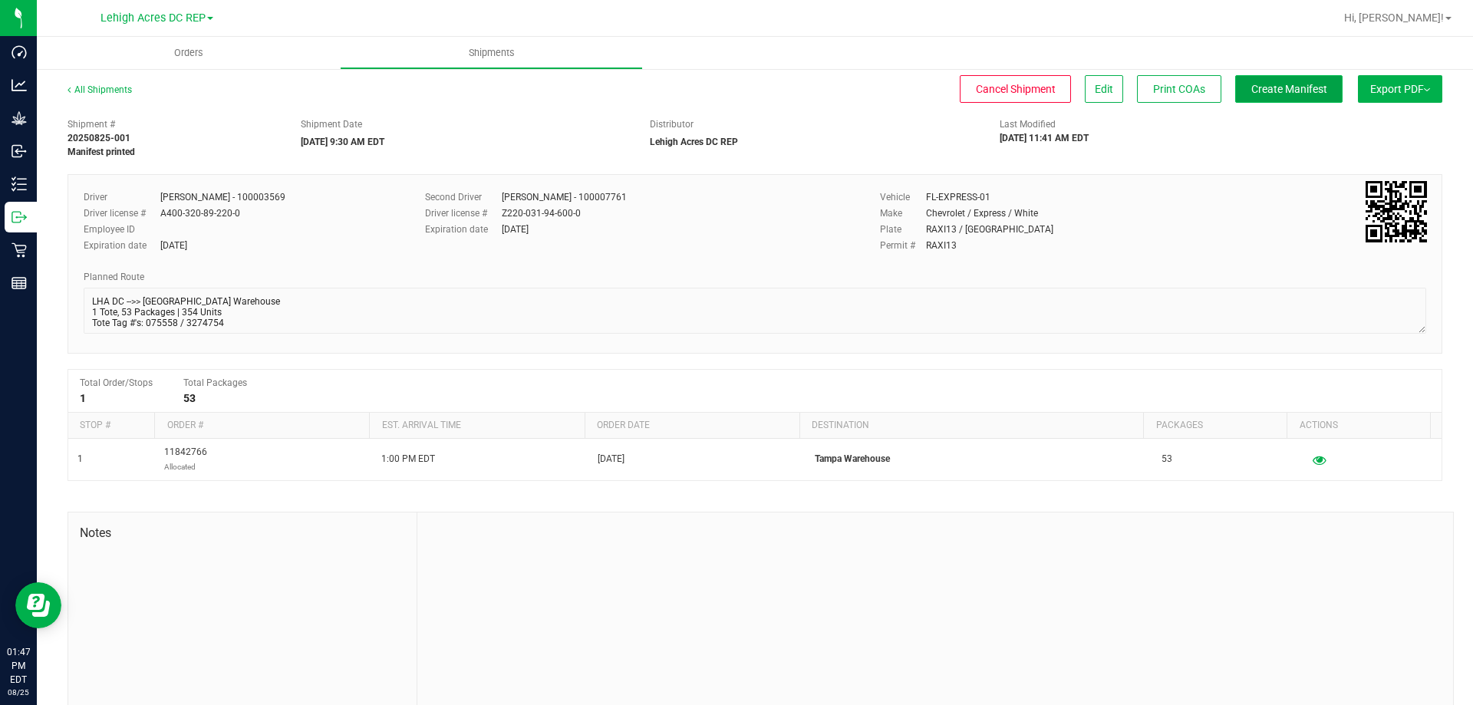
click at [1266, 98] on button "Create Manifest" at bounding box center [1288, 89] width 107 height 28
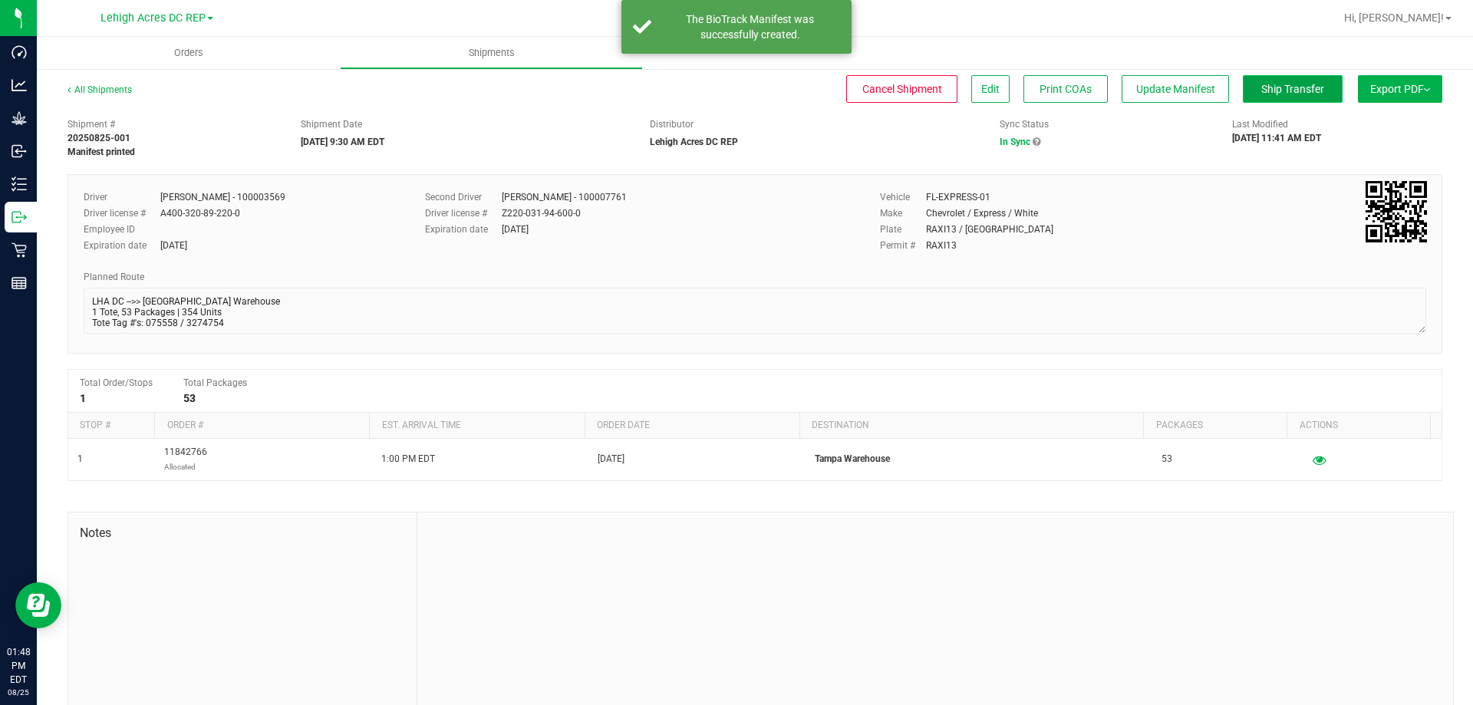
click at [1261, 86] on span "Ship Transfer" at bounding box center [1292, 89] width 63 height 12
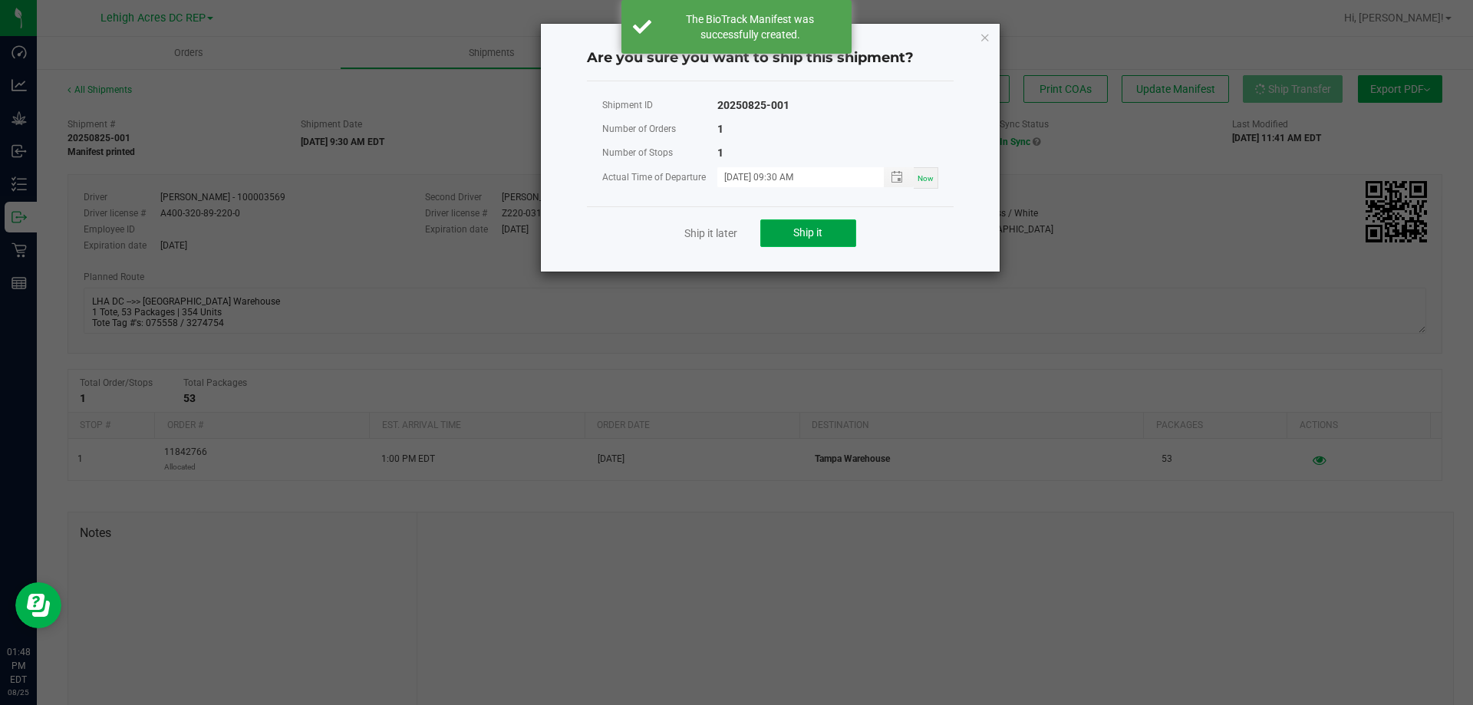
click at [829, 234] on button "Ship it" at bounding box center [808, 233] width 96 height 28
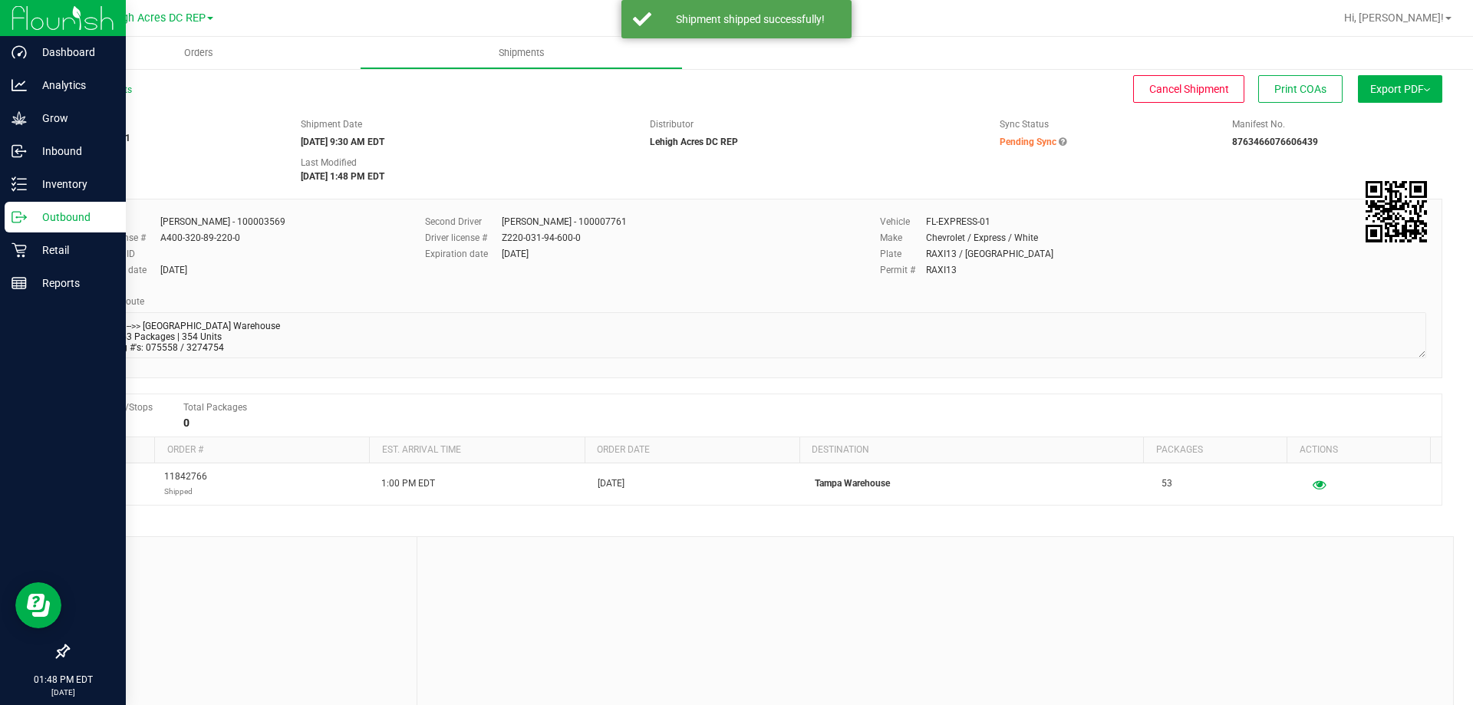
click at [66, 213] on p "Outbound" at bounding box center [73, 217] width 92 height 18
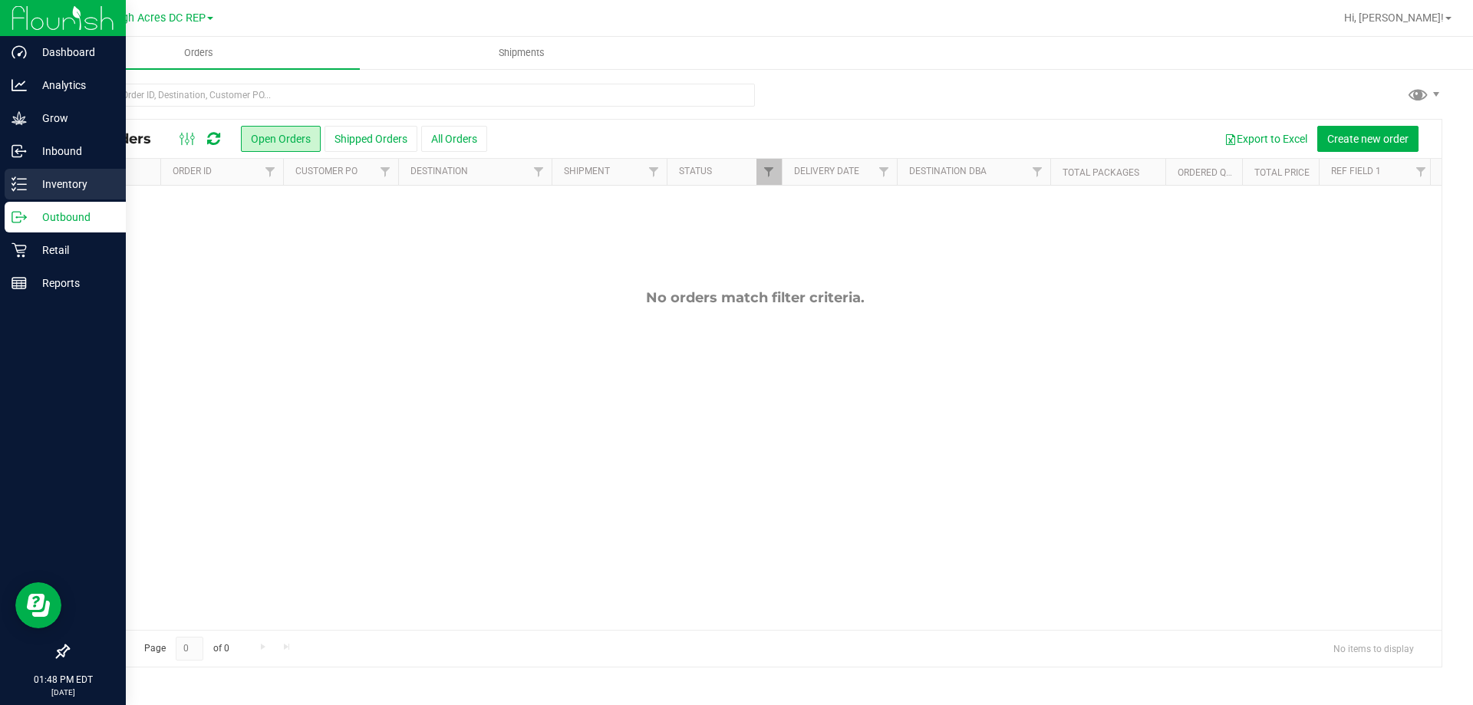
click at [59, 182] on p "Inventory" at bounding box center [73, 184] width 92 height 18
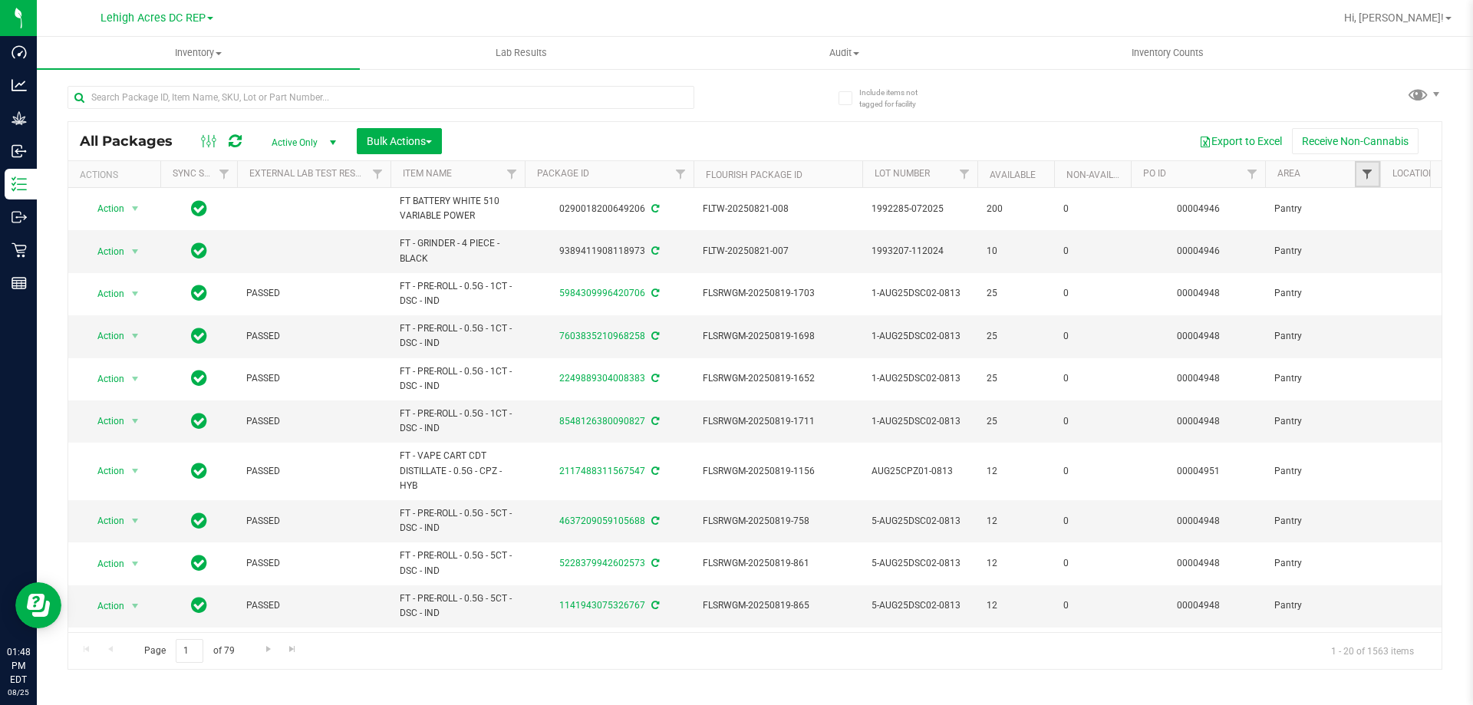
click at [1371, 174] on span "Filter" at bounding box center [1367, 174] width 12 height 12
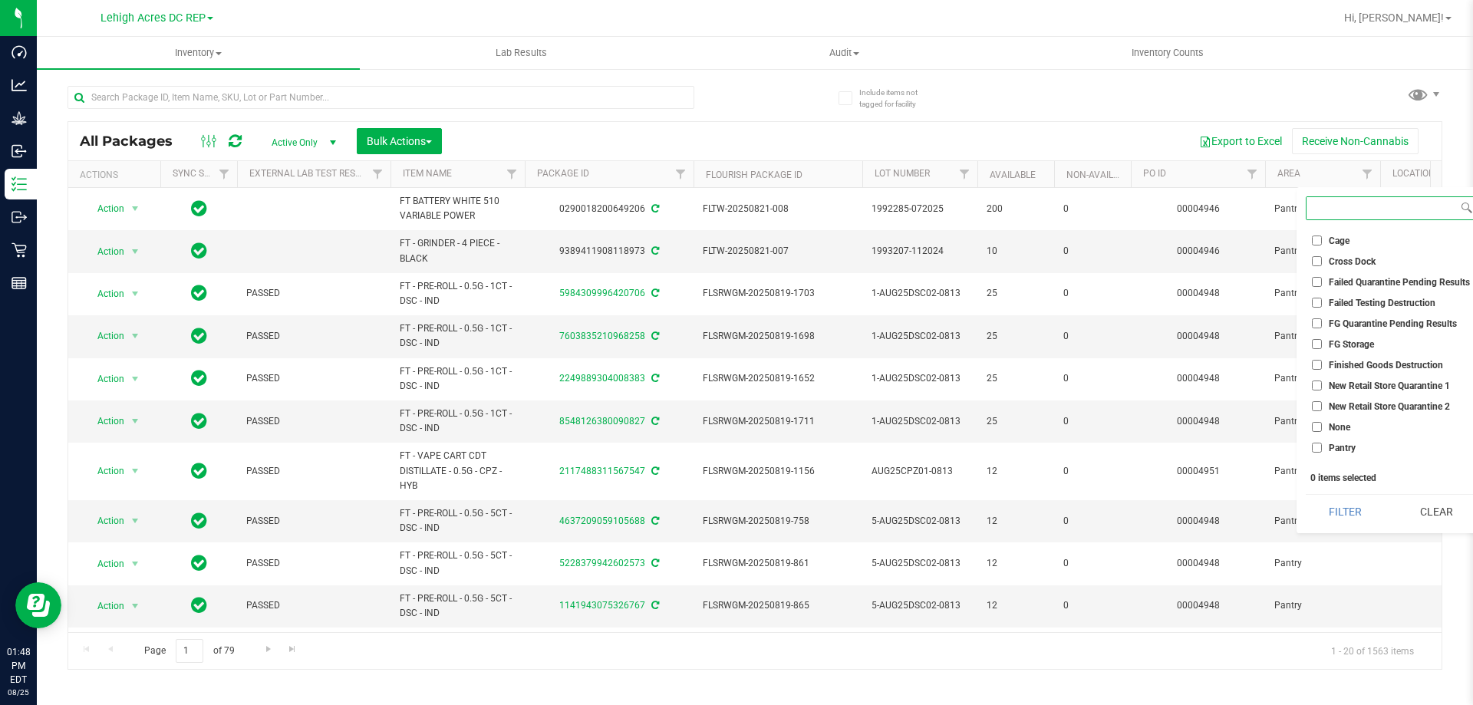
scroll to position [76, 0]
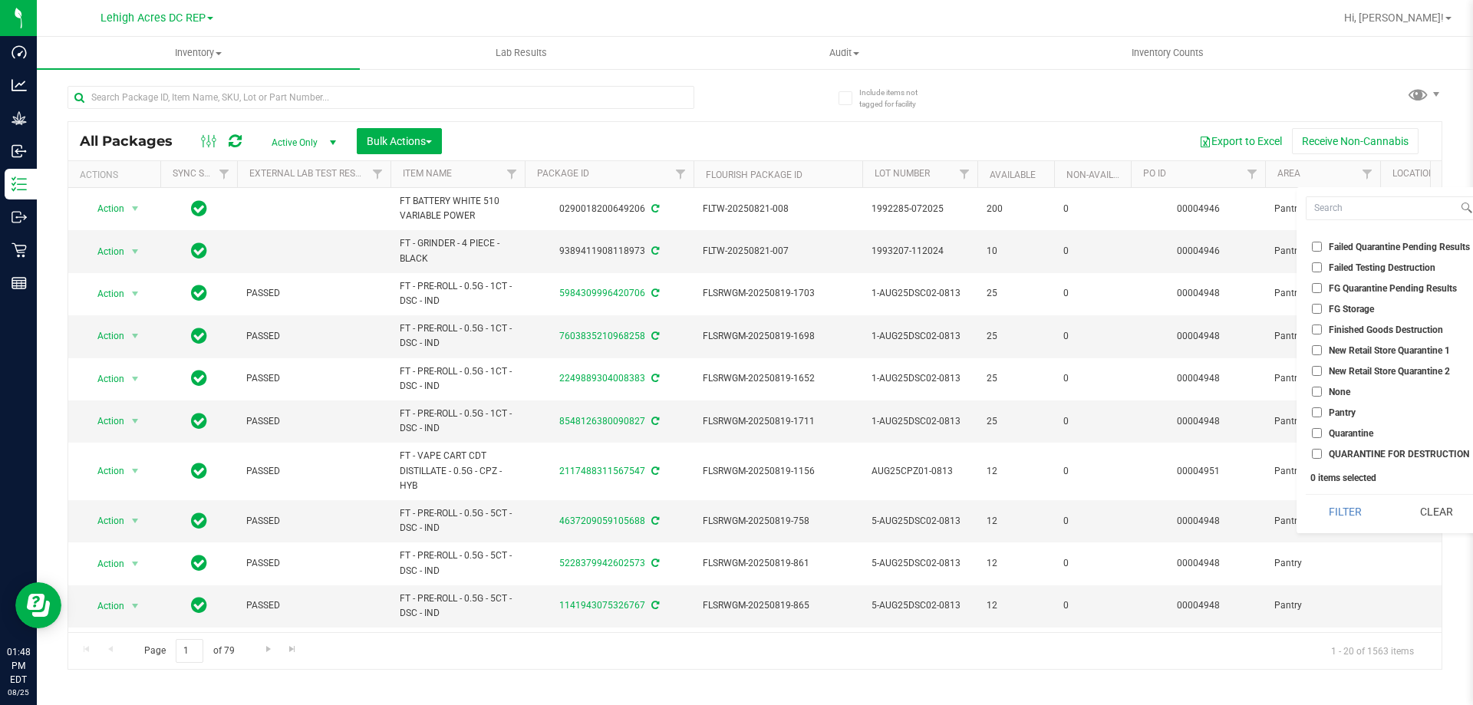
click at [1320, 414] on input "Pantry" at bounding box center [1317, 412] width 10 height 10
checkbox input "true"
click at [1344, 510] on button "Filter" at bounding box center [1346, 512] width 80 height 34
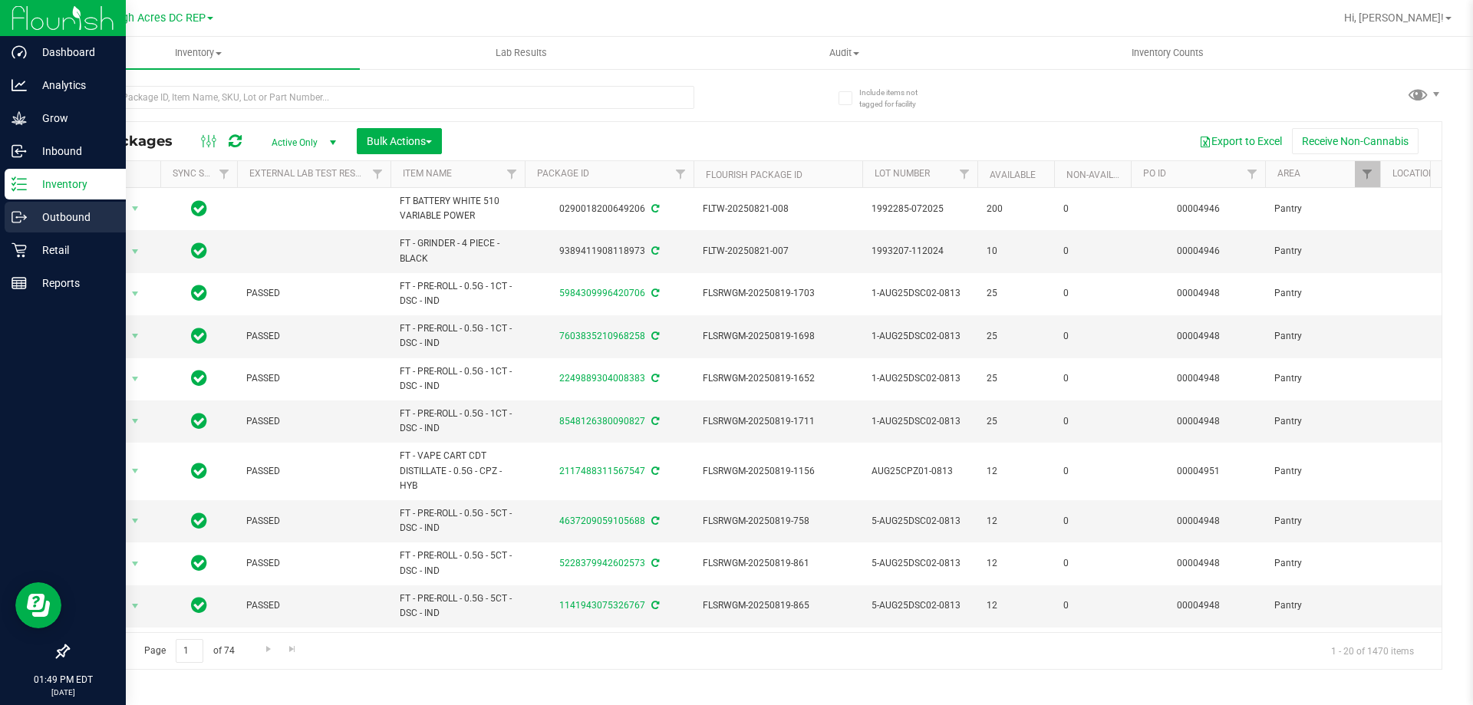
click at [61, 217] on p "Outbound" at bounding box center [73, 217] width 92 height 18
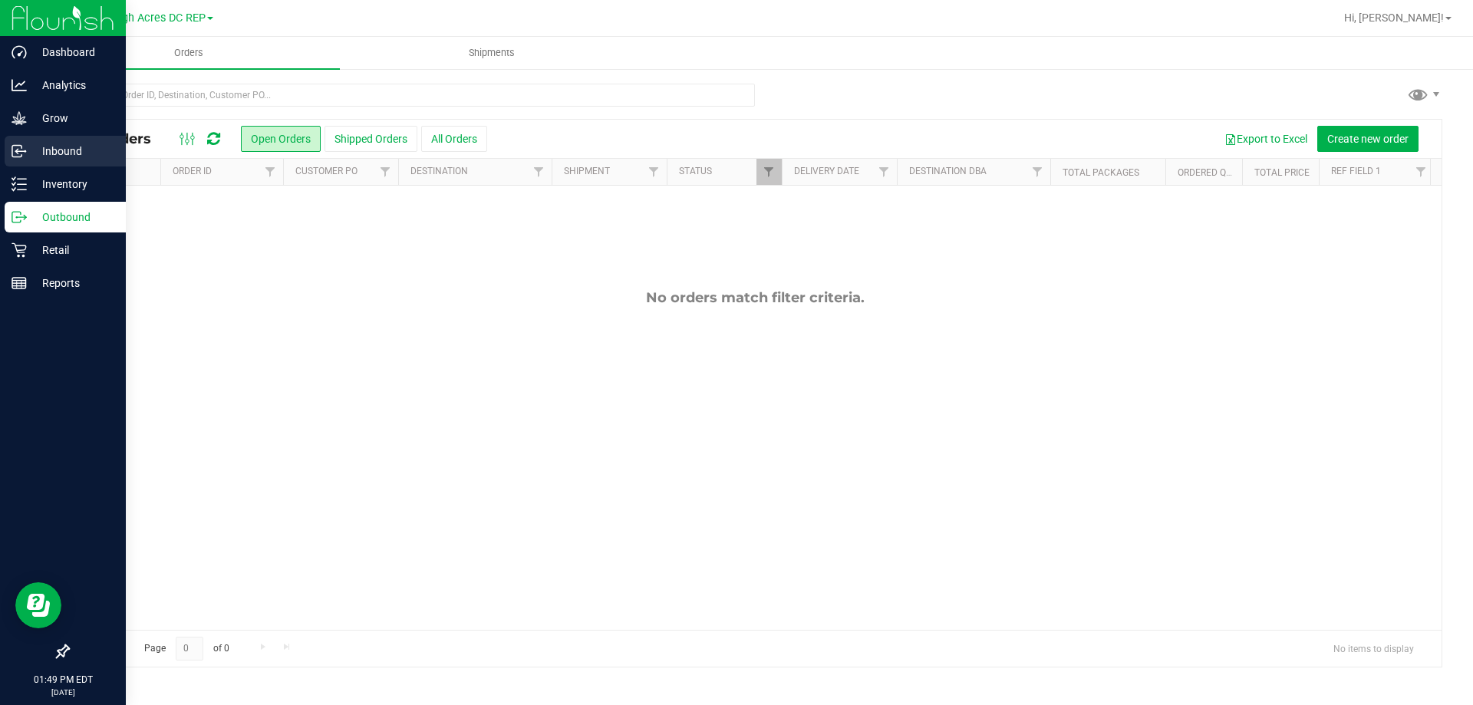
click at [54, 149] on p "Inbound" at bounding box center [73, 151] width 92 height 18
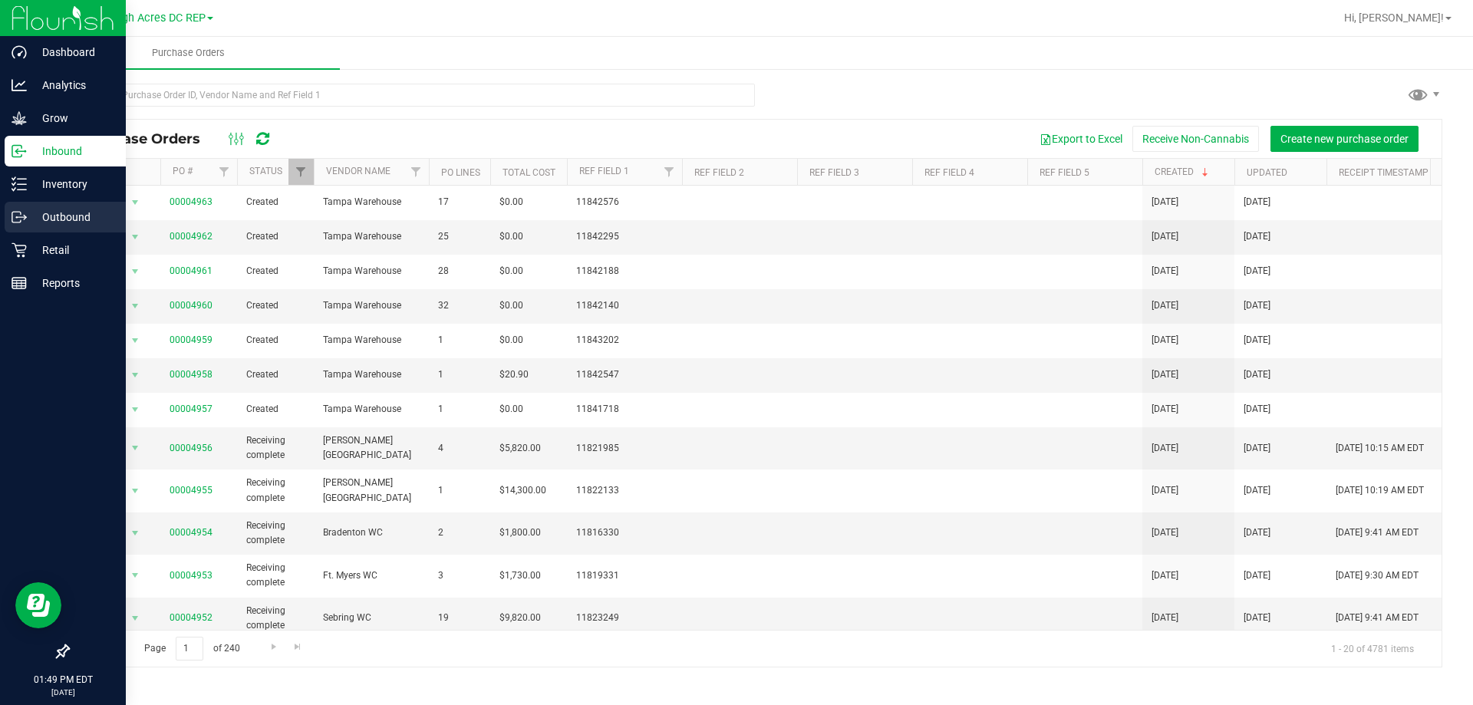
click at [84, 214] on p "Outbound" at bounding box center [73, 217] width 92 height 18
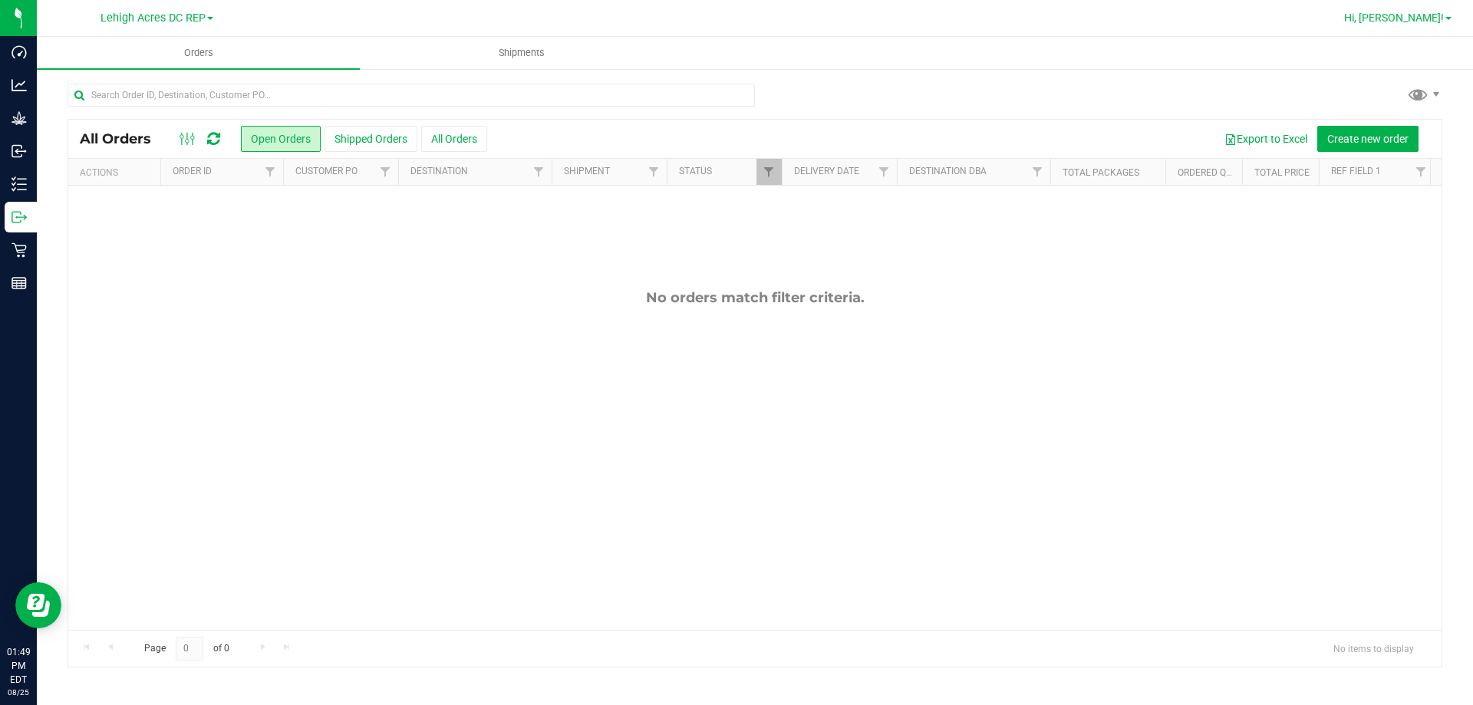
click at [1439, 15] on span "Hi, [PERSON_NAME]!" at bounding box center [1394, 18] width 100 height 12
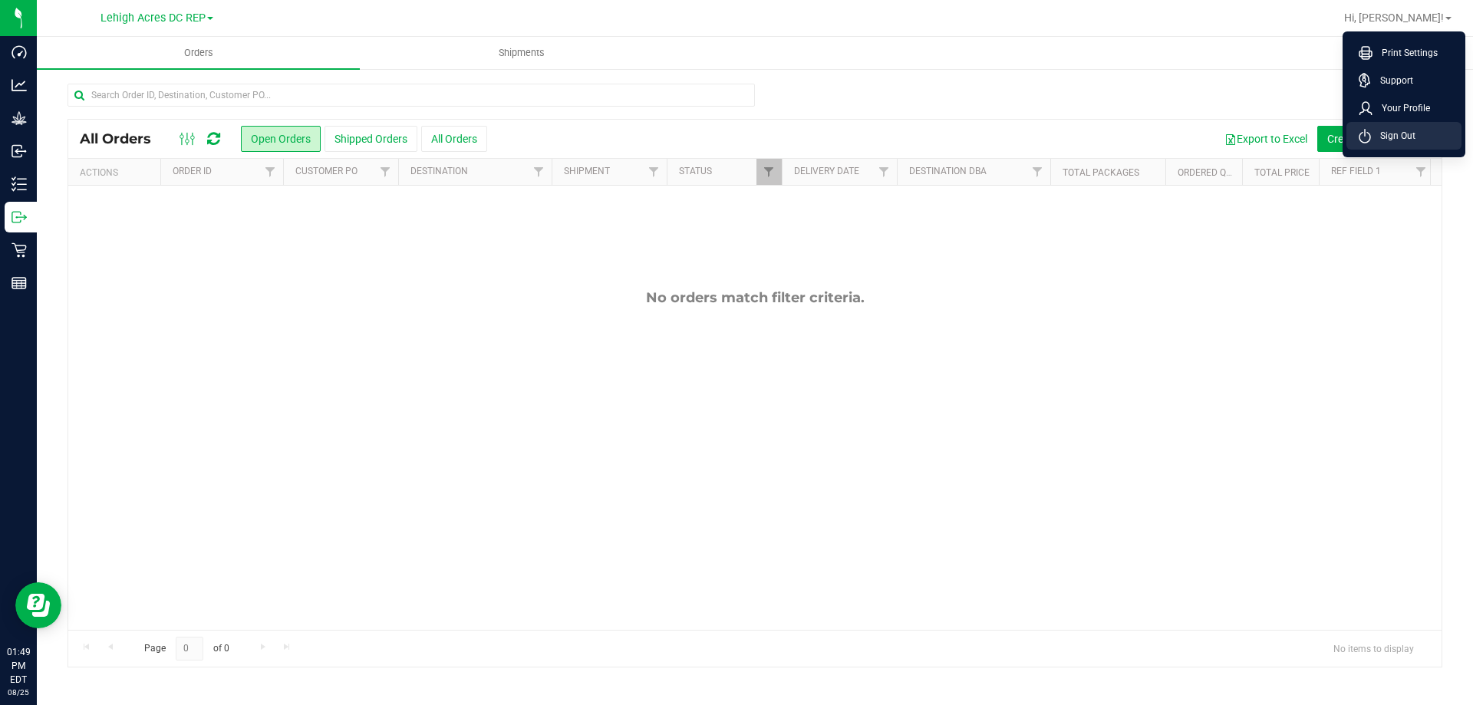
click at [1399, 133] on span "Sign Out" at bounding box center [1393, 135] width 44 height 15
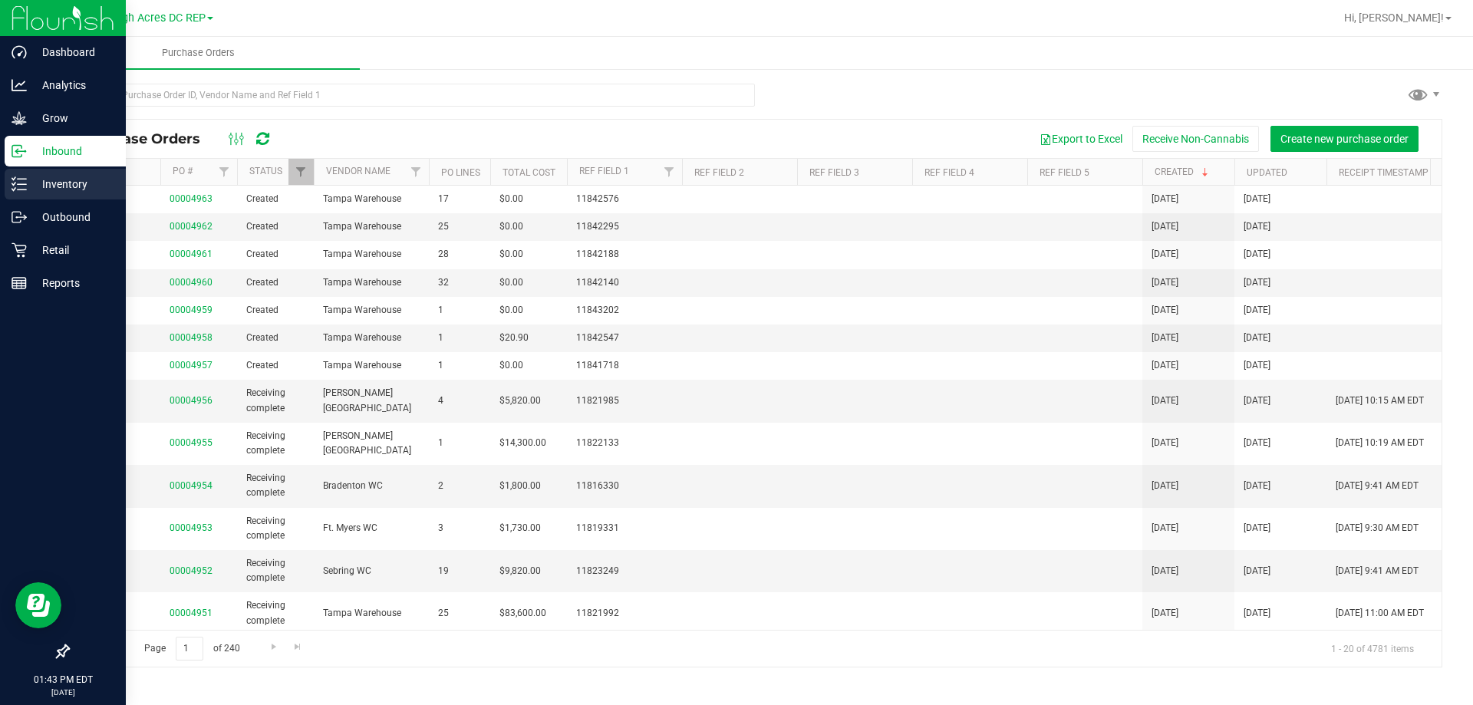
click at [76, 188] on p "Inventory" at bounding box center [73, 184] width 92 height 18
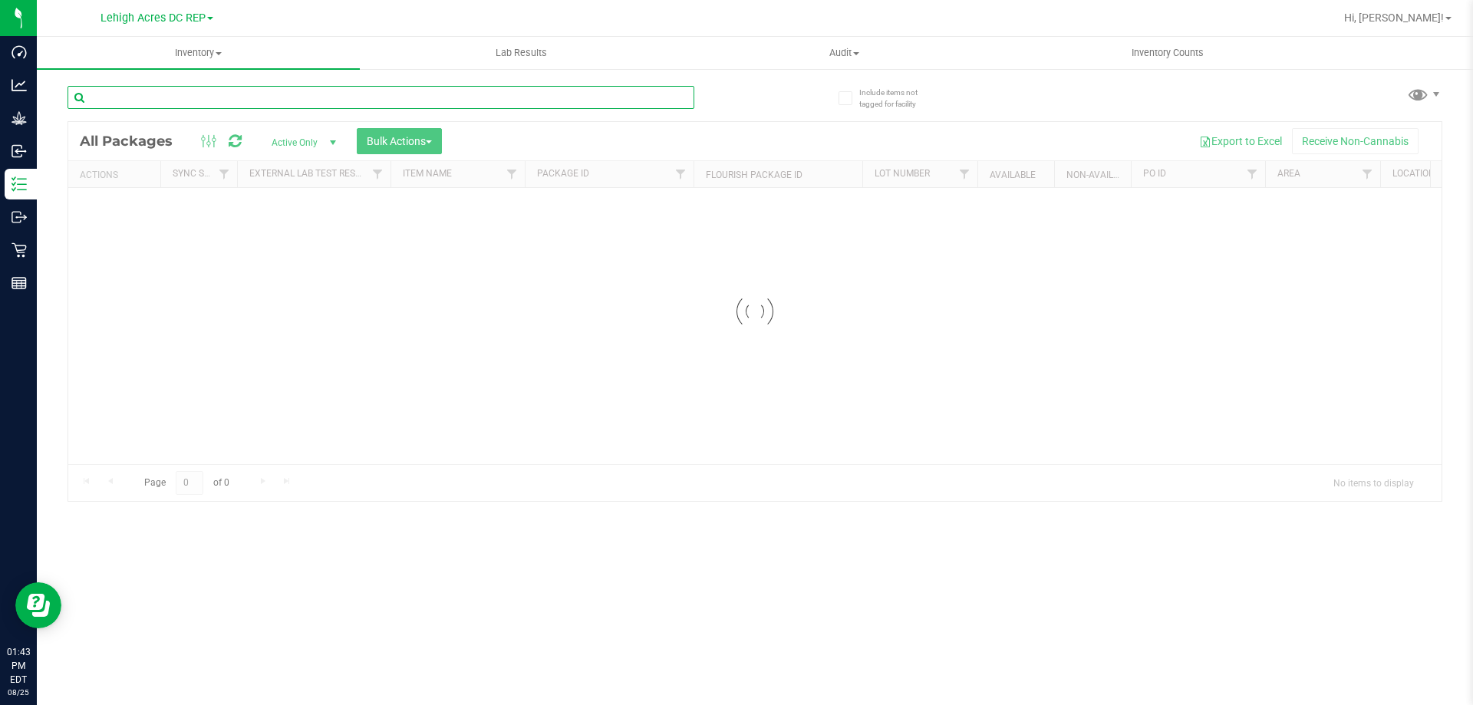
click at [255, 97] on input "text" at bounding box center [381, 97] width 627 height 23
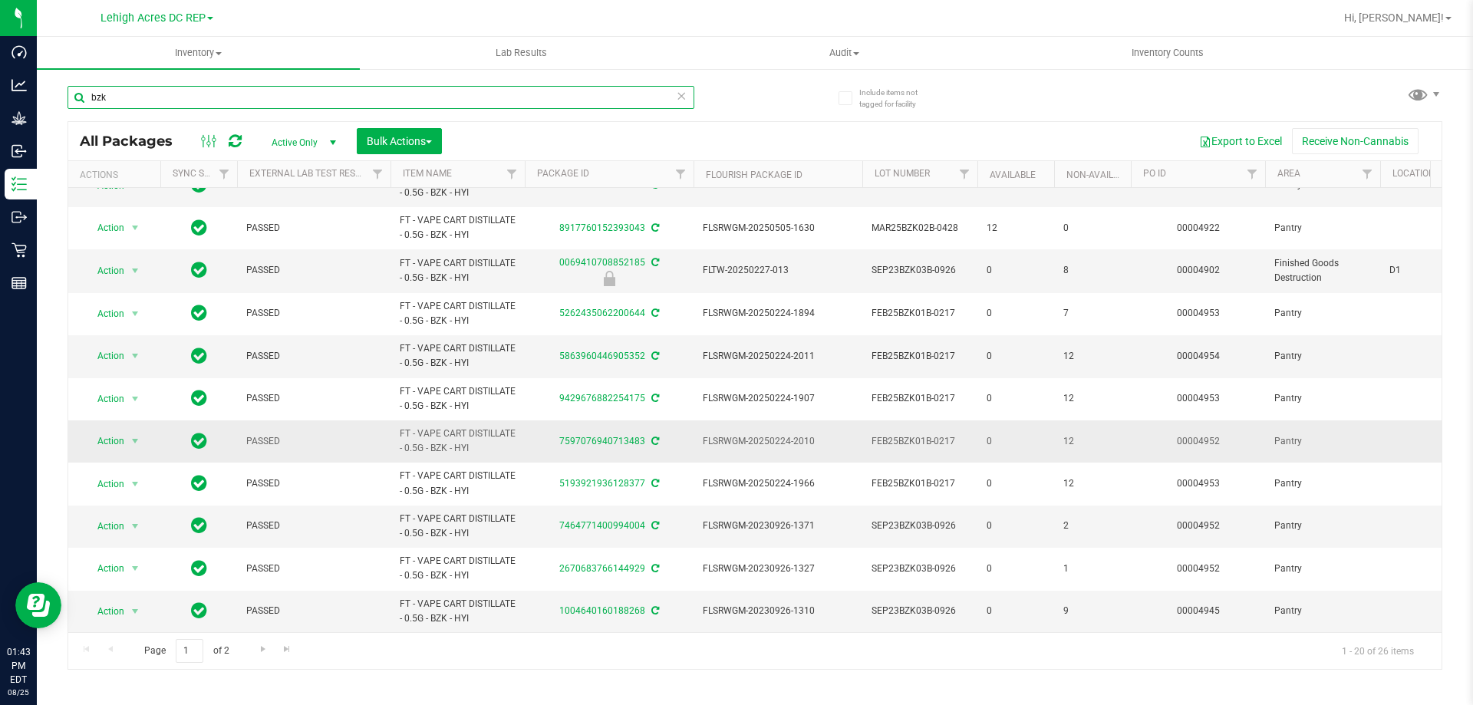
scroll to position [417, 0]
click at [262, 643] on span "Go to the next page" at bounding box center [263, 649] width 12 height 12
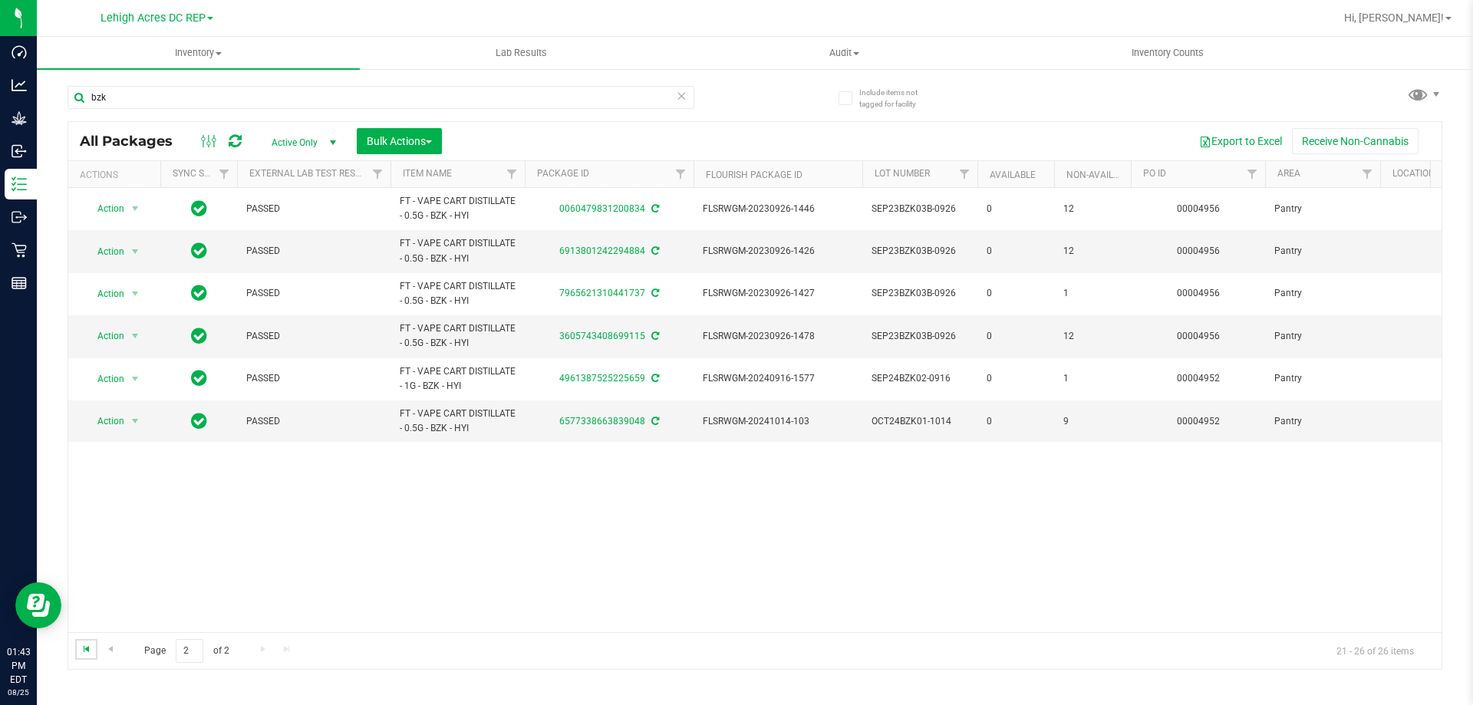
click at [86, 649] on span "Go to the first page" at bounding box center [87, 649] width 12 height 12
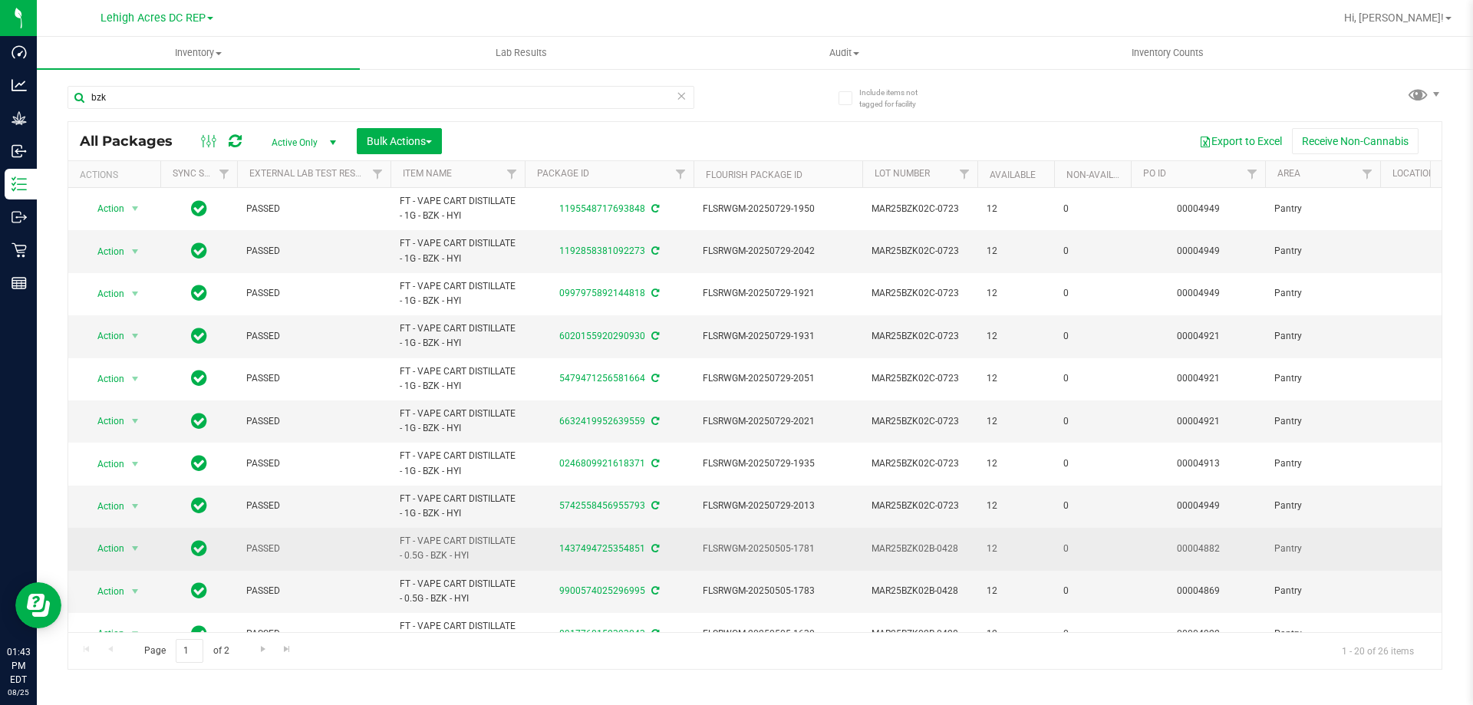
drag, startPoint x: 476, startPoint y: 551, endPoint x: 387, endPoint y: 539, distance: 90.5
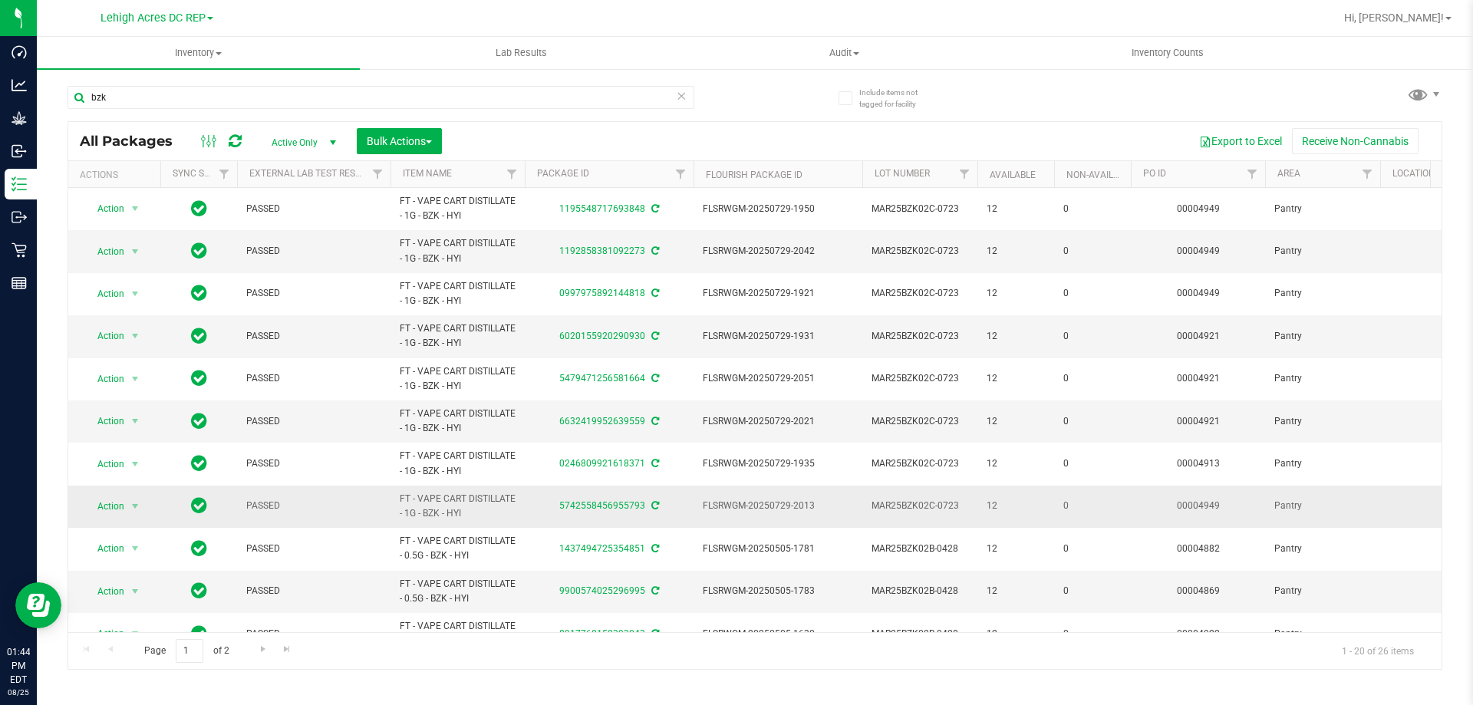
copy tr "FT - VAPE CART DISTILLATE - 0.5G - BZK - HYI"
click at [184, 100] on input "bzk" at bounding box center [381, 97] width 627 height 23
type input "b"
paste input "FT - VAPE CART DISTILLATE - 0.5G - BZK - HYI"
type input "FT - VAPE CART DISTILLATE - 0.5G - BZK - HYI"
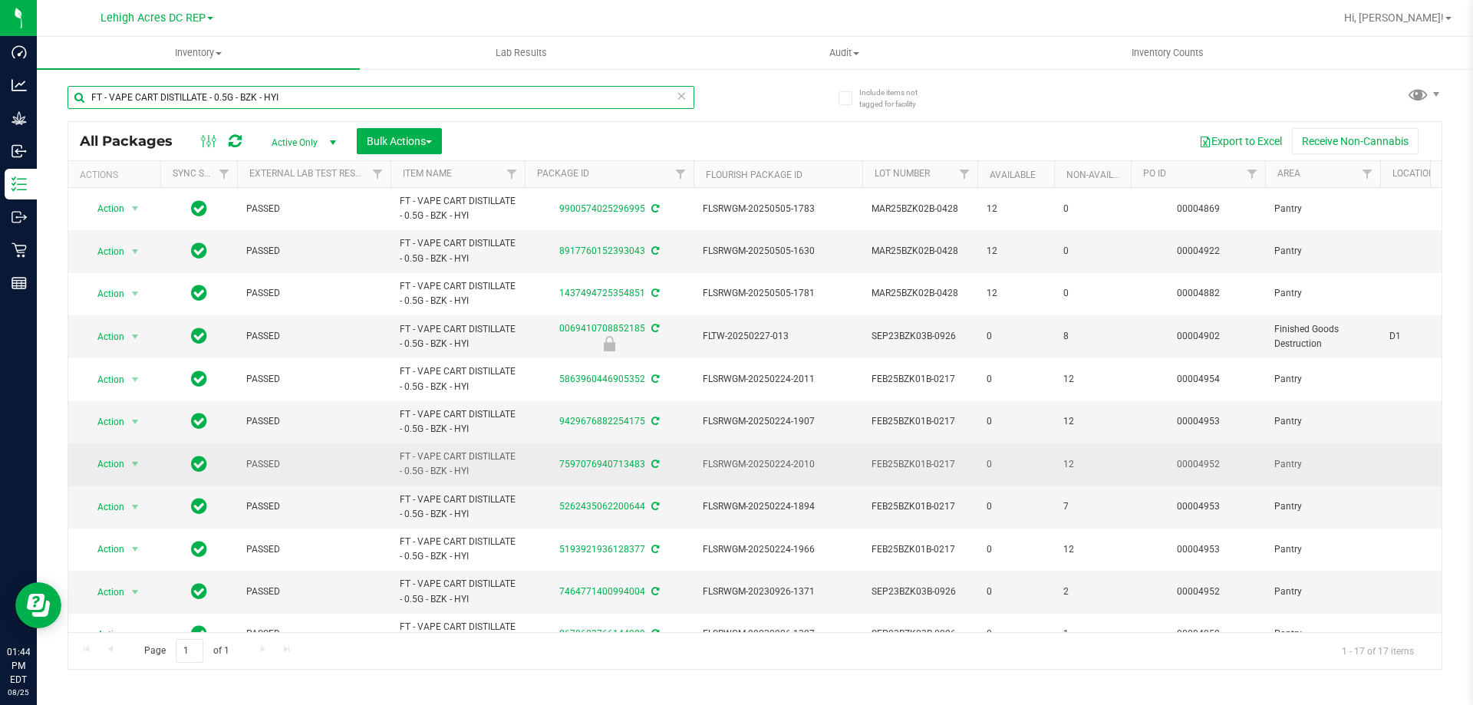
scroll to position [290, 0]
